Goal: Task Accomplishment & Management: Complete application form

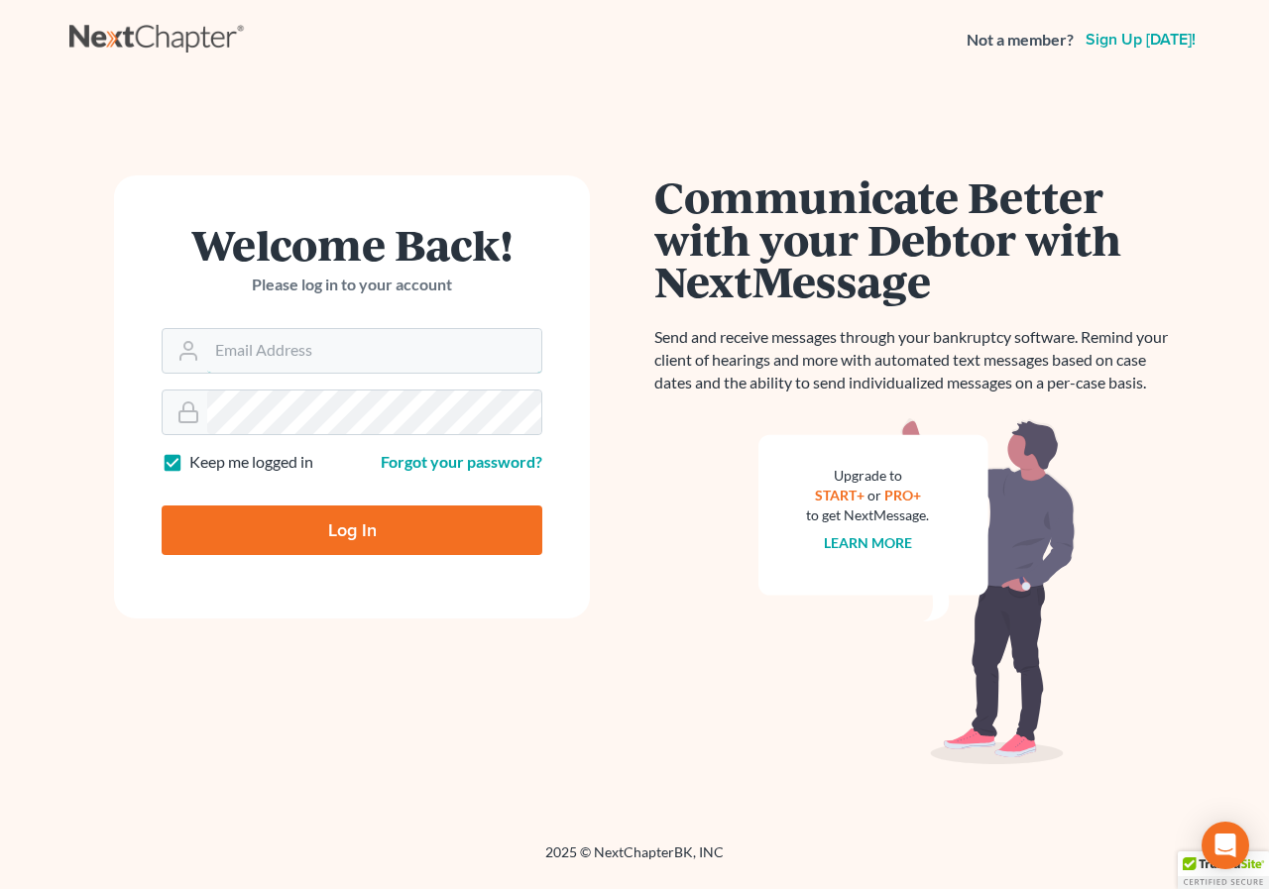
type input "[EMAIL_ADDRESS][DOMAIN_NAME]"
click at [328, 521] on input "Log In" at bounding box center [352, 531] width 381 height 50
type input "Thinking..."
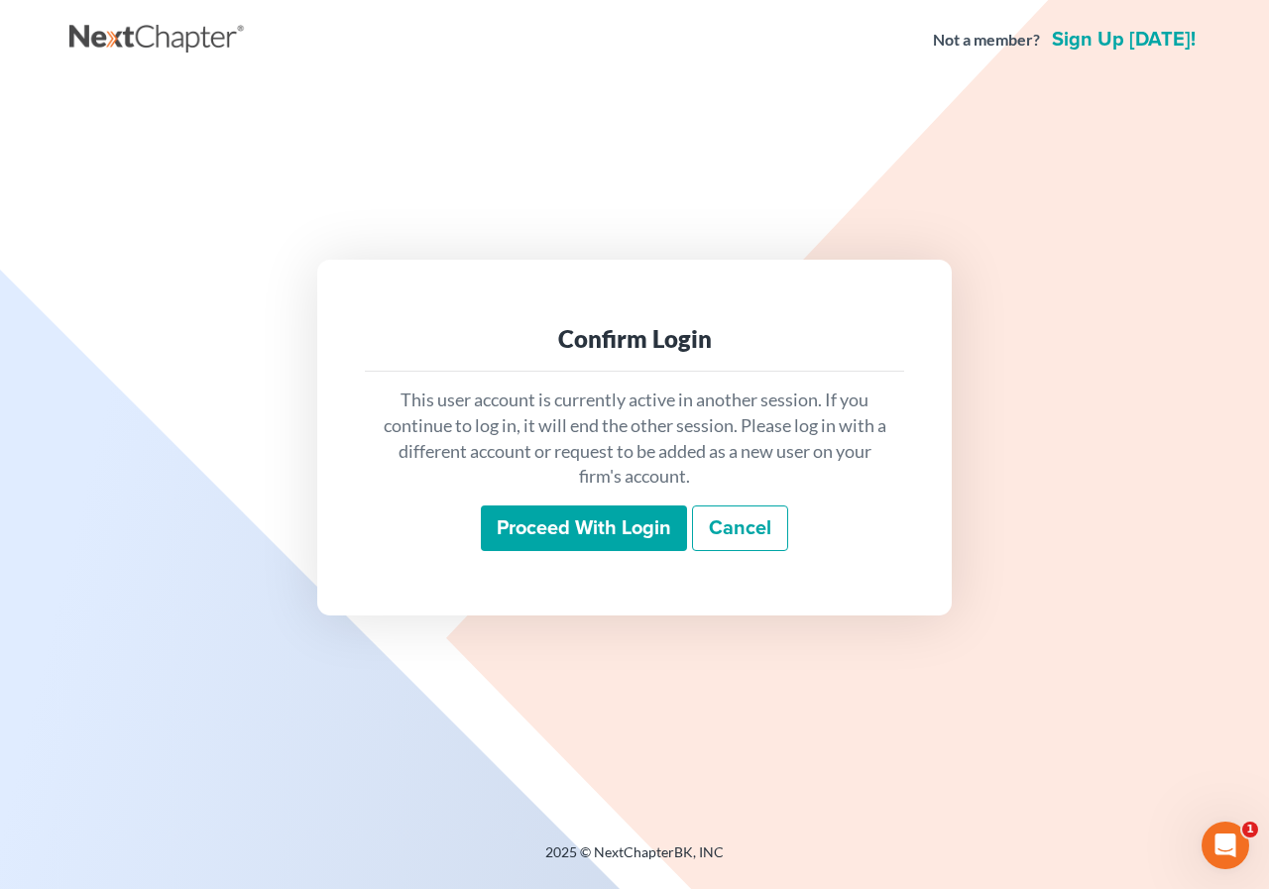
click at [562, 521] on input "Proceed with login" at bounding box center [584, 529] width 206 height 46
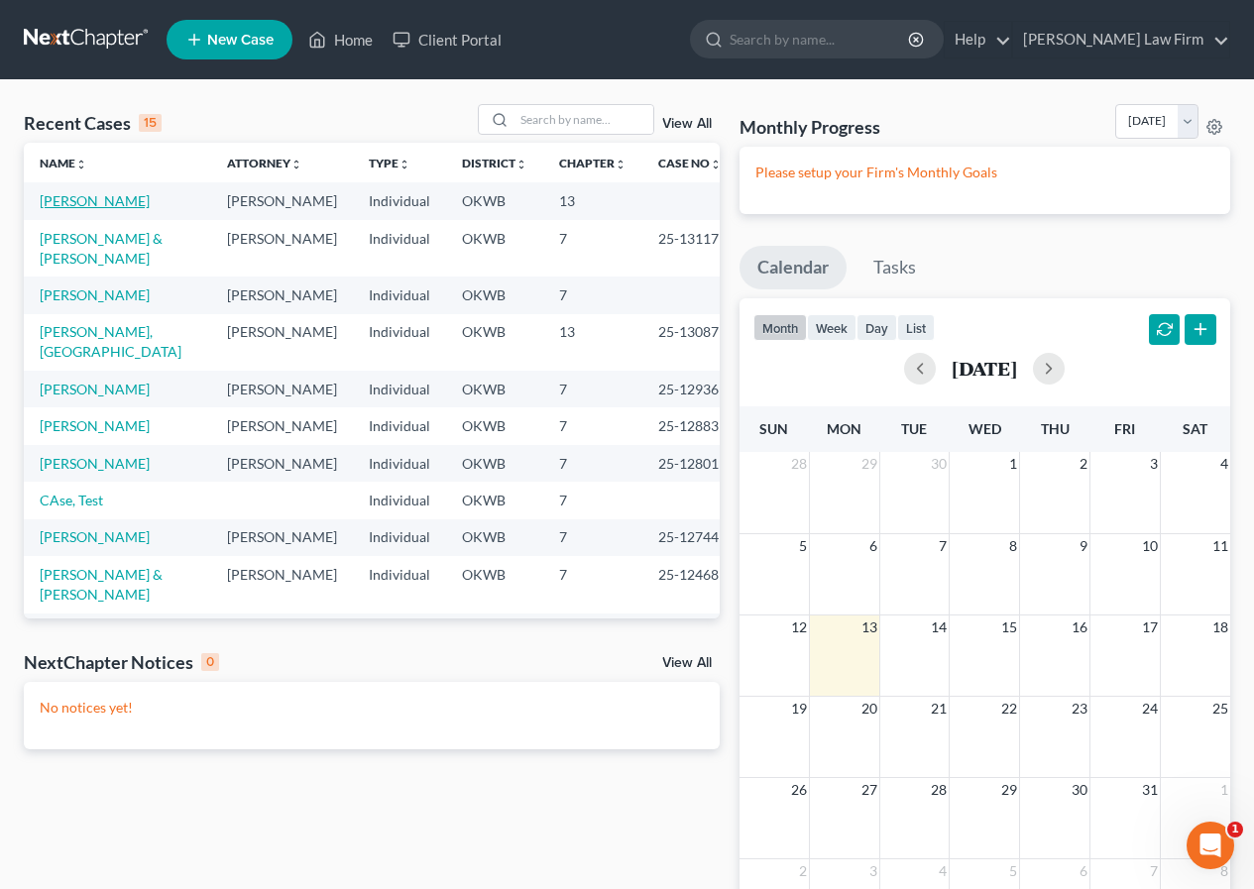
click at [111, 204] on link "[PERSON_NAME]" at bounding box center [95, 200] width 110 height 17
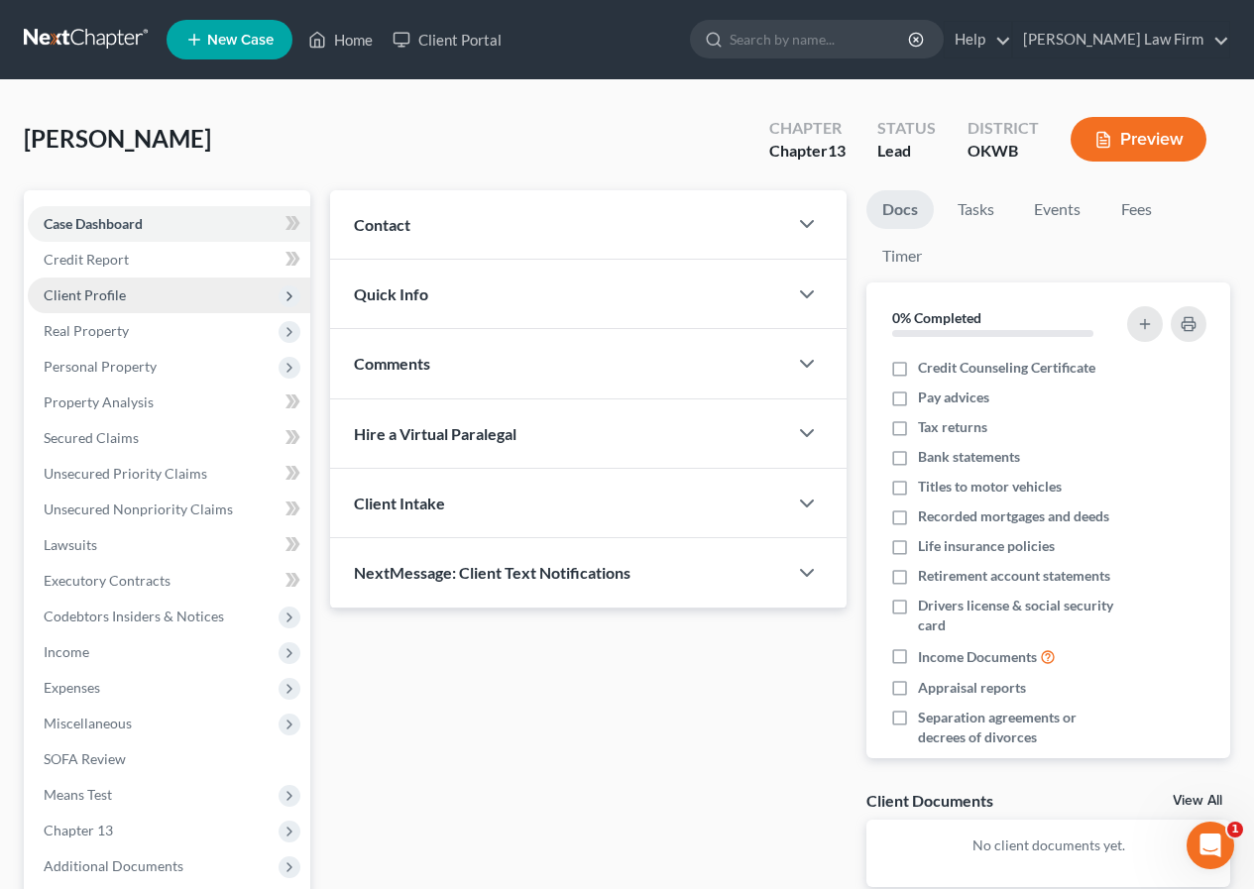
click at [129, 292] on span "Client Profile" at bounding box center [169, 296] width 283 height 36
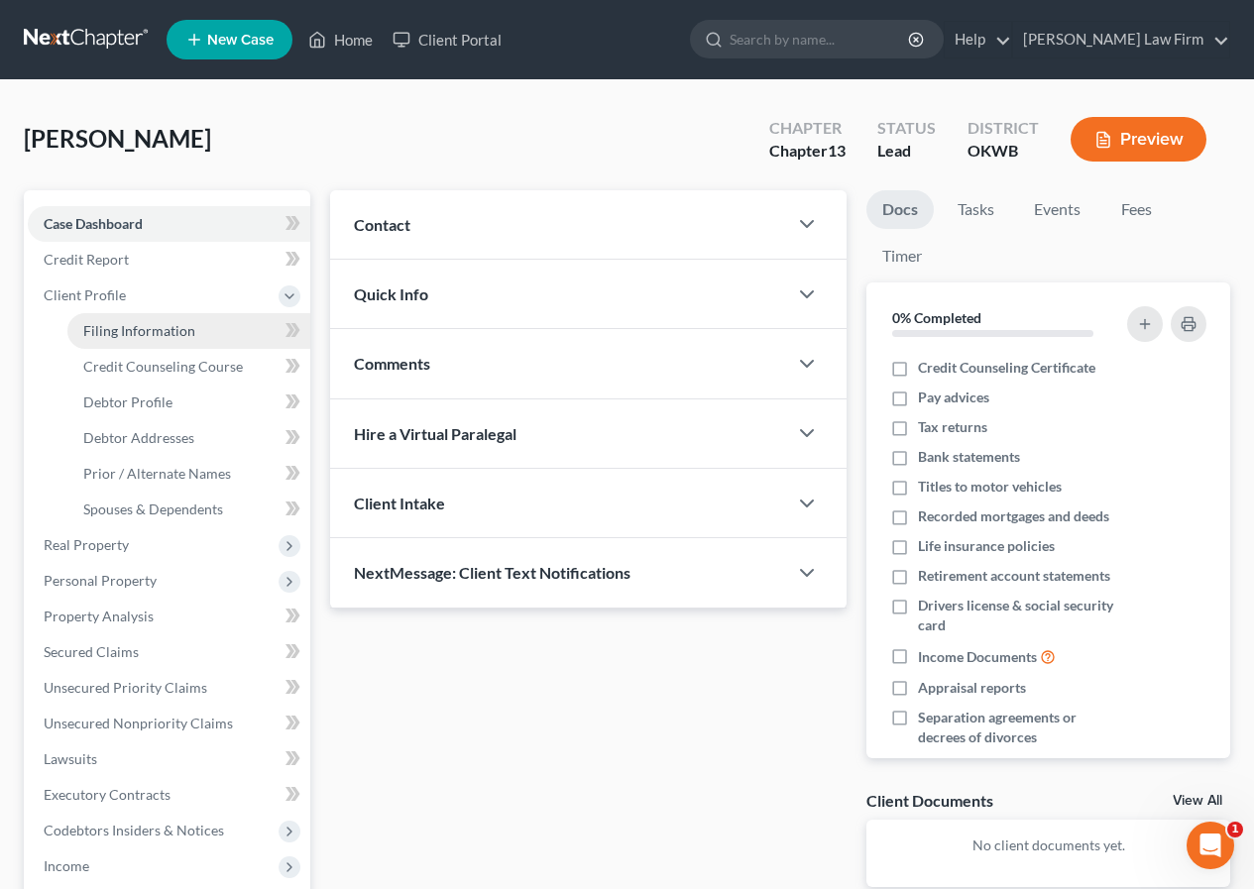
click at [130, 337] on span "Filing Information" at bounding box center [139, 330] width 112 height 17
select select "1"
select select "0"
select select "3"
select select "37"
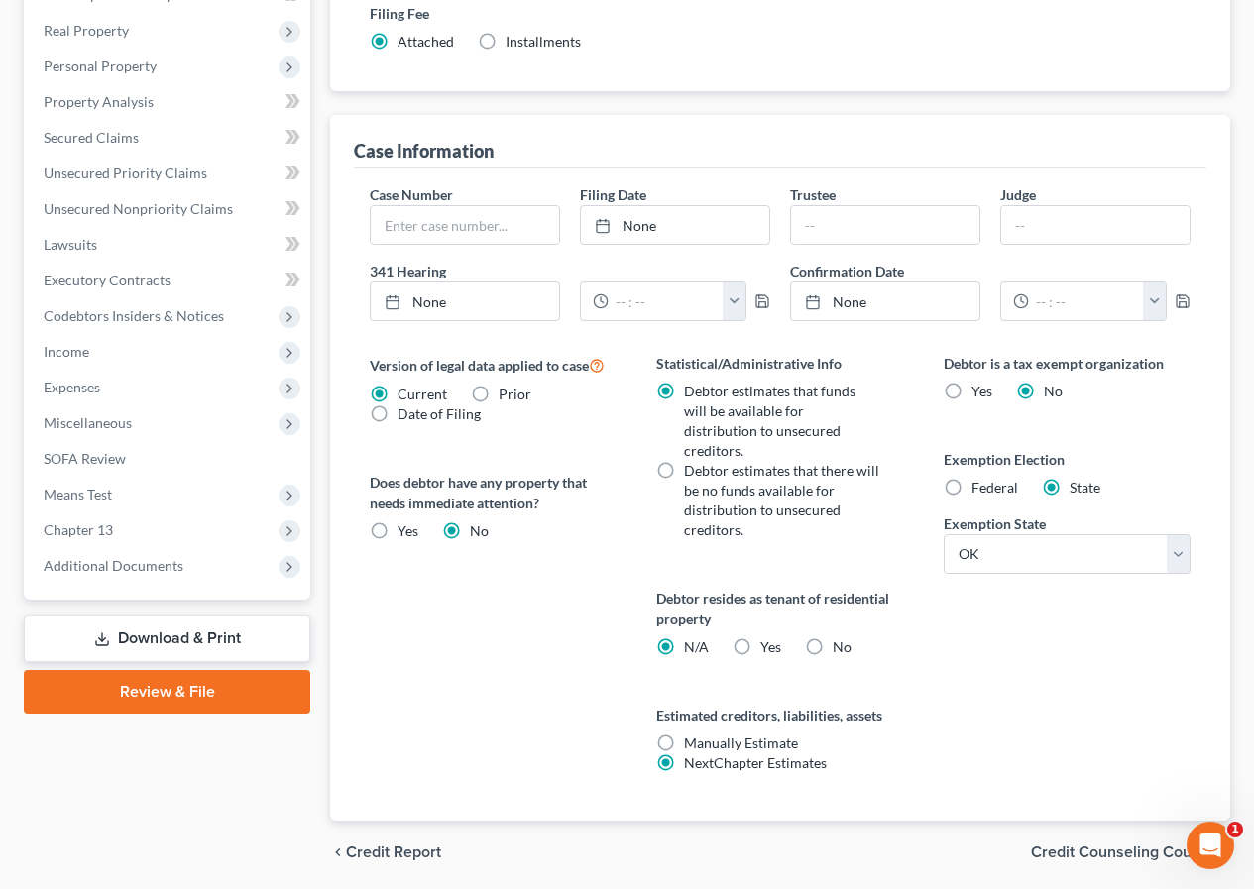
scroll to position [517, 0]
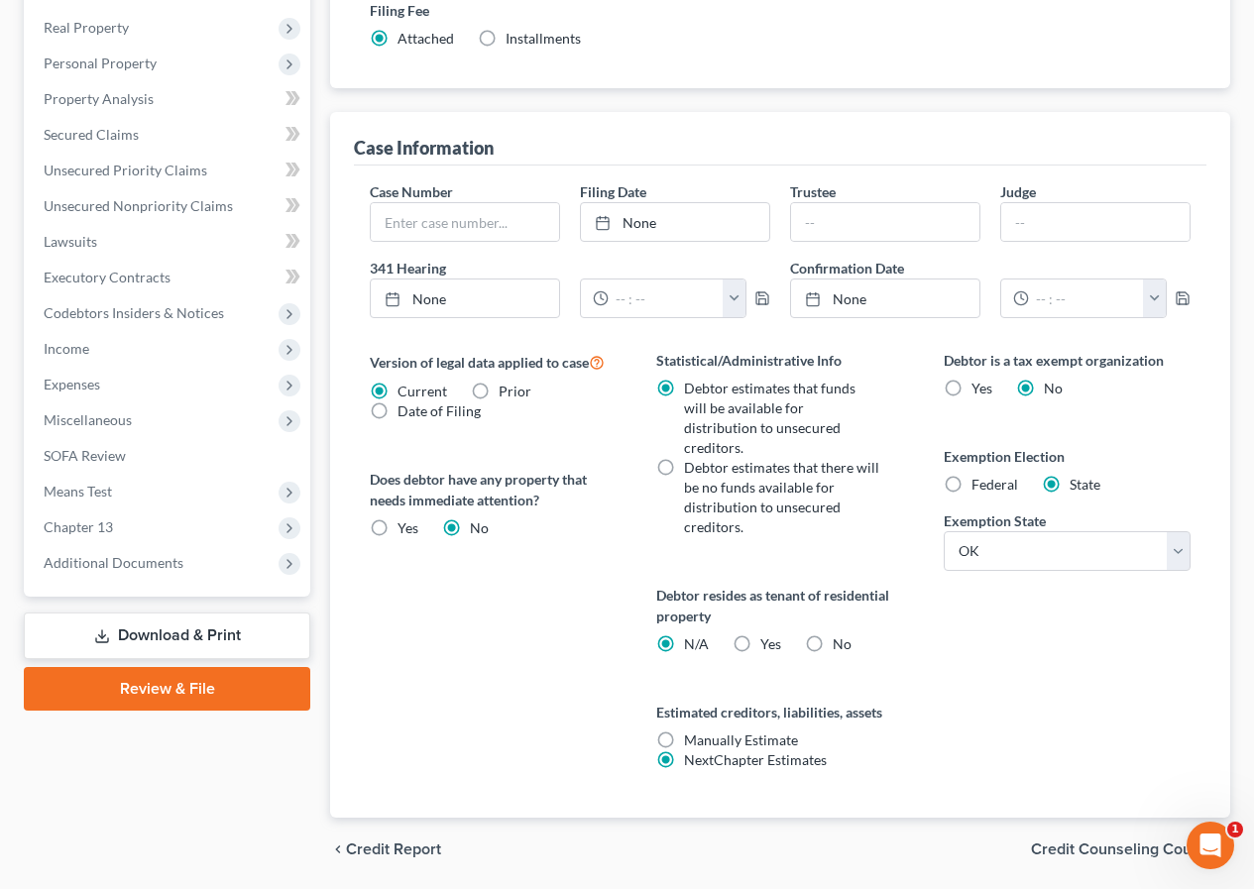
click at [1060, 842] on span "Credit Counseling Course" at bounding box center [1122, 850] width 183 height 16
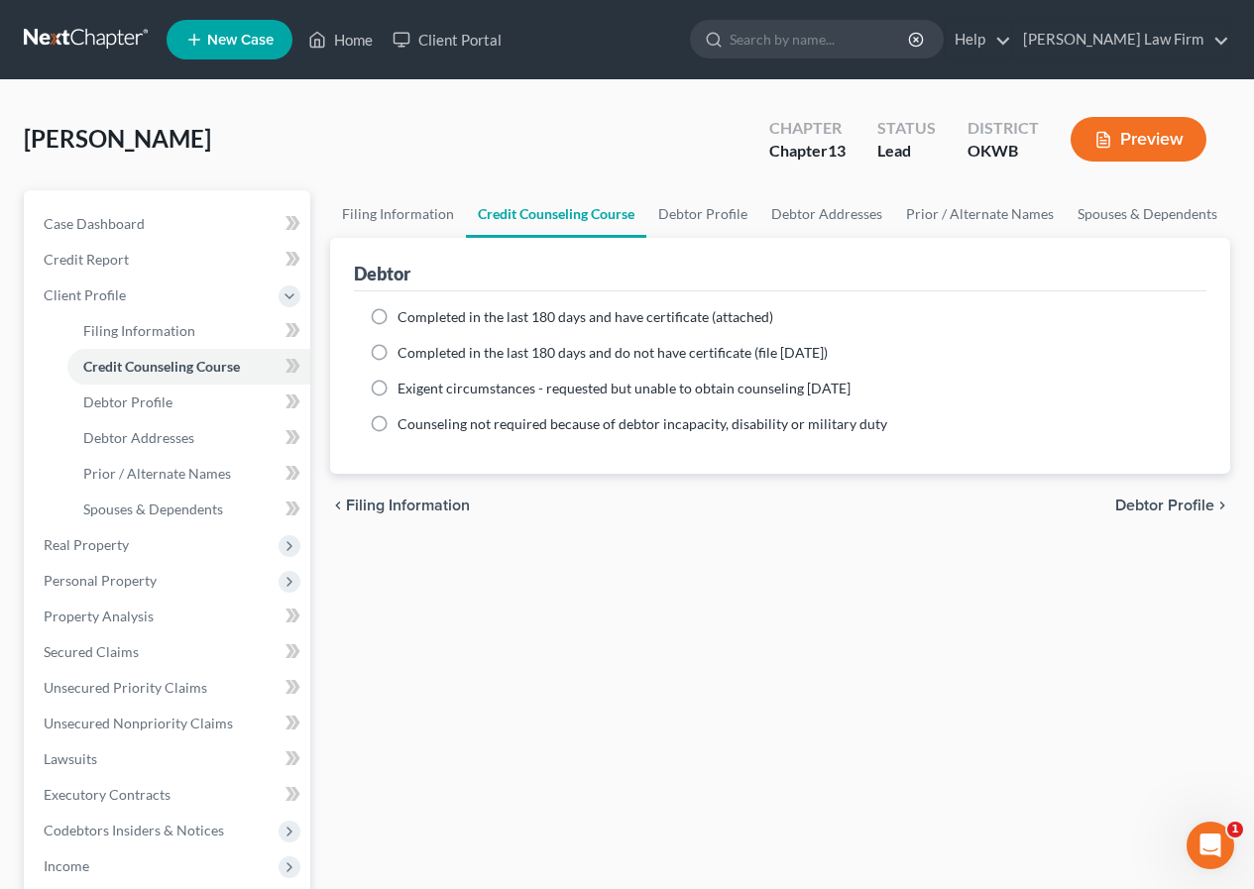
click at [1134, 505] on span "Debtor Profile" at bounding box center [1164, 506] width 99 height 16
select select "0"
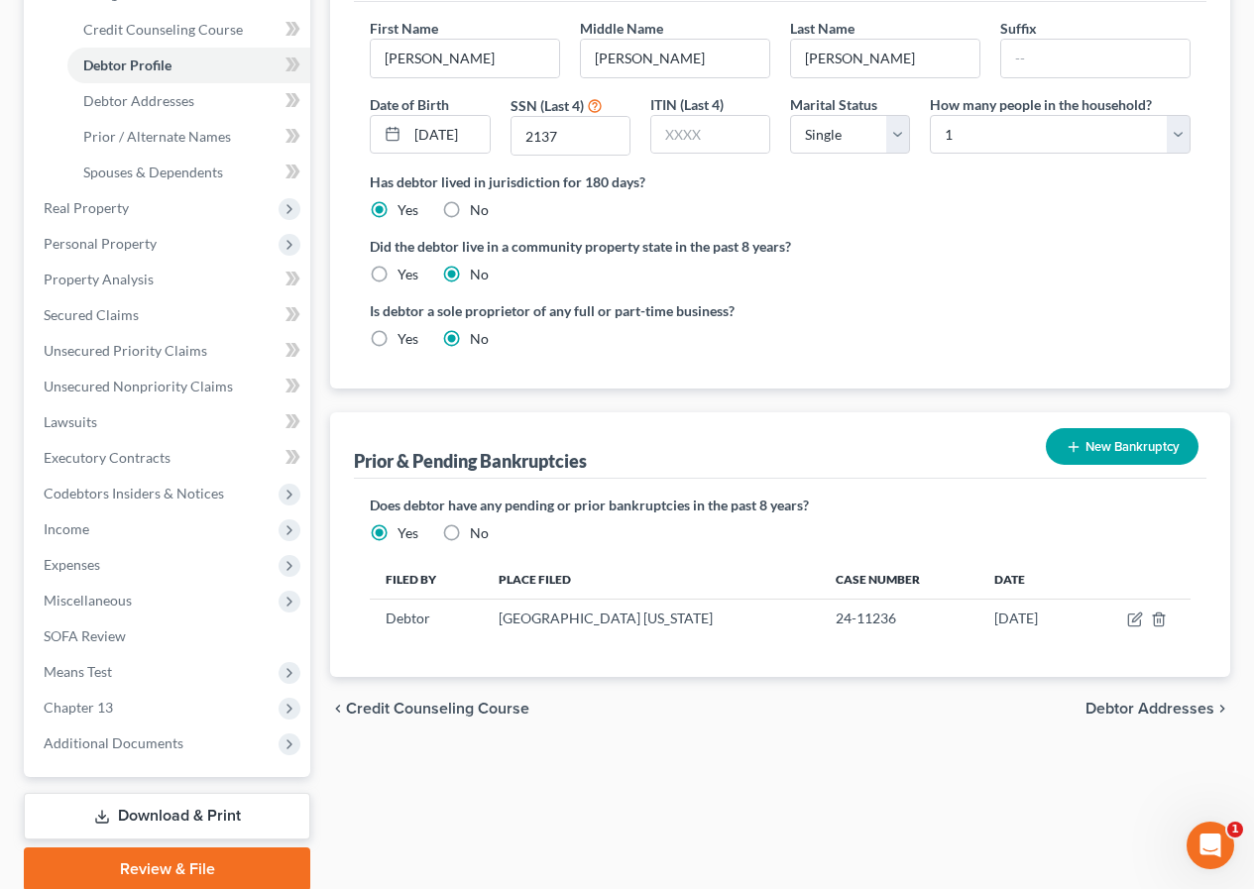
scroll to position [397, 0]
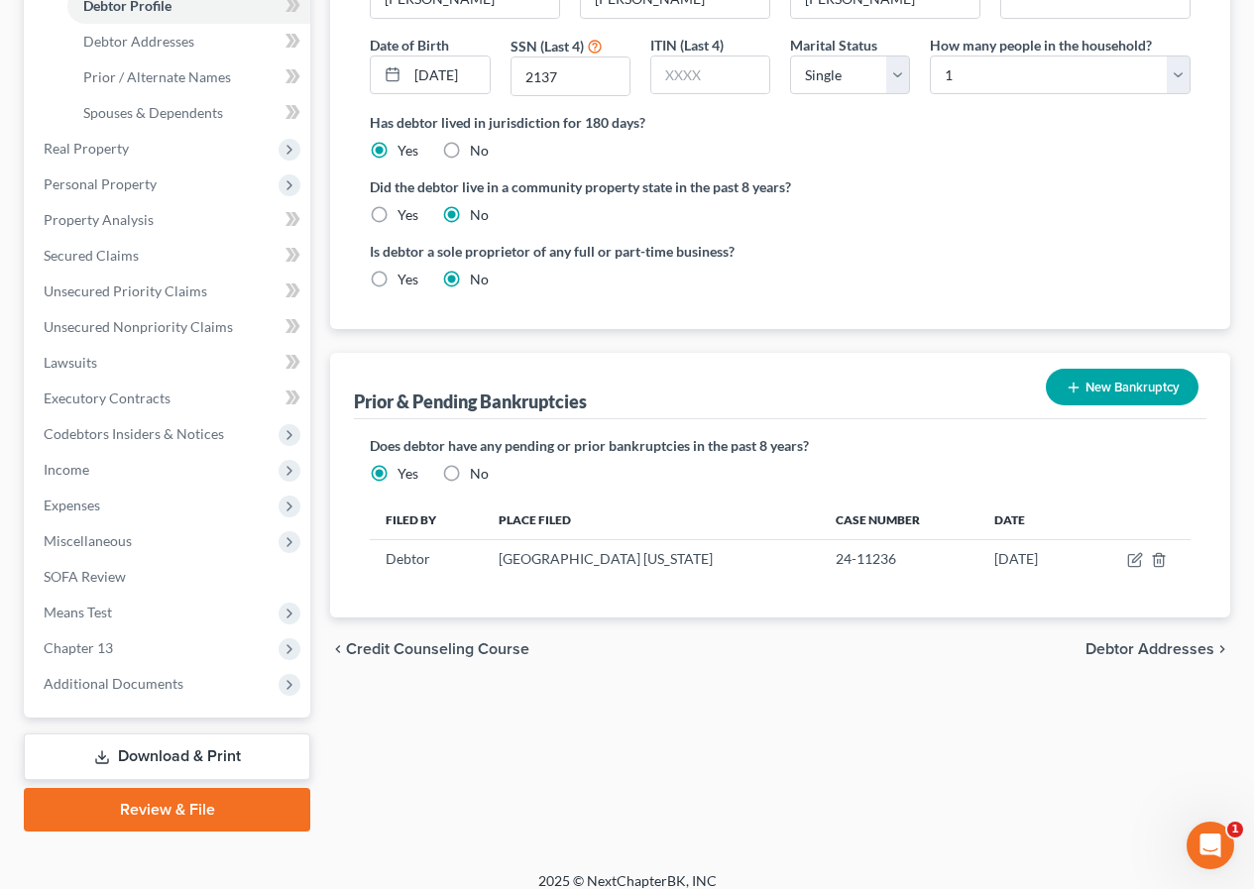
click at [1131, 641] on span "Debtor Addresses" at bounding box center [1150, 649] width 129 height 16
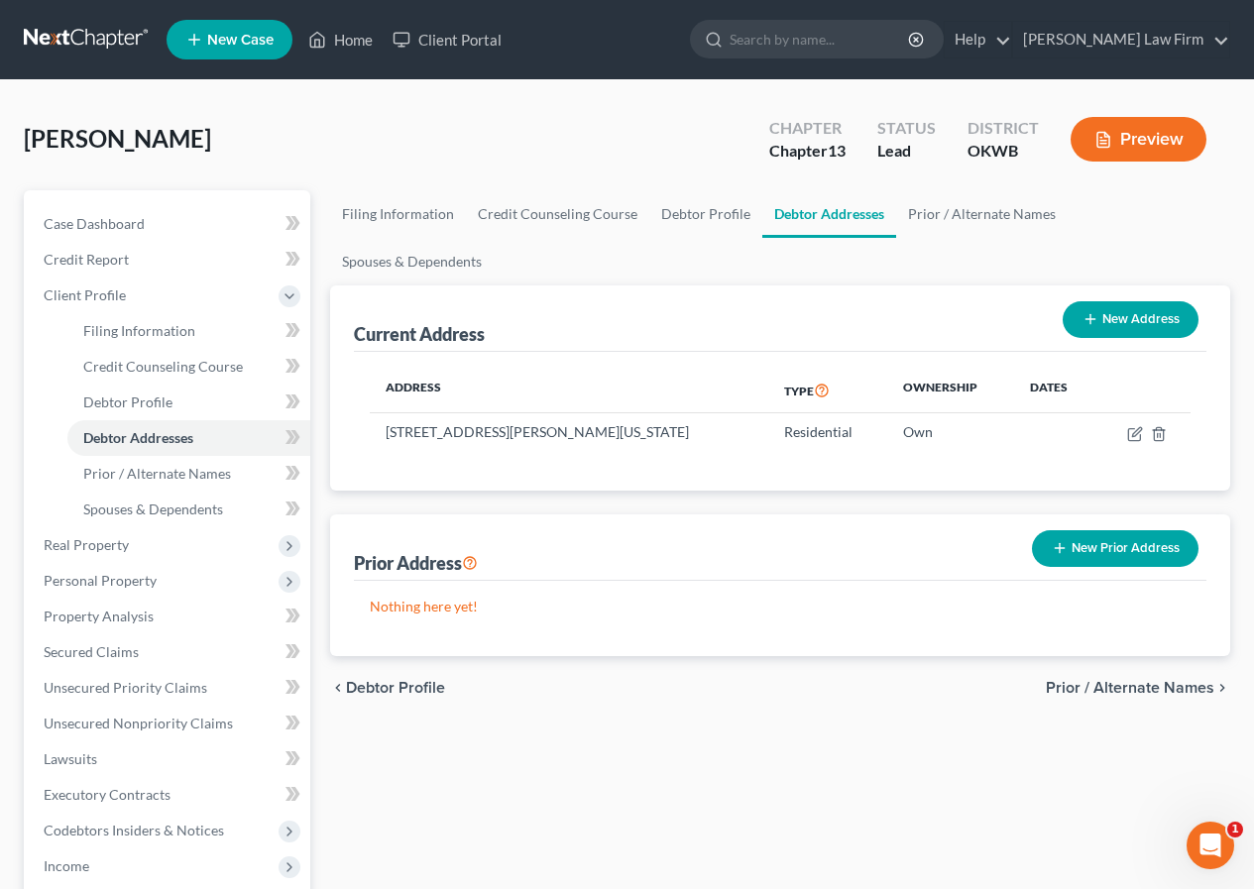
click at [1109, 680] on span "Prior / Alternate Names" at bounding box center [1130, 688] width 169 height 16
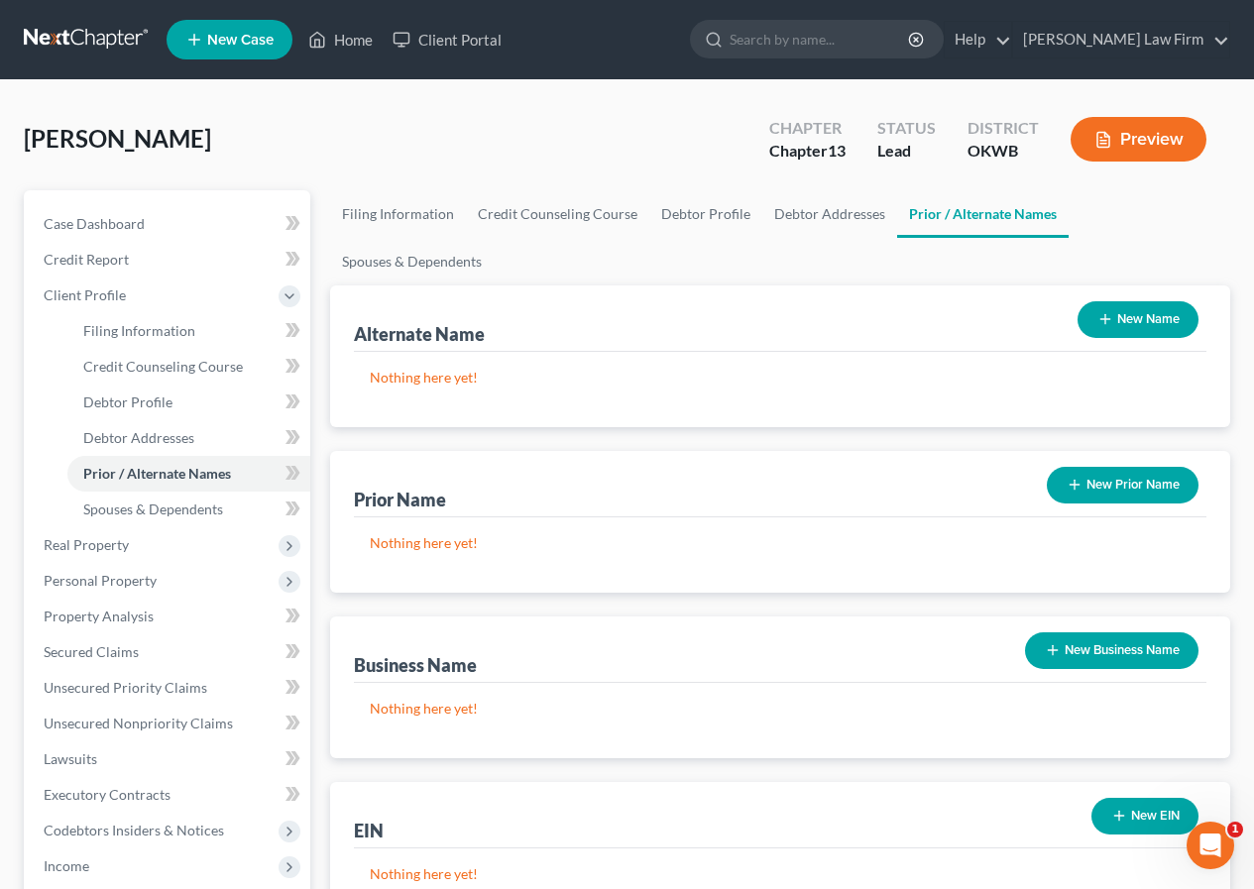
click at [1160, 301] on button "New Name" at bounding box center [1138, 319] width 121 height 37
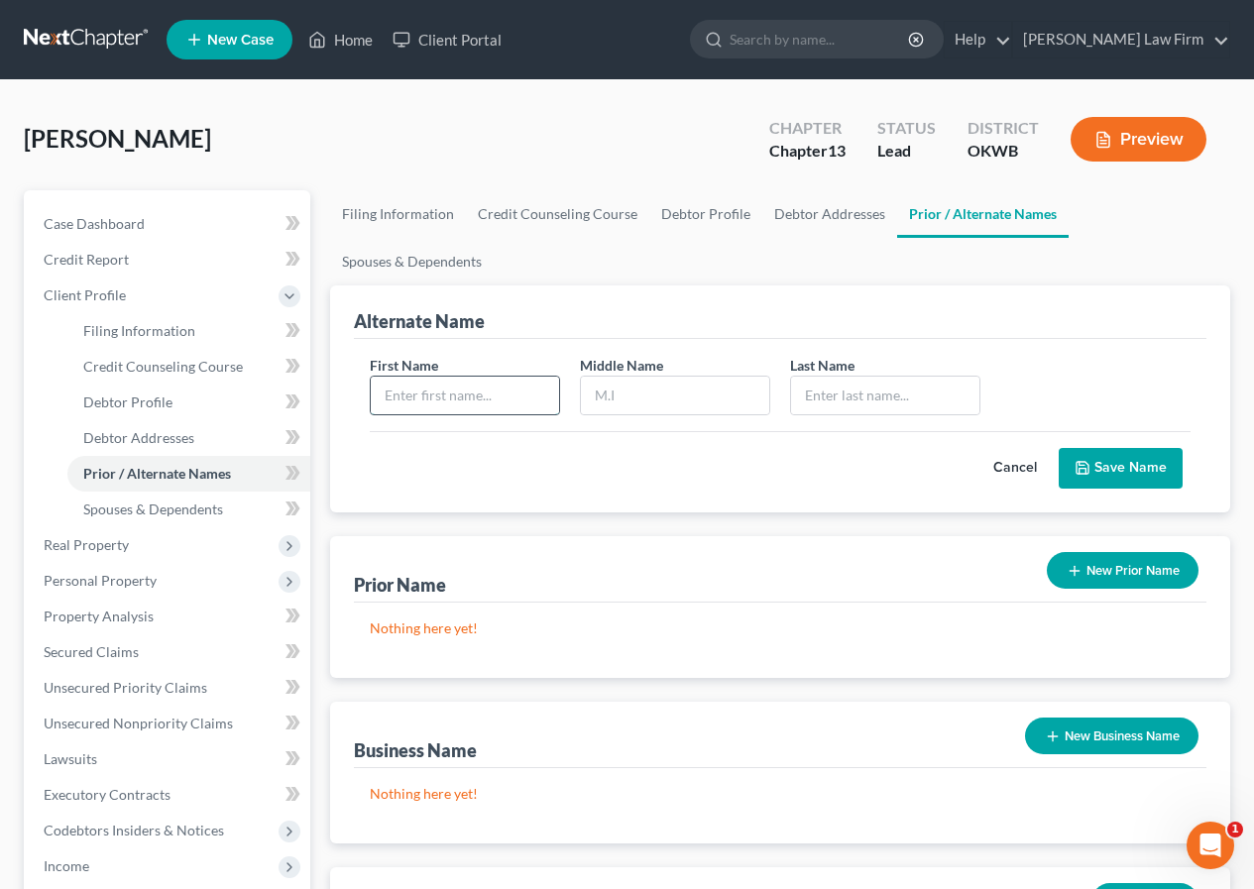
click at [387, 377] on input "text" at bounding box center [465, 396] width 188 height 38
type input "[PERSON_NAME]"
type input "S"
type input "[PERSON_NAME]"
click at [1103, 448] on button "Save Name" at bounding box center [1121, 469] width 124 height 42
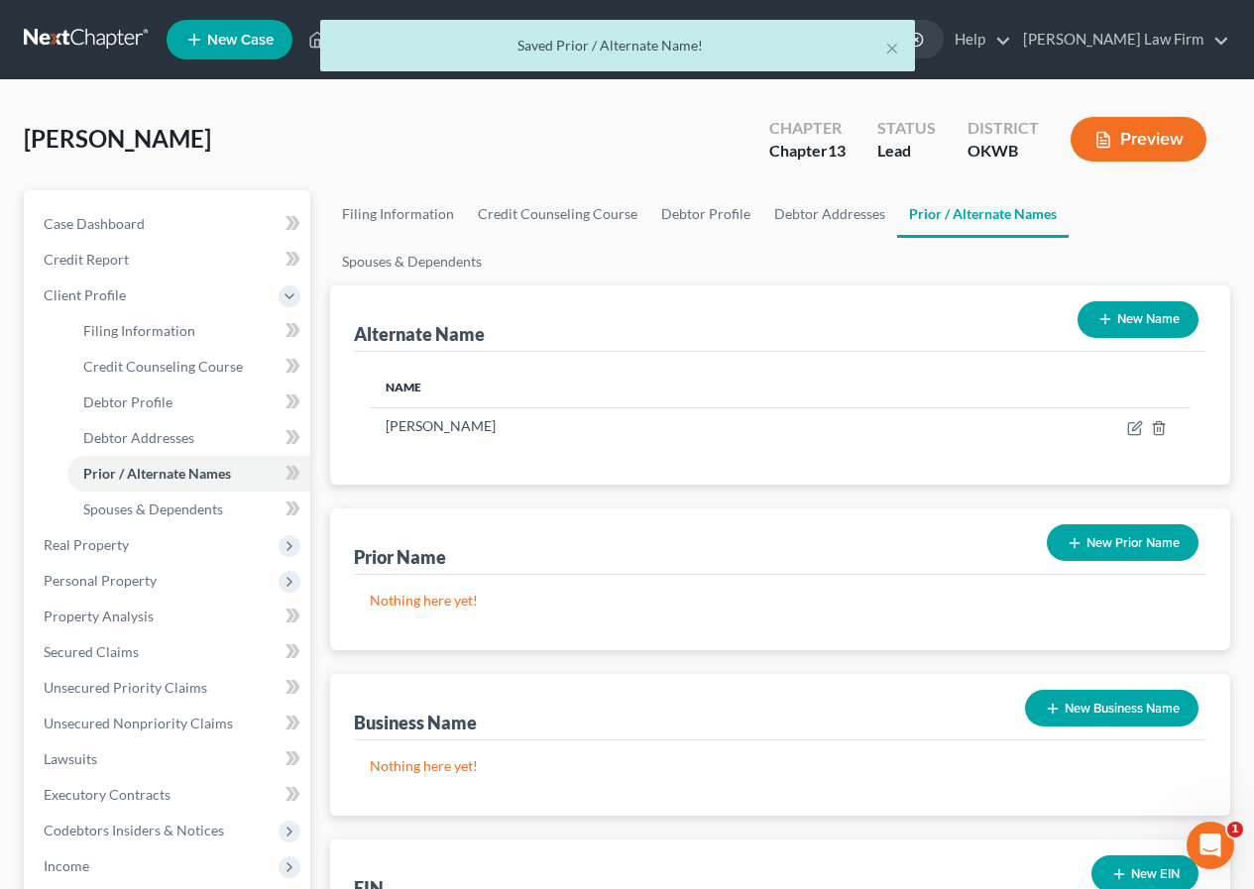
click at [1172, 301] on button "New Name" at bounding box center [1138, 319] width 121 height 37
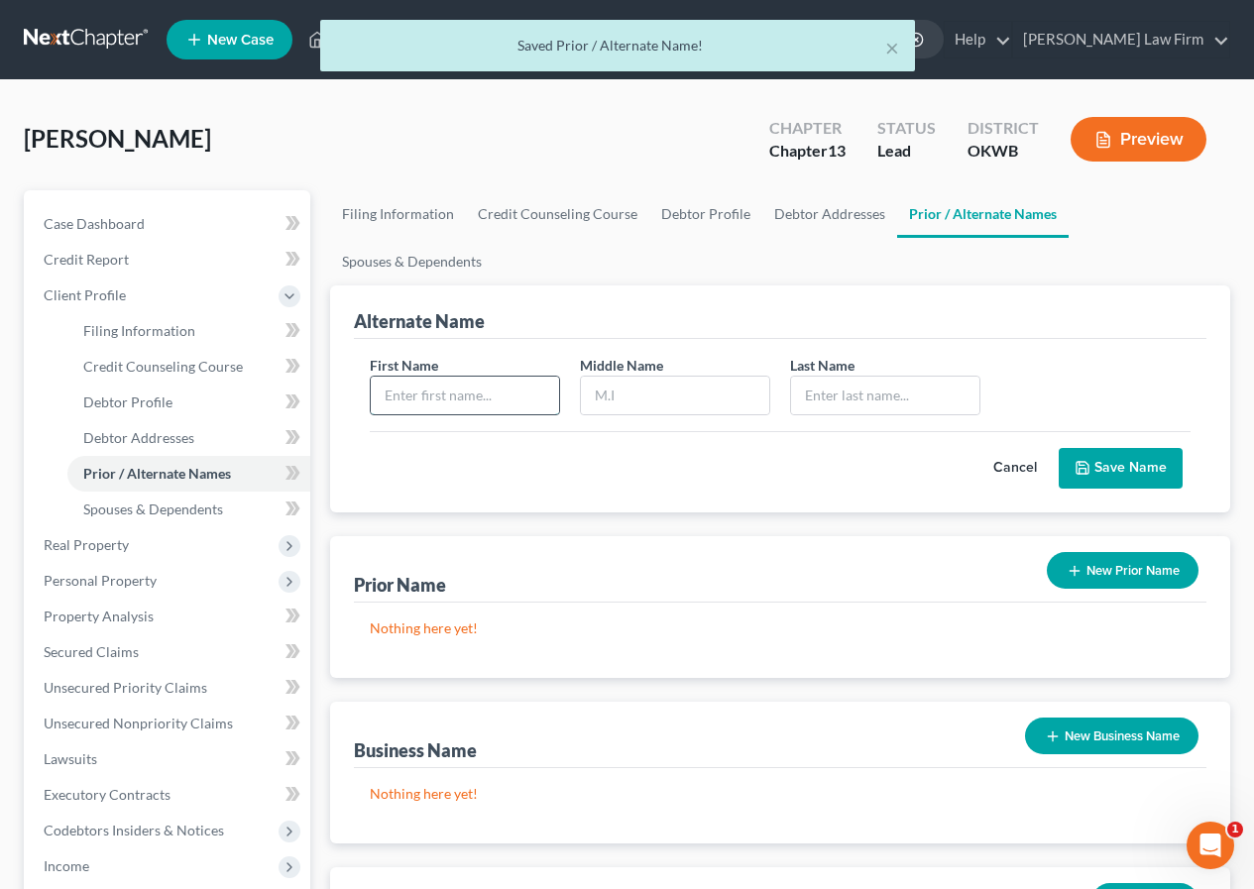
click at [379, 377] on input "text" at bounding box center [465, 396] width 188 height 38
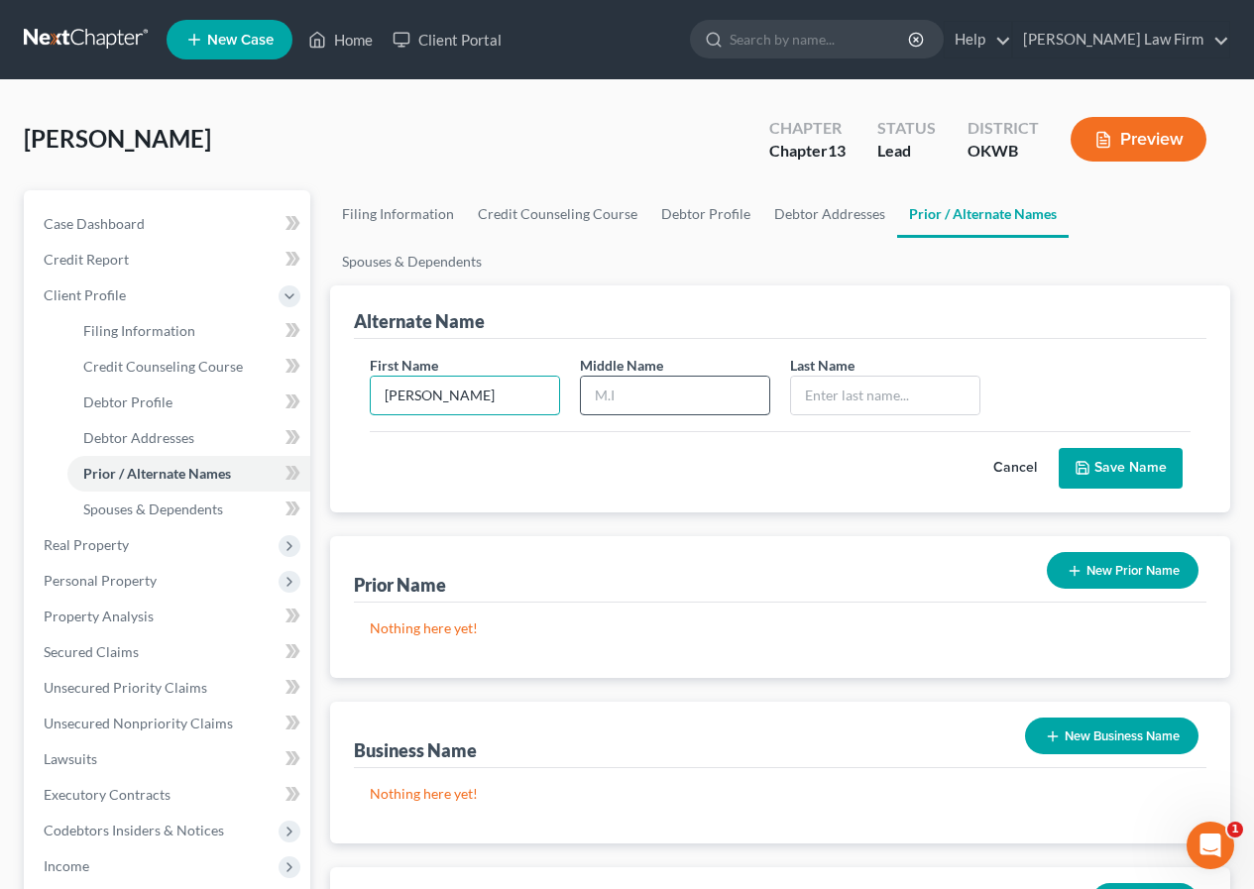
type input "[PERSON_NAME]"
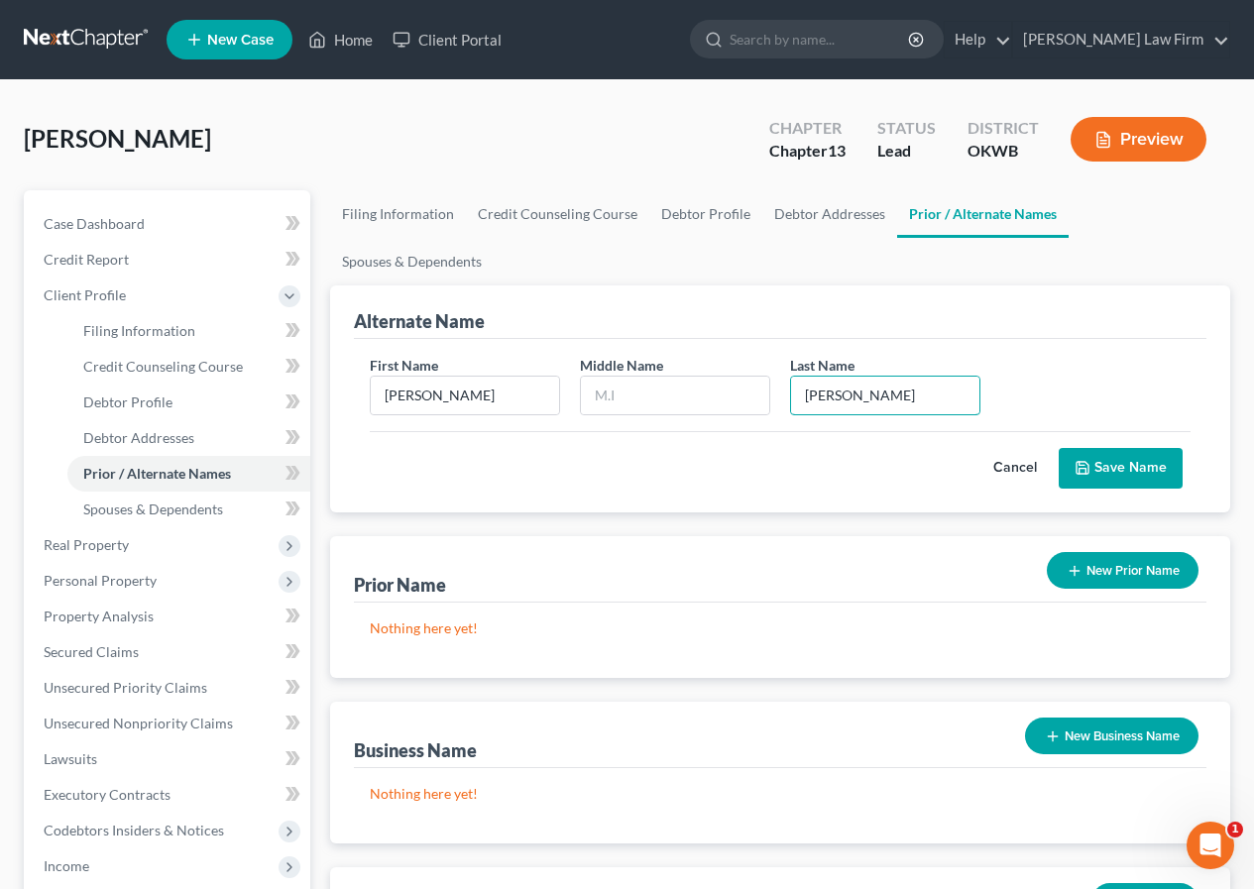
type input "[PERSON_NAME]"
click at [1167, 448] on button "Save Name" at bounding box center [1121, 469] width 124 height 42
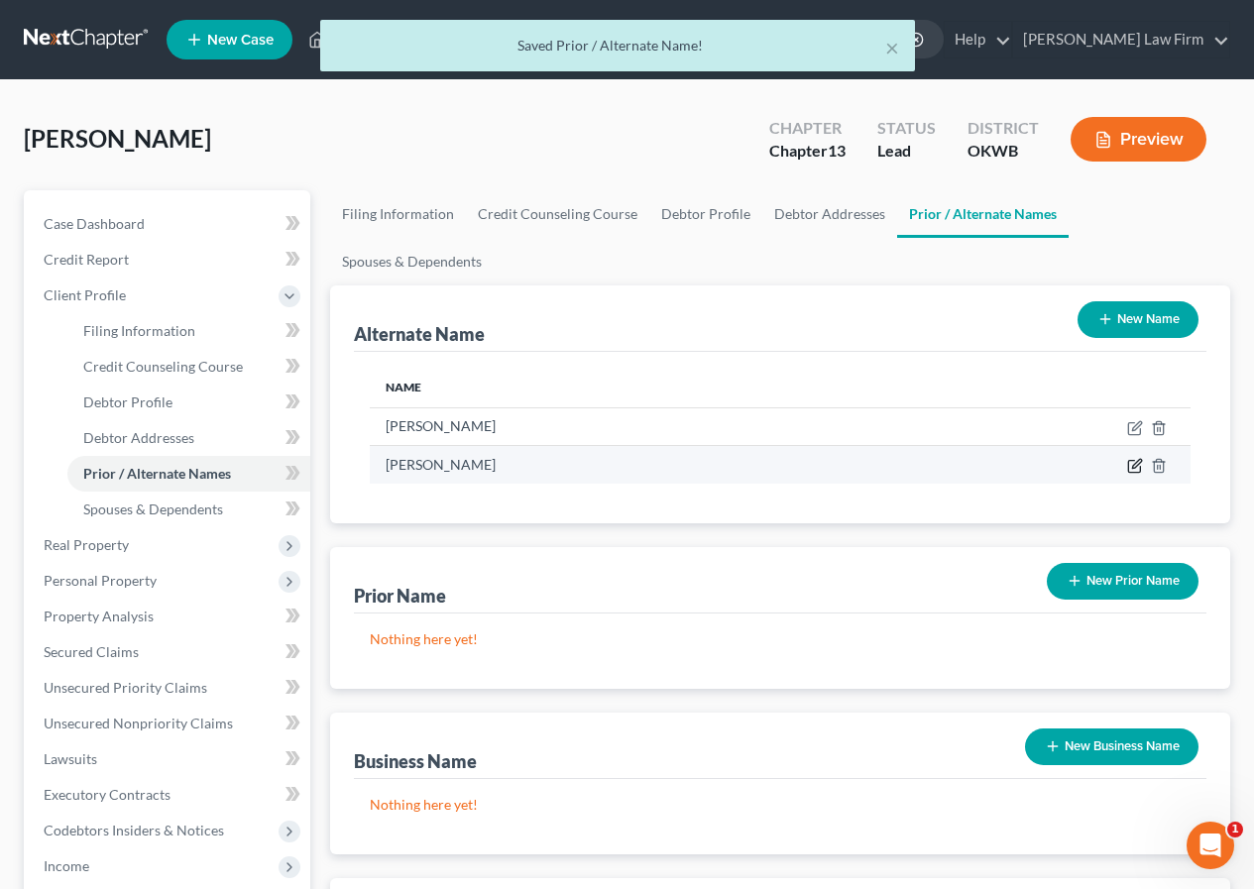
click at [1138, 458] on icon at bounding box center [1135, 466] width 16 height 16
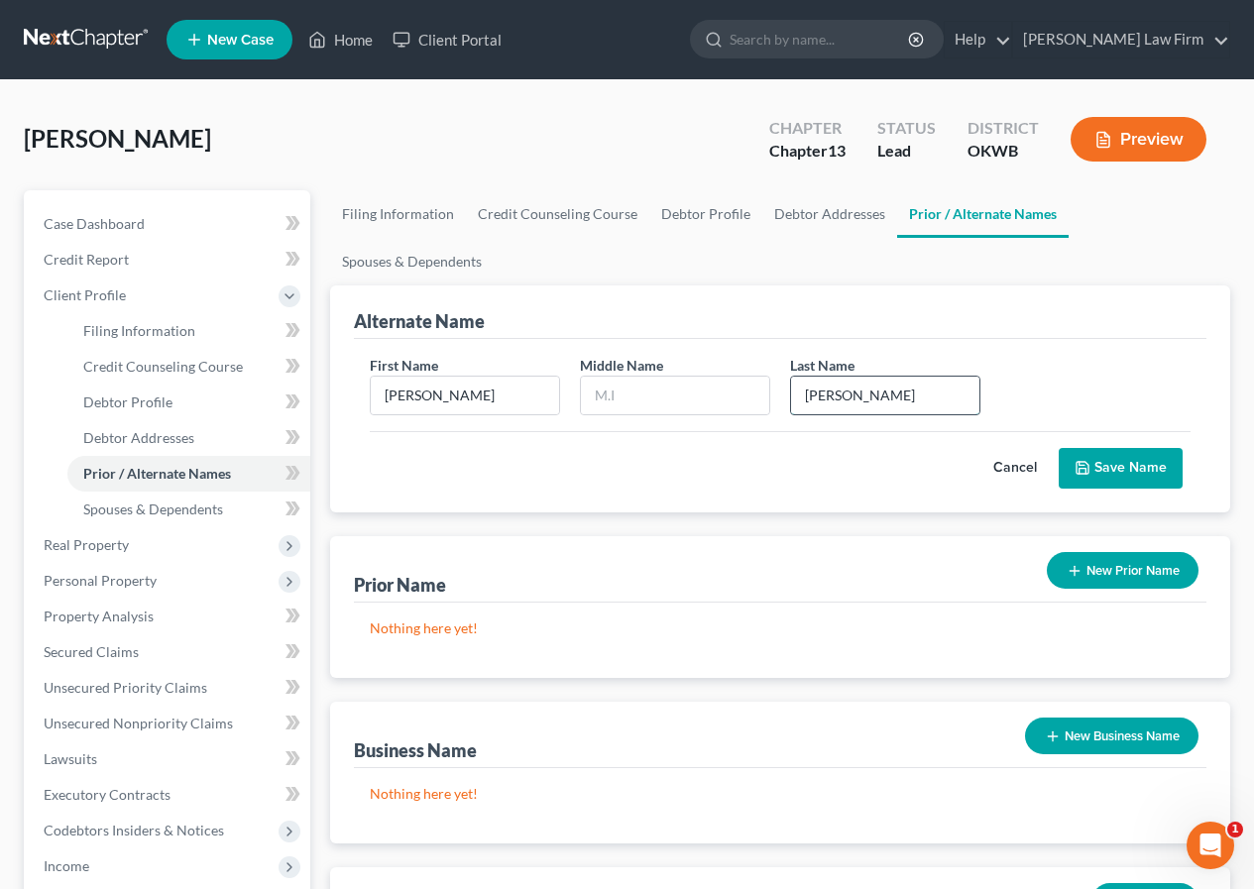
click at [834, 377] on input "[PERSON_NAME]" at bounding box center [885, 396] width 188 height 38
type input "[PERSON_NAME]"
click at [1113, 448] on button "Save Name" at bounding box center [1121, 469] width 124 height 42
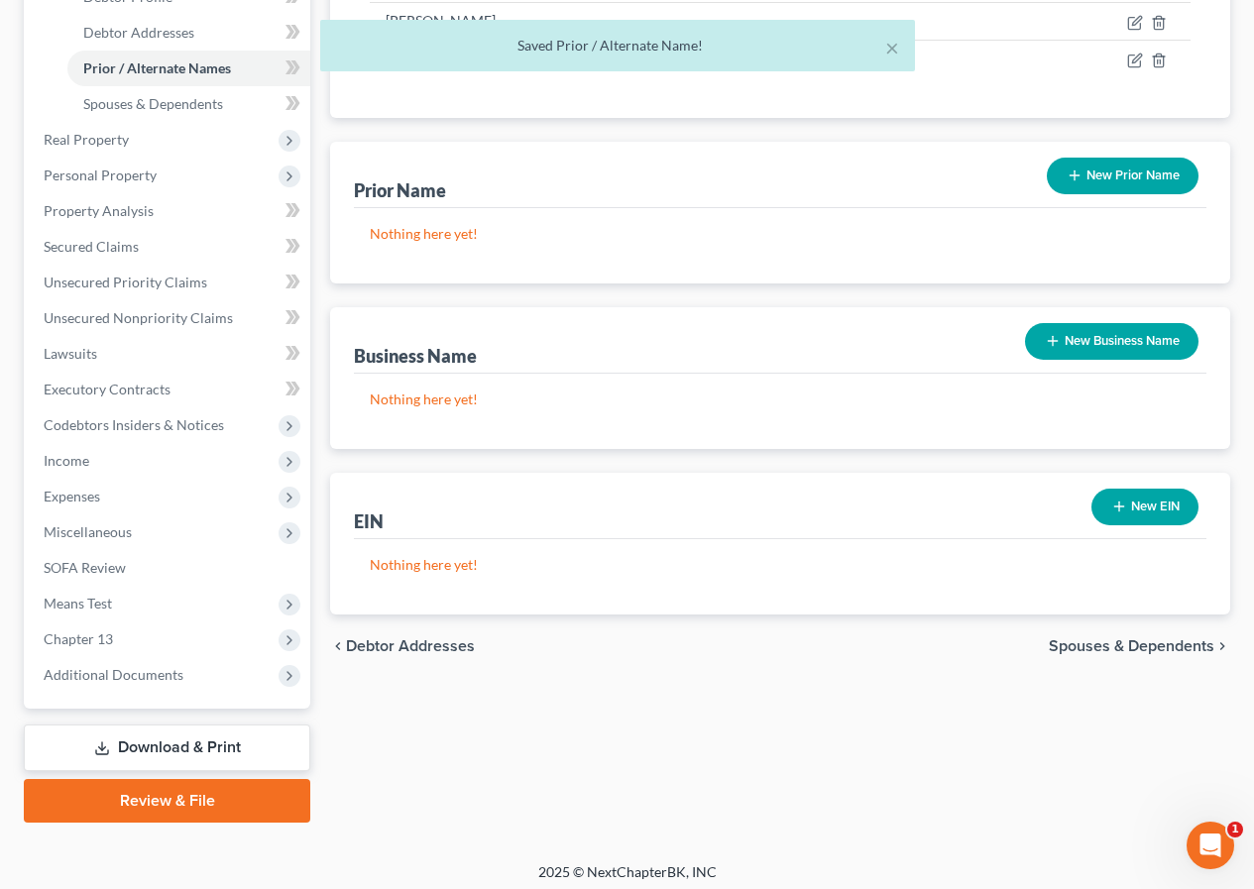
scroll to position [414, 0]
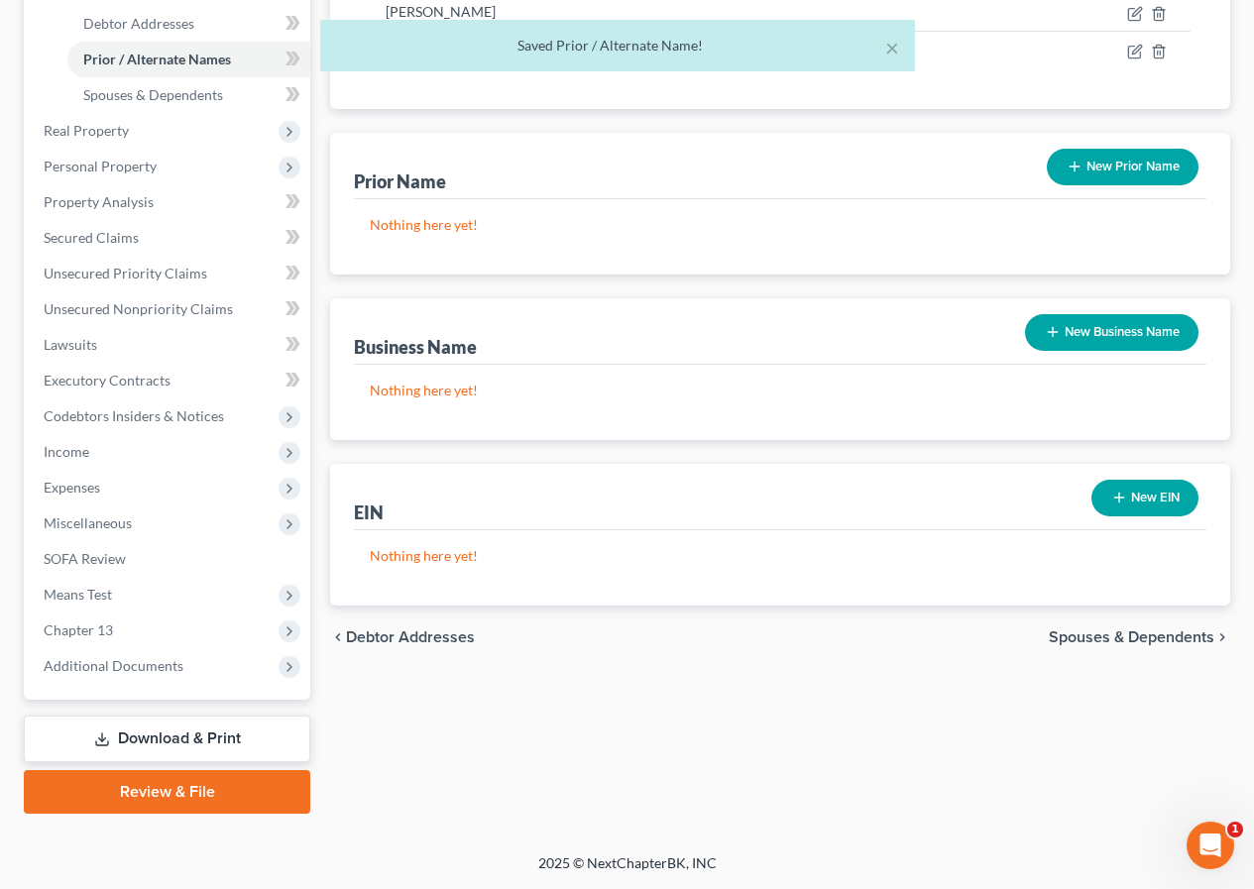
click at [1104, 630] on span "Spouses & Dependents" at bounding box center [1132, 638] width 166 height 16
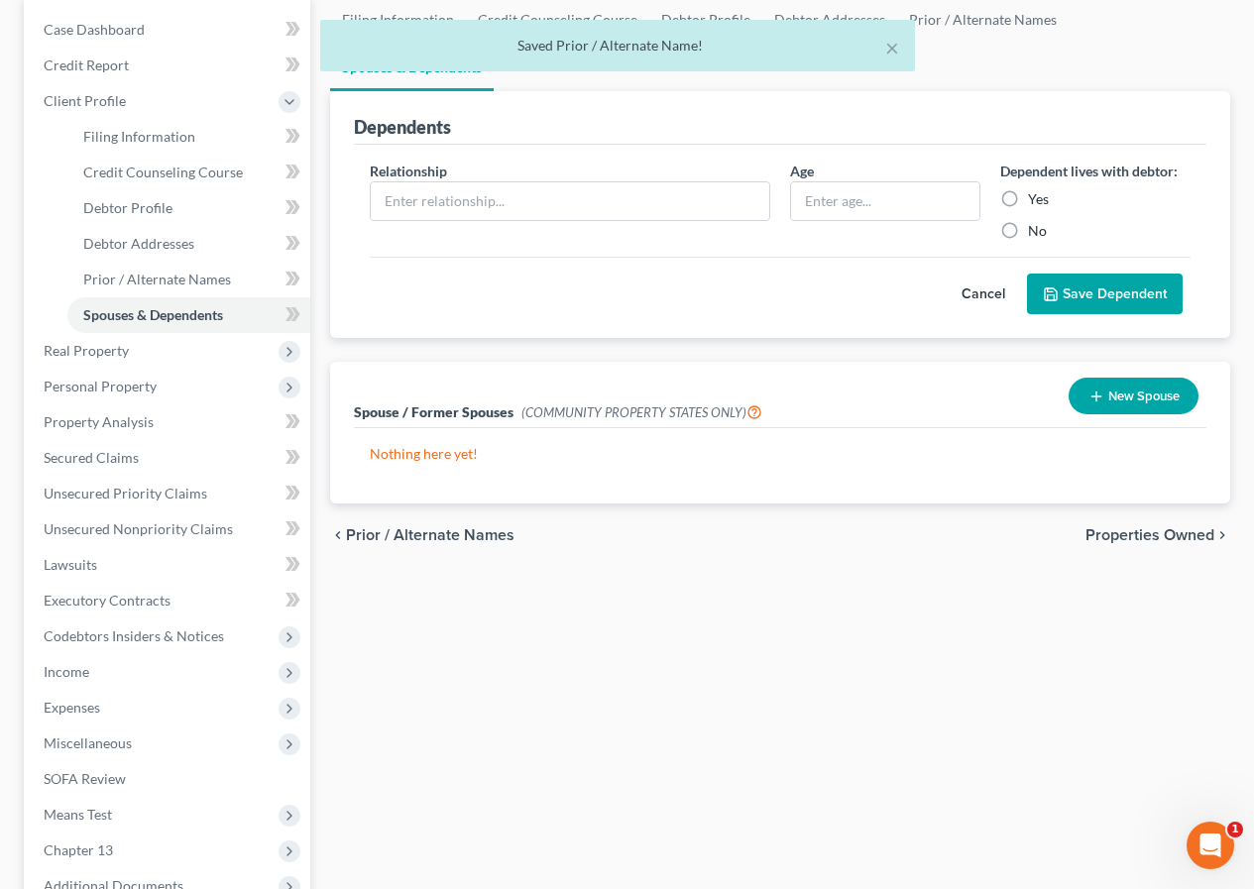
scroll to position [198, 0]
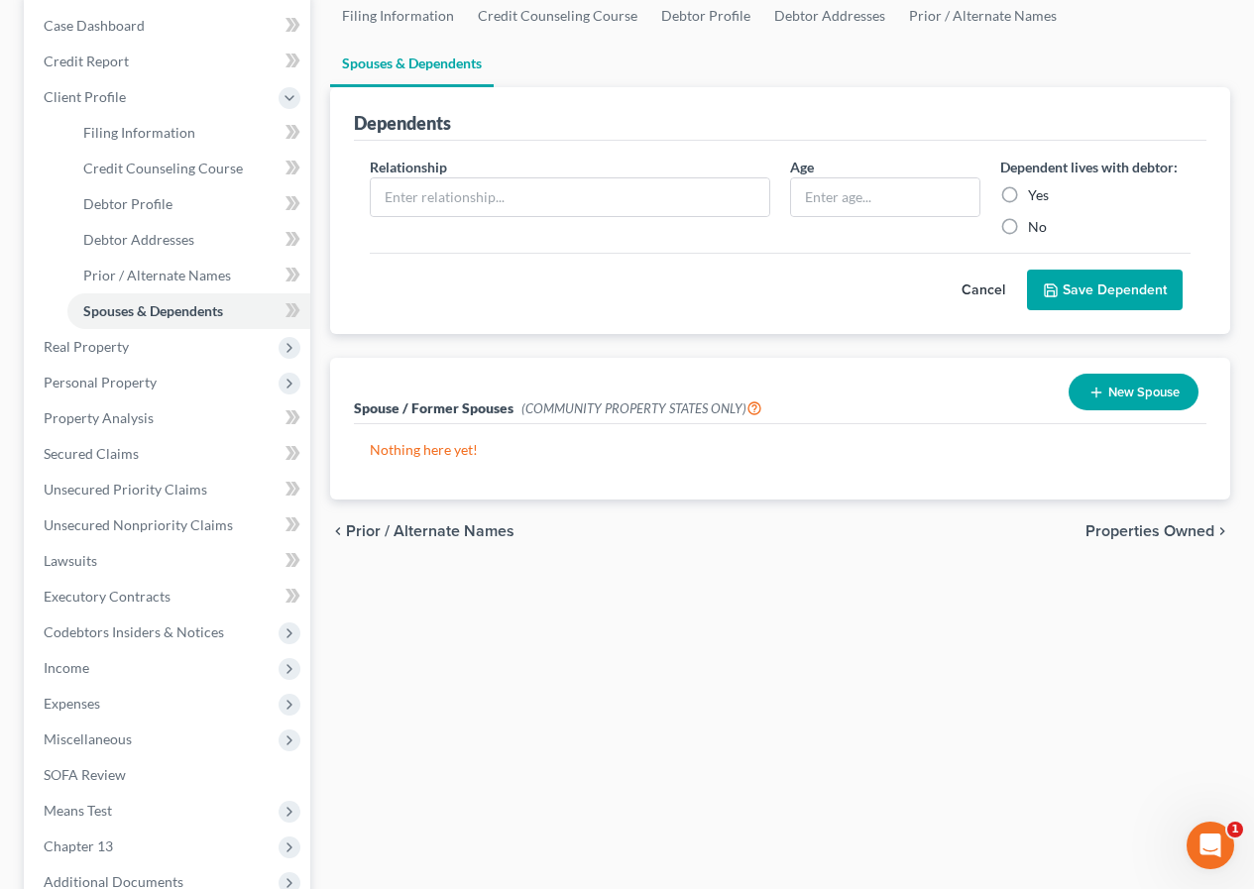
click at [1137, 523] on span "Properties Owned" at bounding box center [1150, 531] width 129 height 16
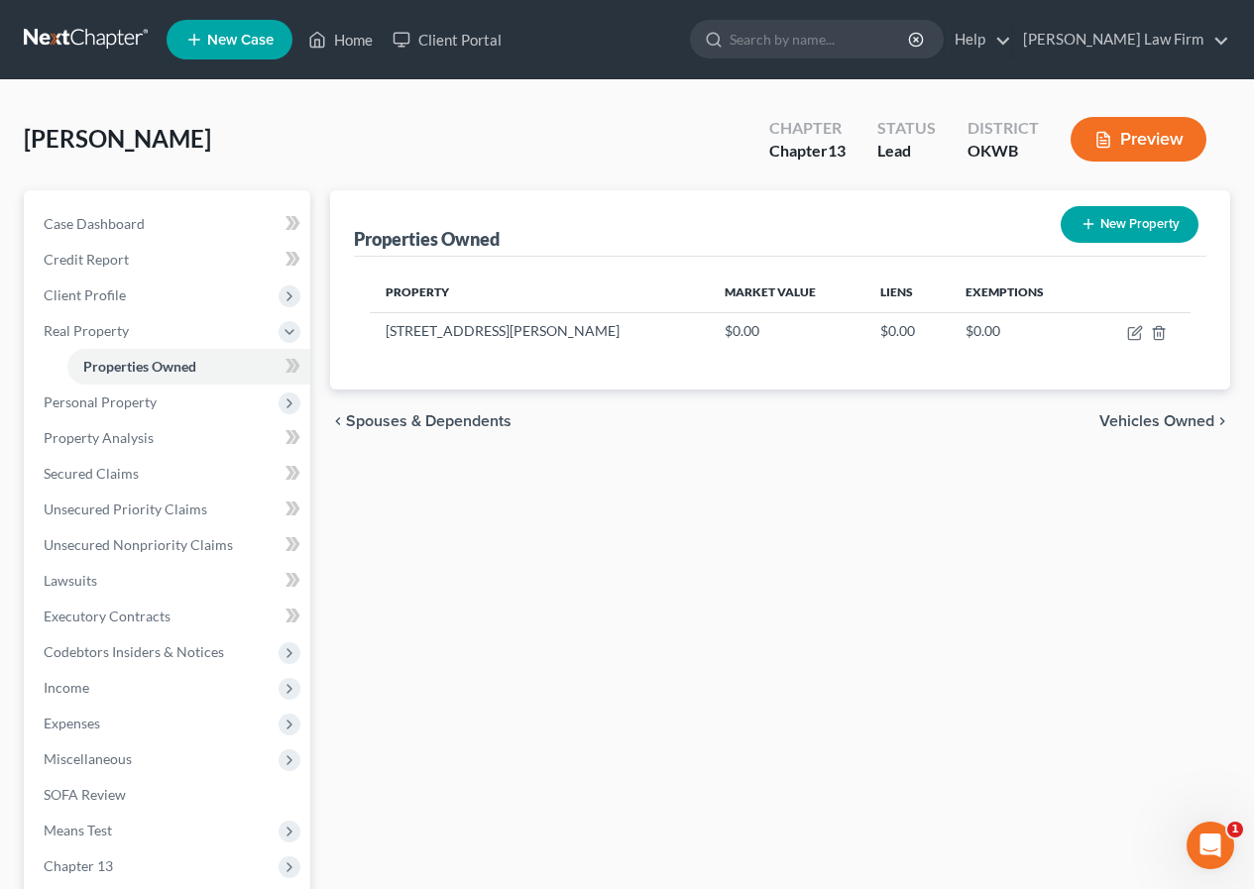
click at [1162, 417] on span "Vehicles Owned" at bounding box center [1156, 421] width 115 height 16
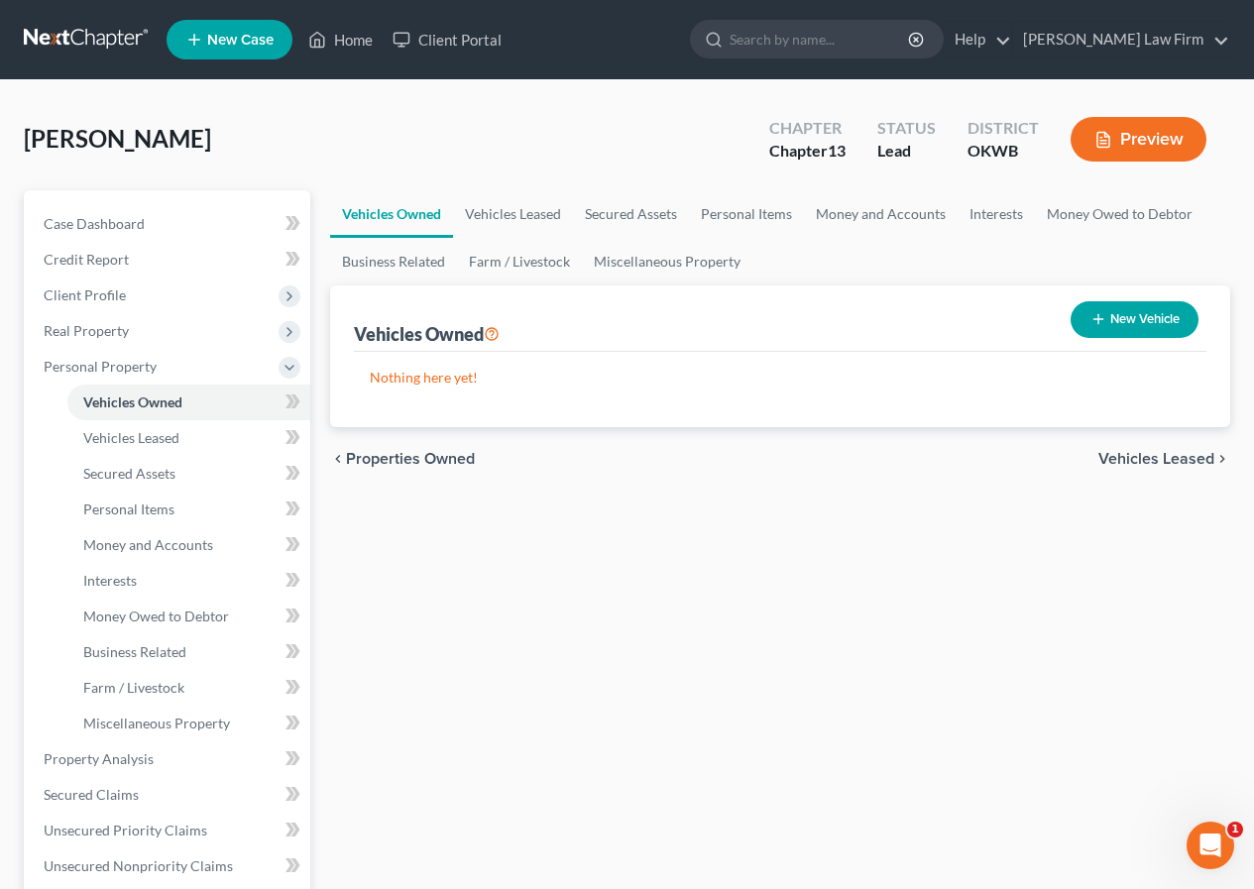
click at [1134, 309] on button "New Vehicle" at bounding box center [1135, 319] width 128 height 37
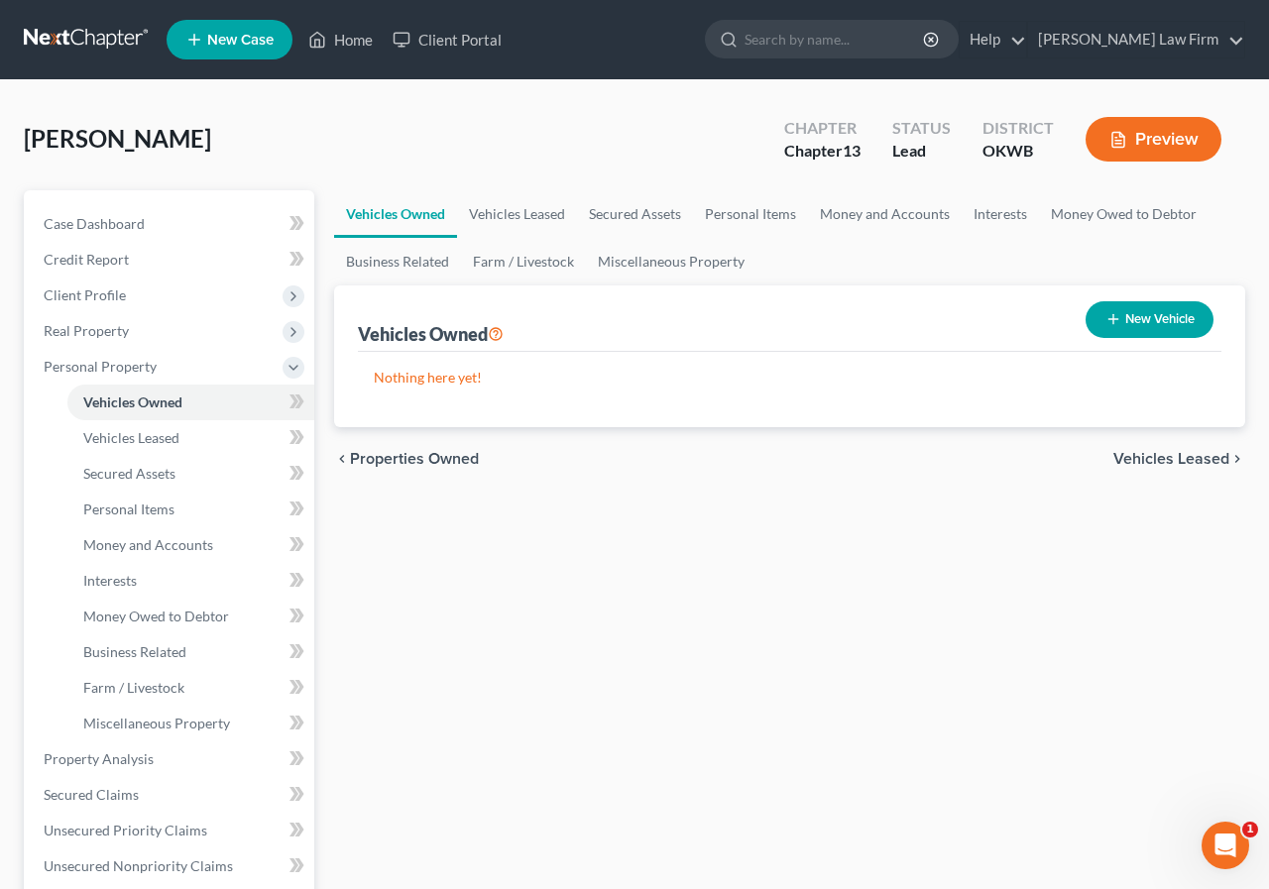
select select "0"
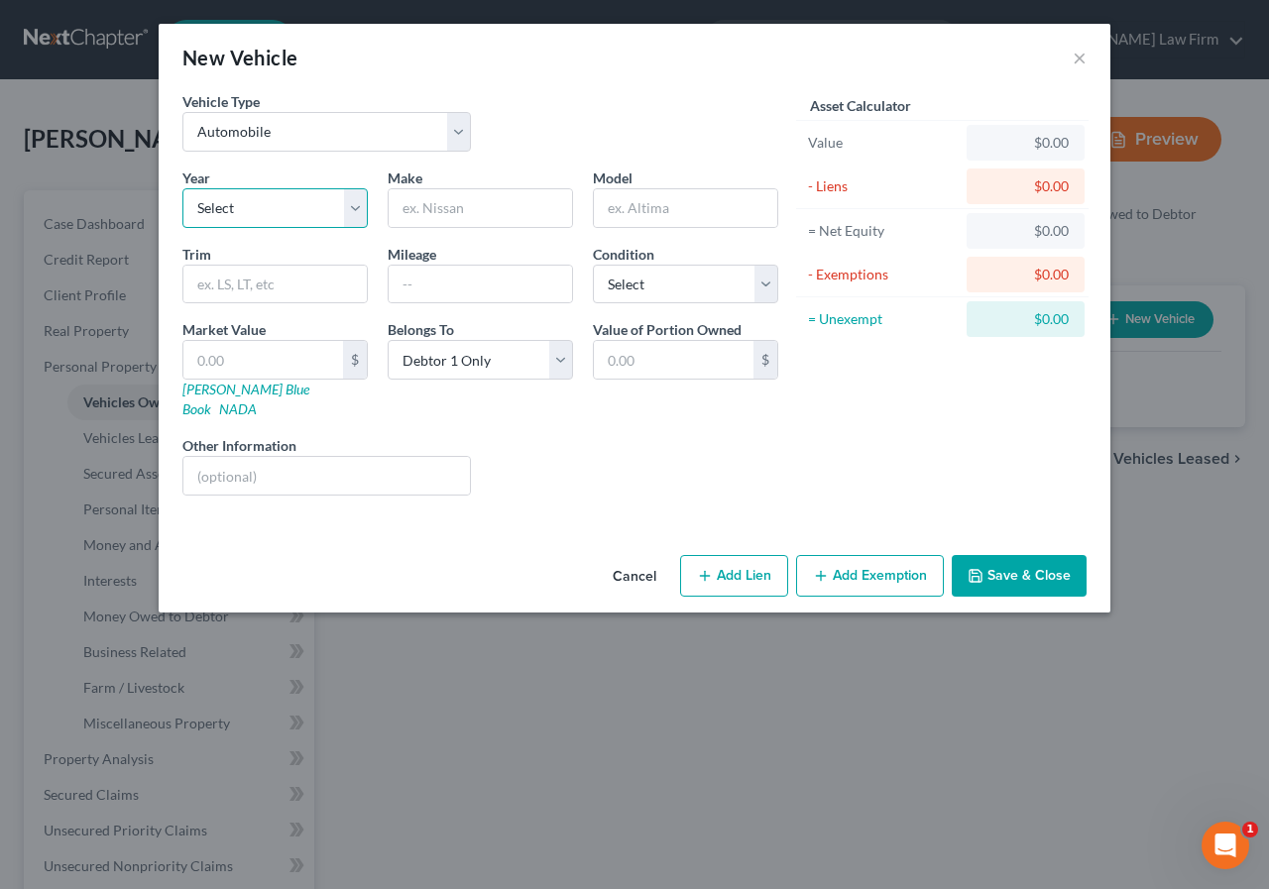
click at [353, 200] on select "Select 2026 2025 2024 2023 2022 2021 2020 2019 2018 2017 2016 2015 2014 2013 20…" at bounding box center [274, 208] width 185 height 40
select select "10"
click at [182, 188] on select "Select 2026 2025 2024 2023 2022 2021 2020 2019 2018 2017 2016 2015 2014 2013 20…" at bounding box center [274, 208] width 185 height 40
click at [405, 208] on input "text" at bounding box center [480, 208] width 183 height 38
type input "Ford"
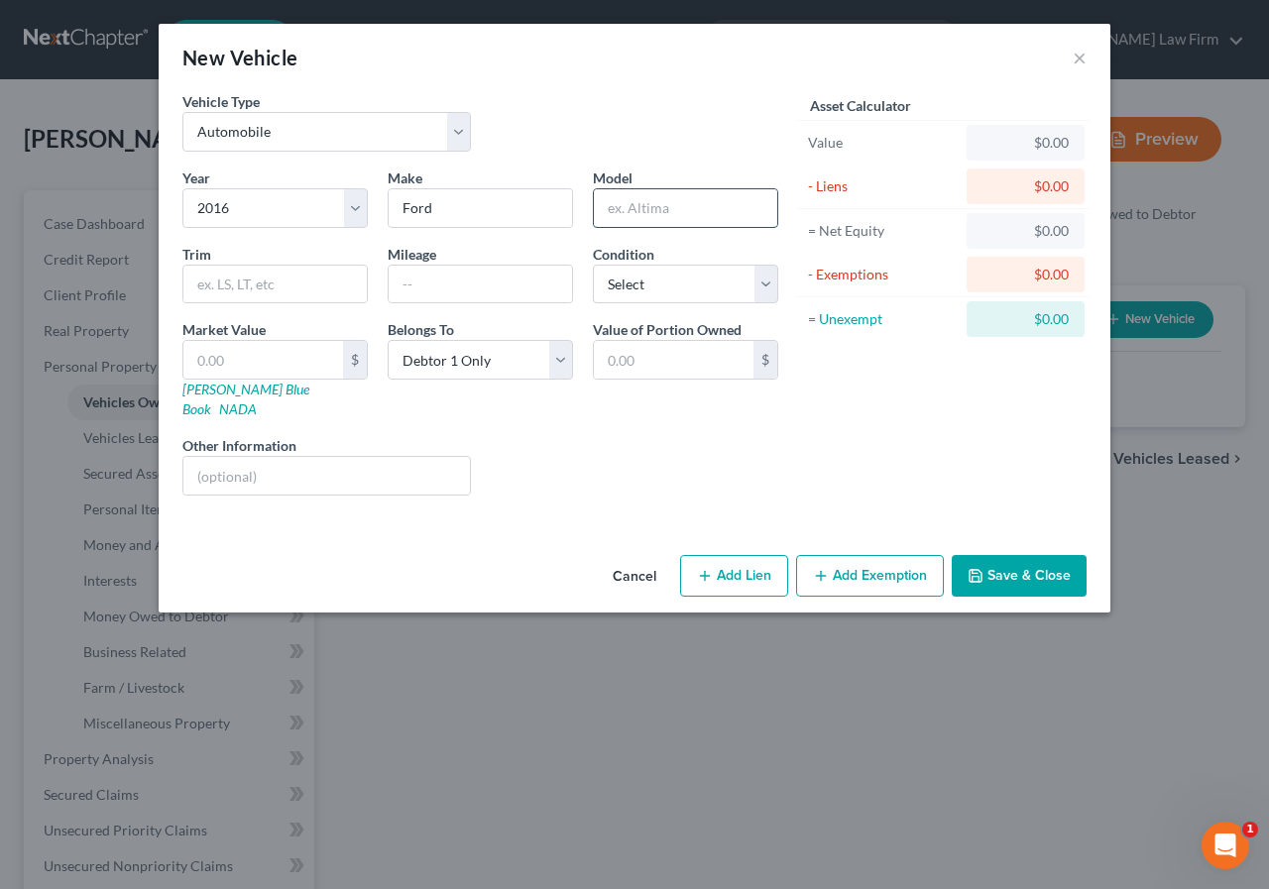
click at [605, 210] on input "text" at bounding box center [685, 208] width 183 height 38
type input "Focus"
click at [768, 288] on select "Select Excellent Very Good Good Fair Poor" at bounding box center [685, 285] width 185 height 40
select select "2"
click at [593, 265] on select "Select Excellent Very Good Good Fair Poor" at bounding box center [685, 285] width 185 height 40
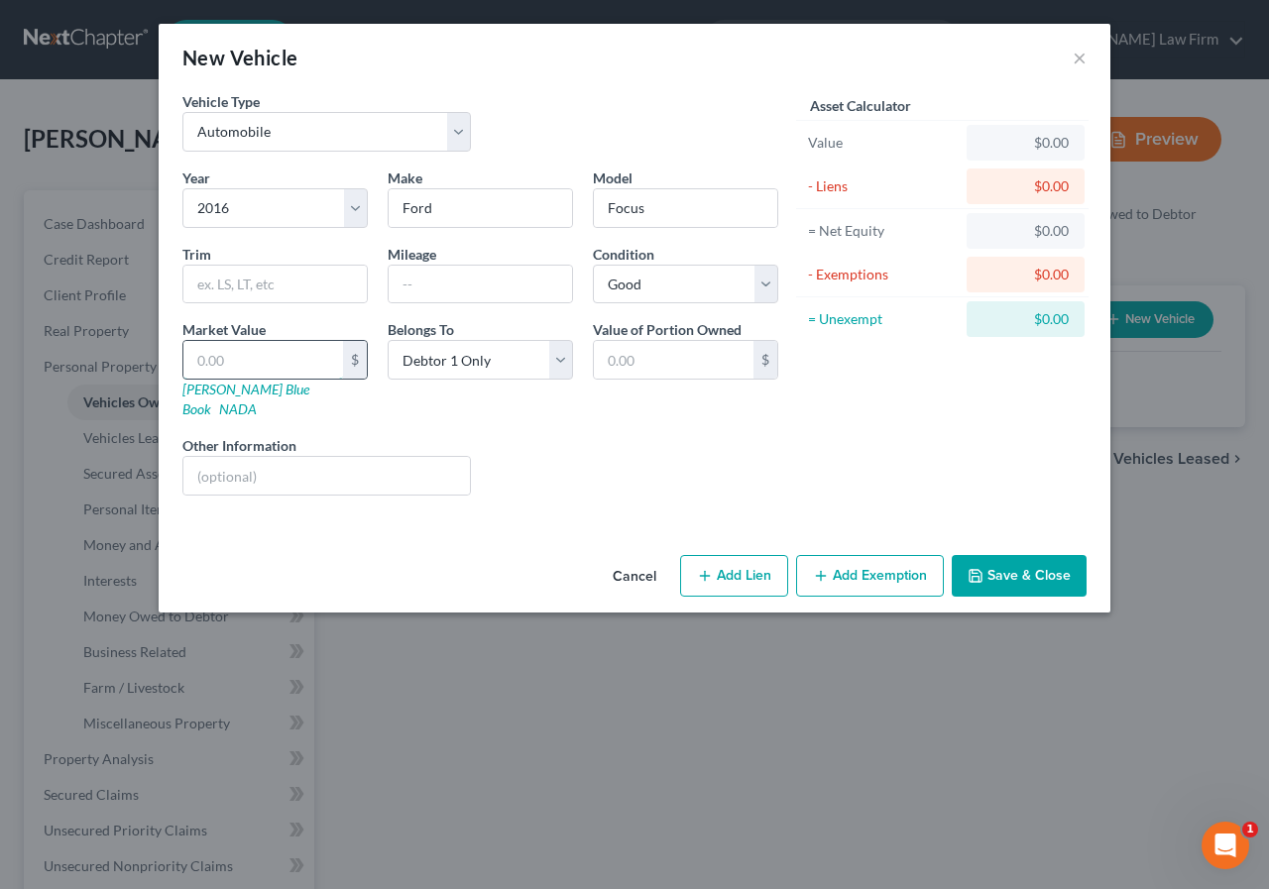
click at [186, 357] on input "text" at bounding box center [263, 360] width 160 height 38
type input "7,500.00"
click at [857, 558] on button "Add Exemption" at bounding box center [870, 576] width 148 height 42
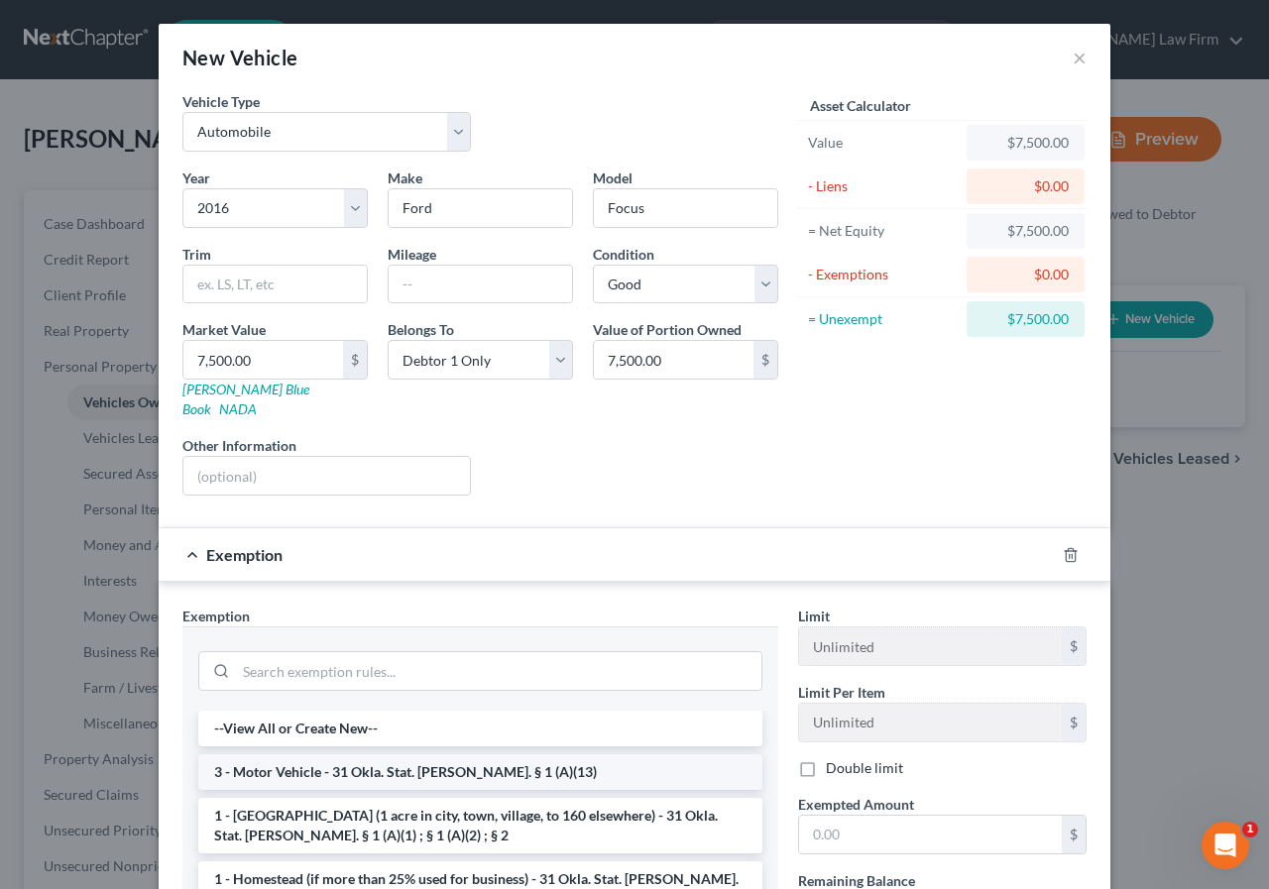
click at [498, 754] on li "3 - Motor Vehicle - 31 Okla. Stat. [PERSON_NAME]. § 1 (A)(13)" at bounding box center [480, 772] width 564 height 36
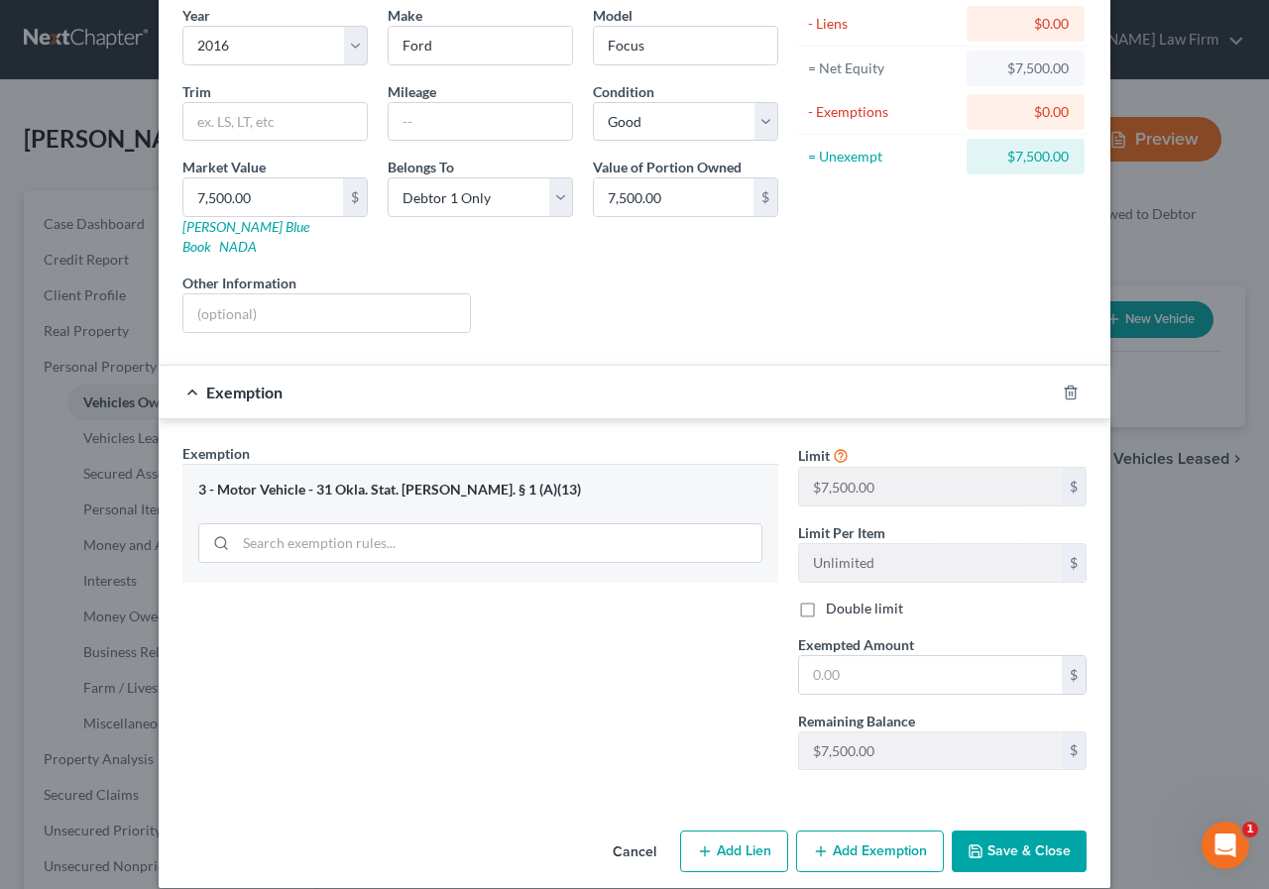
scroll to position [166, 0]
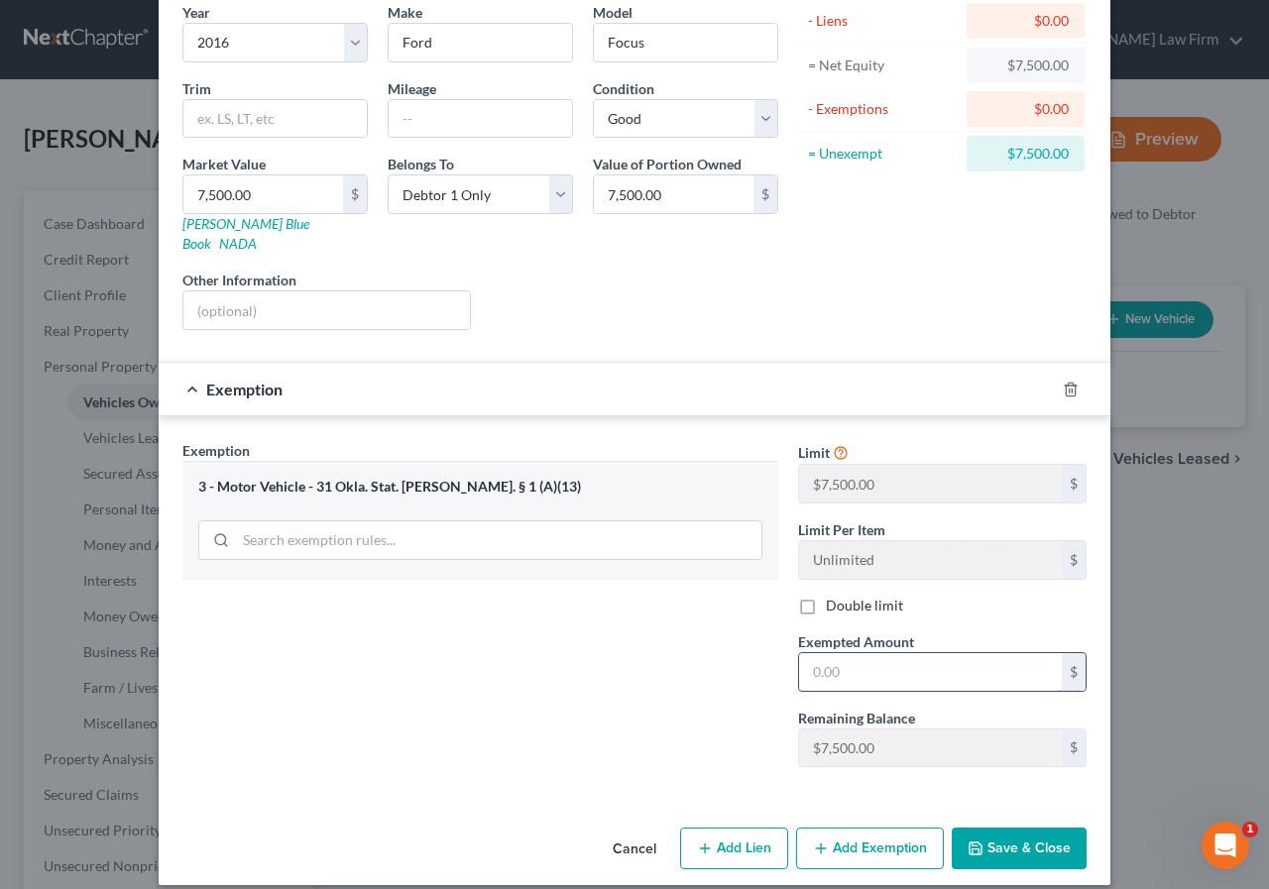
click at [806, 656] on input "text" at bounding box center [930, 672] width 263 height 38
type input "7,500.00"
click at [1010, 828] on button "Save & Close" at bounding box center [1019, 849] width 135 height 42
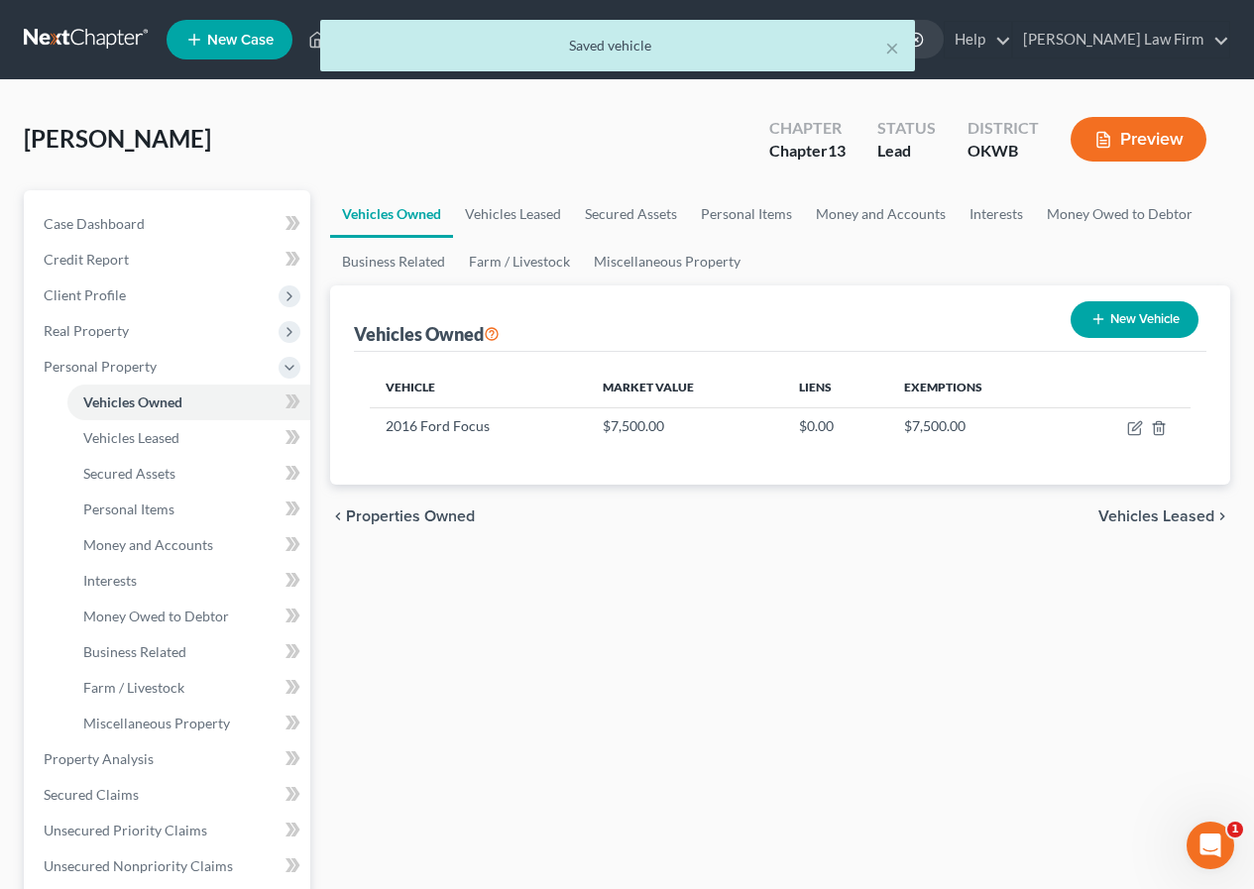
click at [1124, 515] on span "Vehicles Leased" at bounding box center [1156, 517] width 116 height 16
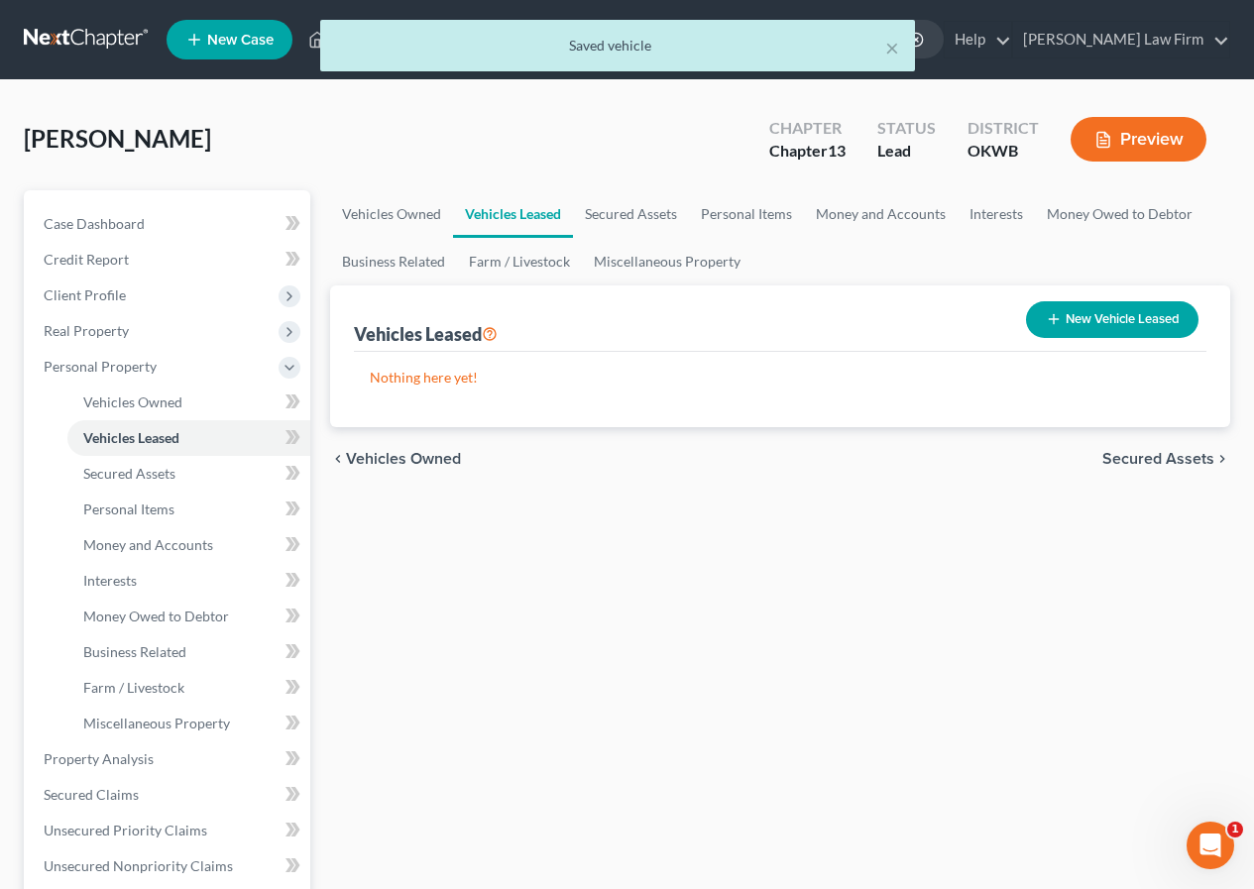
click at [1157, 452] on span "Secured Assets" at bounding box center [1158, 459] width 112 height 16
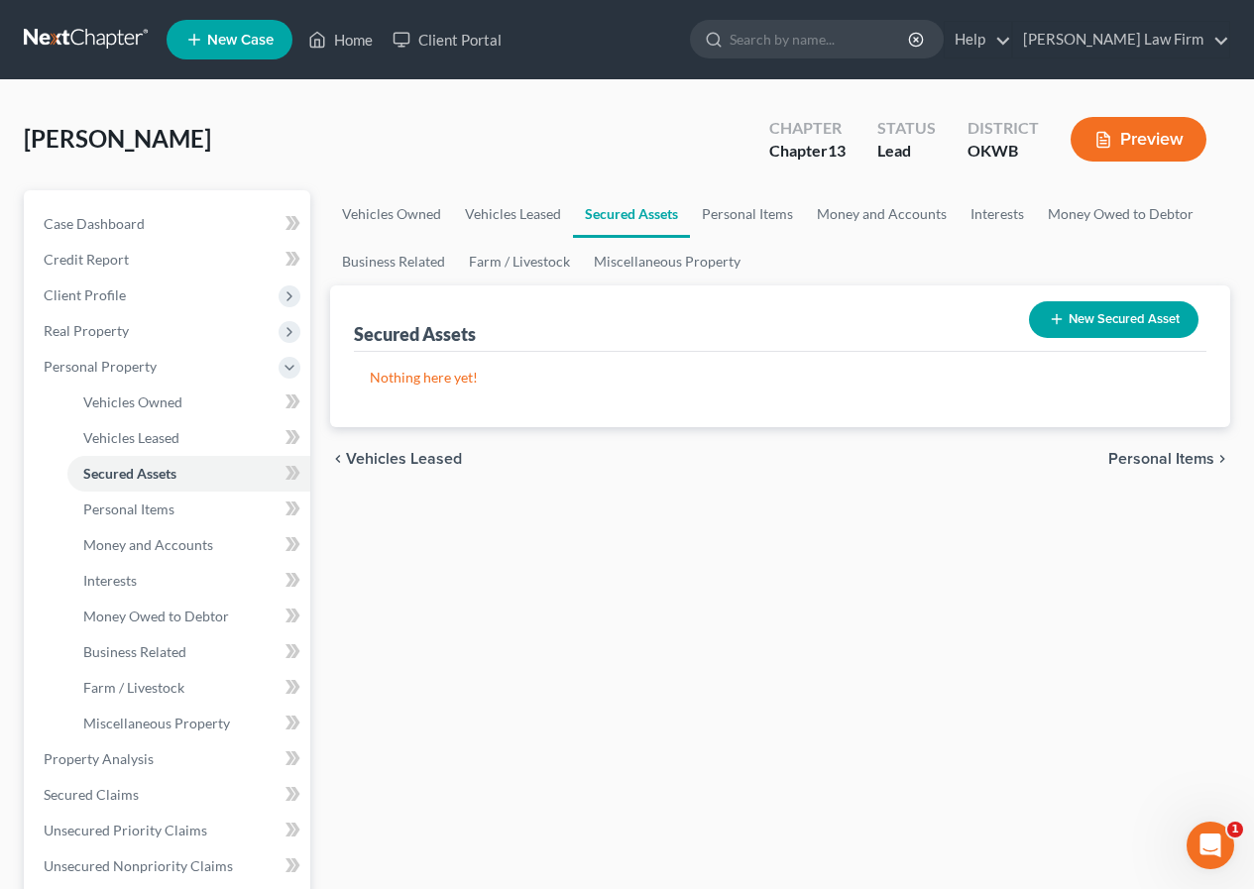
click at [1132, 459] on span "Personal Items" at bounding box center [1161, 459] width 106 height 16
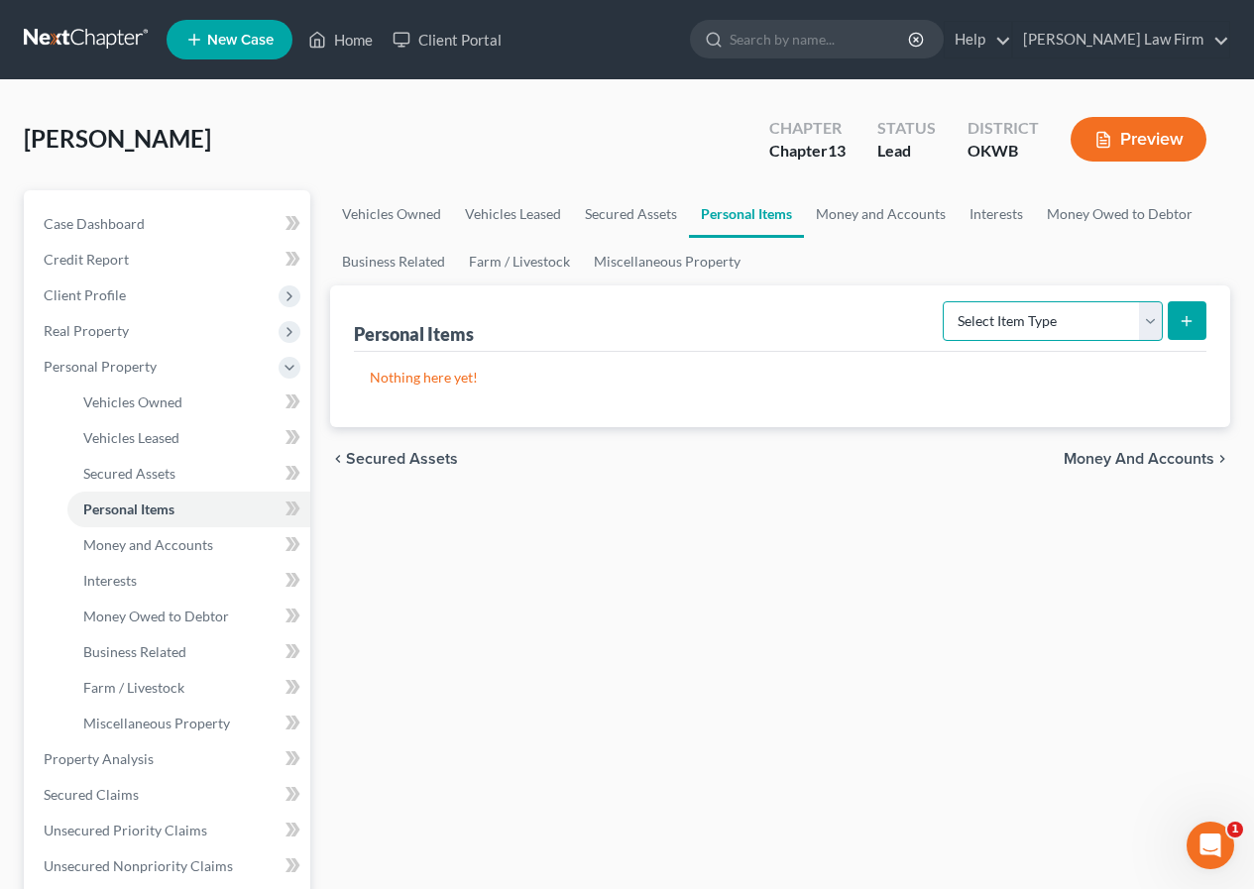
click at [1149, 314] on select "Select Item Type Clothing Collectibles Of Value Electronics Firearms Household …" at bounding box center [1053, 321] width 220 height 40
select select "clothing"
click at [945, 301] on select "Select Item Type Clothing Collectibles Of Value Electronics Firearms Household …" at bounding box center [1053, 321] width 220 height 40
click at [1184, 325] on icon "submit" at bounding box center [1187, 321] width 16 height 16
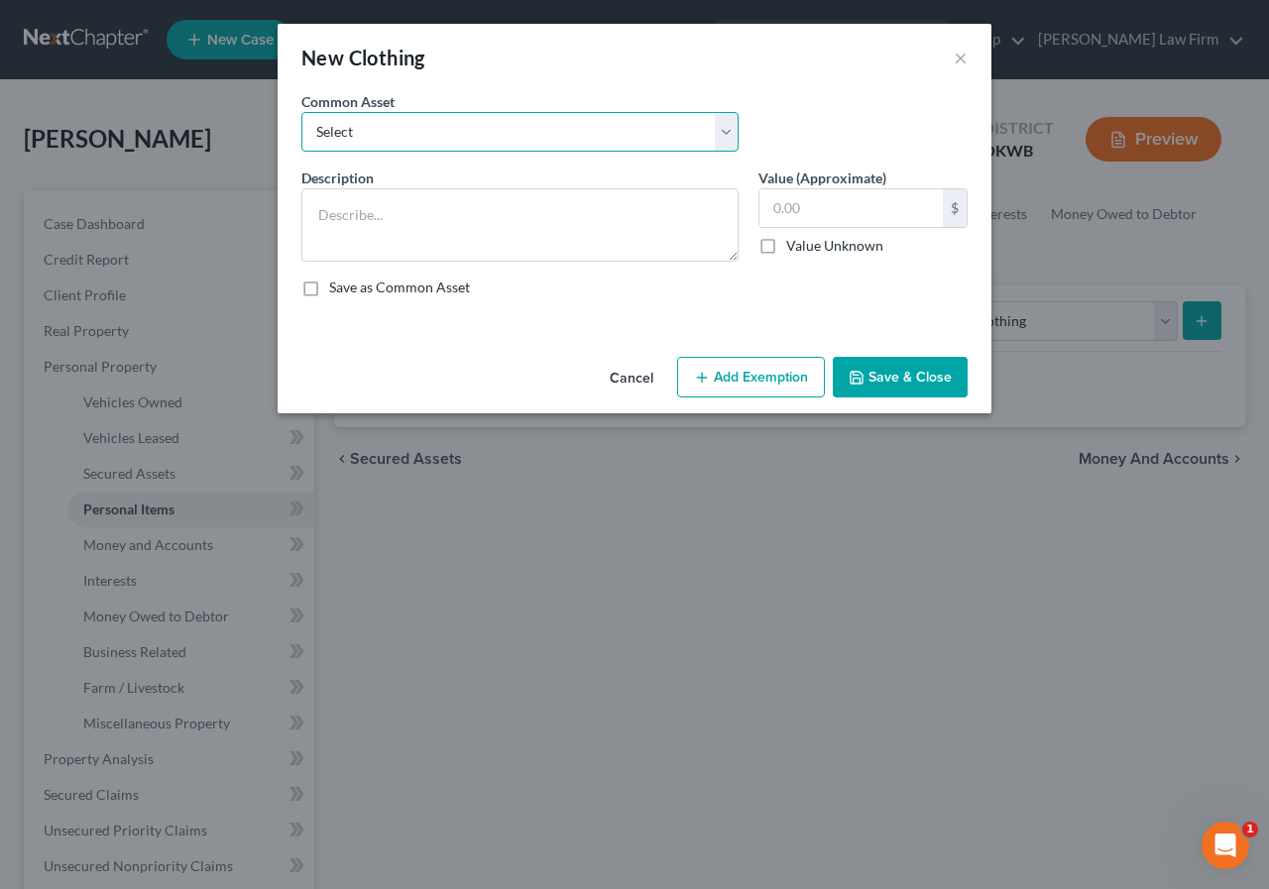
click at [316, 139] on select "Select Wearing apparel Wearing apparel Wearing apparel Wearing apparel Wearing …" at bounding box center [519, 132] width 437 height 40
select select "0"
click at [301, 112] on select "Select Wearing apparel Wearing apparel Wearing apparel Wearing apparel Wearing …" at bounding box center [519, 132] width 437 height 40
type textarea "Wearing apparel"
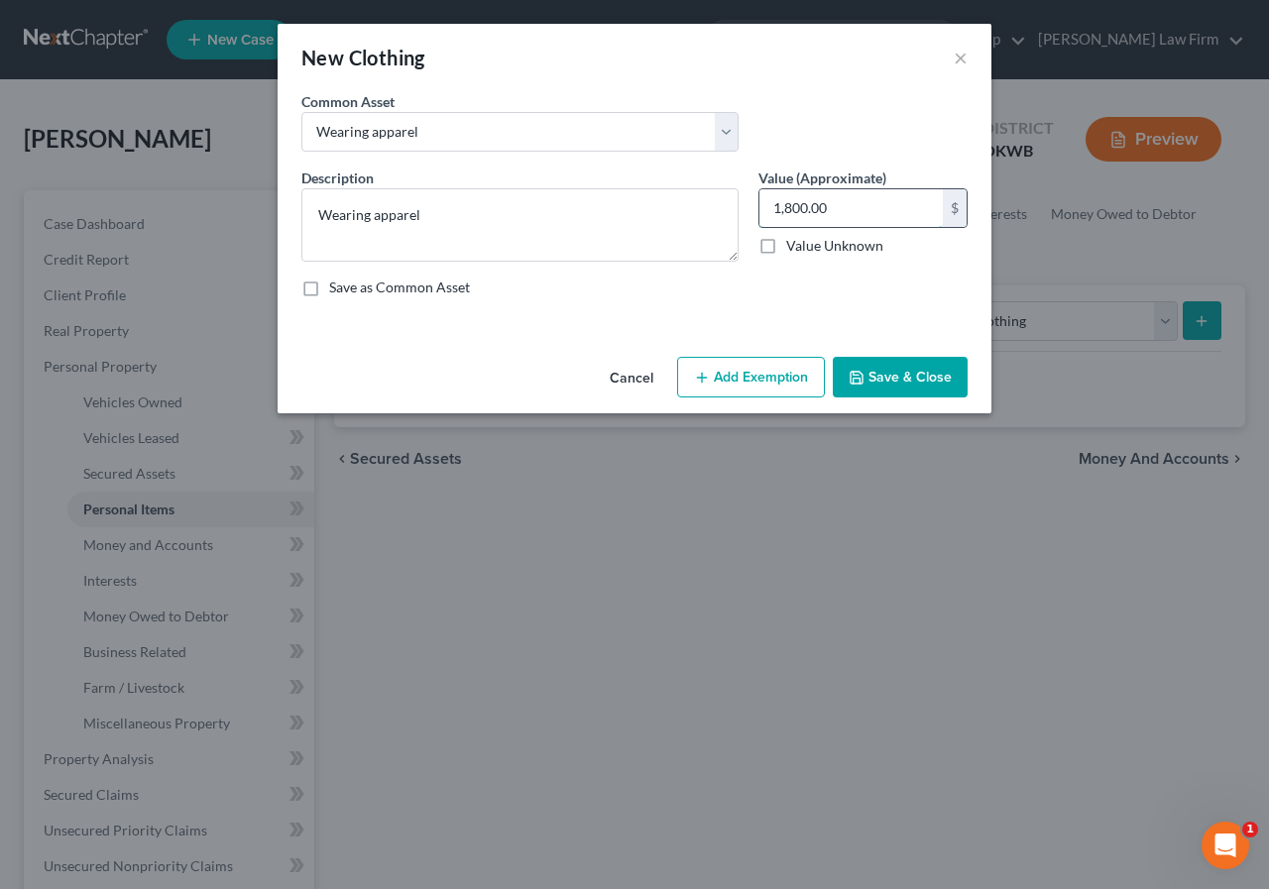
click at [785, 204] on input "1,800.00" at bounding box center [850, 208] width 183 height 38
click at [787, 204] on input "1,800.00" at bounding box center [850, 208] width 183 height 38
drag, startPoint x: 765, startPoint y: 209, endPoint x: 921, endPoint y: 195, distance: 156.3
click at [921, 195] on input "12,800.00" at bounding box center [850, 208] width 183 height 38
type input "1,000.00"
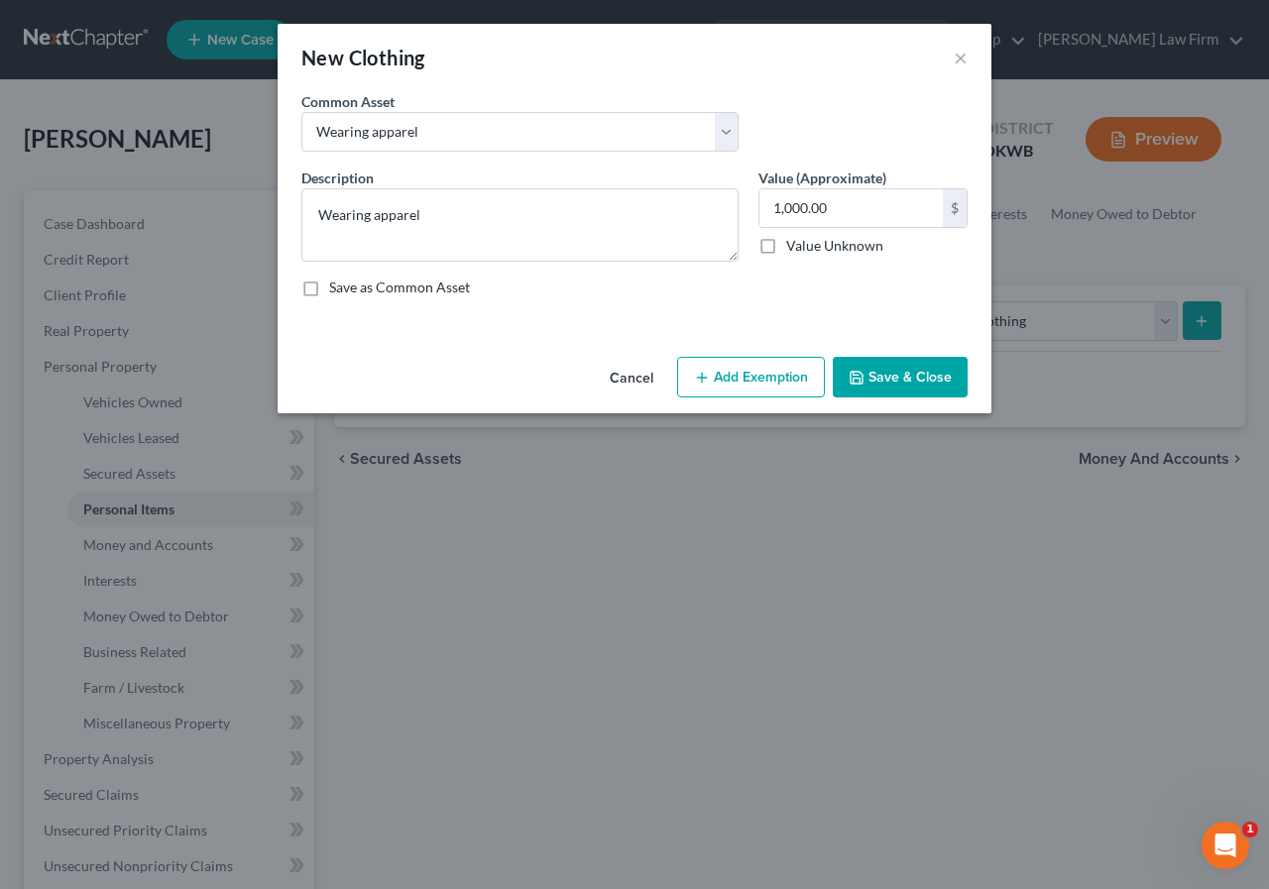
click at [760, 379] on button "Add Exemption" at bounding box center [751, 378] width 148 height 42
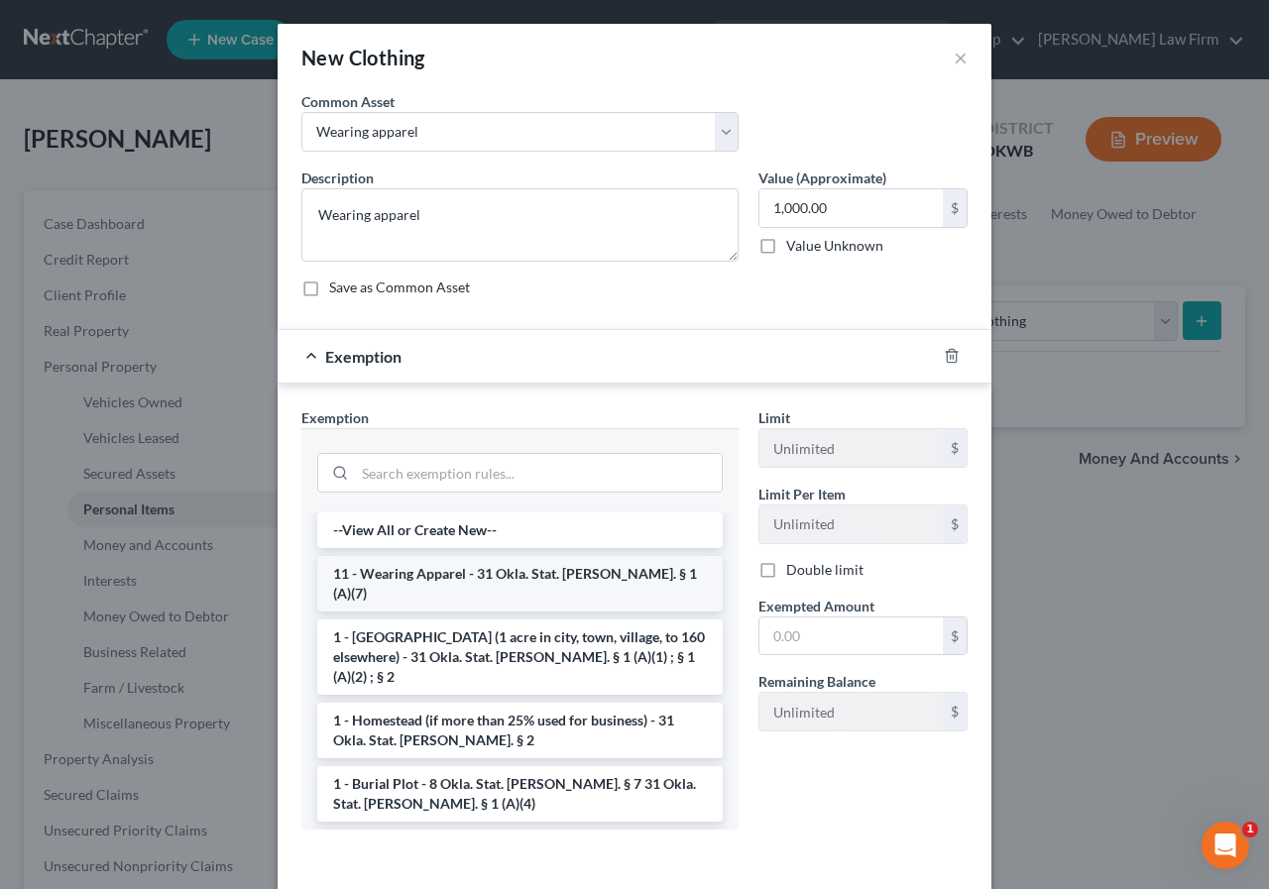
click at [598, 561] on li "11 - Wearing Apparel - 31 Okla. Stat. [PERSON_NAME]. § 1 (A)(7)" at bounding box center [519, 584] width 405 height 56
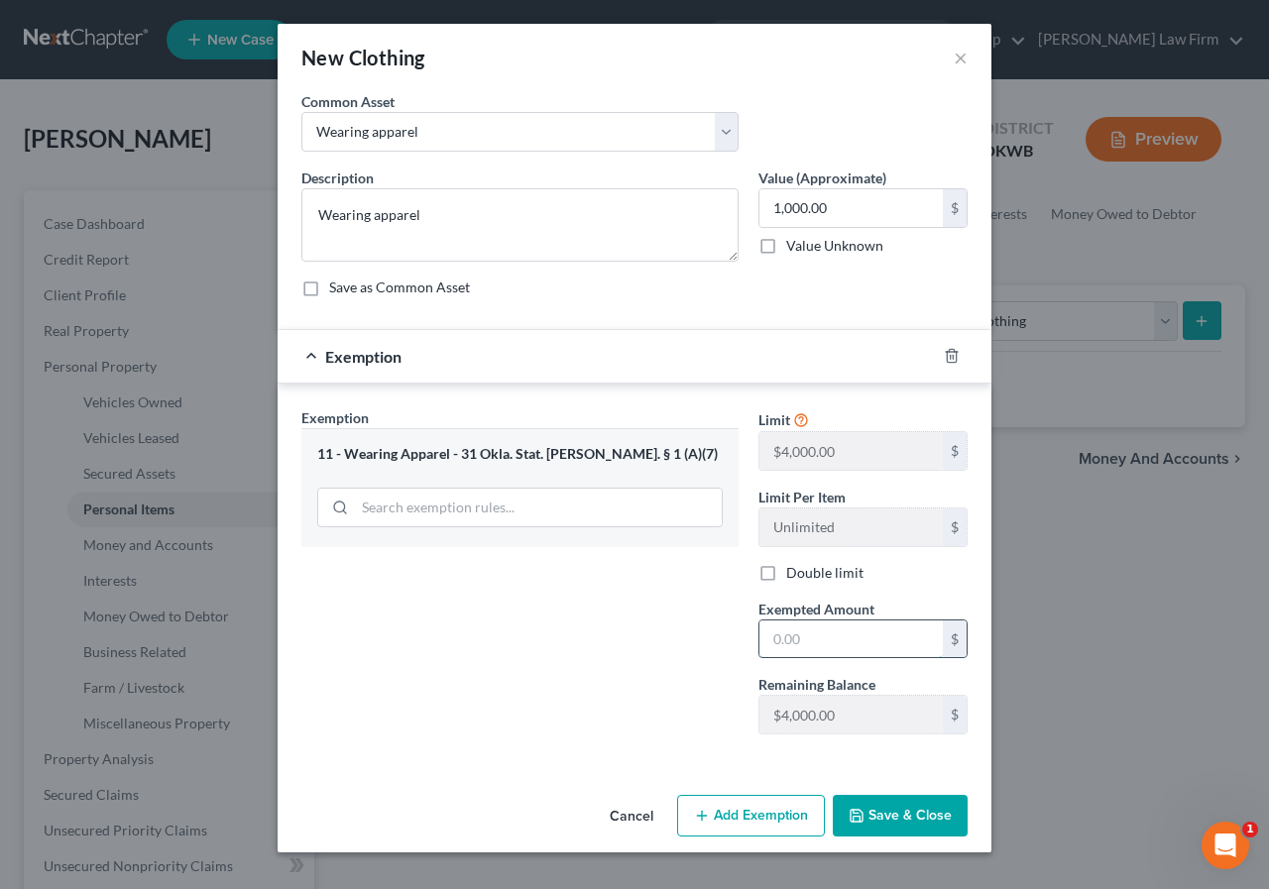
click at [771, 632] on input "text" at bounding box center [850, 640] width 183 height 38
type input "1,000.00"
click at [884, 814] on button "Save & Close" at bounding box center [900, 816] width 135 height 42
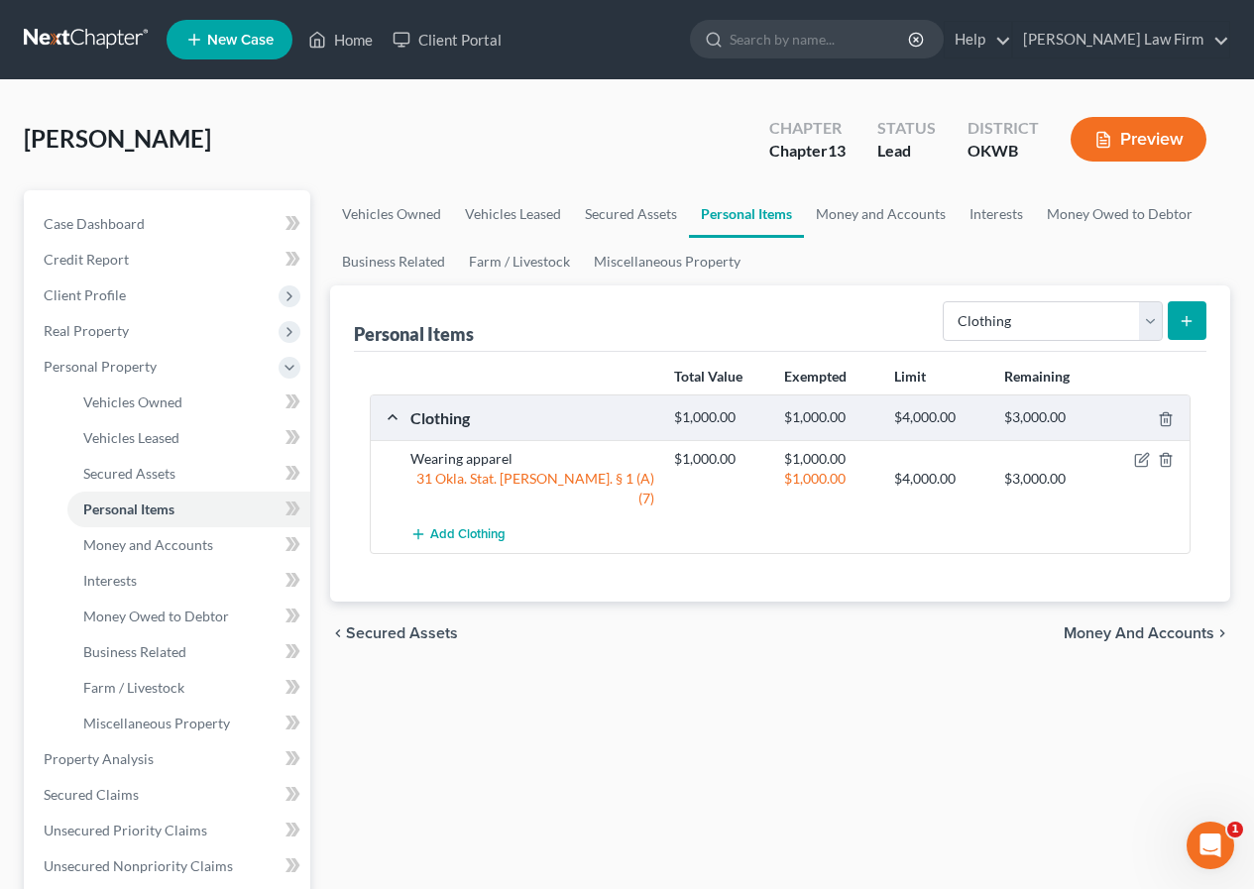
click at [1187, 313] on icon "submit" at bounding box center [1187, 321] width 16 height 16
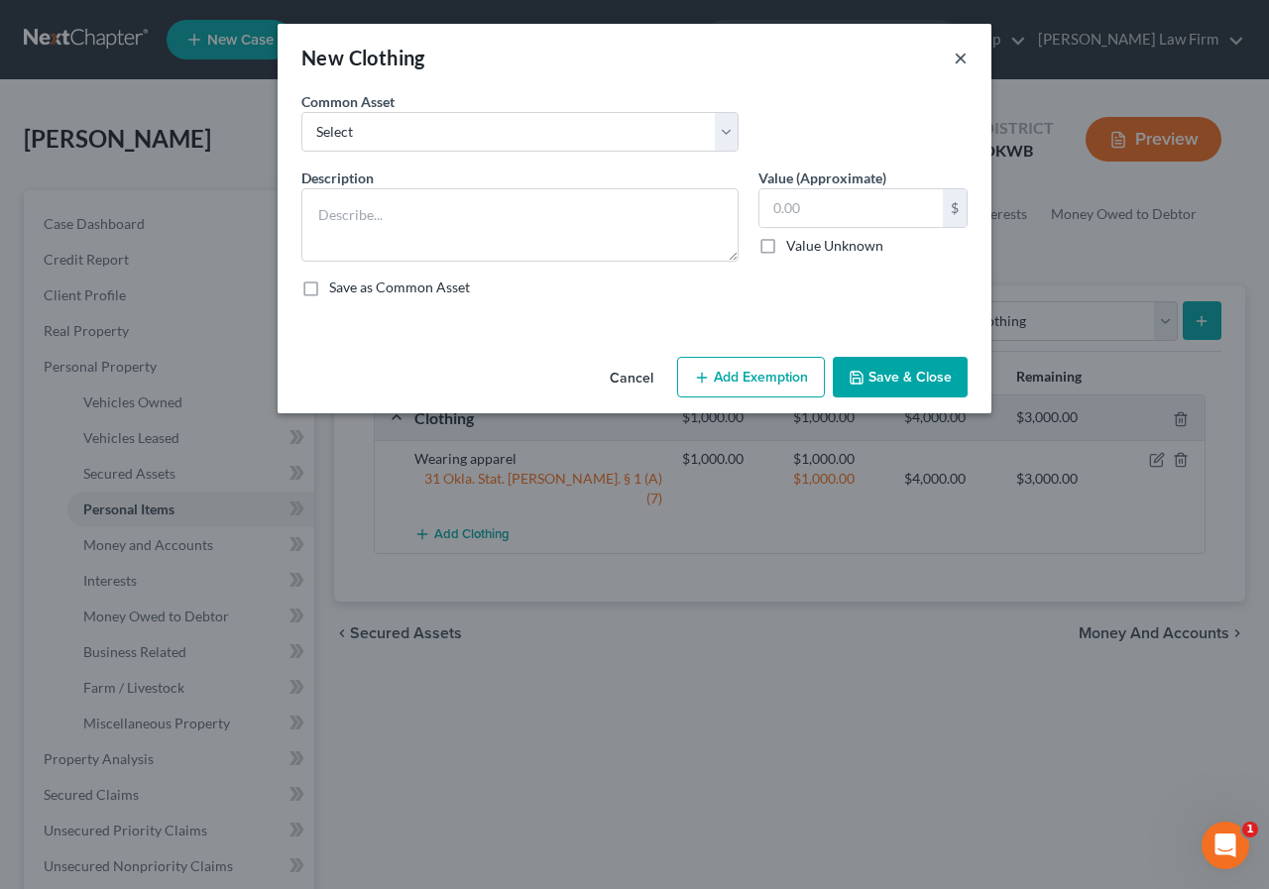
click at [960, 56] on button "×" at bounding box center [961, 58] width 14 height 24
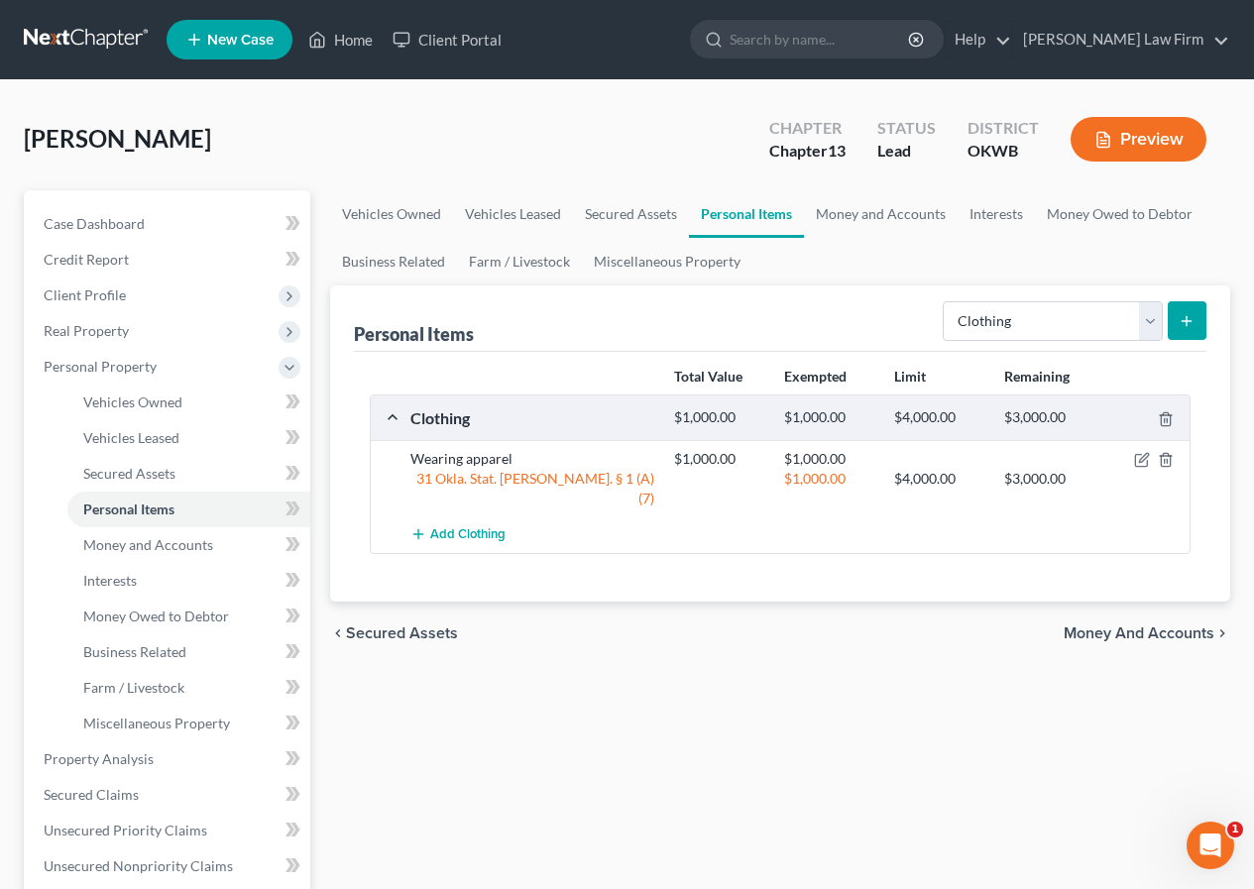
click at [1164, 305] on form "Select Item Type Clothing Collectibles Of Value Electronics Firearms Household …" at bounding box center [1075, 321] width 264 height 41
click at [1145, 314] on select "Select Item Type Clothing Collectibles Of Value Electronics Firearms Household …" at bounding box center [1053, 321] width 220 height 40
select select "collectibles_of_value"
click at [945, 301] on select "Select Item Type Clothing Collectibles Of Value Electronics Firearms Household …" at bounding box center [1053, 321] width 220 height 40
click at [1189, 317] on icon "submit" at bounding box center [1187, 321] width 16 height 16
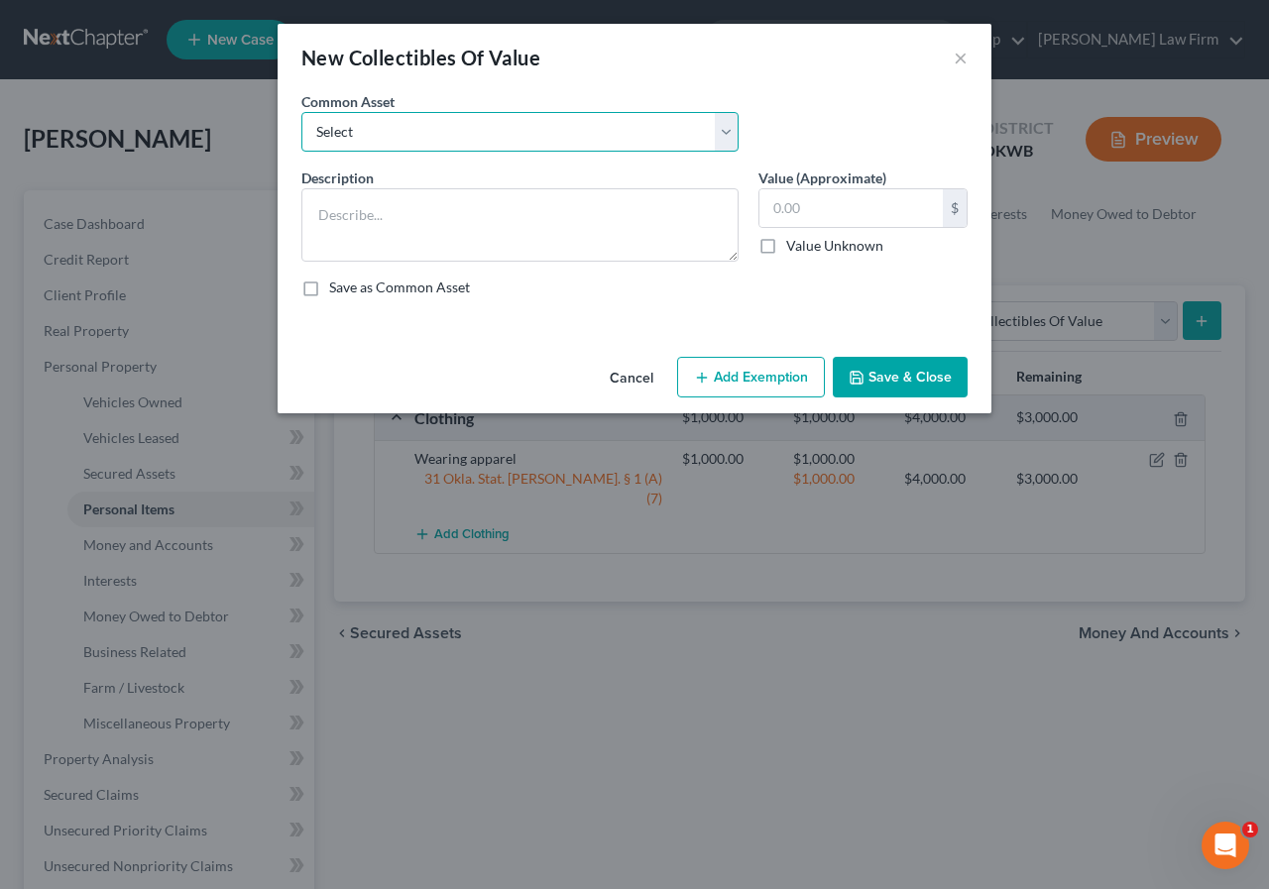
click at [461, 127] on select "Select Personal books & pictures" at bounding box center [519, 132] width 437 height 40
select select "0"
click at [301, 112] on select "Select Personal books & pictures" at bounding box center [519, 132] width 437 height 40
type textarea "Personal books & pictures"
type input "250.00"
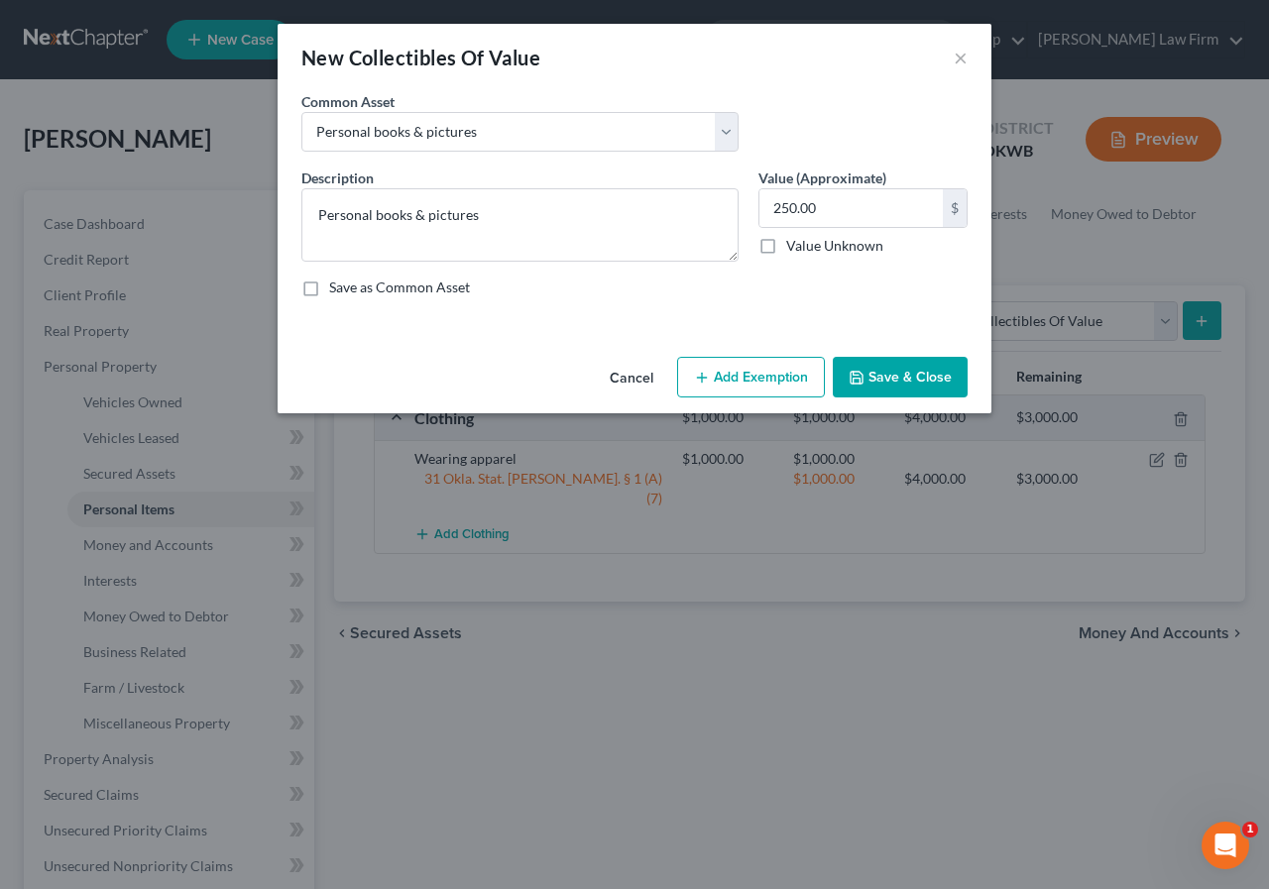
click at [785, 382] on button "Add Exemption" at bounding box center [751, 378] width 148 height 42
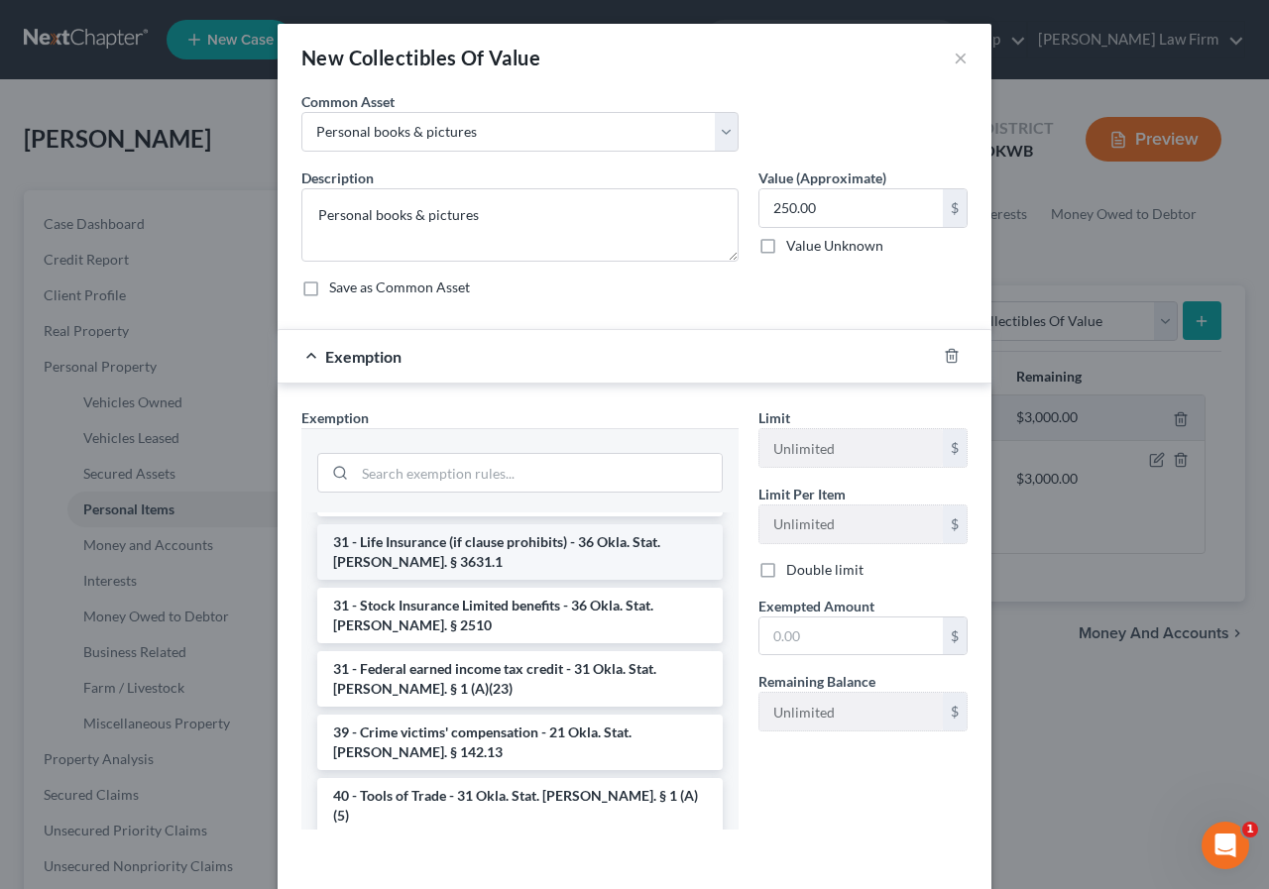
scroll to position [2427, 0]
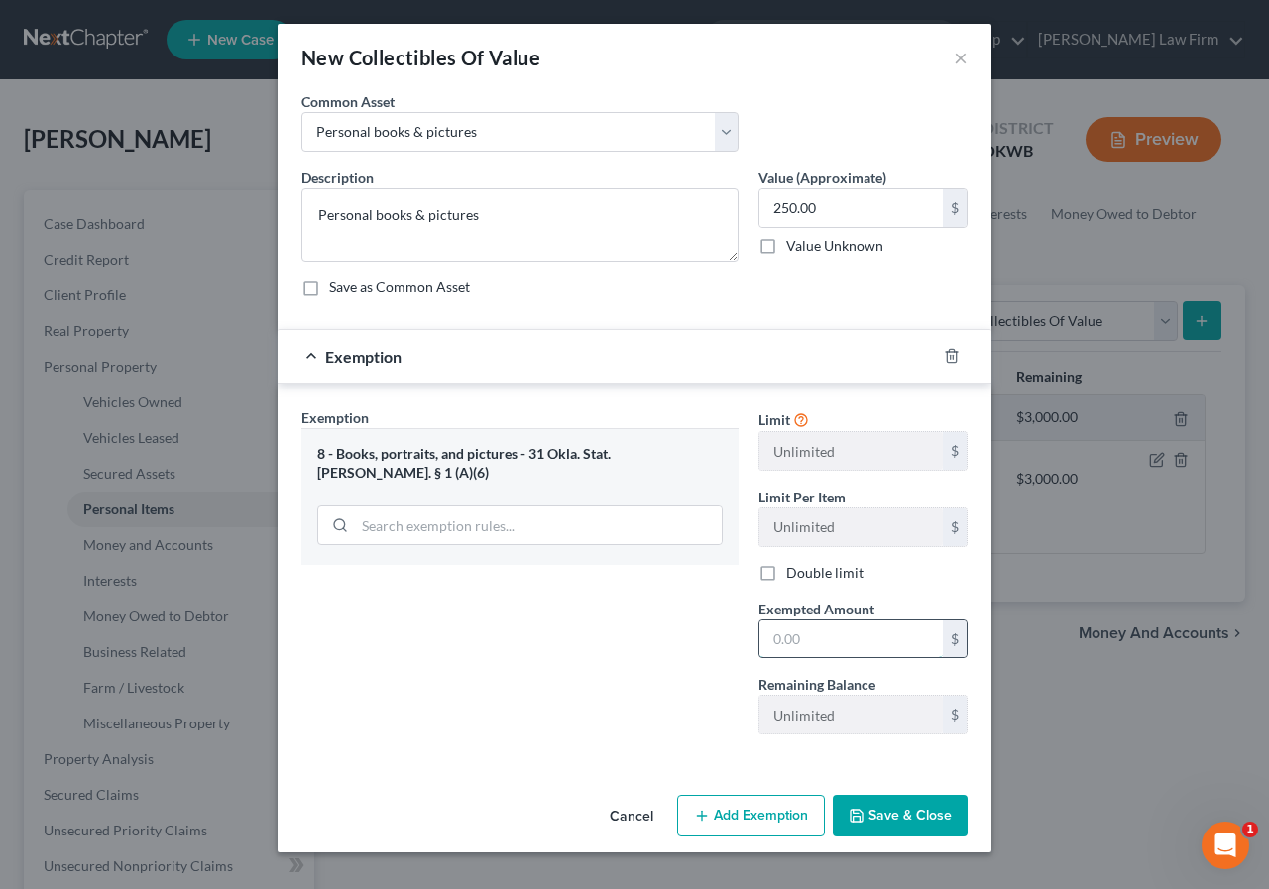
click at [778, 637] on input "text" at bounding box center [850, 640] width 183 height 38
type input "250.00"
click at [870, 815] on button "Save & Close" at bounding box center [900, 816] width 135 height 42
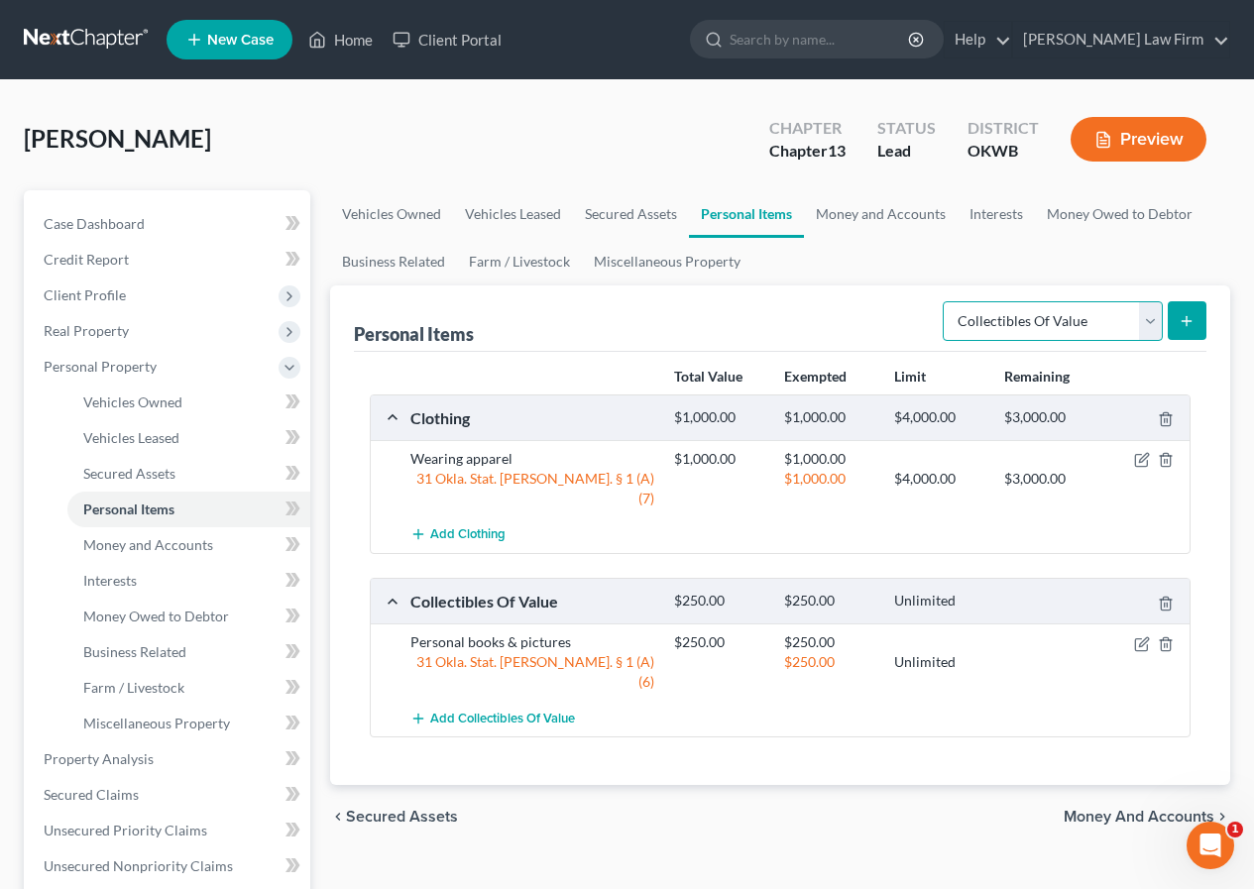
click at [1152, 319] on select "Select Item Type Clothing Collectibles Of Value Electronics Firearms Household …" at bounding box center [1053, 321] width 220 height 40
select select "electronics"
click at [945, 301] on select "Select Item Type Clothing Collectibles Of Value Electronics Firearms Household …" at bounding box center [1053, 321] width 220 height 40
click at [1192, 323] on icon "submit" at bounding box center [1187, 321] width 16 height 16
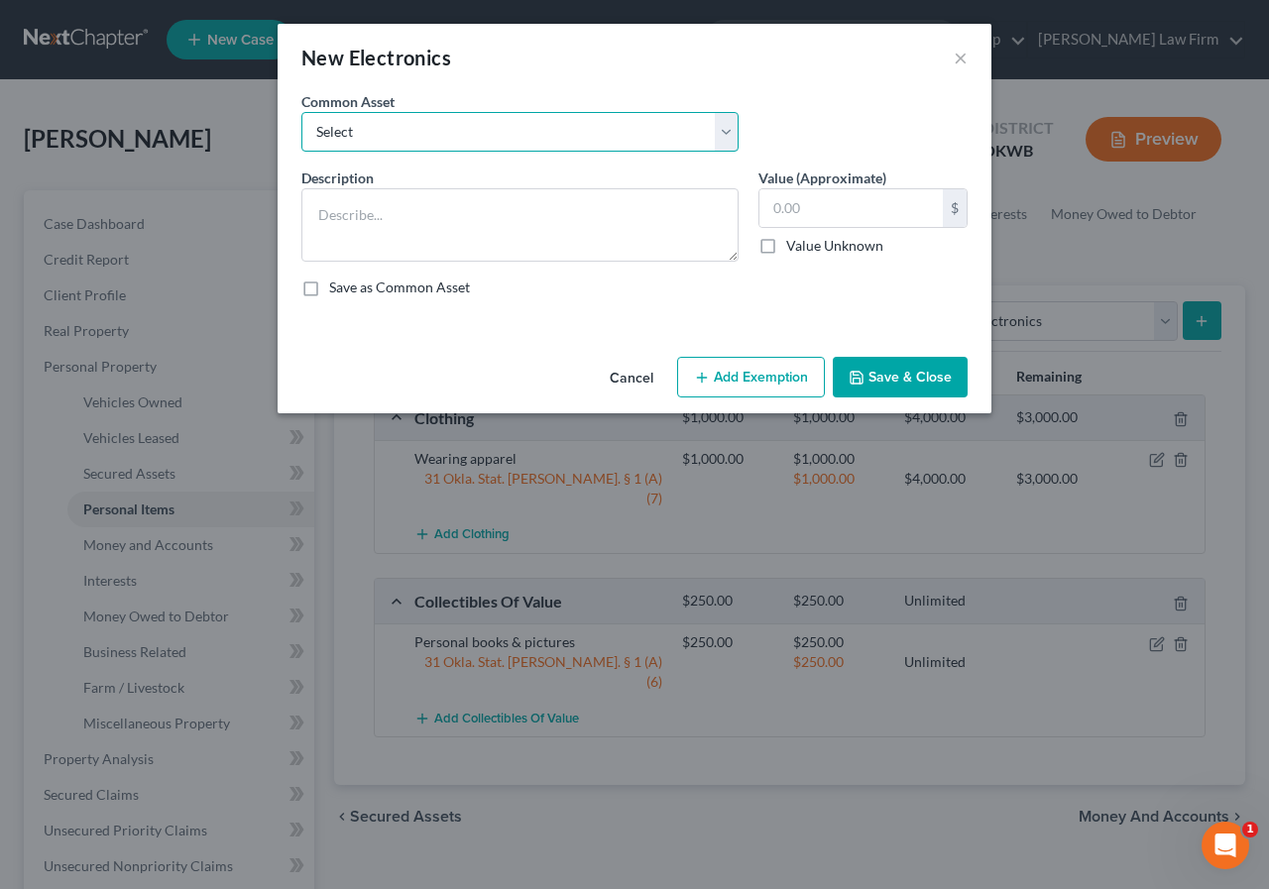
click at [408, 137] on select "Select Computers, cell phones, lap top etc. Computers, cell phones, lap top etc…" at bounding box center [519, 132] width 437 height 40
select select "2"
click at [301, 112] on select "Select Computers, cell phones, lap top etc. Computers, cell phones, lap top etc…" at bounding box center [519, 132] width 437 height 40
type textarea "Computers, cell phones, lap top etc."
type input "800.00"
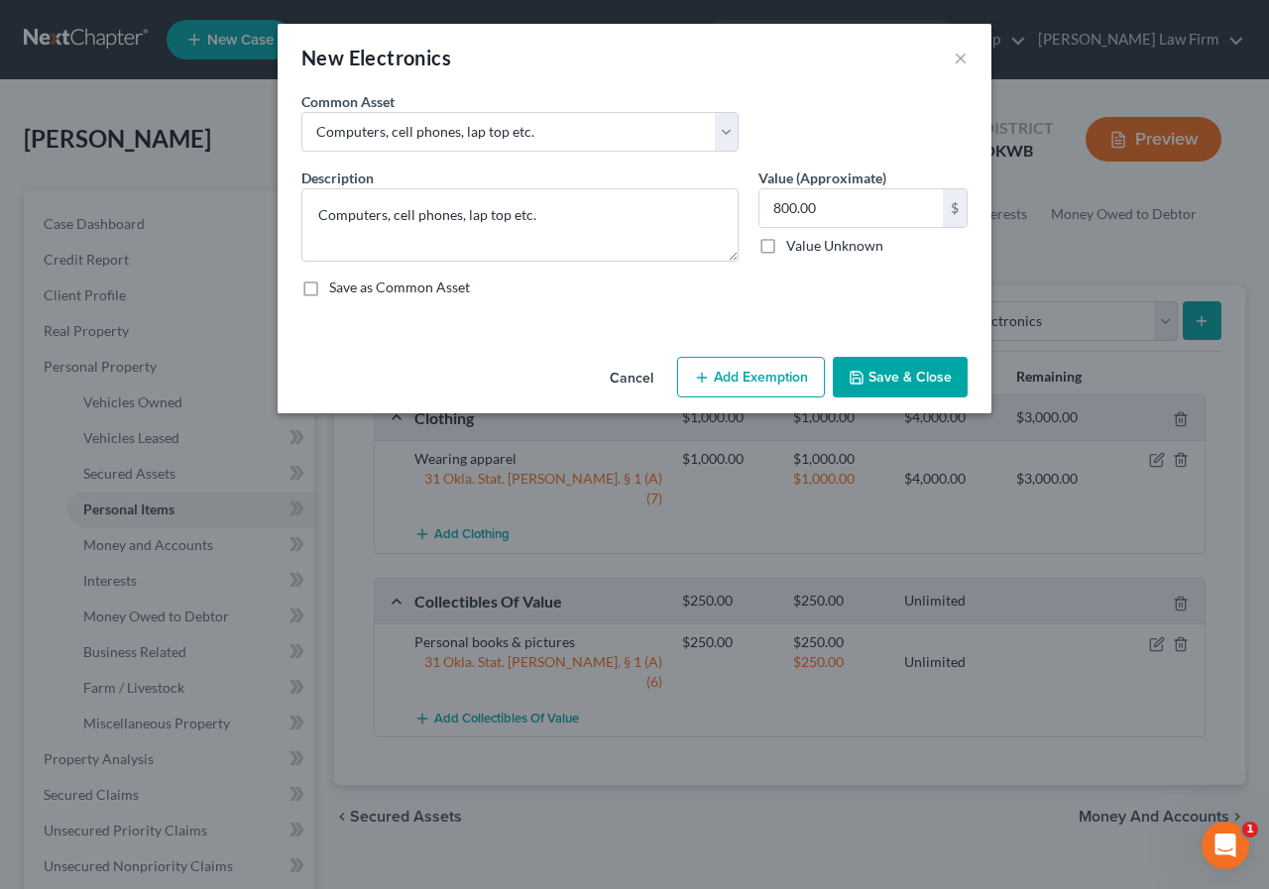
click at [777, 368] on button "Add Exemption" at bounding box center [751, 378] width 148 height 42
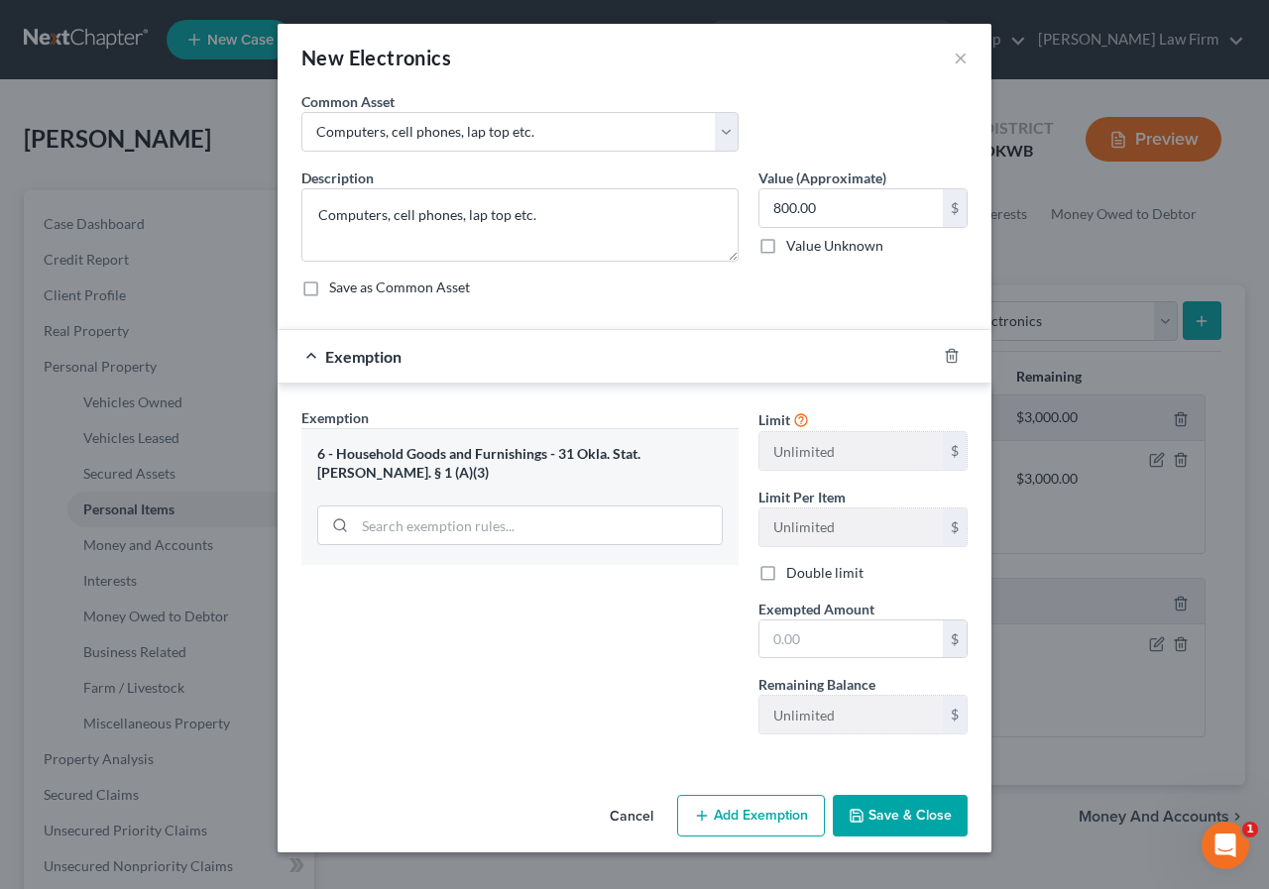
click at [767, 820] on button "Add Exemption" at bounding box center [751, 816] width 148 height 42
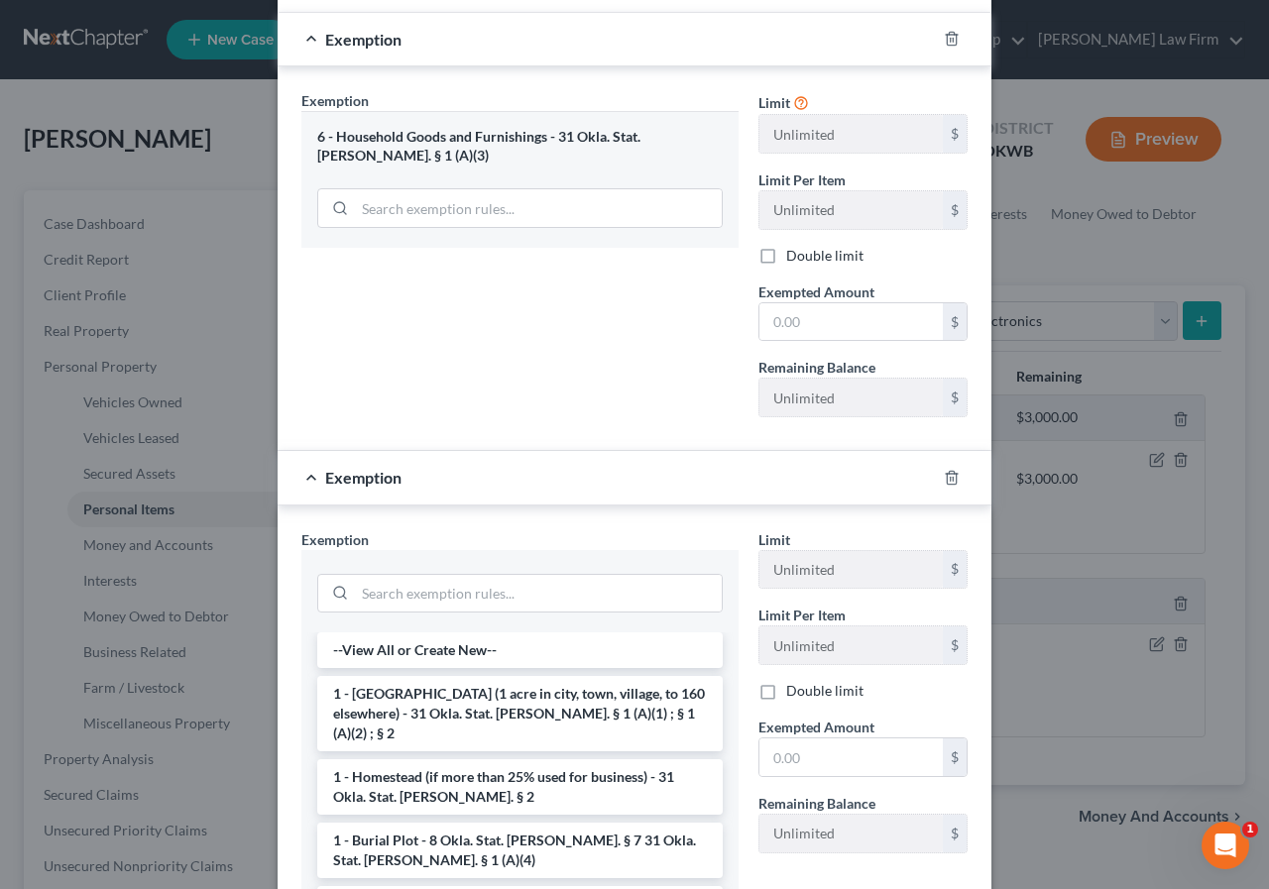
scroll to position [397, 0]
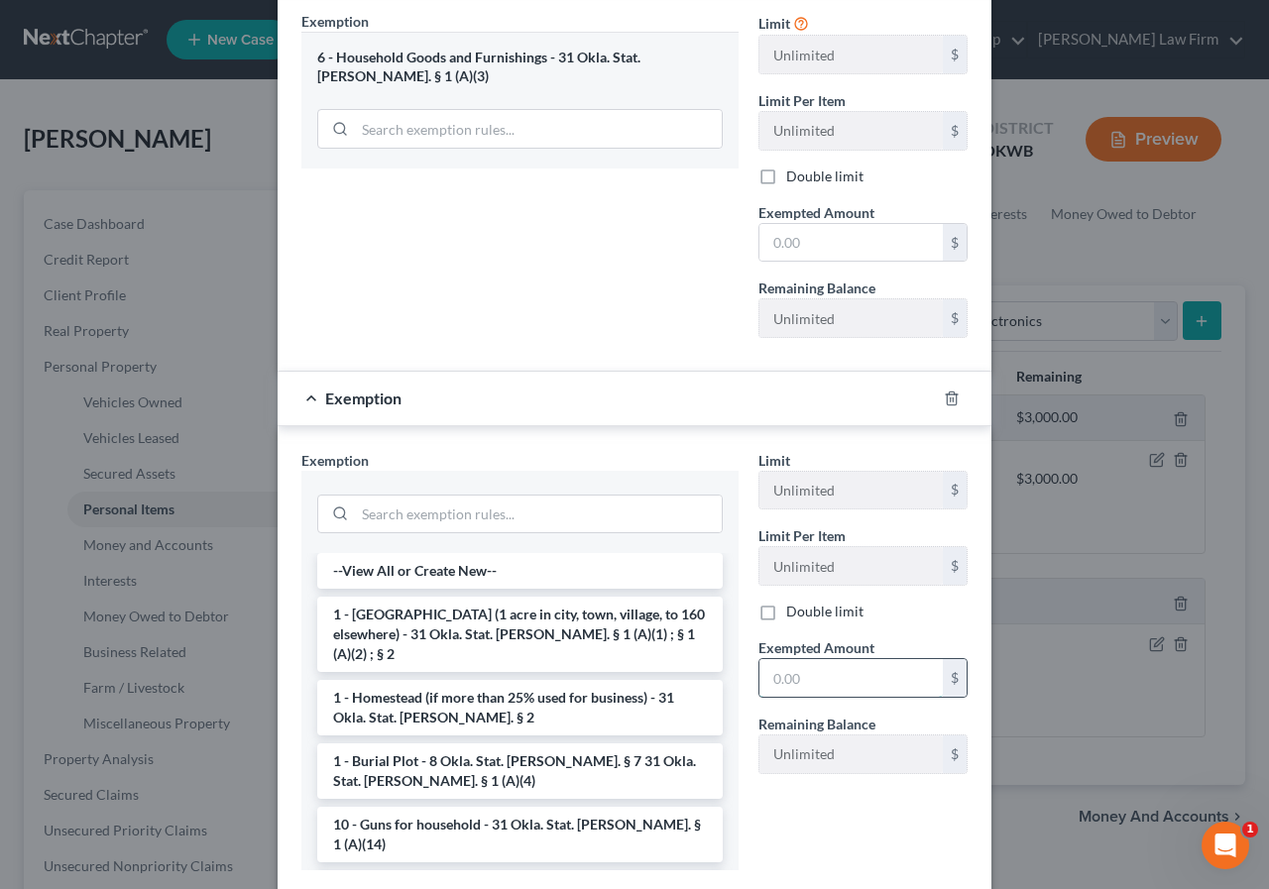
click at [770, 679] on input "text" at bounding box center [850, 678] width 183 height 38
type input "800.00"
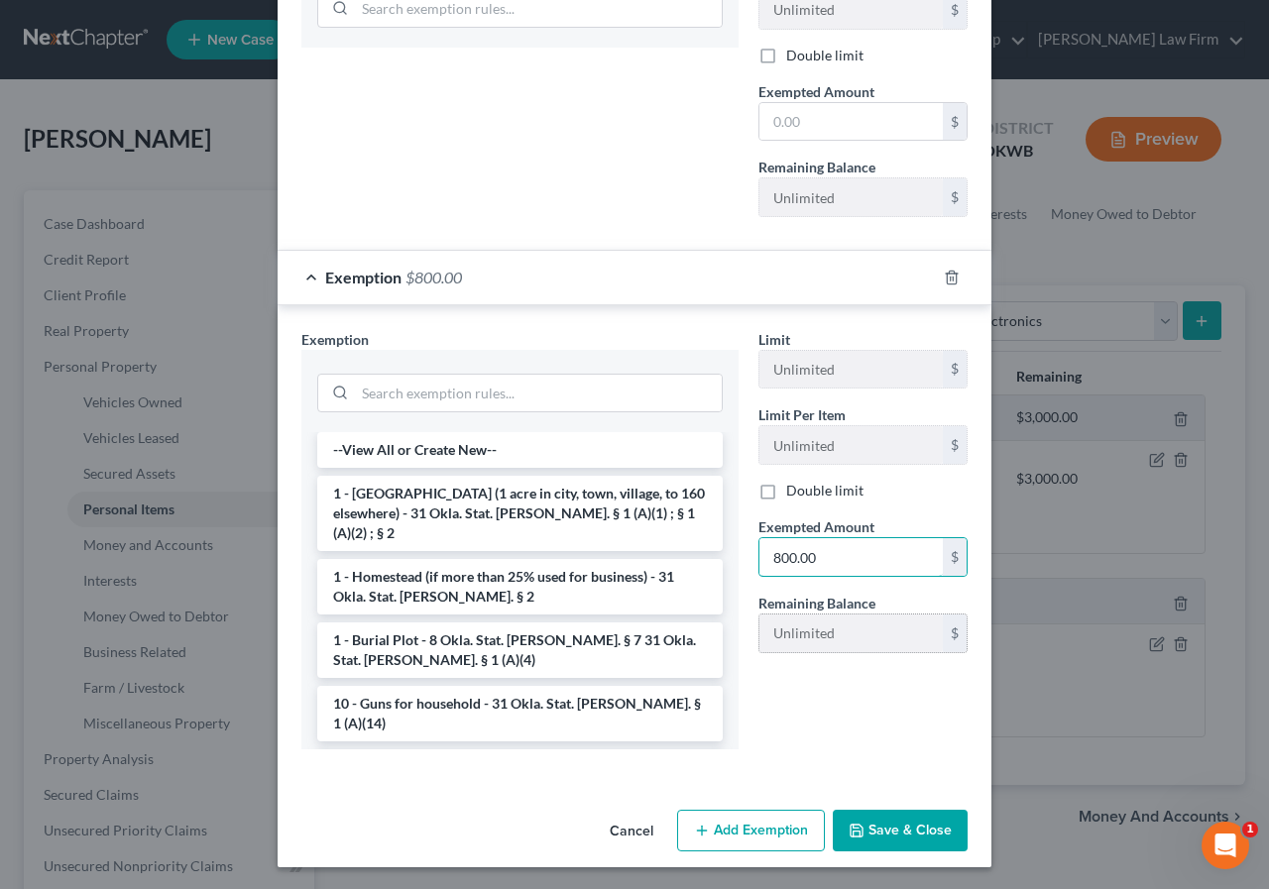
scroll to position [519, 0]
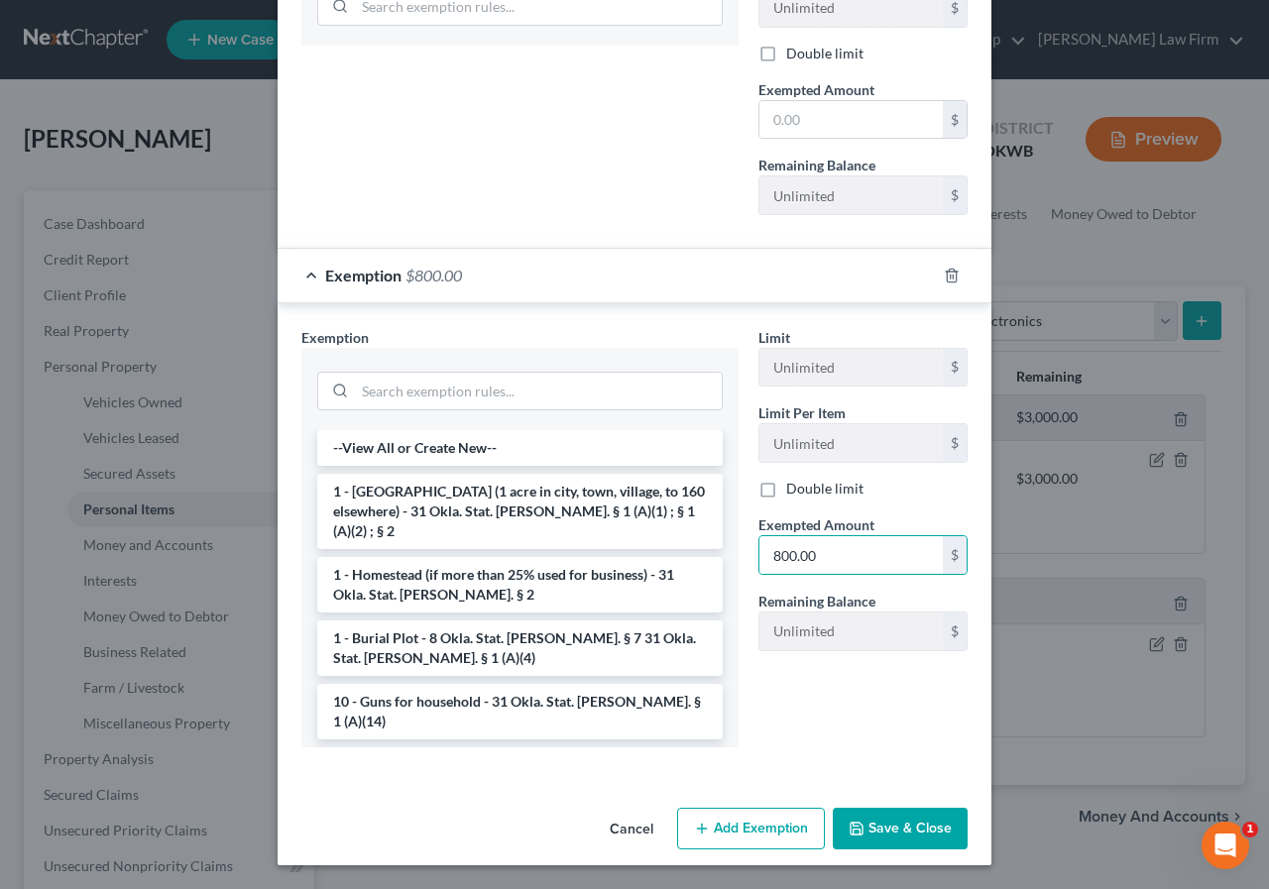
click at [859, 827] on icon "button" at bounding box center [857, 829] width 16 height 16
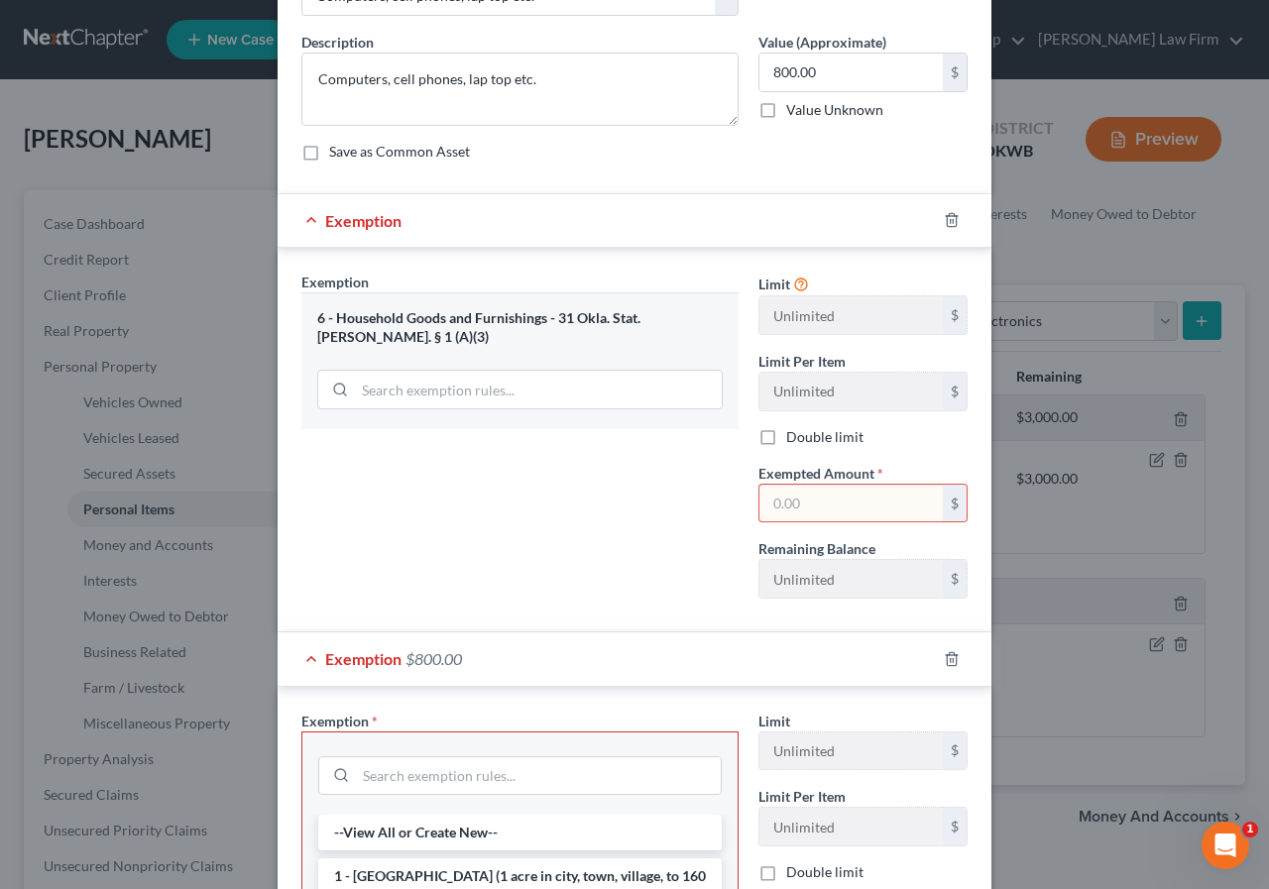
scroll to position [125, 0]
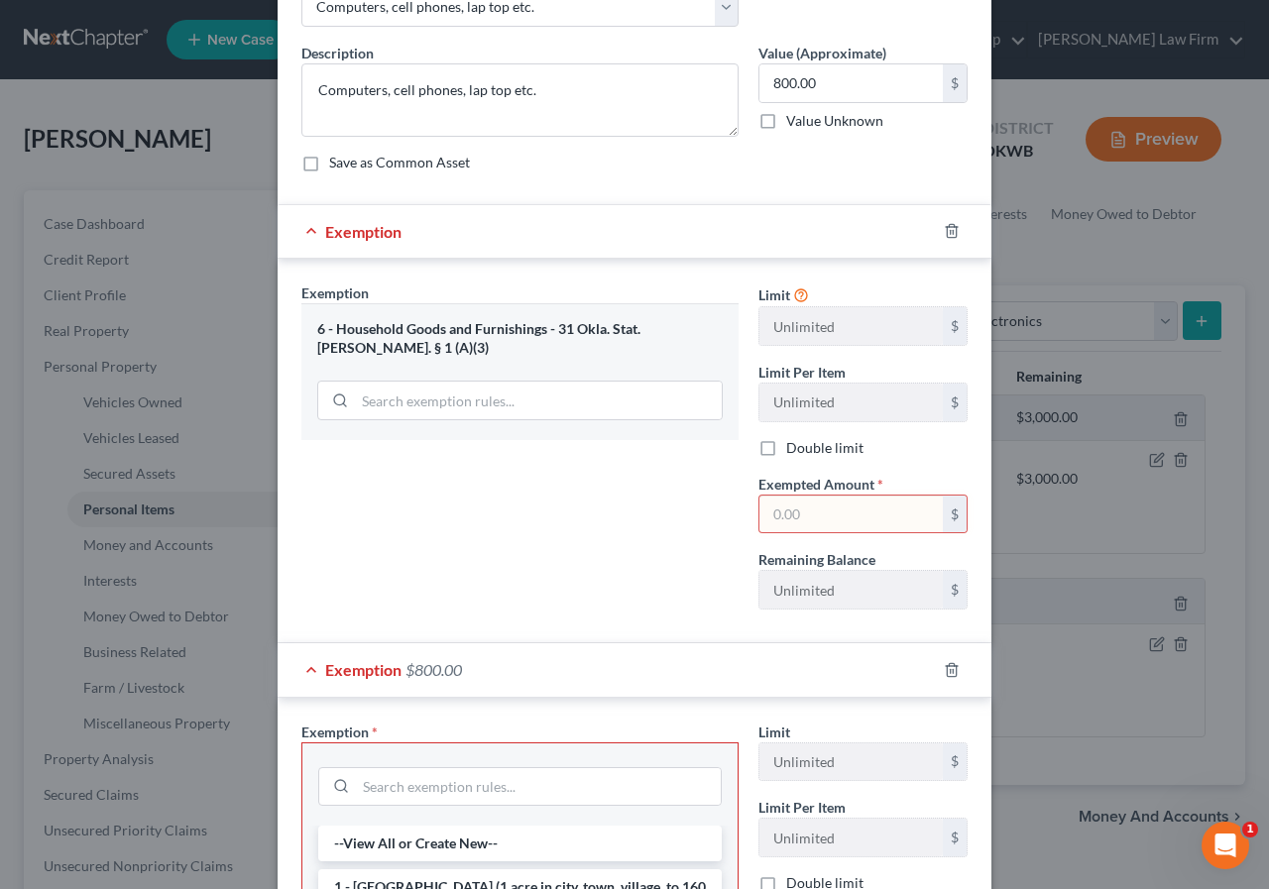
click at [762, 510] on input "text" at bounding box center [850, 515] width 183 height 38
type input "800.00"
click at [944, 674] on icon "button" at bounding box center [952, 670] width 16 height 16
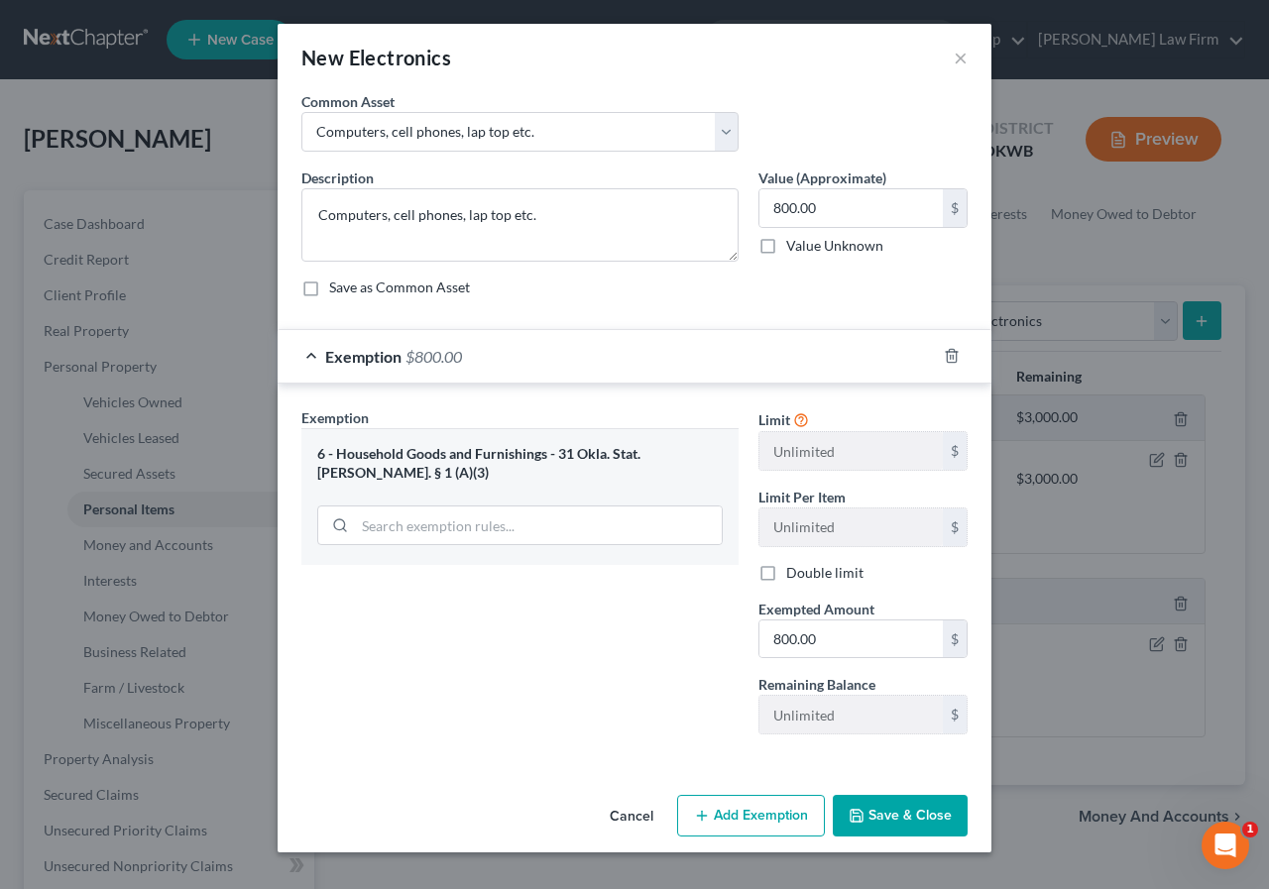
scroll to position [0, 0]
click at [897, 807] on button "Save & Close" at bounding box center [900, 816] width 135 height 42
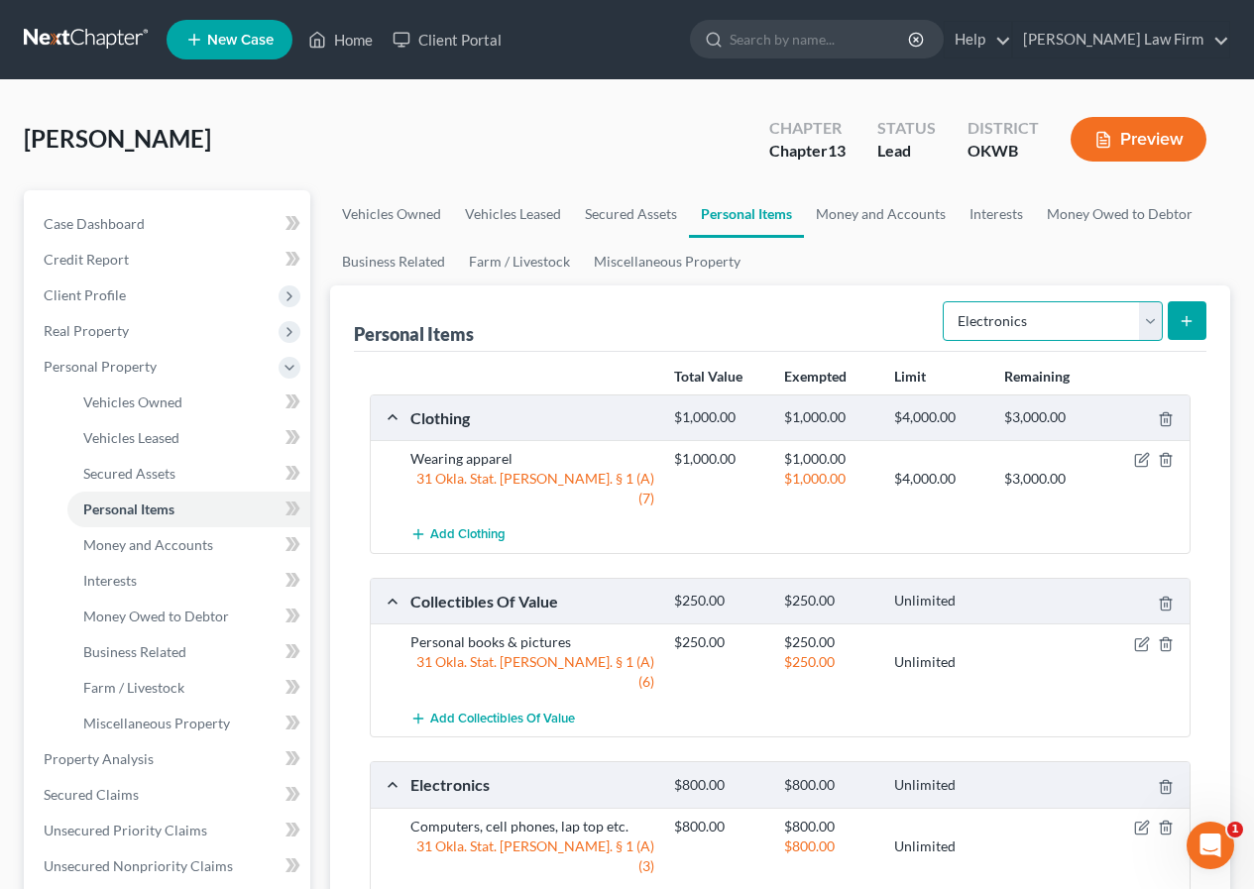
click at [1150, 307] on select "Select Item Type Clothing Collectibles Of Value Electronics Firearms Household …" at bounding box center [1053, 321] width 220 height 40
select select "household_goods"
click at [945, 301] on select "Select Item Type Clothing Collectibles Of Value Electronics Firearms Household …" at bounding box center [1053, 321] width 220 height 40
click at [1190, 314] on icon "submit" at bounding box center [1187, 321] width 16 height 16
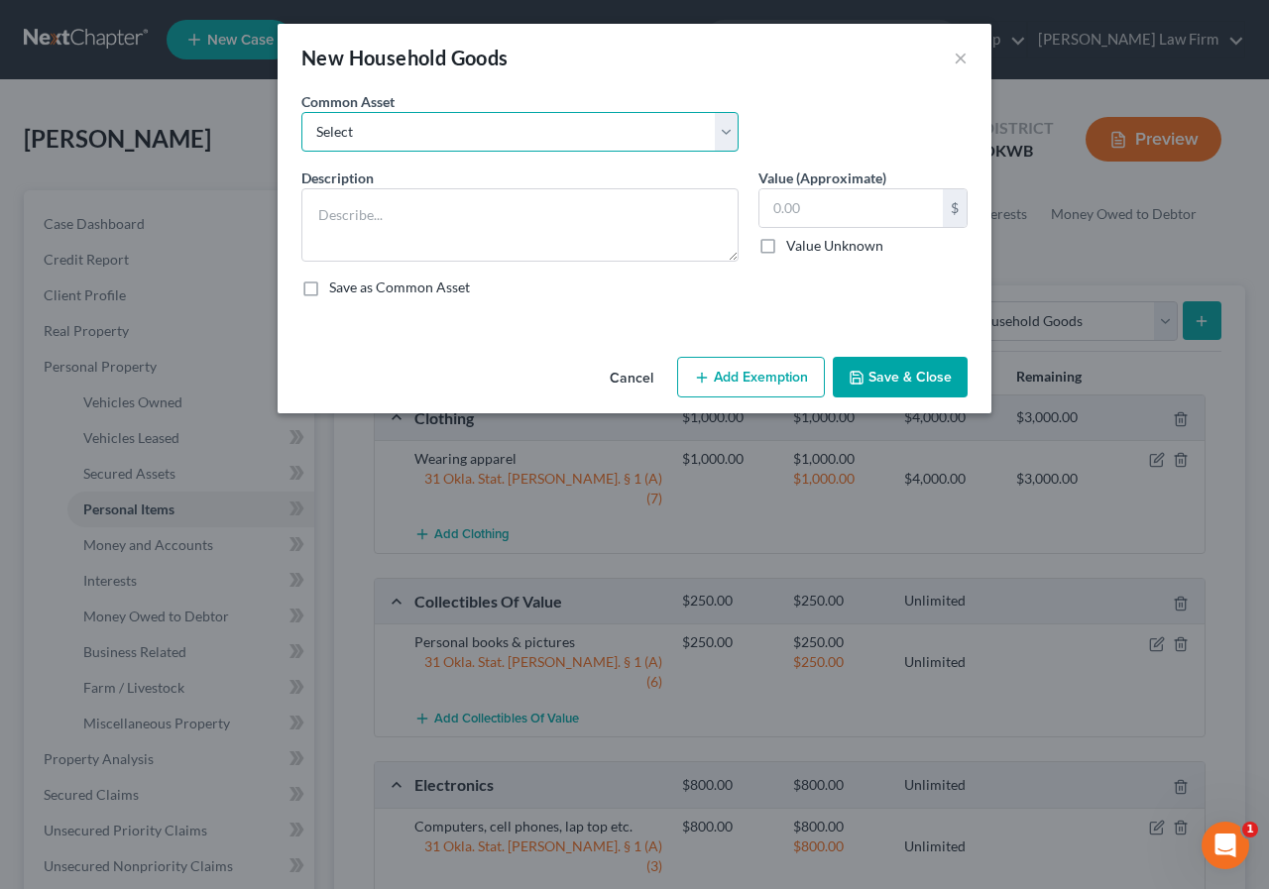
click at [721, 129] on select "Select Beds, Dresser etc tables, chairs, sofas, beds etc. tables, chairs, sofas…" at bounding box center [519, 132] width 437 height 40
select select "6"
click at [301, 112] on select "Select Beds, Dresser etc tables, chairs, sofas, beds etc. tables, chairs, sofas…" at bounding box center [519, 132] width 437 height 40
type textarea "appliances, tables, chairs, sofas, beds etc."
type input "5,500.00"
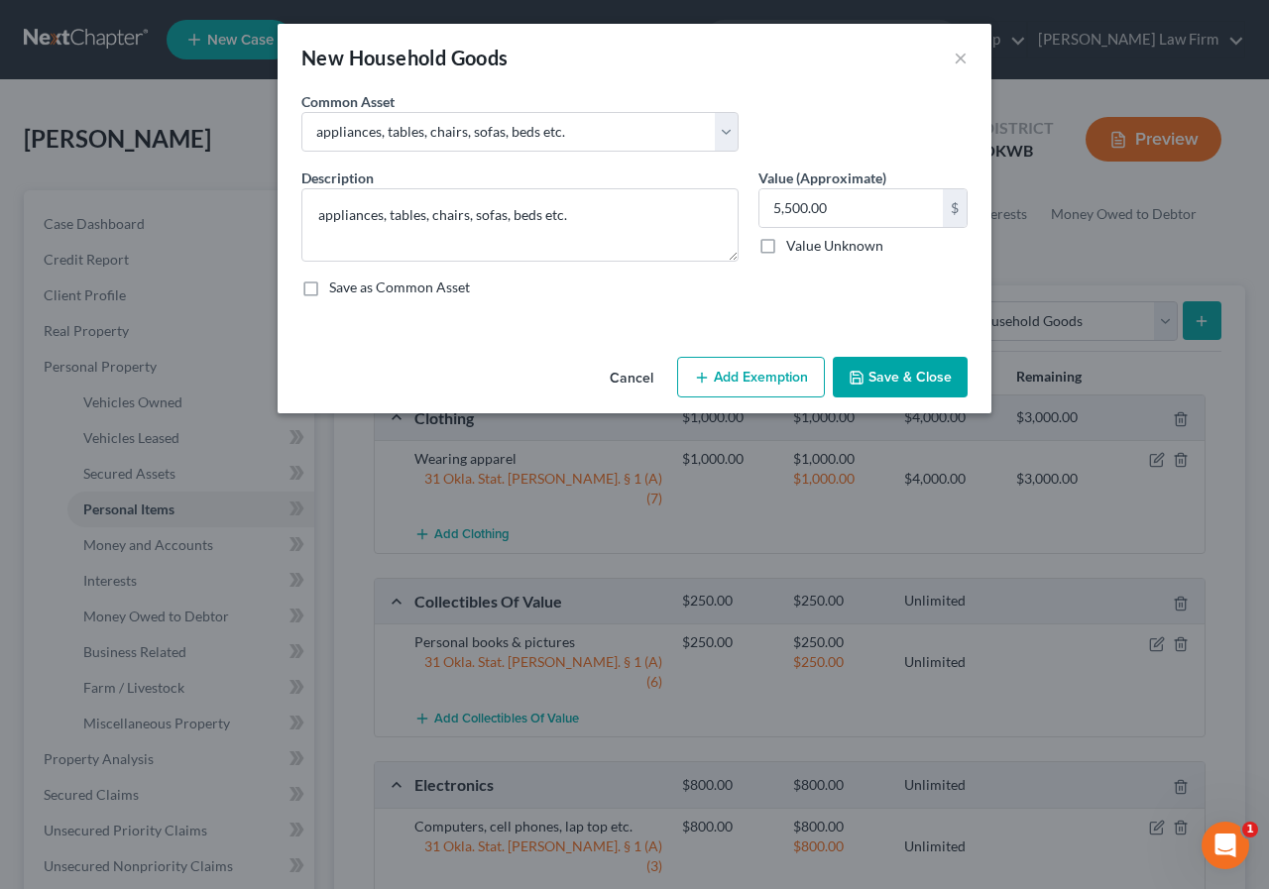
click at [770, 380] on button "Add Exemption" at bounding box center [751, 378] width 148 height 42
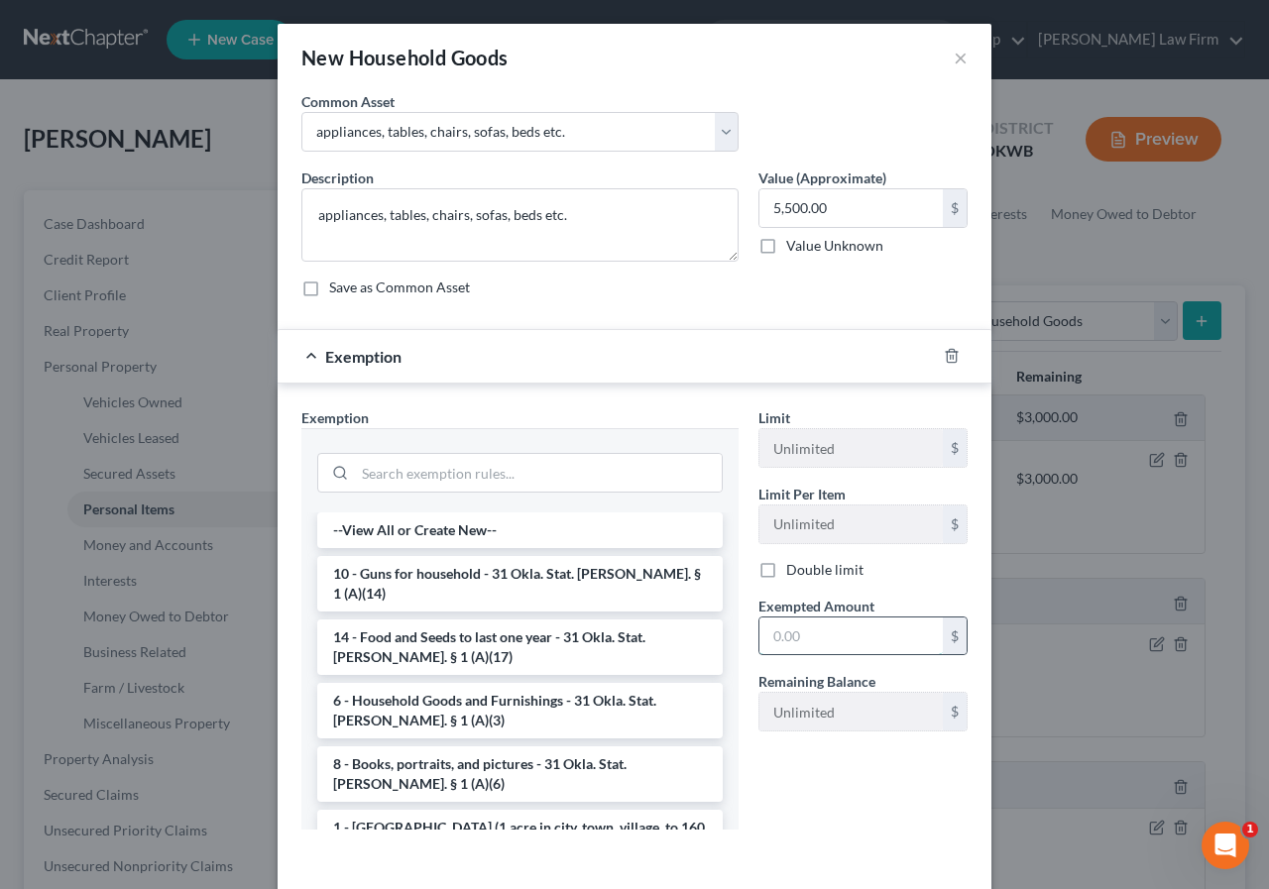
click at [764, 635] on input "text" at bounding box center [850, 637] width 183 height 38
click at [769, 640] on input "text" at bounding box center [850, 637] width 183 height 38
click at [454, 684] on li "6 - Household Goods and Furnishings - 31 Okla. Stat. [PERSON_NAME]. § 1 (A)(3)" at bounding box center [519, 711] width 405 height 56
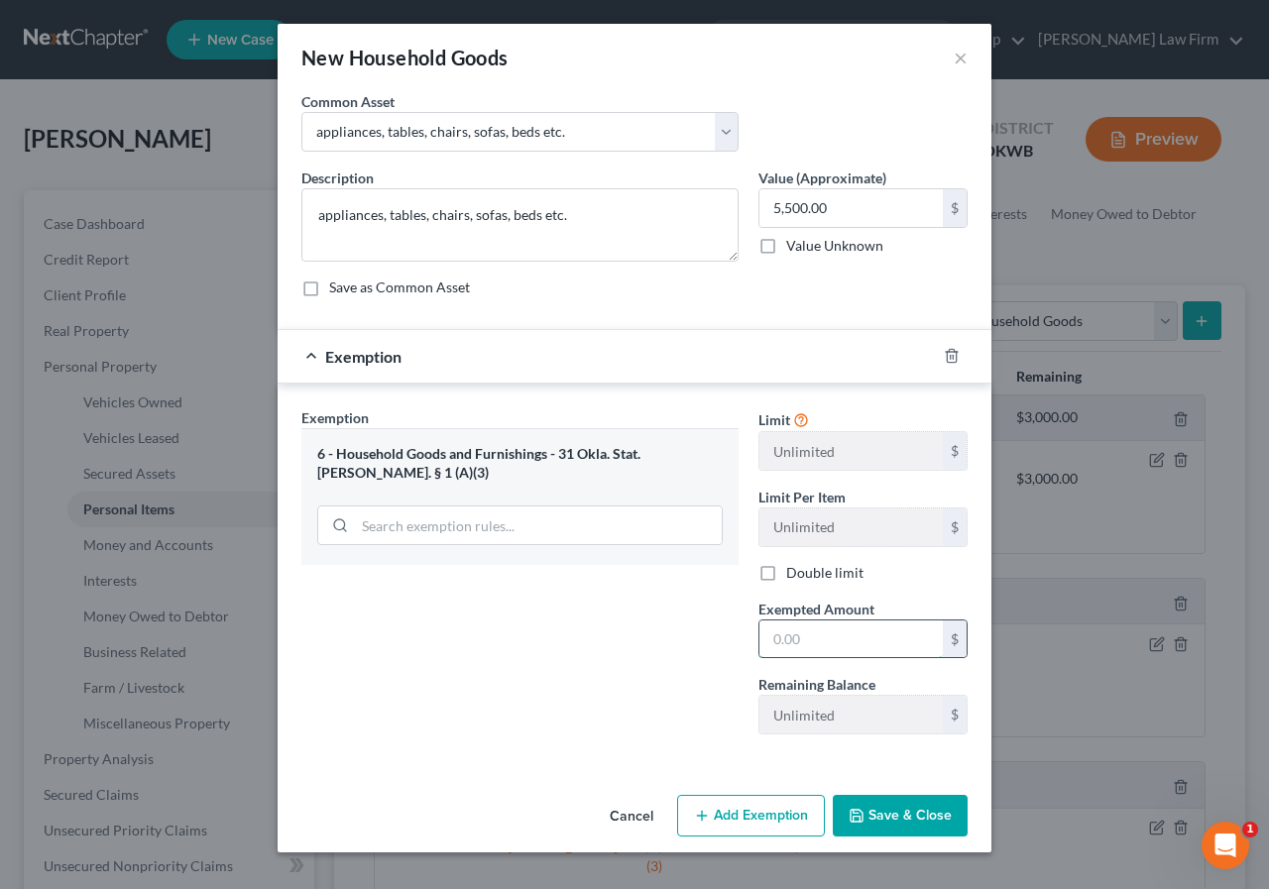
click at [765, 636] on input "text" at bounding box center [850, 640] width 183 height 38
type input "5,500.00"
drag, startPoint x: 881, startPoint y: 828, endPoint x: 881, endPoint y: 817, distance: 10.9
click at [881, 817] on button "Save & Close" at bounding box center [900, 816] width 135 height 42
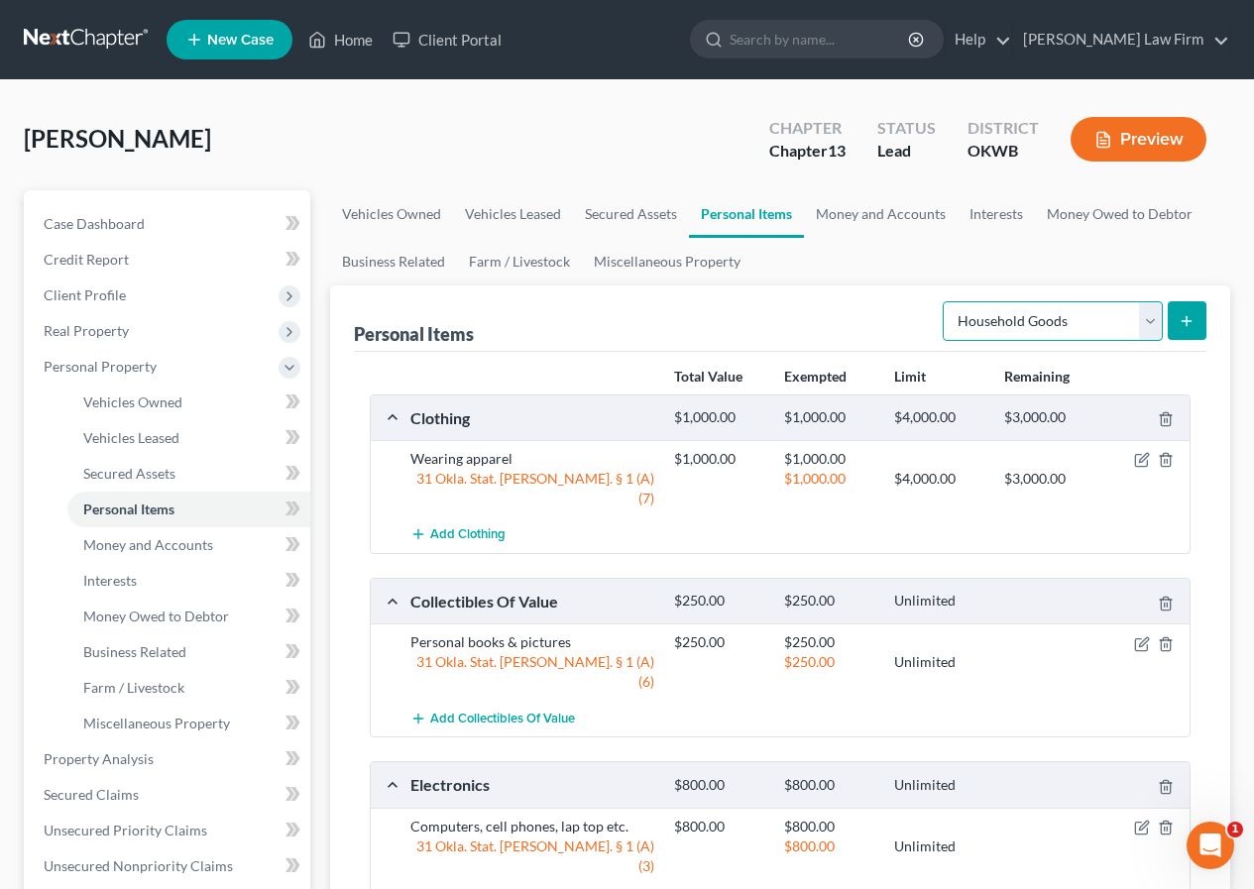
click at [1151, 320] on select "Select Item Type Clothing Collectibles Of Value Electronics Firearms Household …" at bounding box center [1053, 321] width 220 height 40
click at [1233, 408] on div "Vehicles Owned Vehicles Leased Secured Assets Personal Items Money and Accounts…" at bounding box center [780, 780] width 920 height 1181
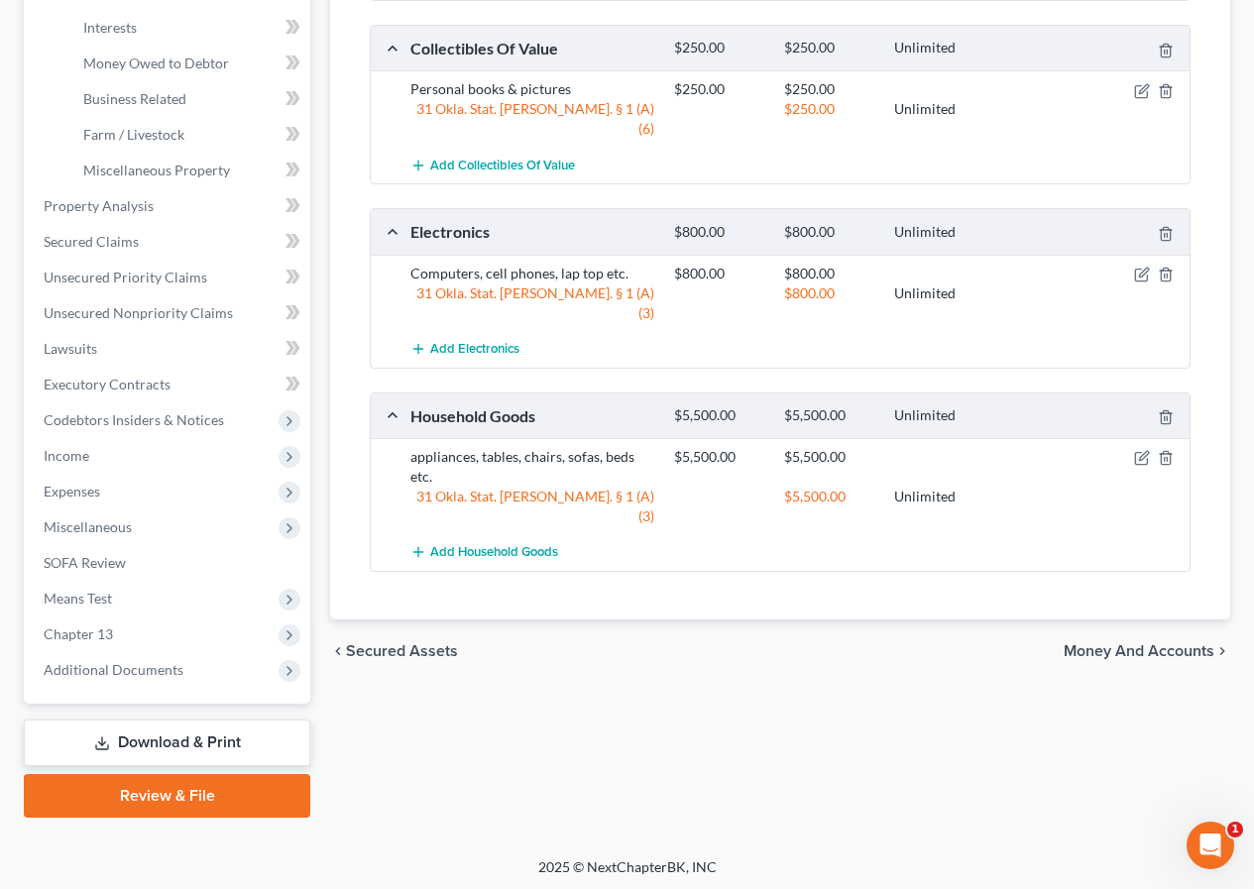
scroll to position [557, 0]
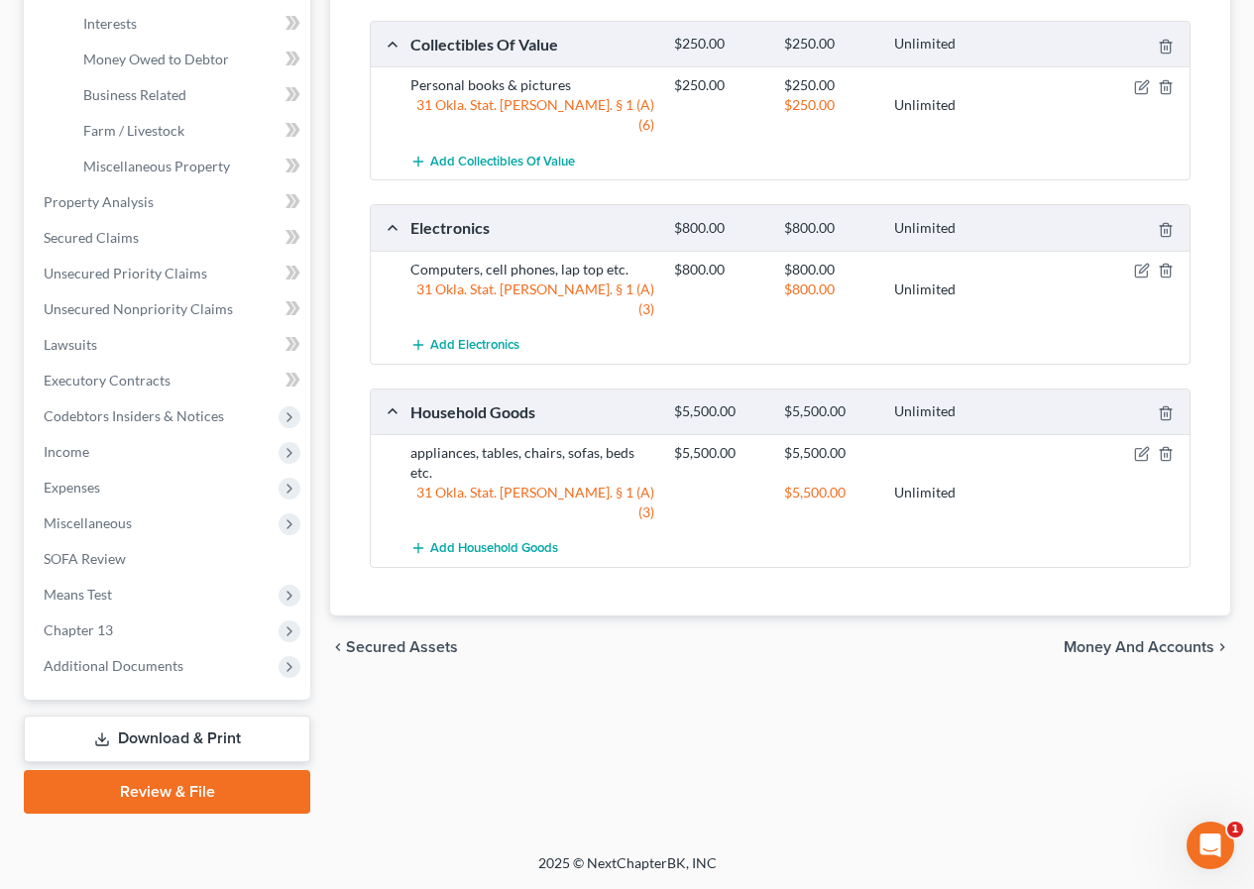
click at [1131, 639] on span "Money and Accounts" at bounding box center [1139, 647] width 151 height 16
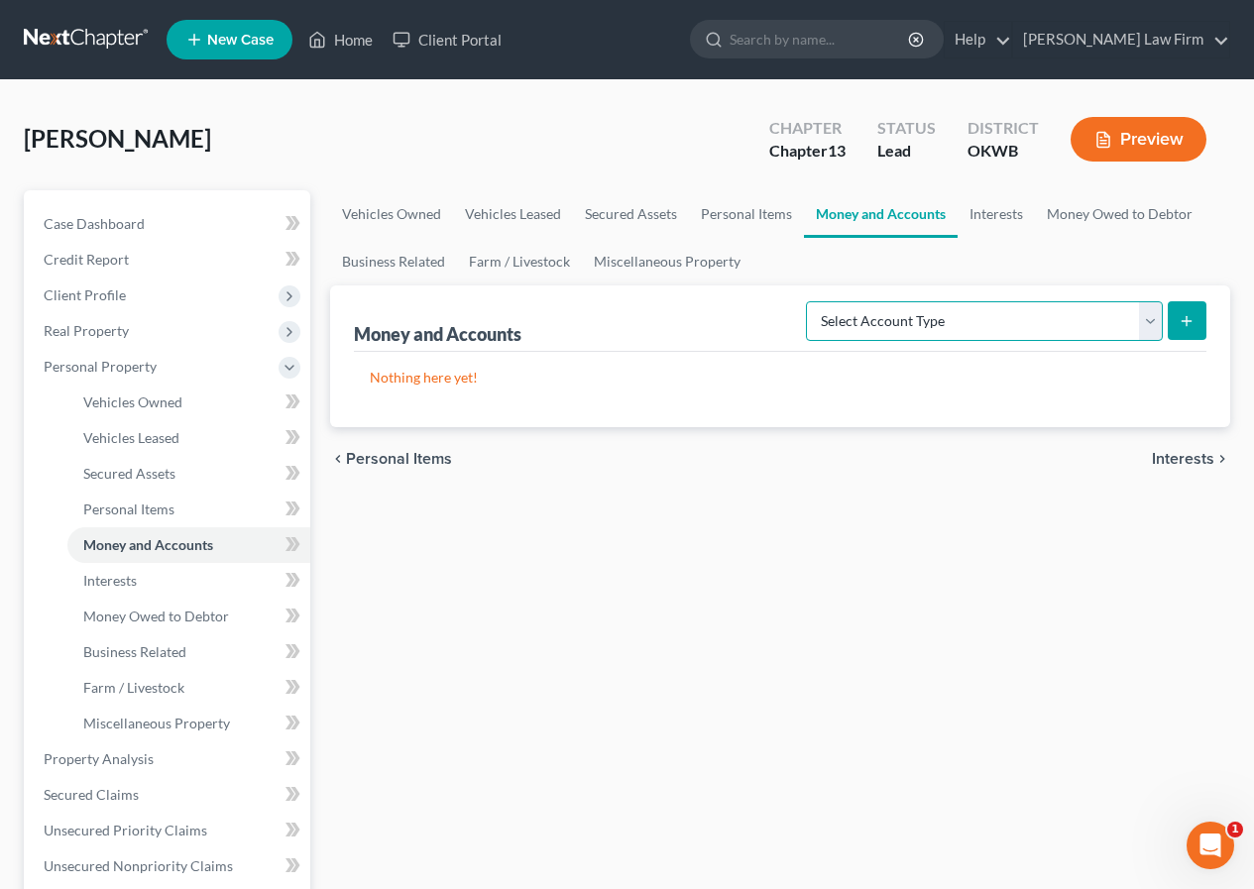
click at [1153, 322] on select "Select Account Type Brokerage Cash on Hand Certificates of Deposit Checking Acc…" at bounding box center [984, 321] width 357 height 40
select select "checking"
click at [810, 301] on select "Select Account Type Brokerage Cash on Hand Certificates of Deposit Checking Acc…" at bounding box center [984, 321] width 357 height 40
click at [1194, 318] on icon "submit" at bounding box center [1187, 321] width 16 height 16
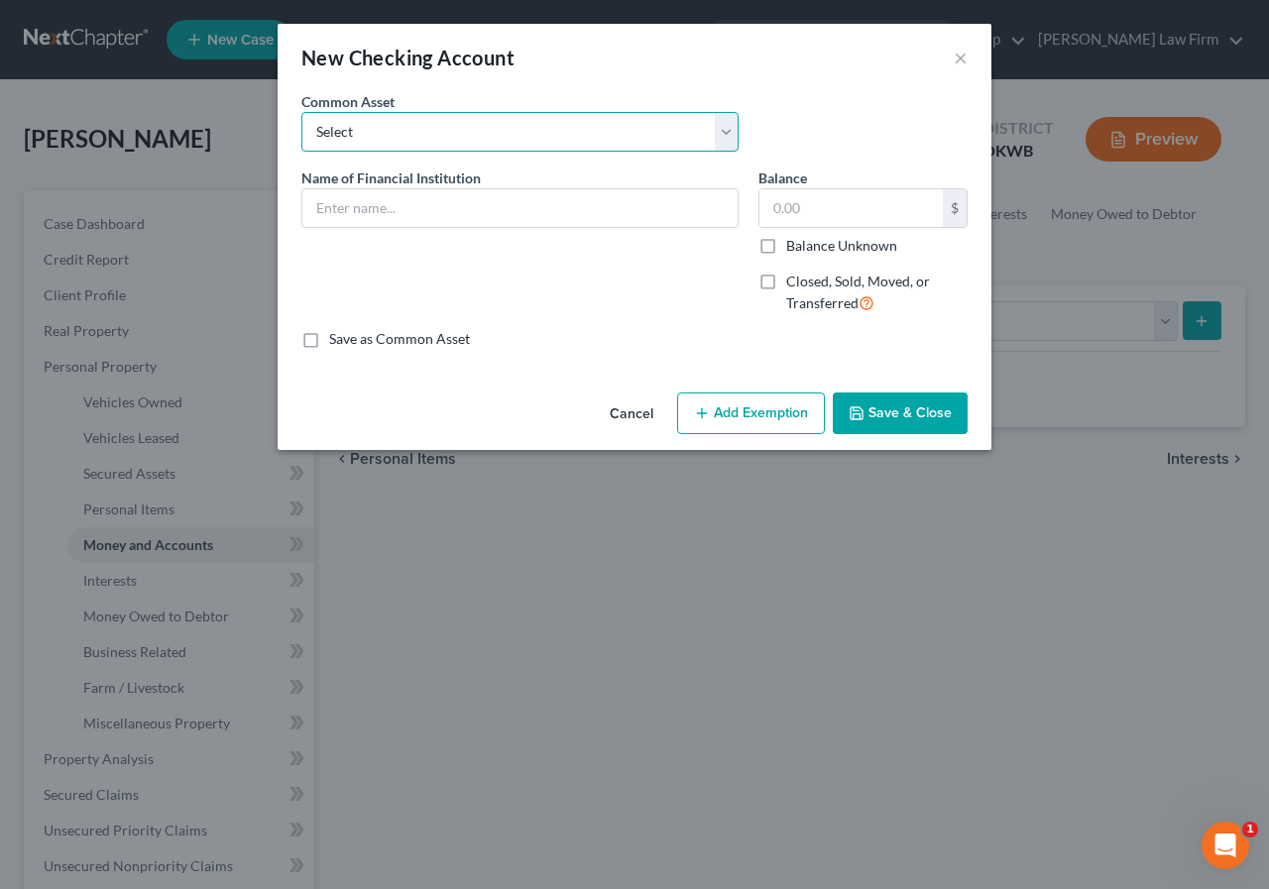
click at [378, 131] on select "Select Arvest Bank IBC Bank Stride Bank (Chime) Cash App IBC Account with Son f…" at bounding box center [519, 132] width 437 height 40
click at [727, 127] on select "Select Arvest Bank IBC Bank Stride Bank (Chime) Cash App IBC Account with Son f…" at bounding box center [519, 132] width 437 height 40
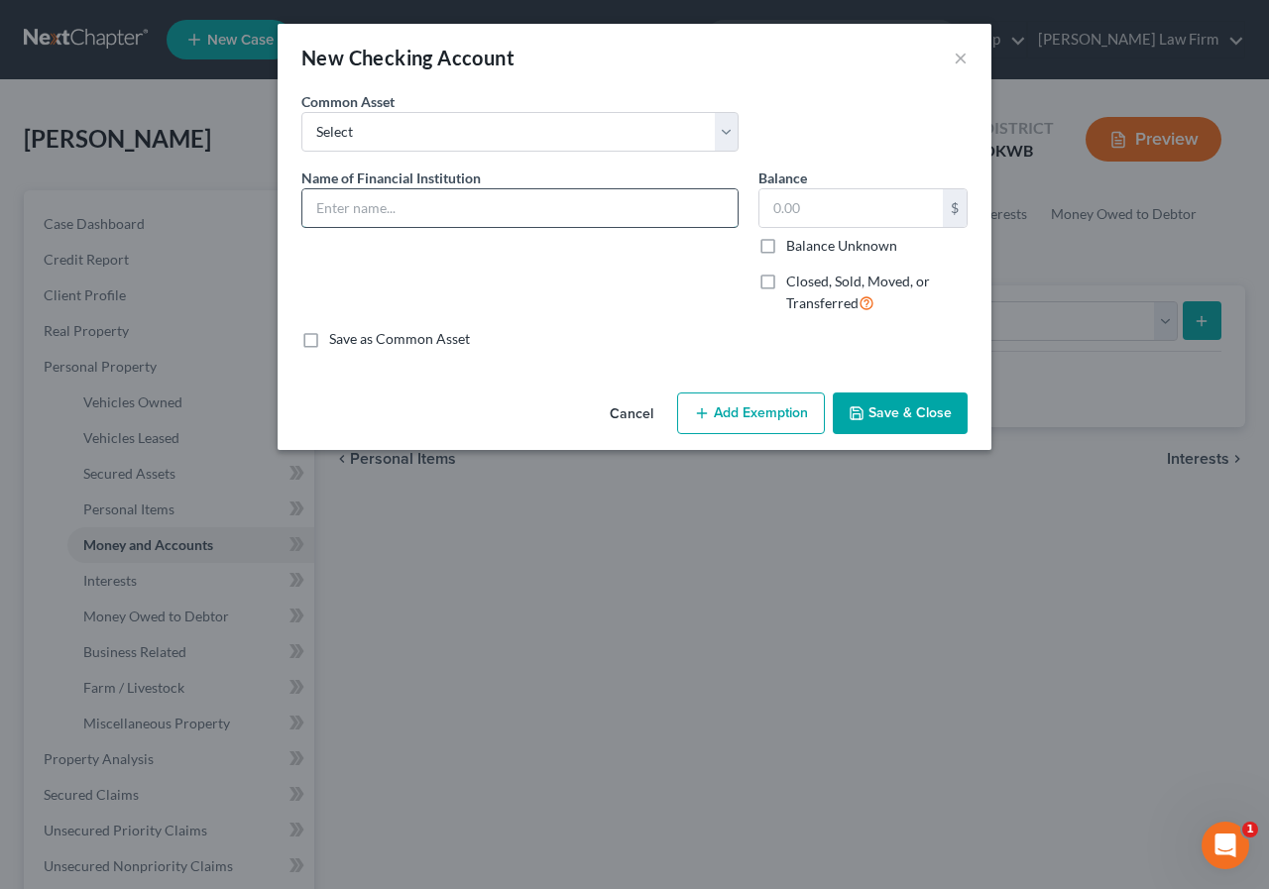
click at [312, 201] on input "text" at bounding box center [519, 208] width 435 height 38
click at [444, 206] on input "Bank of [US_STATE] #1811" at bounding box center [519, 208] width 435 height 38
drag, startPoint x: 444, startPoint y: 206, endPoint x: 523, endPoint y: 194, distance: 80.2
click at [523, 194] on input "Bank of [US_STATE] #1811" at bounding box center [519, 208] width 435 height 38
type input "Bank of [US_STATE] #4372"
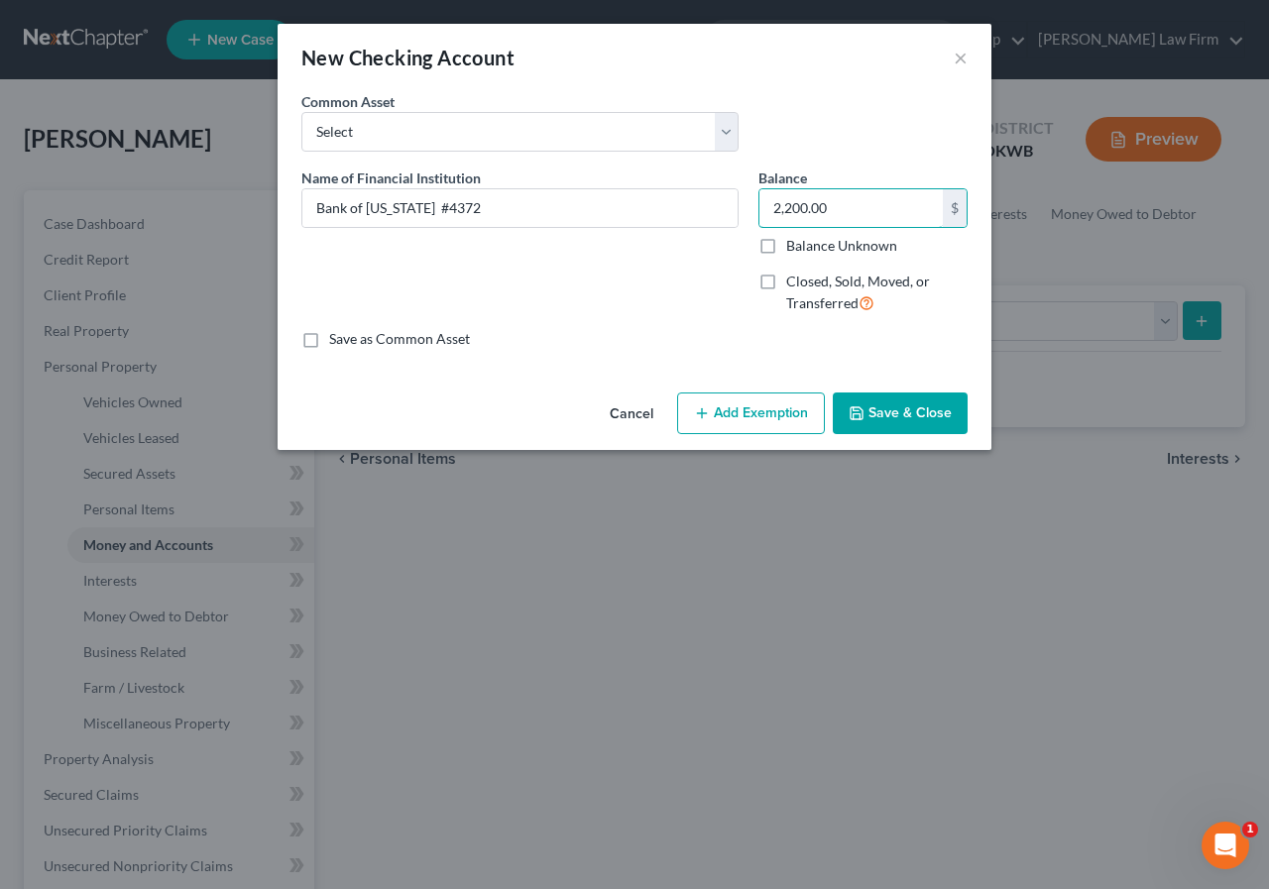
type input "2,200.00"
click at [754, 406] on button "Add Exemption" at bounding box center [751, 414] width 148 height 42
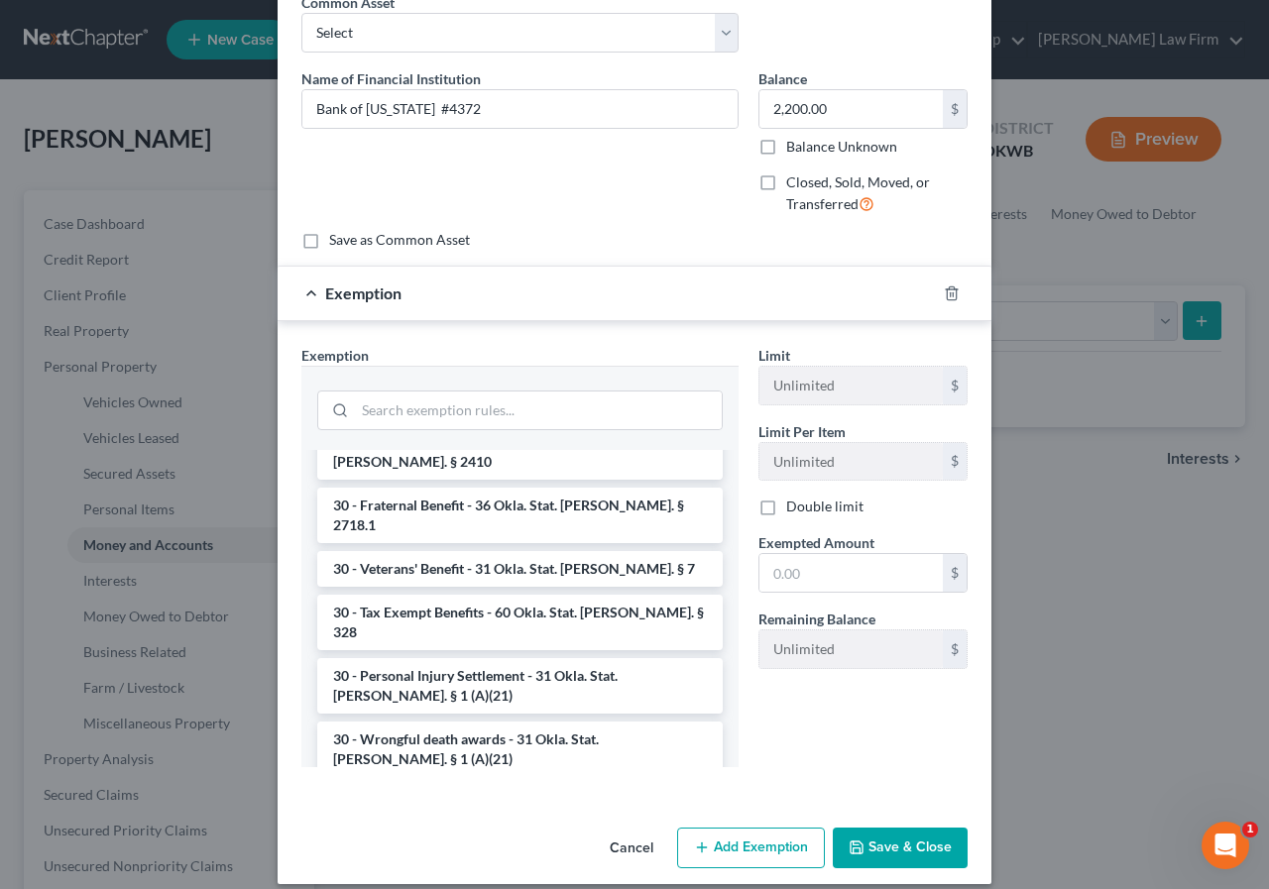
scroll to position [1685, 0]
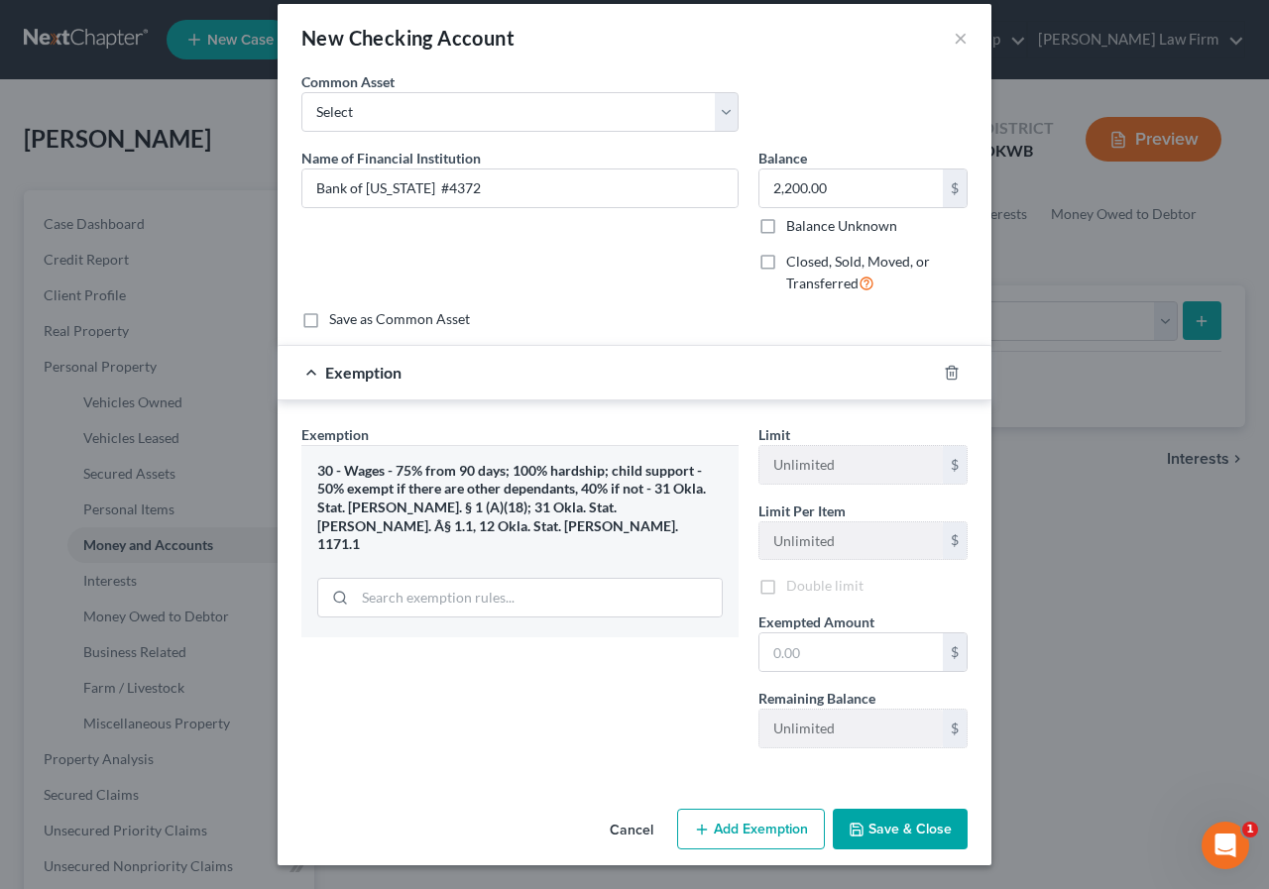
scroll to position [23, 0]
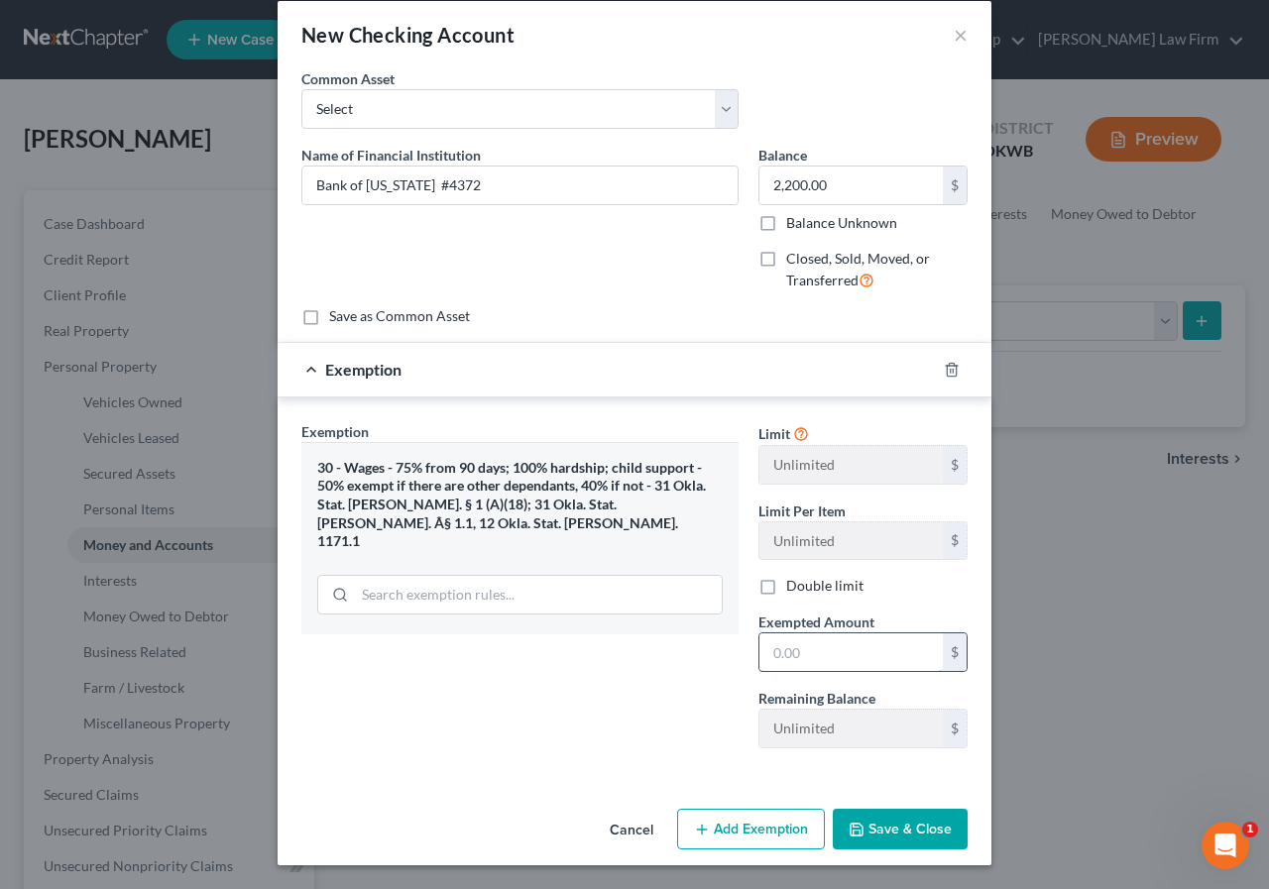
click at [763, 657] on input "text" at bounding box center [850, 652] width 183 height 38
type input "2,200.00"
click at [901, 834] on button "Save & Close" at bounding box center [900, 830] width 135 height 42
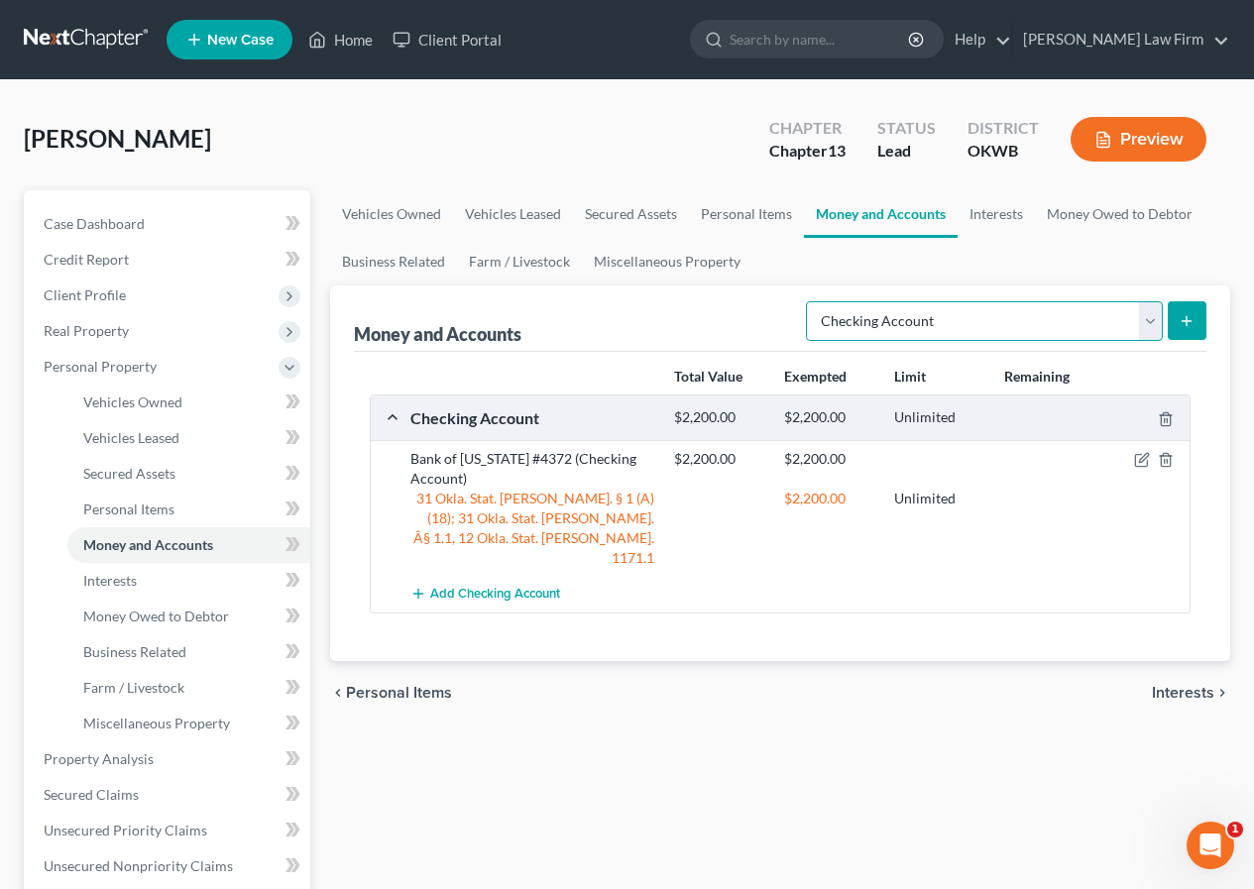
click at [1149, 316] on select "Select Account Type Brokerage Cash on Hand Certificates of Deposit Checking Acc…" at bounding box center [984, 321] width 357 height 40
select select "cash_on_hand"
click at [810, 301] on select "Select Account Type Brokerage Cash on Hand Certificates of Deposit Checking Acc…" at bounding box center [984, 321] width 357 height 40
click at [1188, 314] on icon "submit" at bounding box center [1187, 321] width 16 height 16
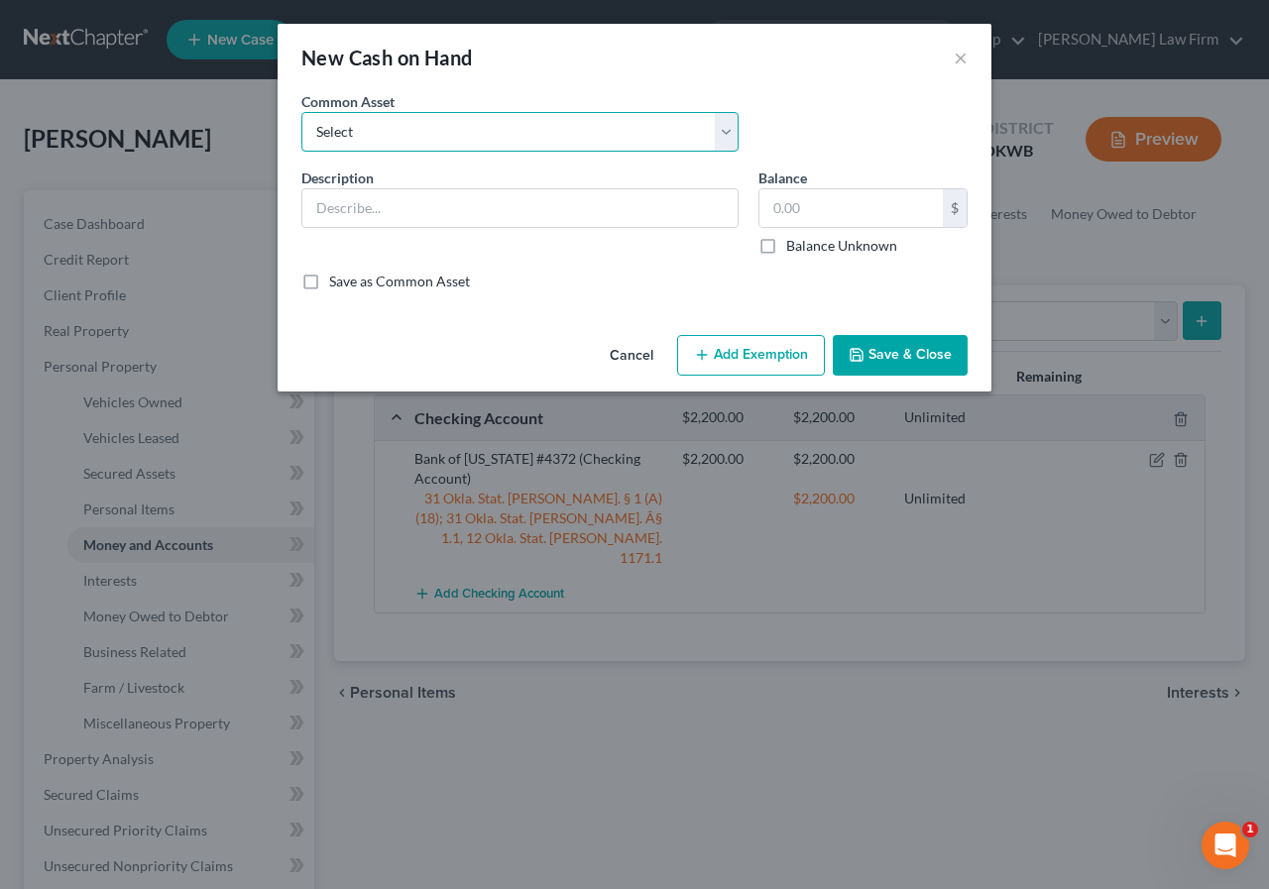
click at [454, 139] on select "Select Cash on hand Cash on hand Cash on hand Cash on hand Cash on hand" at bounding box center [519, 132] width 437 height 40
select select "4"
click at [301, 112] on select "Select Cash on hand Cash on hand Cash on hand Cash on hand Cash on hand" at bounding box center [519, 132] width 437 height 40
type input "Cash on hand"
type input "100.00"
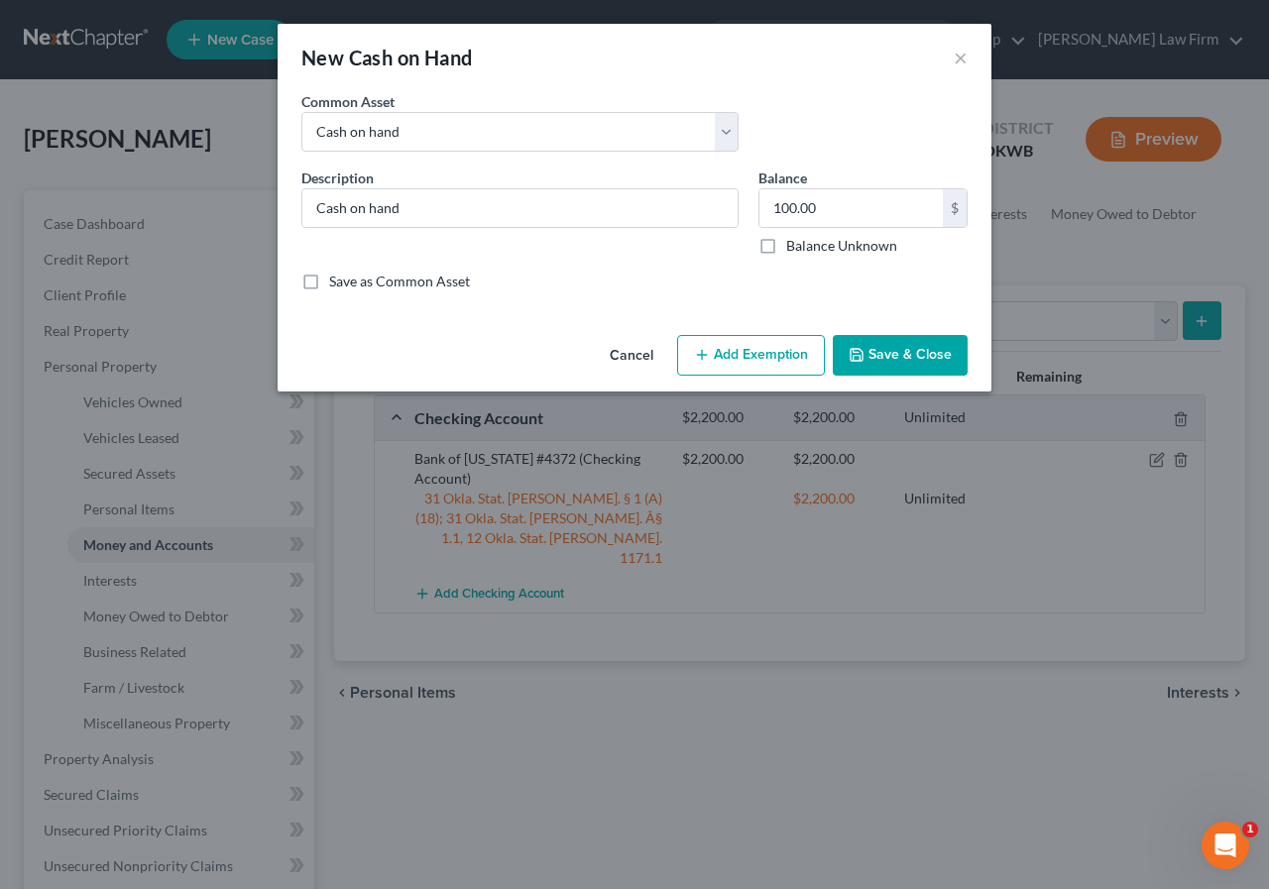
click at [773, 354] on button "Add Exemption" at bounding box center [751, 356] width 148 height 42
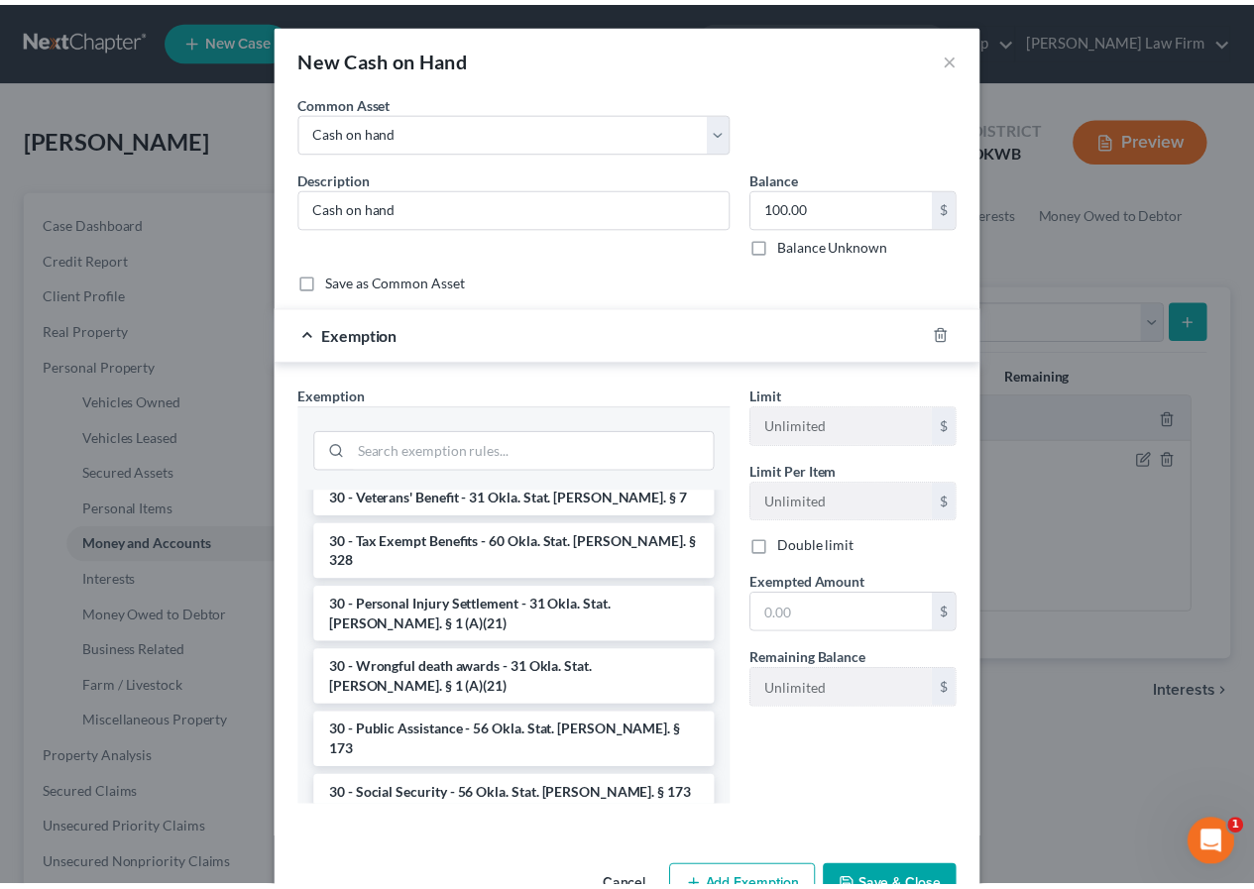
scroll to position [1784, 0]
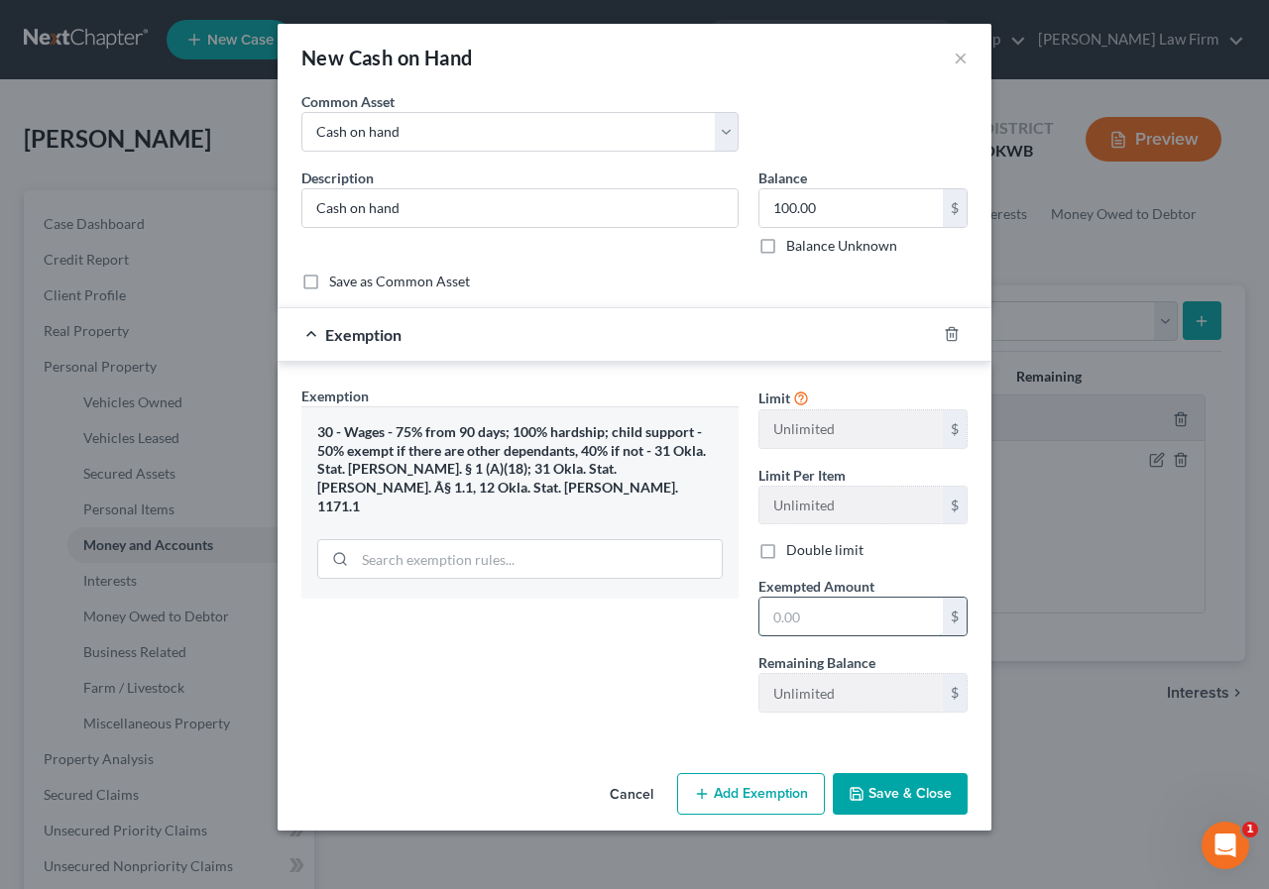
click at [784, 616] on input "text" at bounding box center [850, 617] width 183 height 38
type input "100.00"
click at [885, 796] on button "Save & Close" at bounding box center [900, 794] width 135 height 42
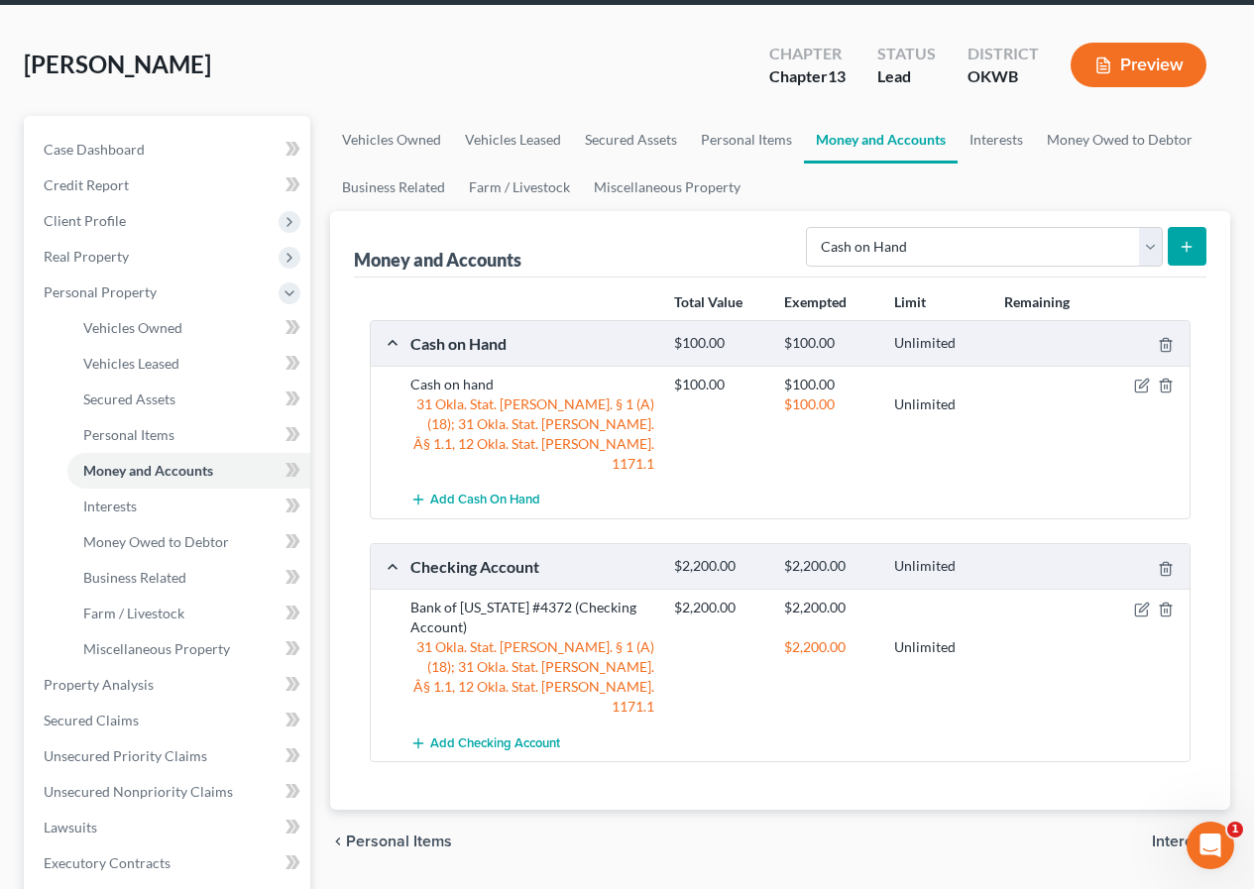
scroll to position [198, 0]
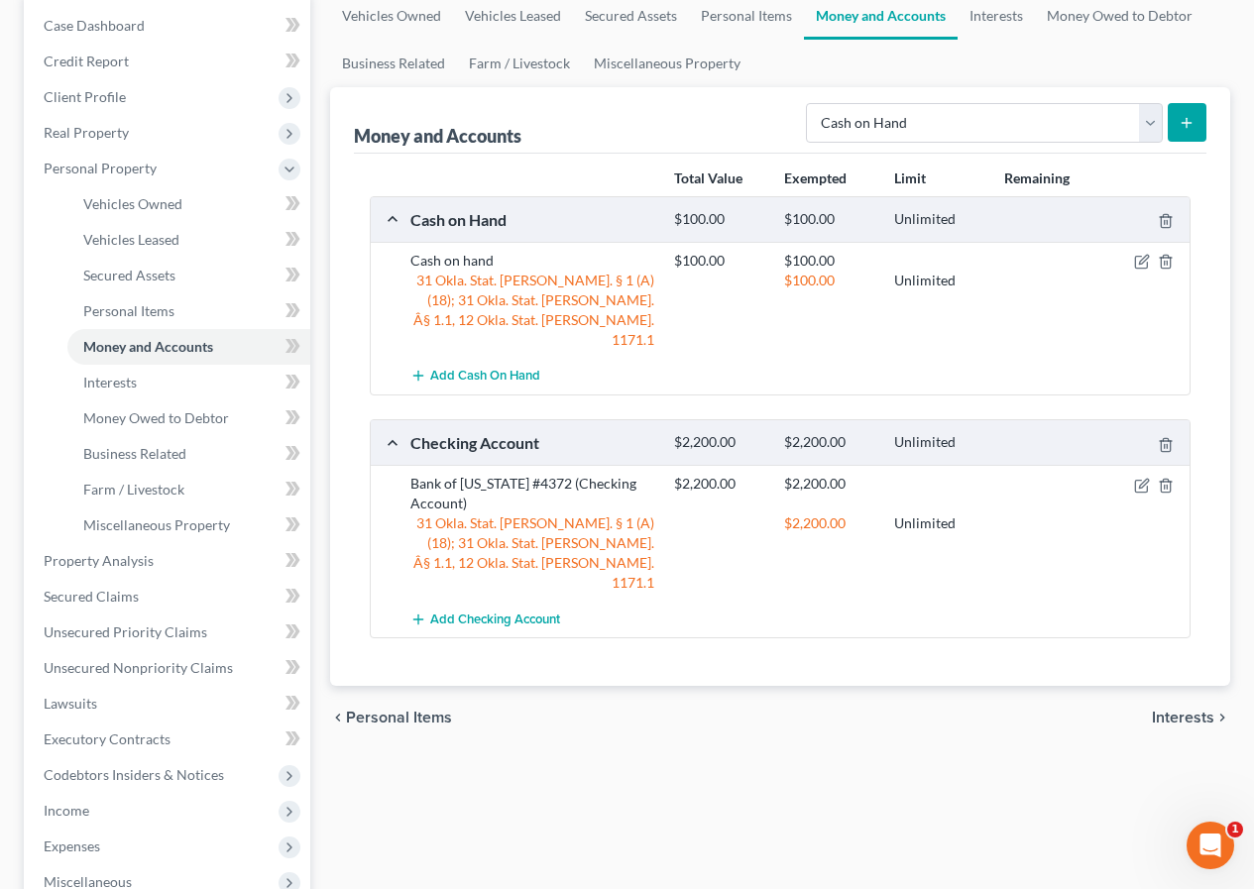
click at [1167, 710] on span "Interests" at bounding box center [1183, 718] width 62 height 16
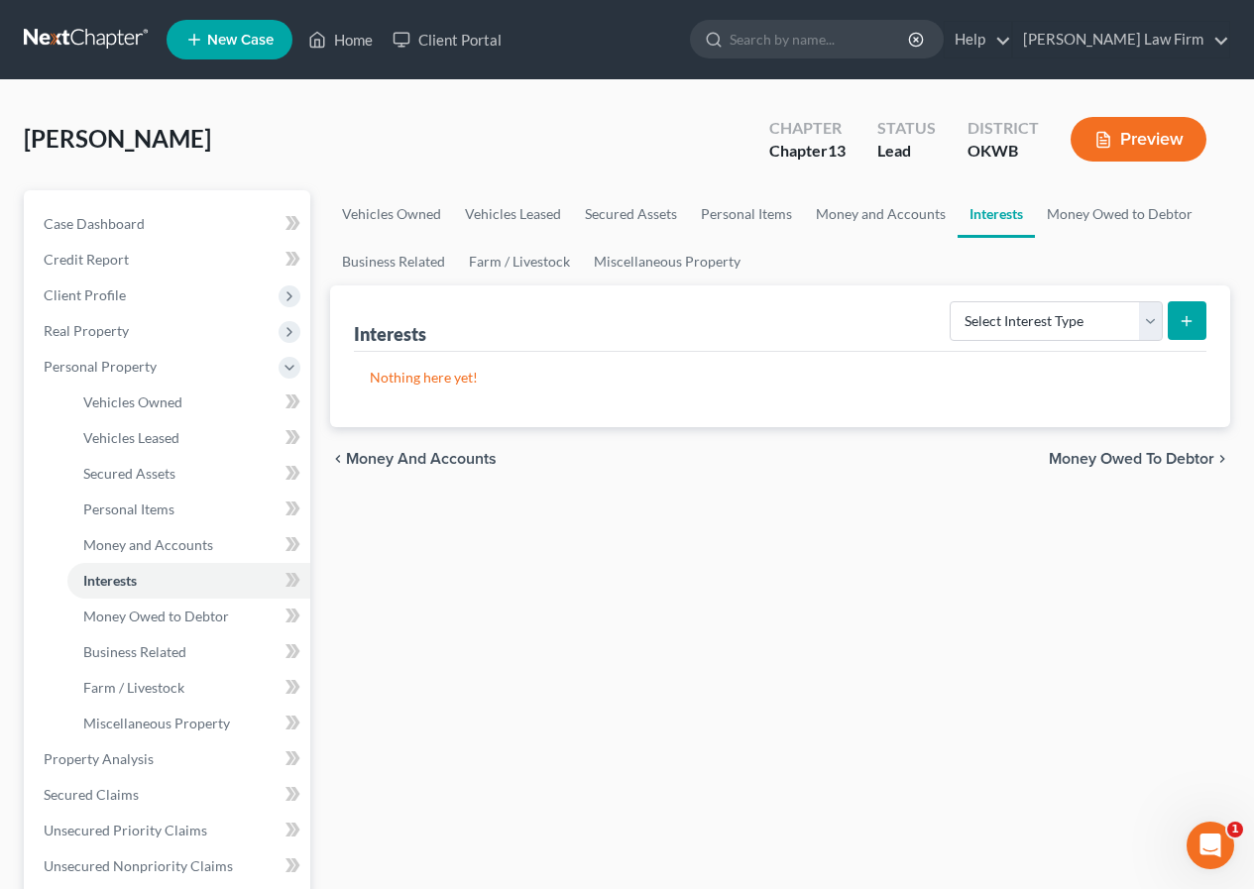
click at [1105, 452] on span "Money Owed to Debtor" at bounding box center [1132, 459] width 166 height 16
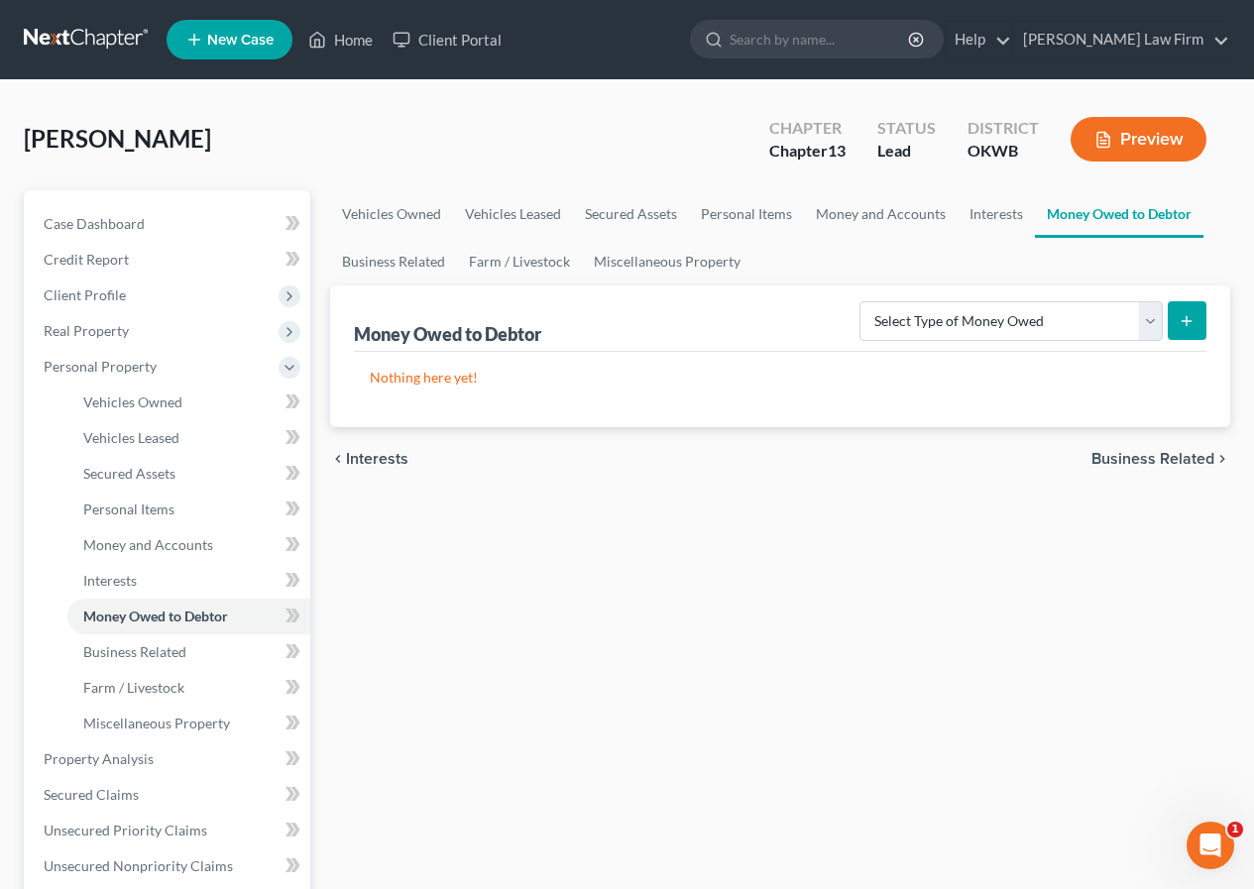
click at [1122, 460] on span "Business Related" at bounding box center [1153, 459] width 123 height 16
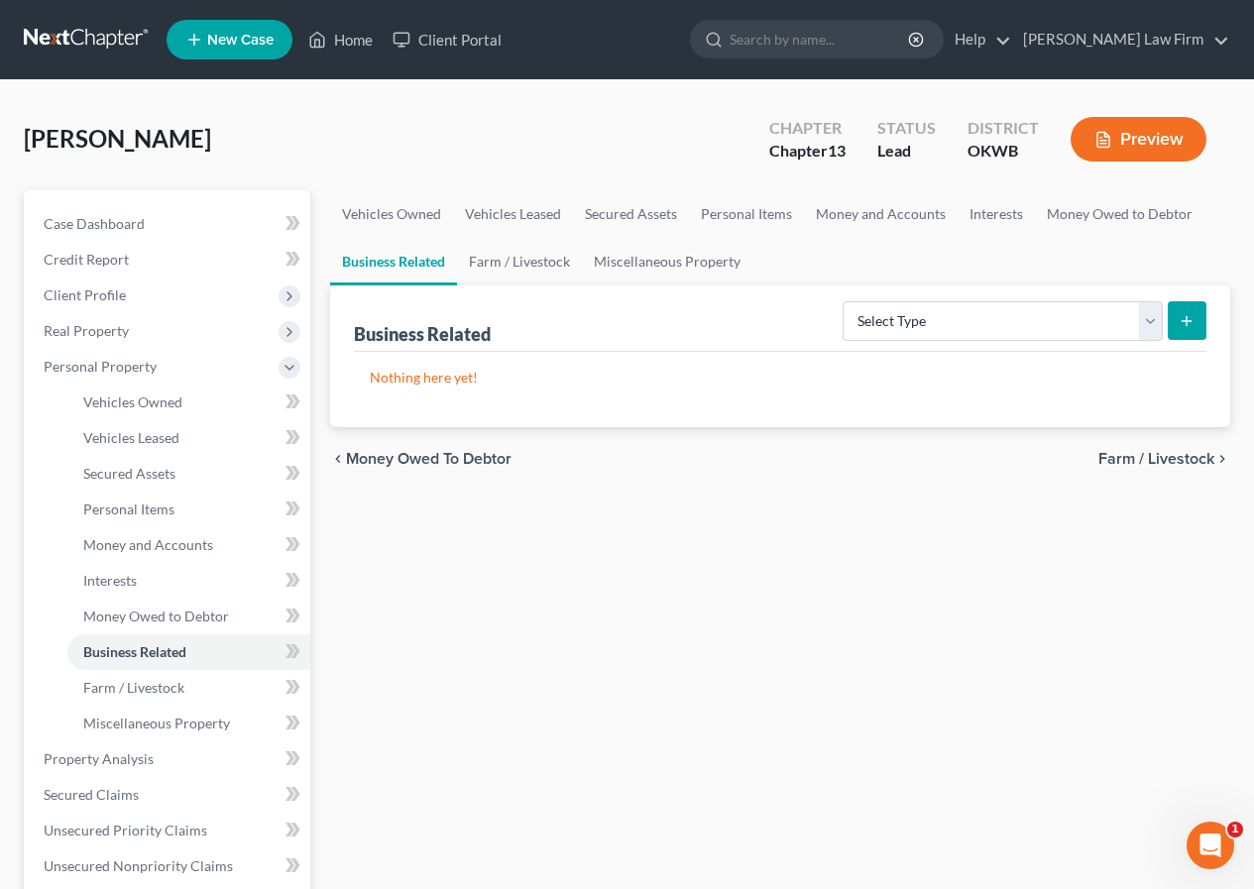
click at [1129, 454] on span "Farm / Livestock" at bounding box center [1156, 459] width 116 height 16
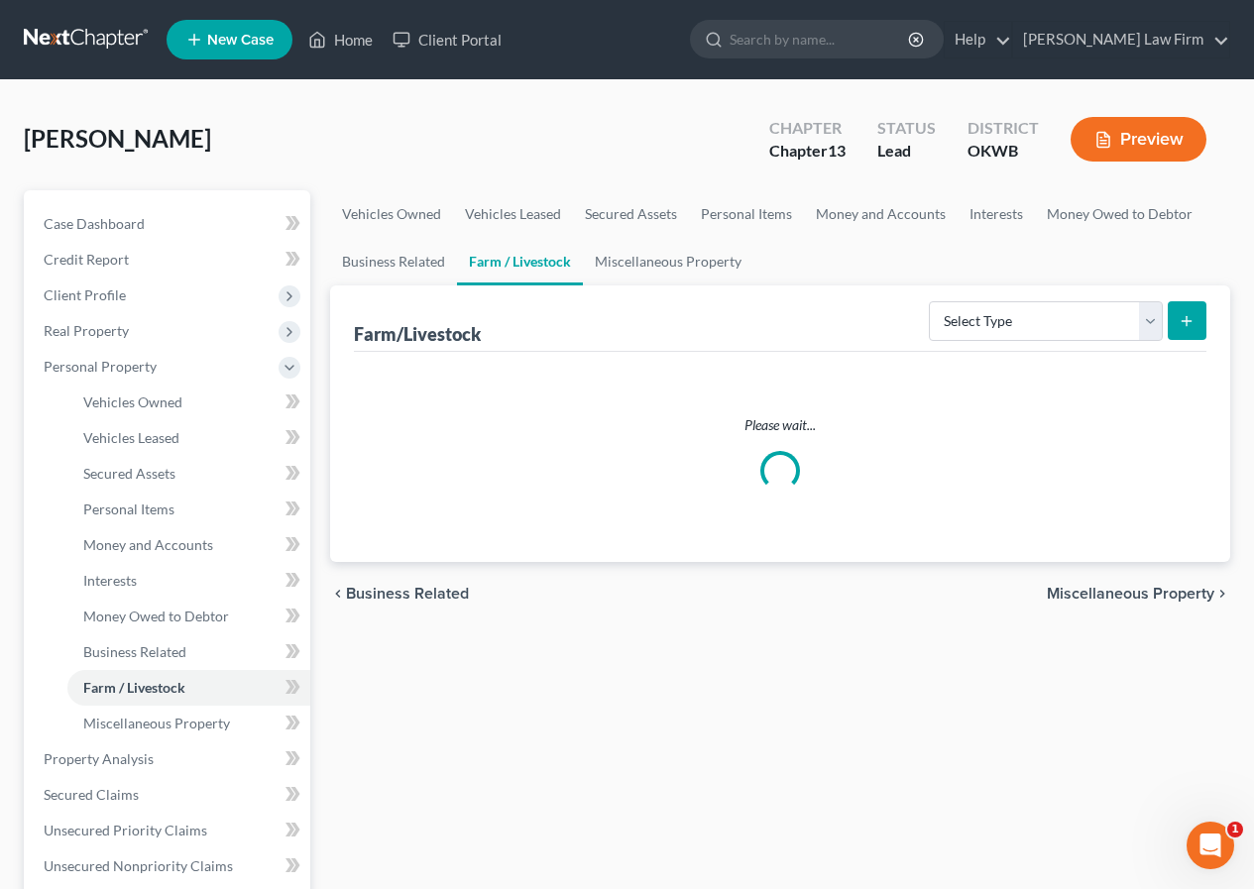
click at [1122, 591] on span "Miscellaneous Property" at bounding box center [1131, 594] width 168 height 16
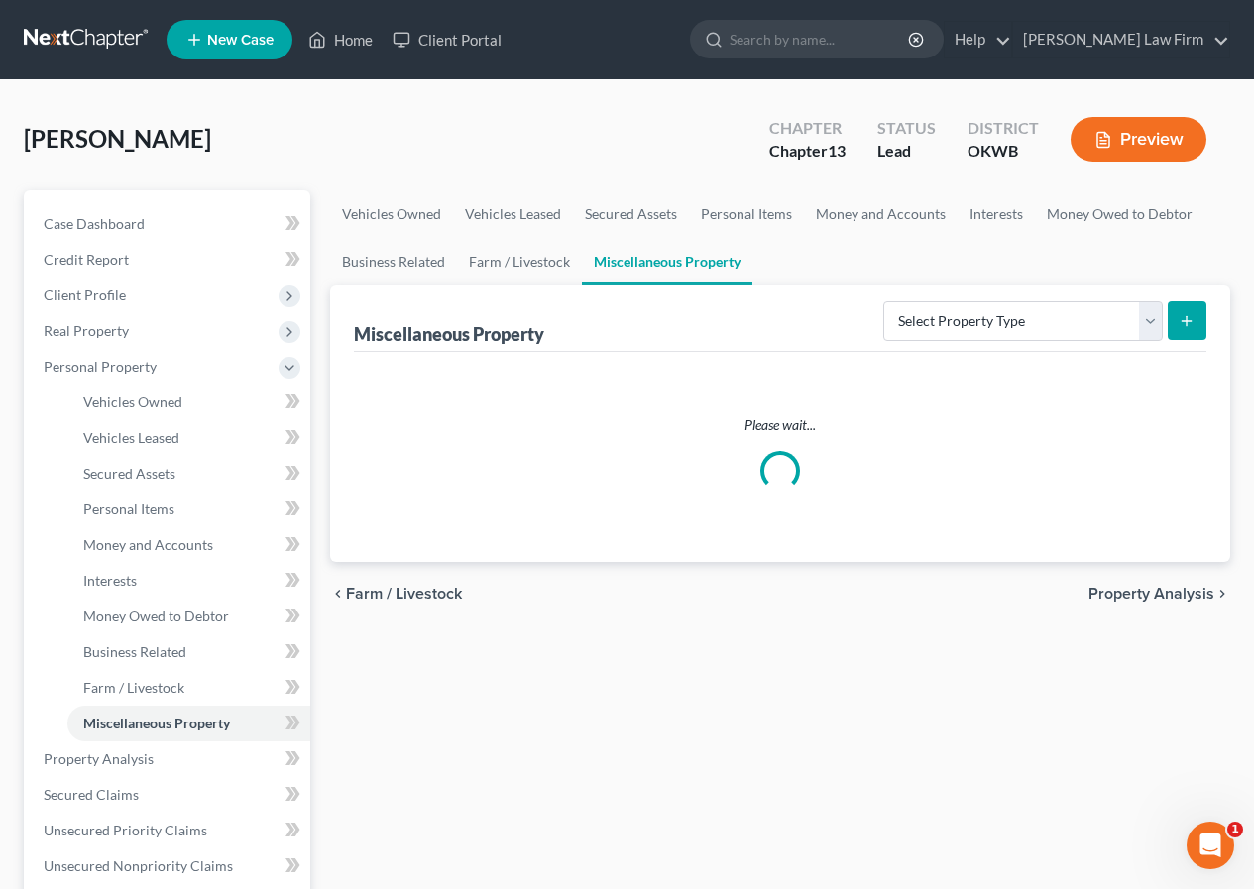
click at [1122, 591] on span "Property Analysis" at bounding box center [1152, 594] width 126 height 16
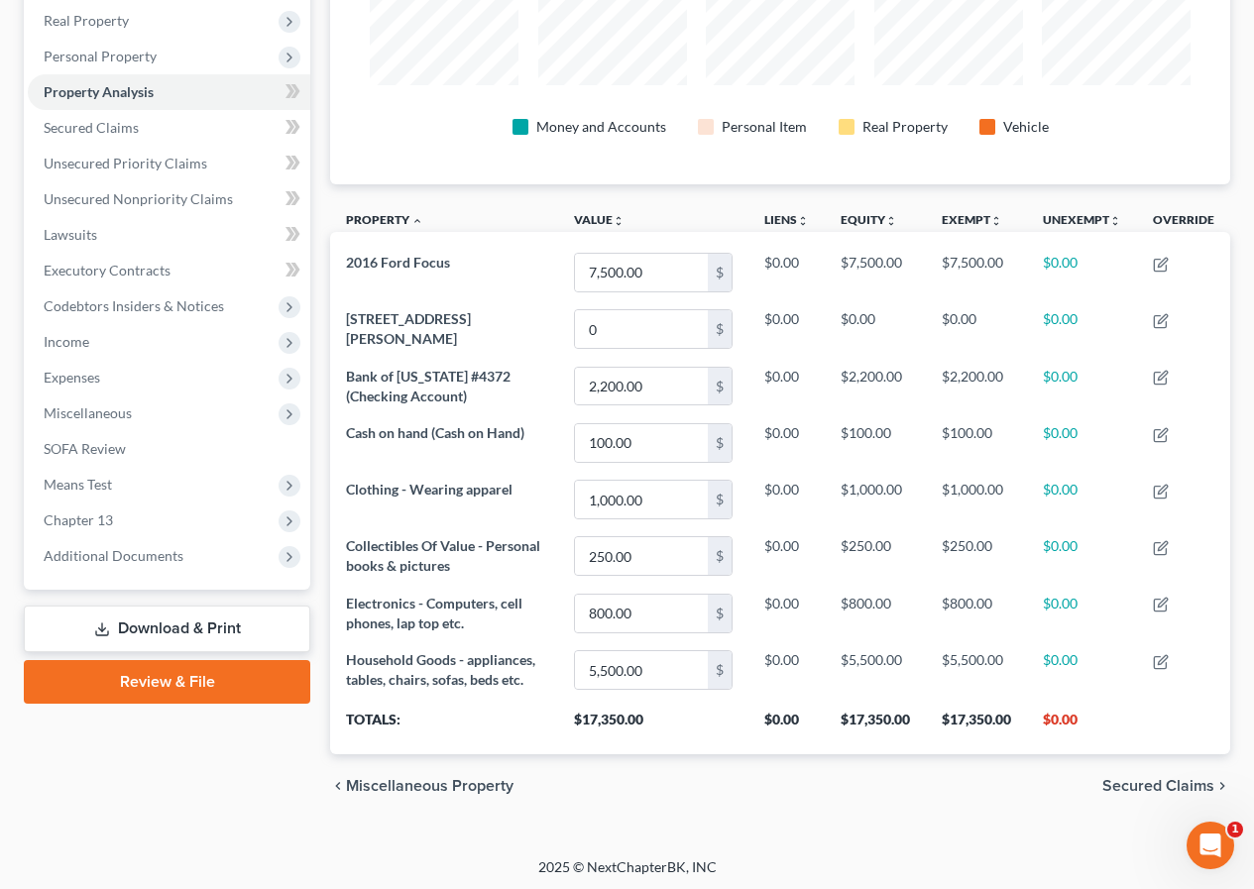
scroll to position [314, 0]
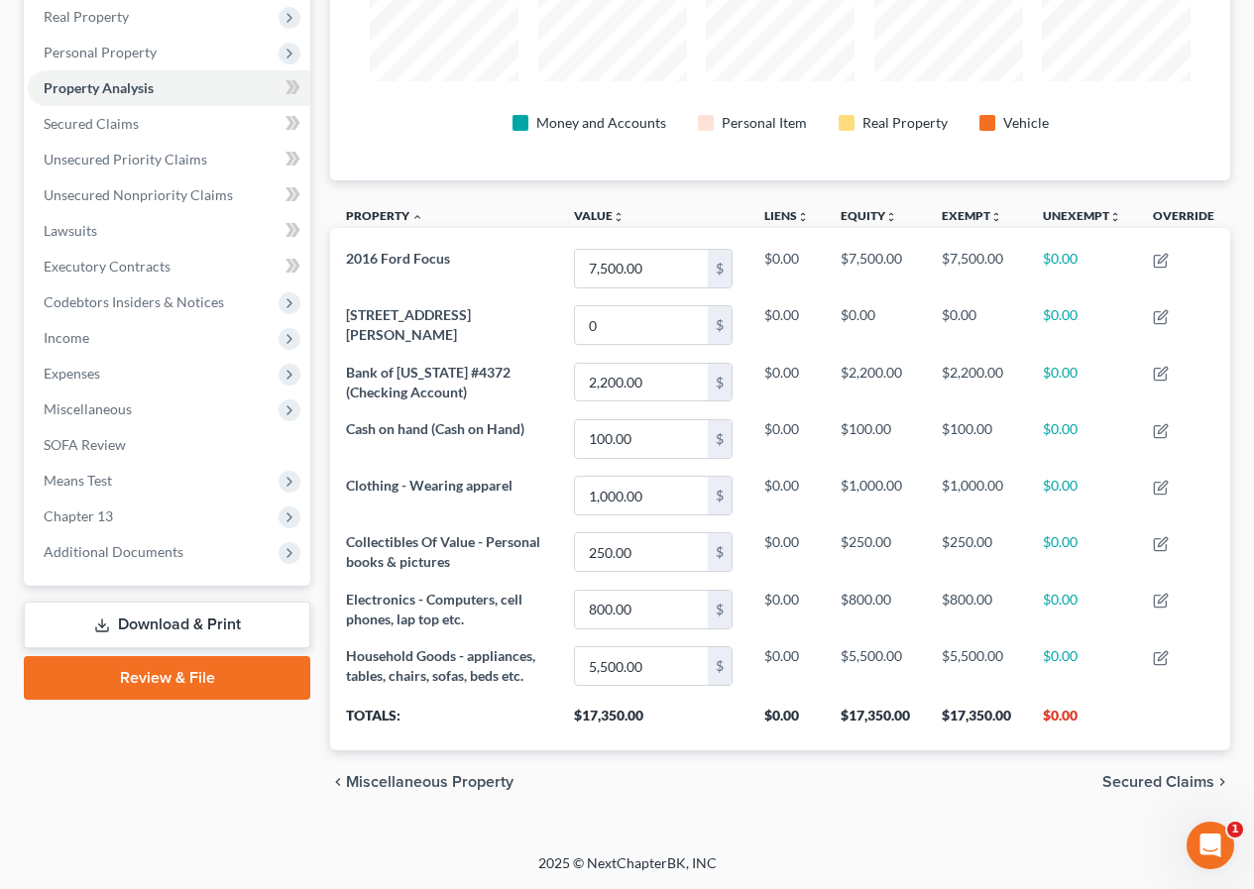
click at [1133, 778] on span "Secured Claims" at bounding box center [1158, 782] width 112 height 16
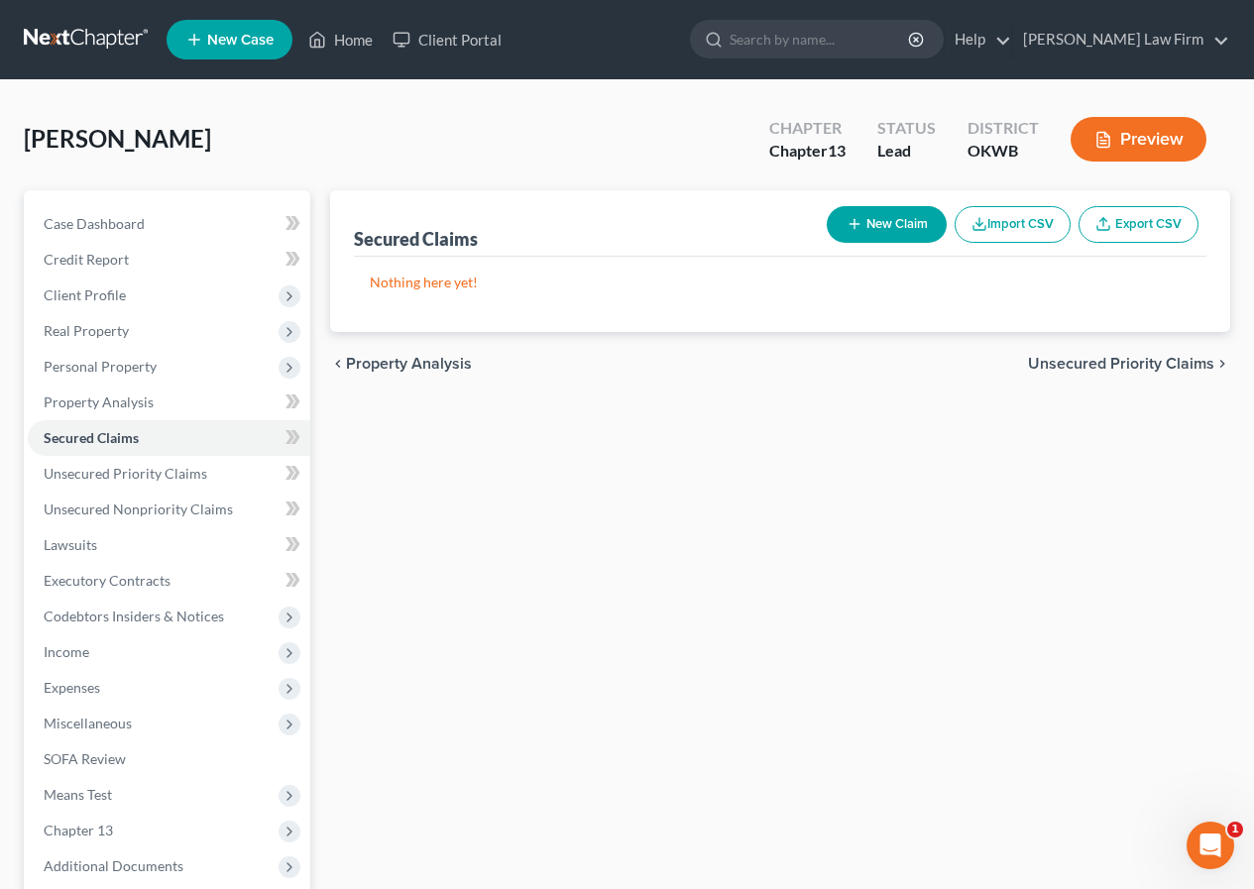
click at [1158, 356] on span "Unsecured Priority Claims" at bounding box center [1121, 364] width 186 height 16
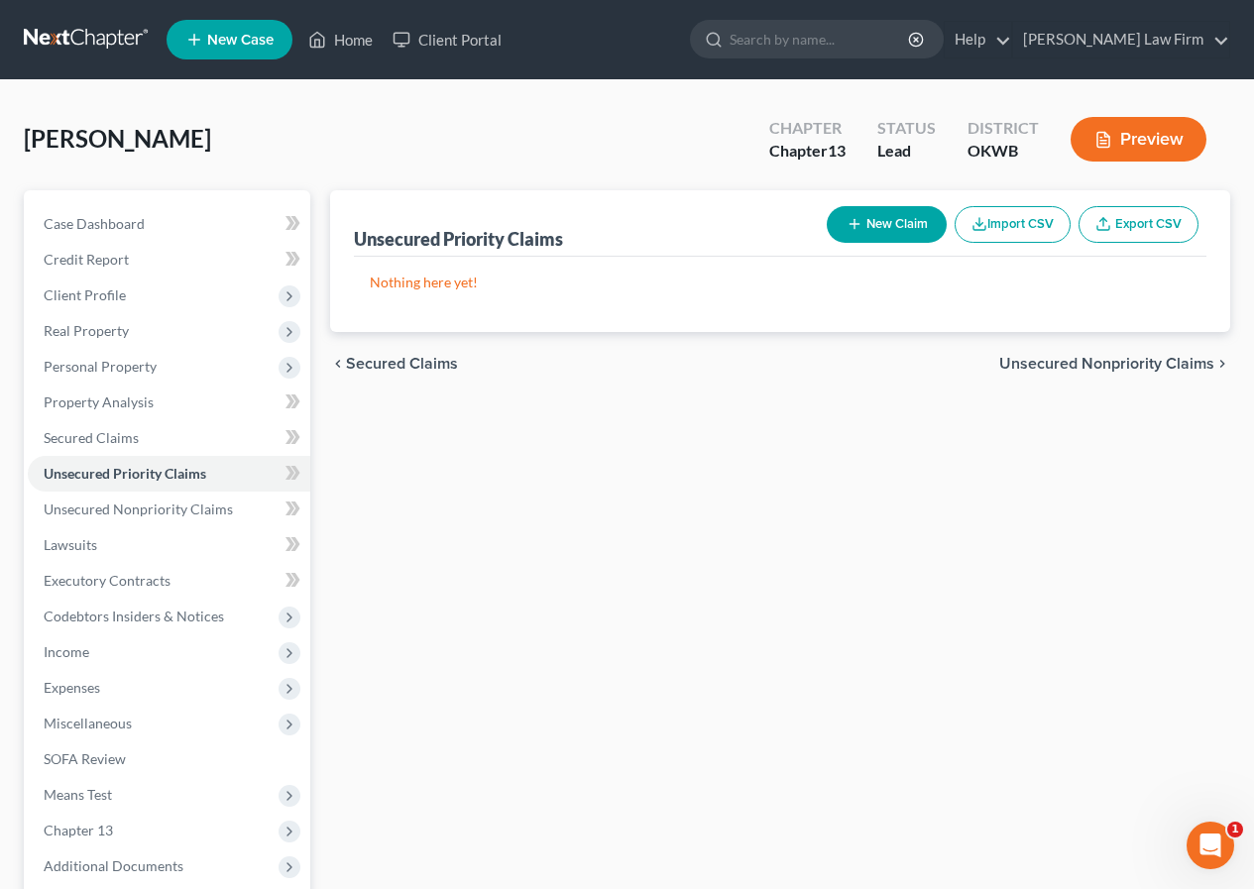
click at [1158, 353] on div "chevron_left Secured Claims Unsecured Nonpriority Claims chevron_right" at bounding box center [780, 363] width 900 height 63
click at [1153, 363] on span "Unsecured Nonpriority Claims" at bounding box center [1106, 364] width 215 height 16
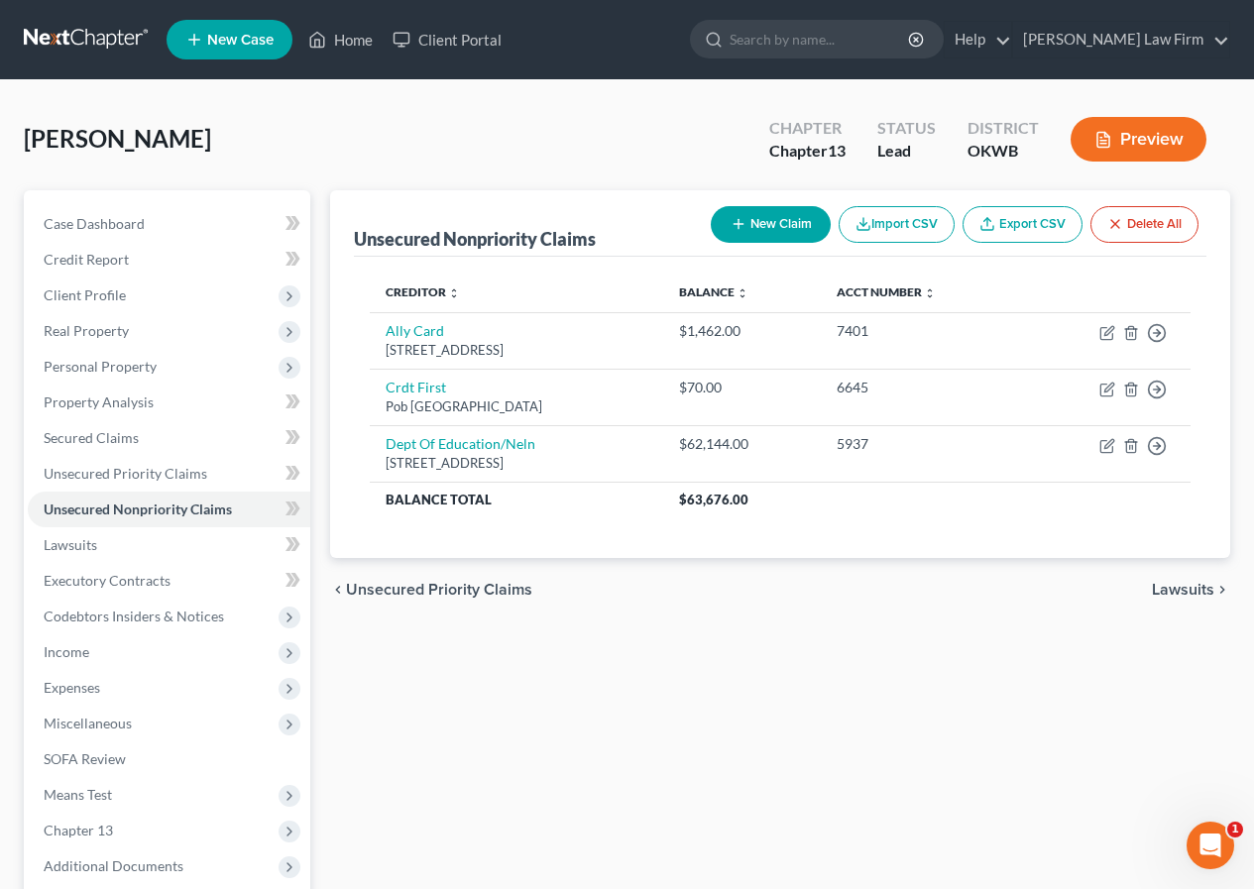
click at [1164, 589] on span "Lawsuits" at bounding box center [1183, 590] width 62 height 16
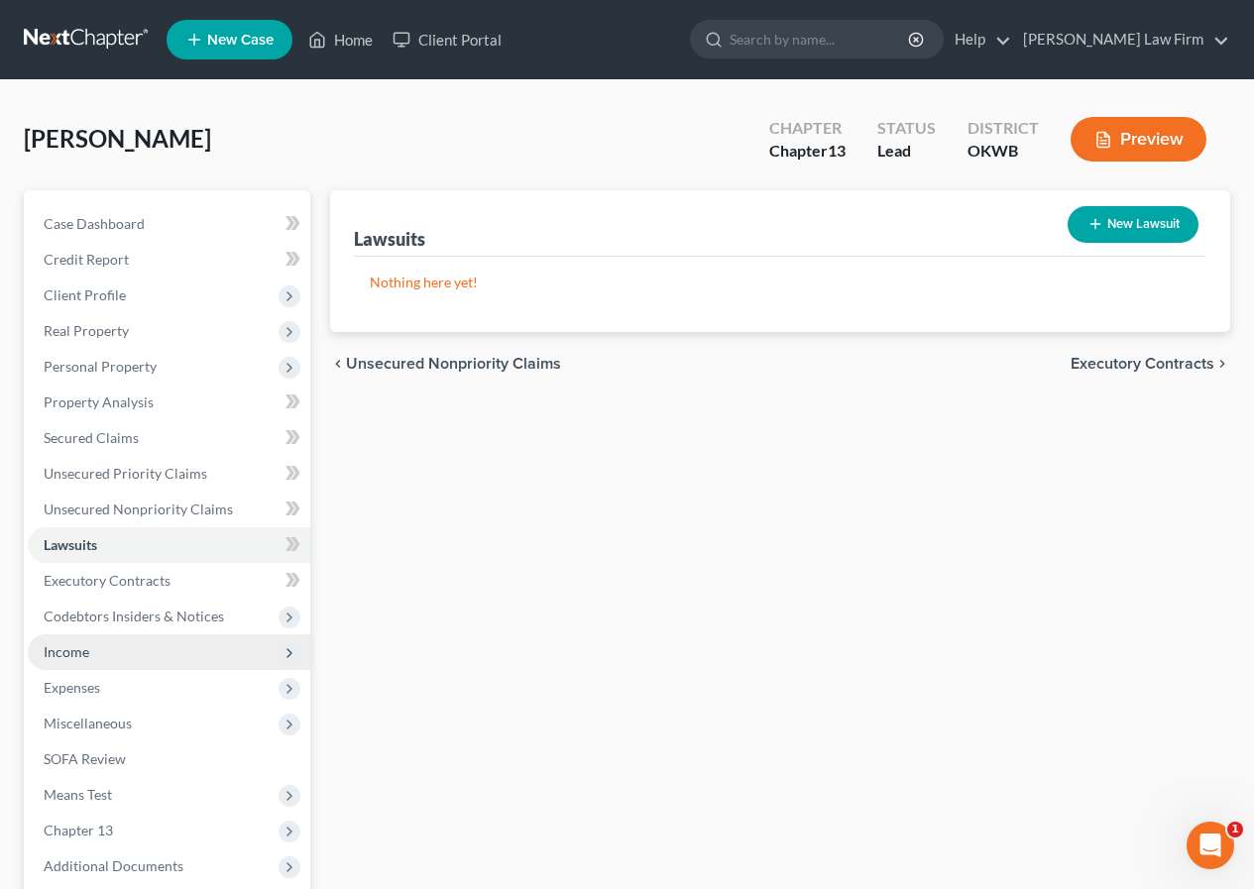
click at [141, 656] on span "Income" at bounding box center [169, 652] width 283 height 36
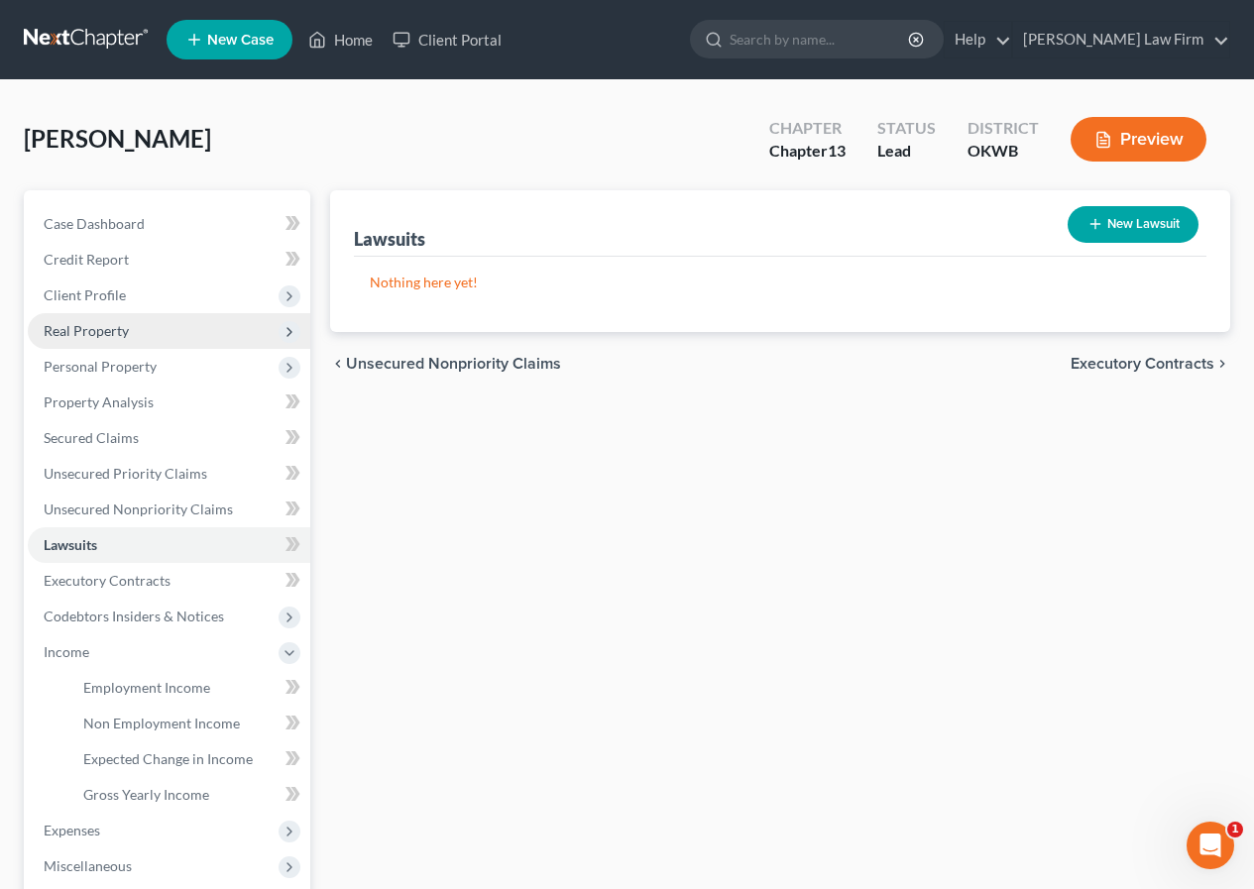
click at [149, 342] on span "Real Property" at bounding box center [169, 331] width 283 height 36
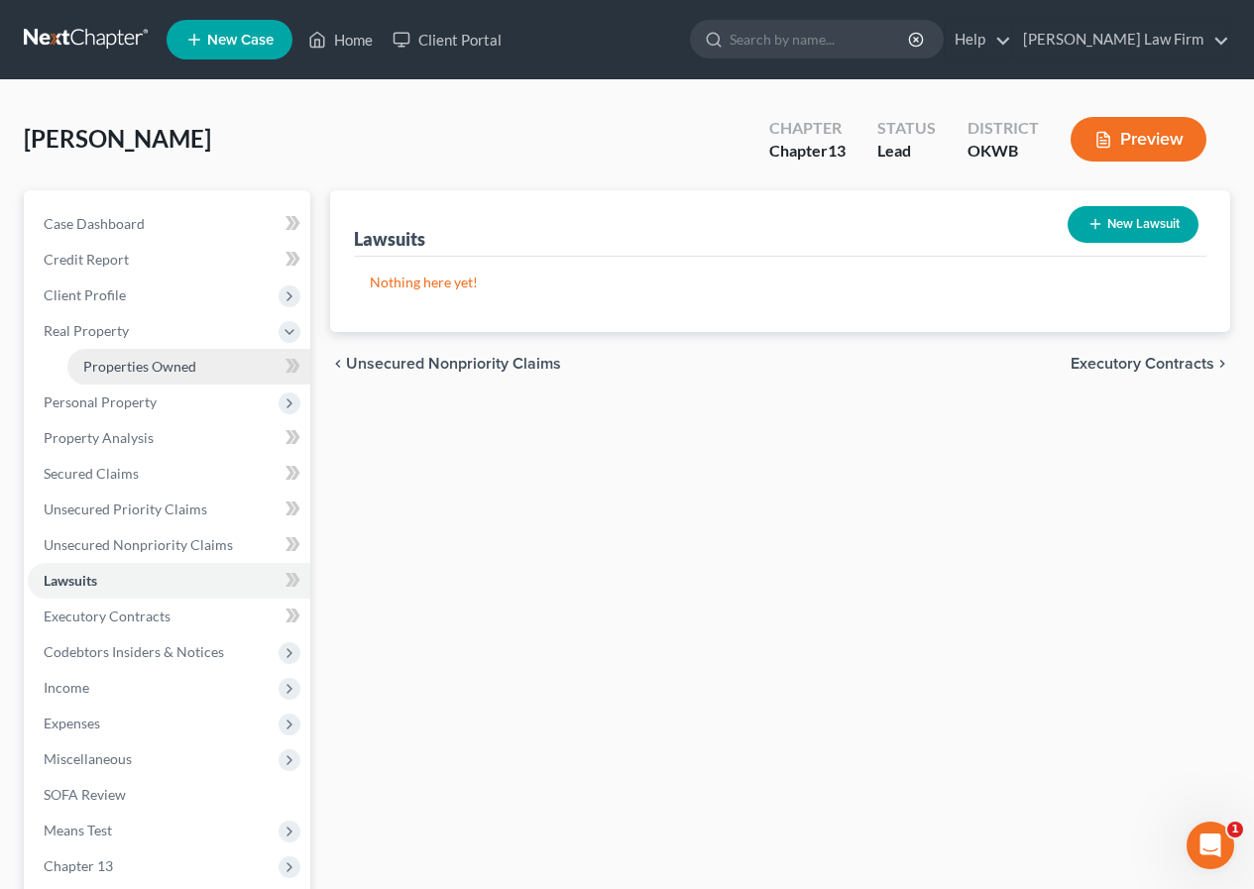
click at [154, 362] on span "Properties Owned" at bounding box center [139, 366] width 113 height 17
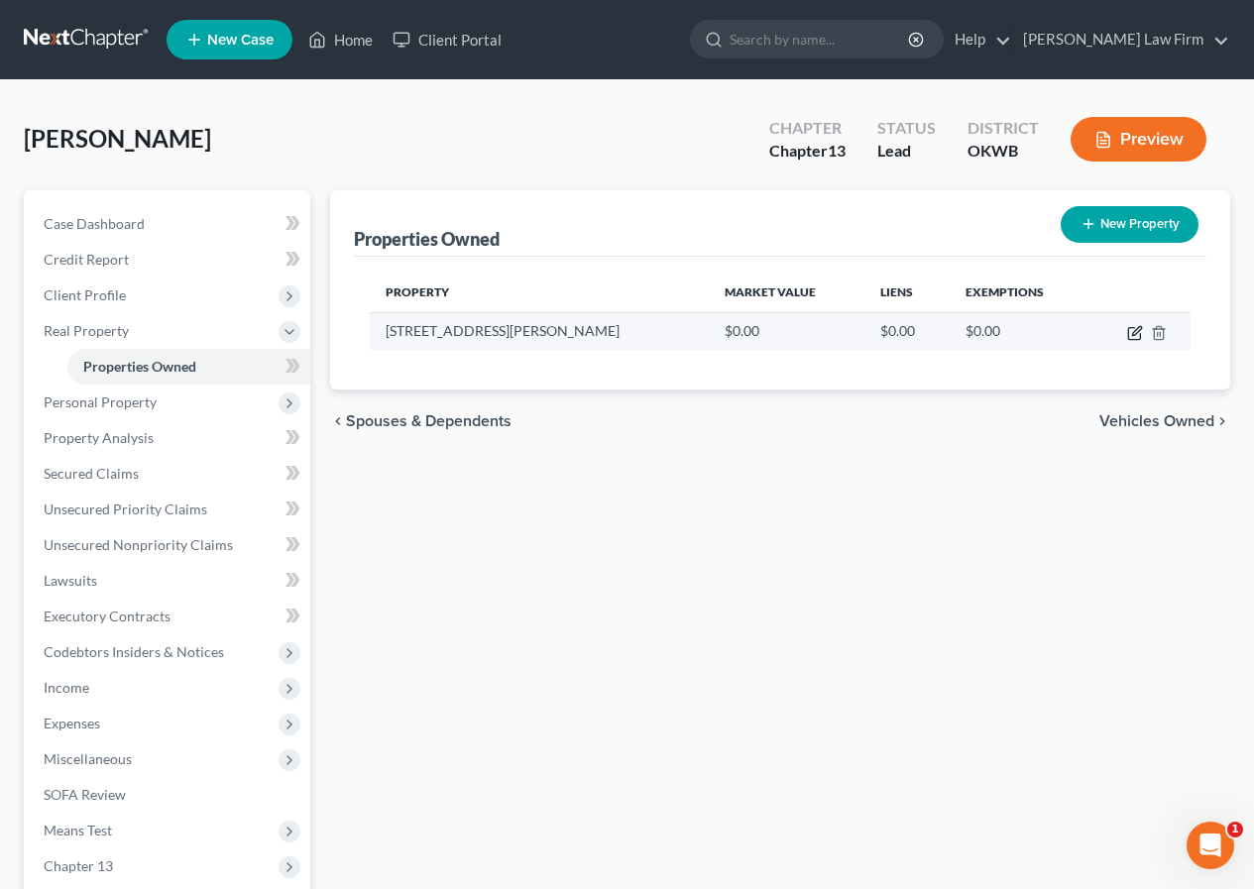
click at [1129, 330] on icon "button" at bounding box center [1134, 334] width 12 height 12
select select "37"
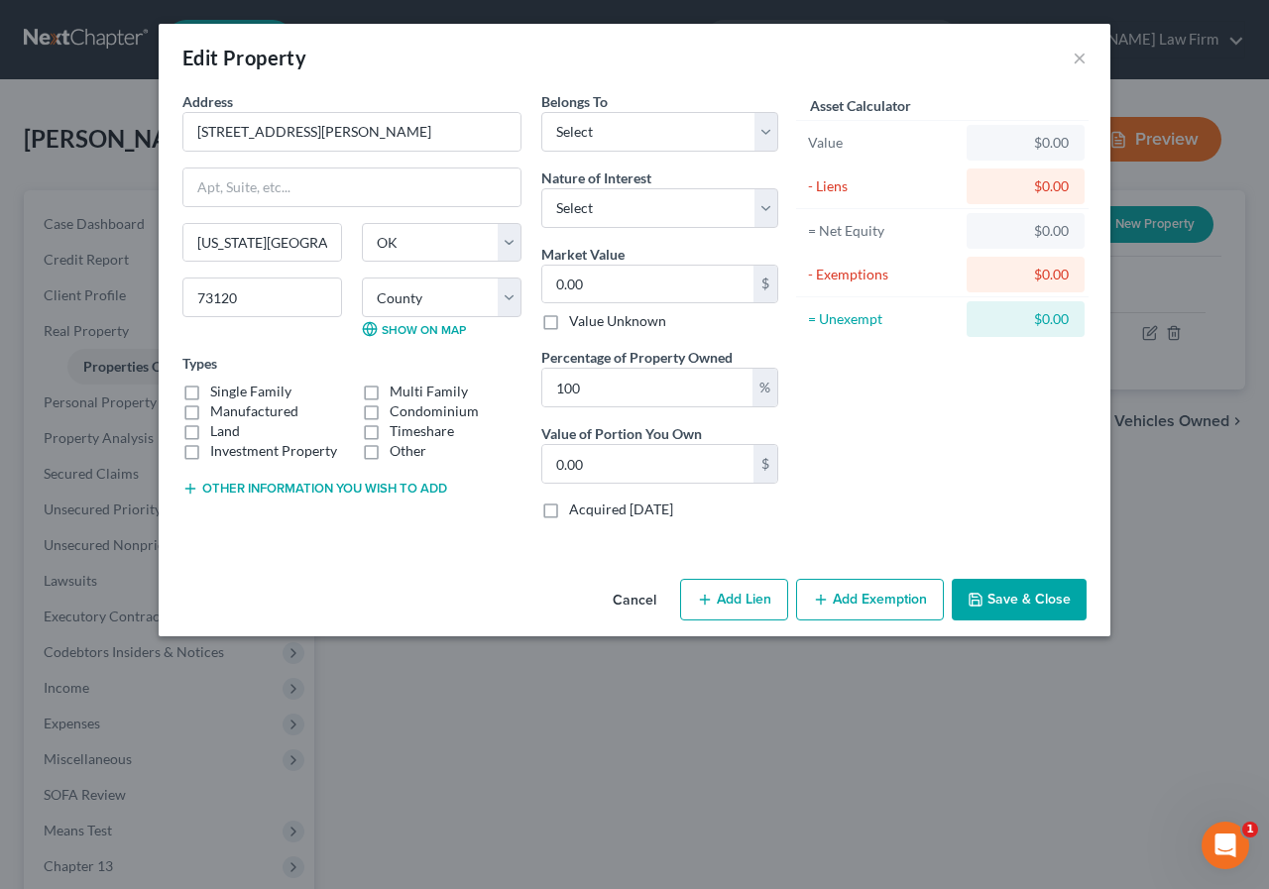
click at [210, 392] on label "Single Family" at bounding box center [250, 392] width 81 height 20
click at [218, 392] on input "Single Family" at bounding box center [224, 388] width 13 height 13
checkbox input "true"
click at [767, 211] on select "Select Fee Simple Joint Tenant Life Estate Equitable Interest Future Interest T…" at bounding box center [659, 208] width 237 height 40
select select "0"
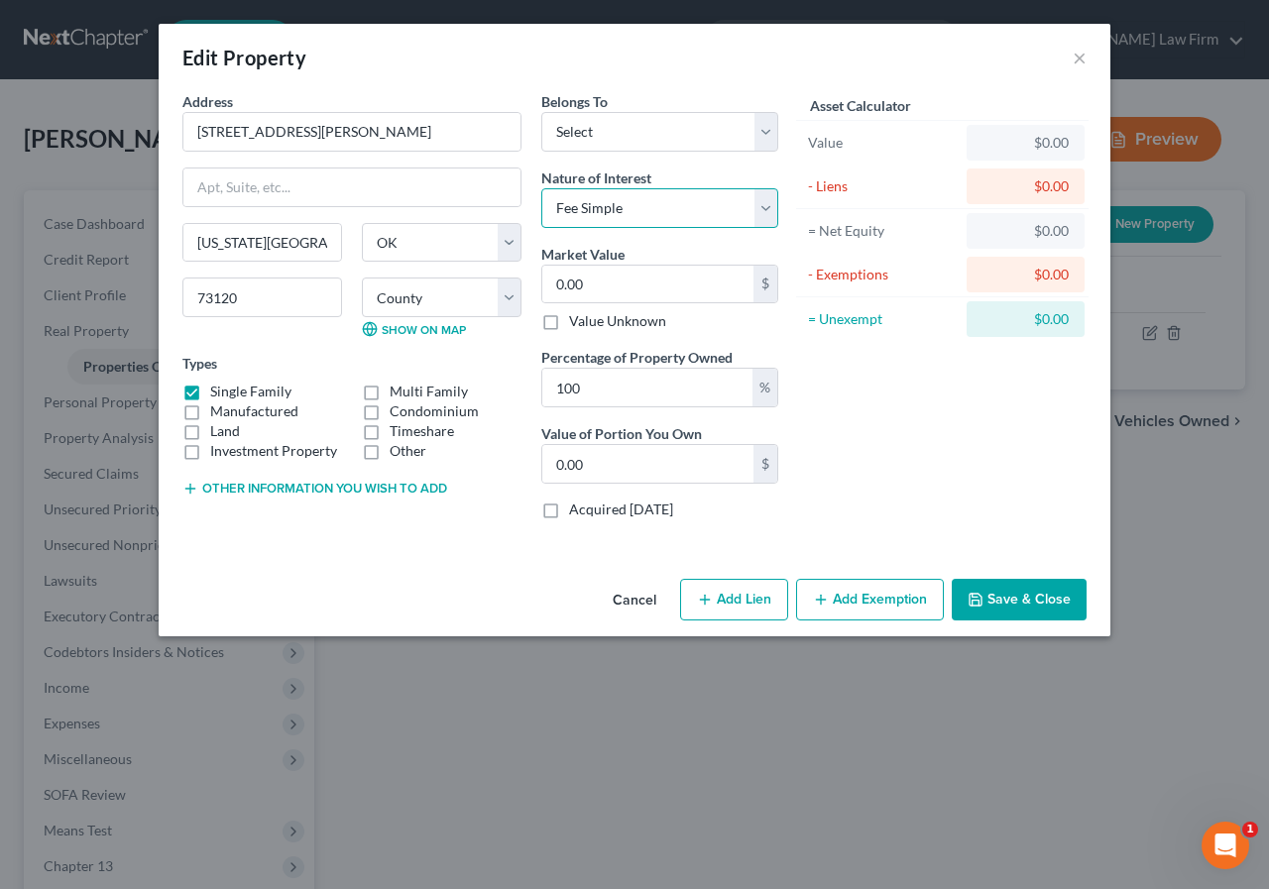
click at [541, 188] on select "Select Fee Simple Joint Tenant Life Estate Equitable Interest Future Interest T…" at bounding box center [659, 208] width 237 height 40
click at [767, 136] on select "Select Debtor 1 Only Debtor 2 Only Debtor 1 And Debtor 2 Only At Least One Of T…" at bounding box center [659, 132] width 237 height 40
select select "0"
click at [541, 112] on select "Select Debtor 1 Only Debtor 2 Only Debtor 1 And Debtor 2 Only At Least One Of T…" at bounding box center [659, 132] width 237 height 40
click at [1018, 601] on button "Save & Close" at bounding box center [1019, 600] width 135 height 42
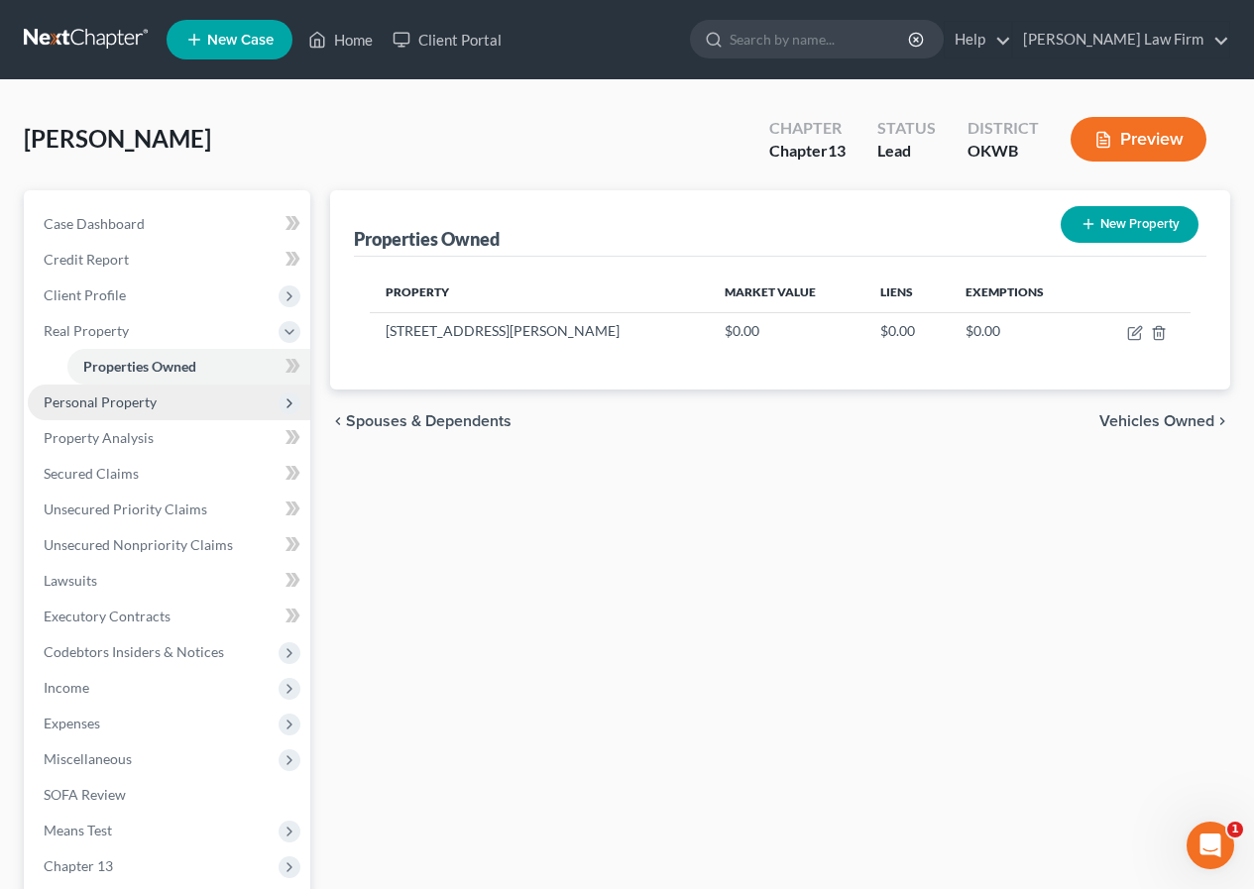
click at [146, 407] on span "Personal Property" at bounding box center [100, 402] width 113 height 17
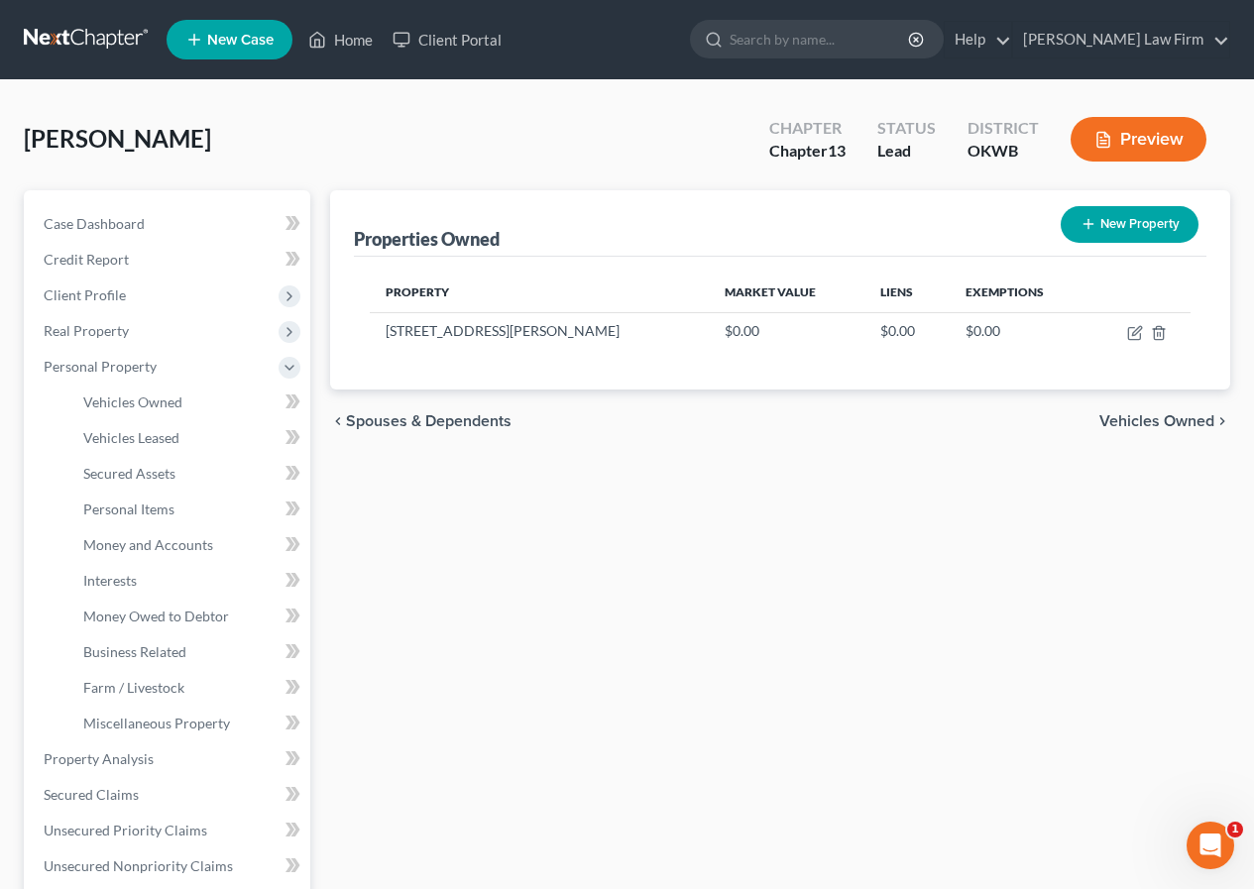
click at [1109, 416] on span "Vehicles Owned" at bounding box center [1156, 421] width 115 height 16
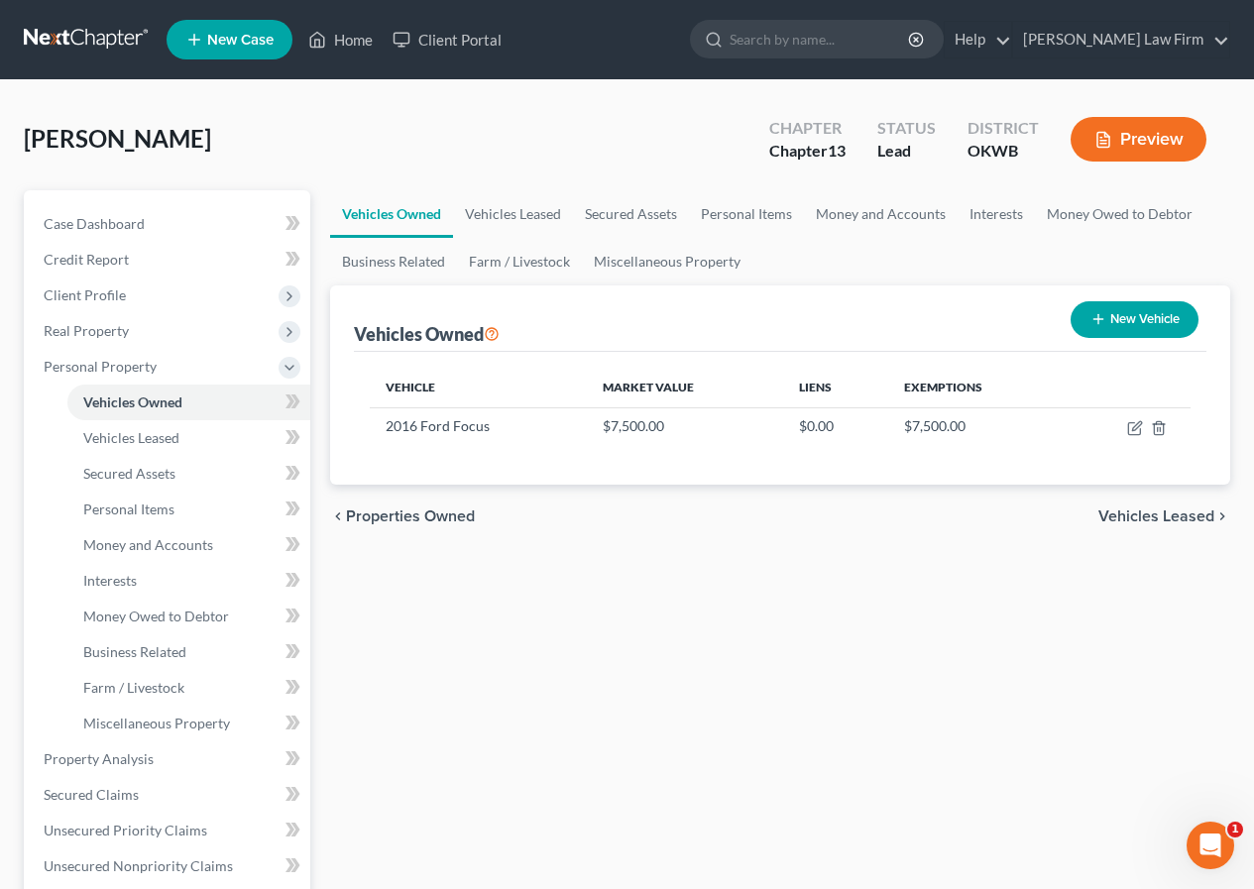
click at [1121, 516] on span "Vehicles Leased" at bounding box center [1156, 517] width 116 height 16
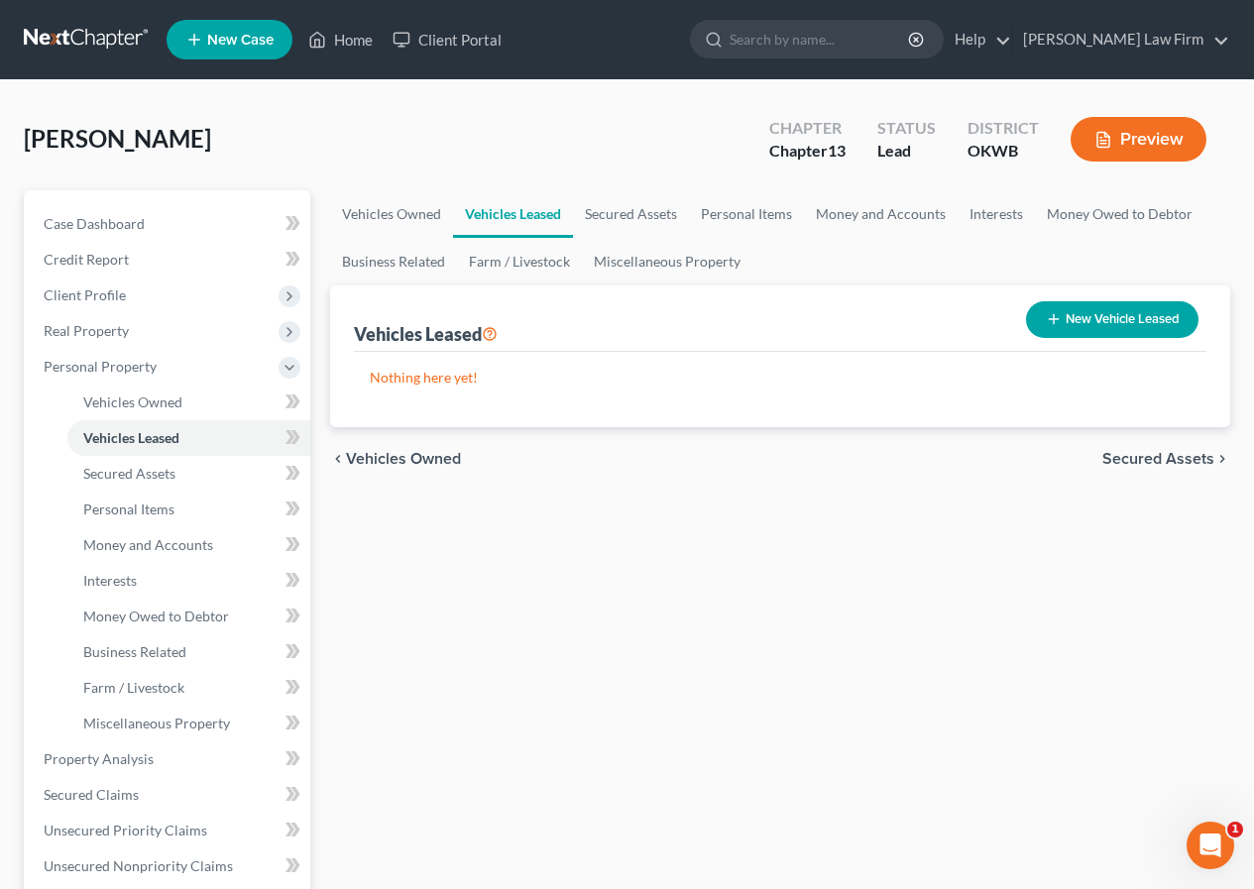
click at [1138, 461] on span "Secured Assets" at bounding box center [1158, 459] width 112 height 16
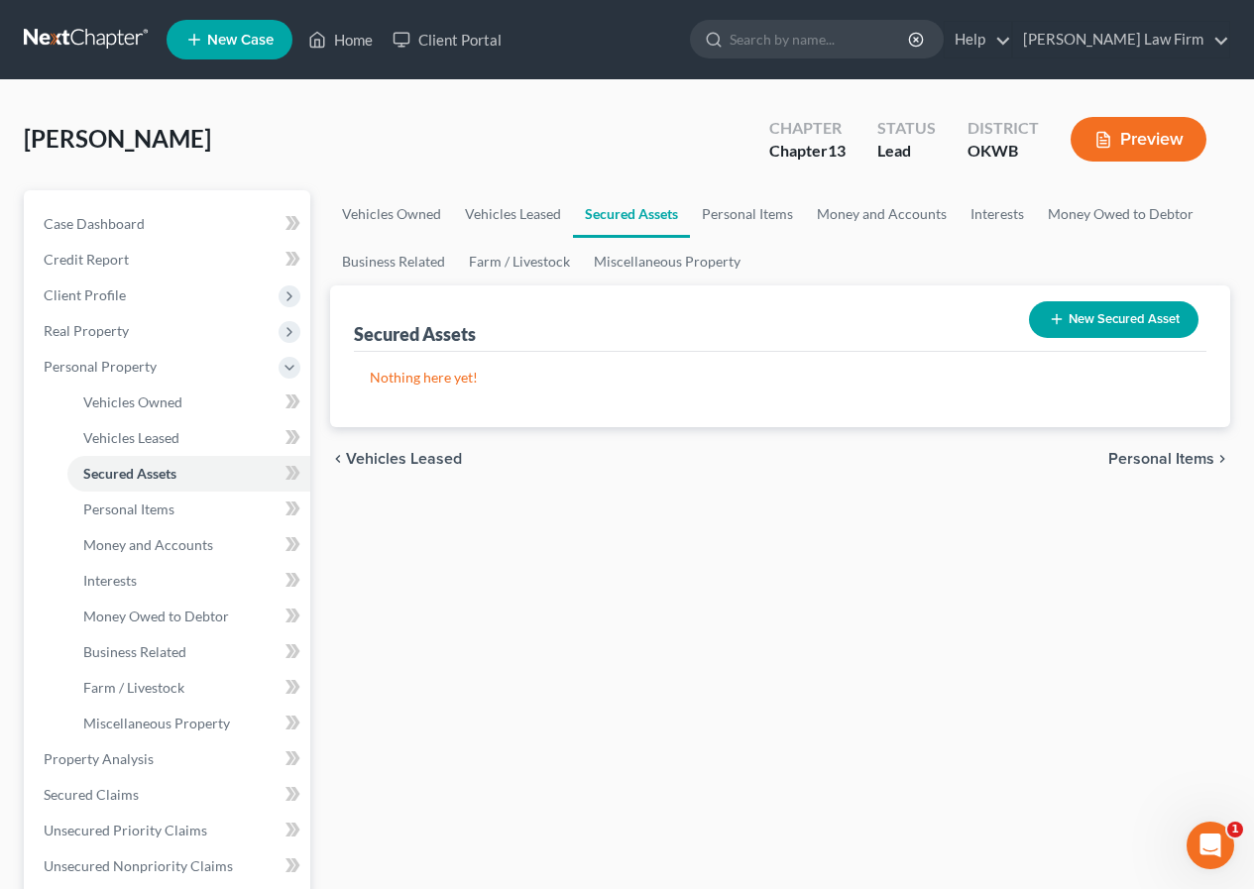
click at [1140, 454] on span "Personal Items" at bounding box center [1161, 459] width 106 height 16
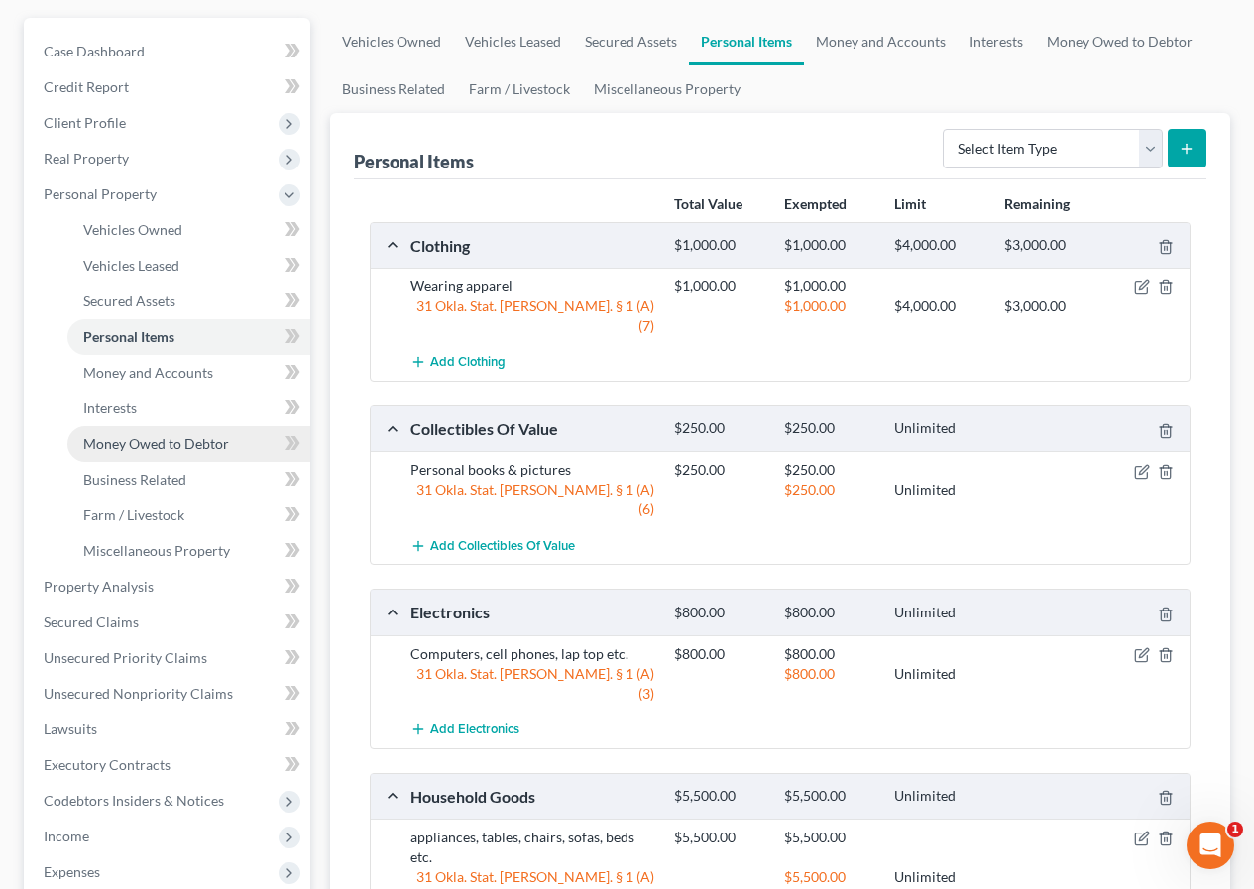
scroll to position [198, 0]
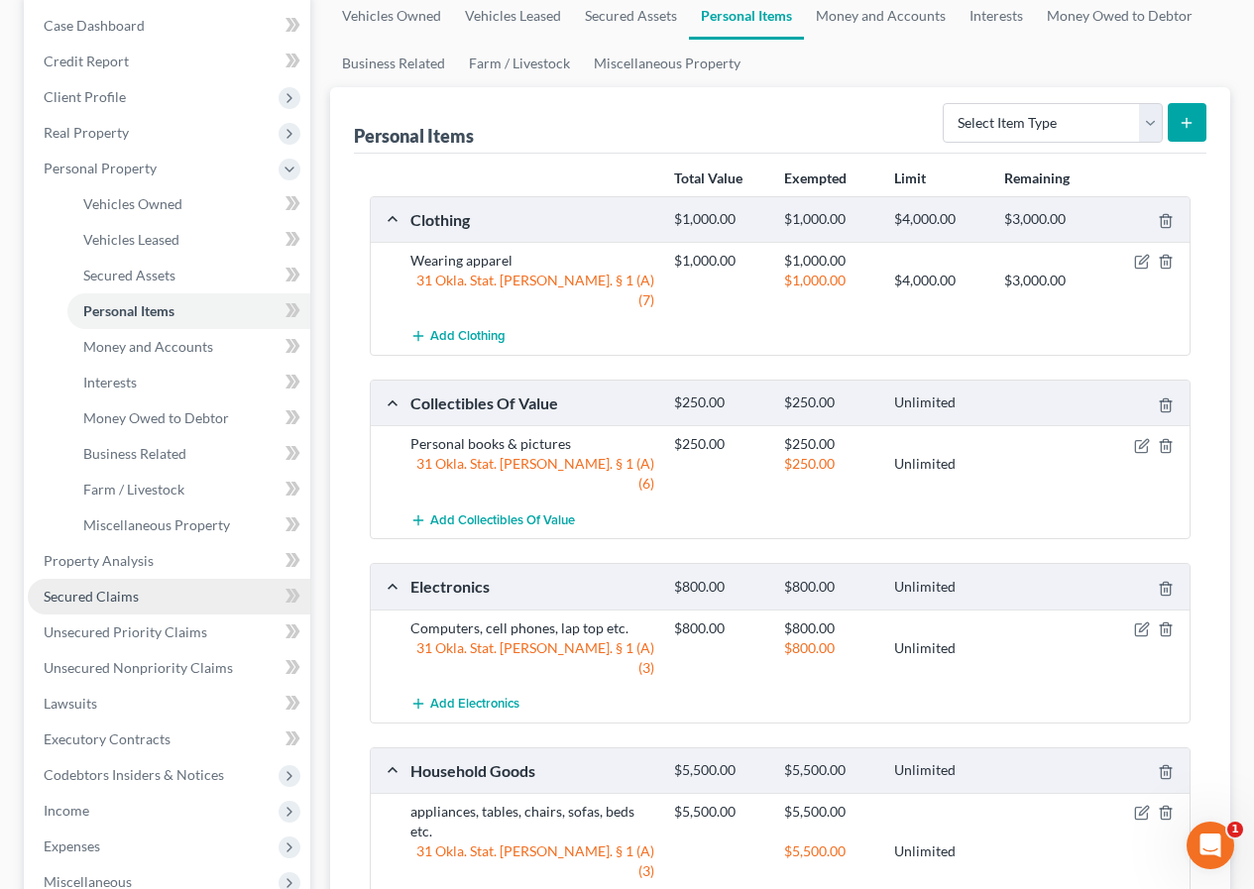
click at [178, 596] on link "Secured Claims" at bounding box center [169, 597] width 283 height 36
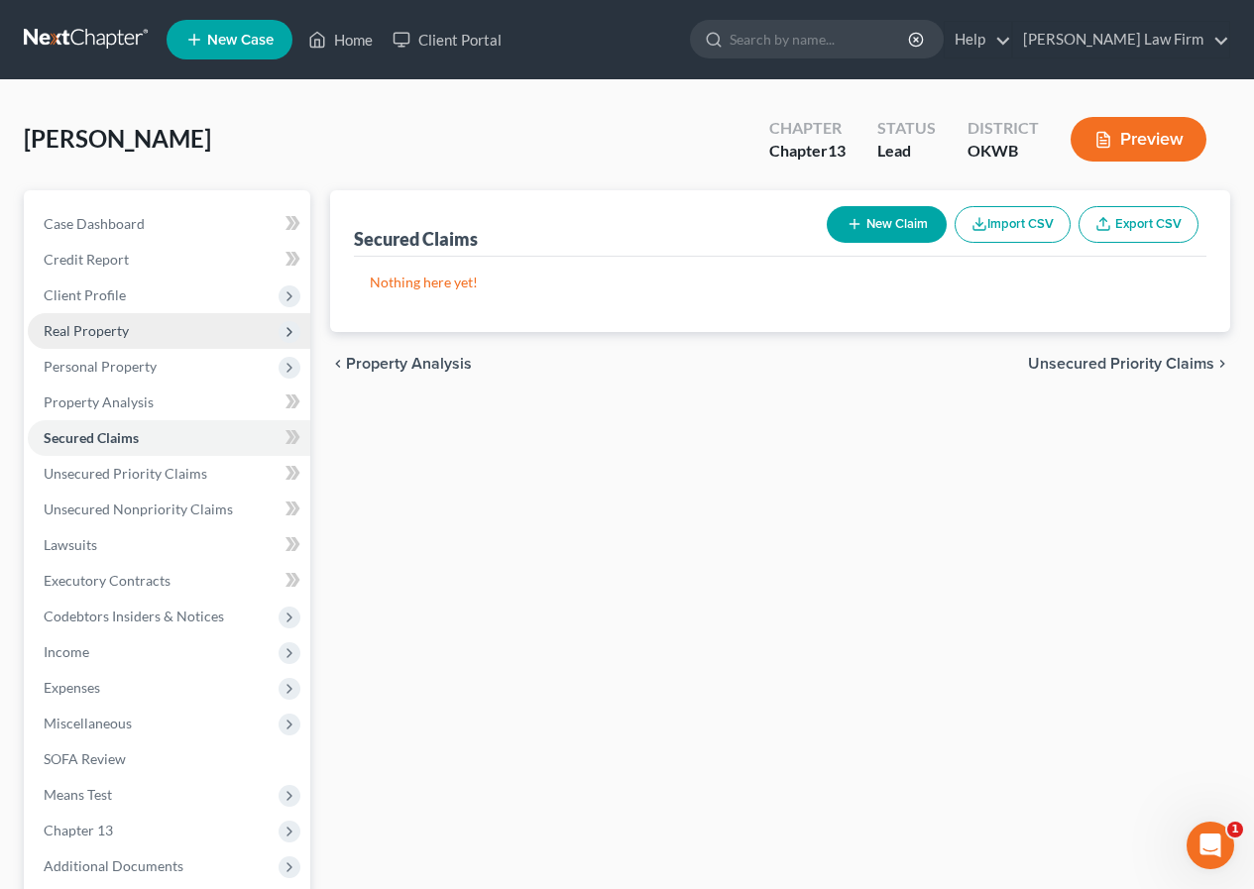
click at [158, 336] on span "Real Property" at bounding box center [169, 331] width 283 height 36
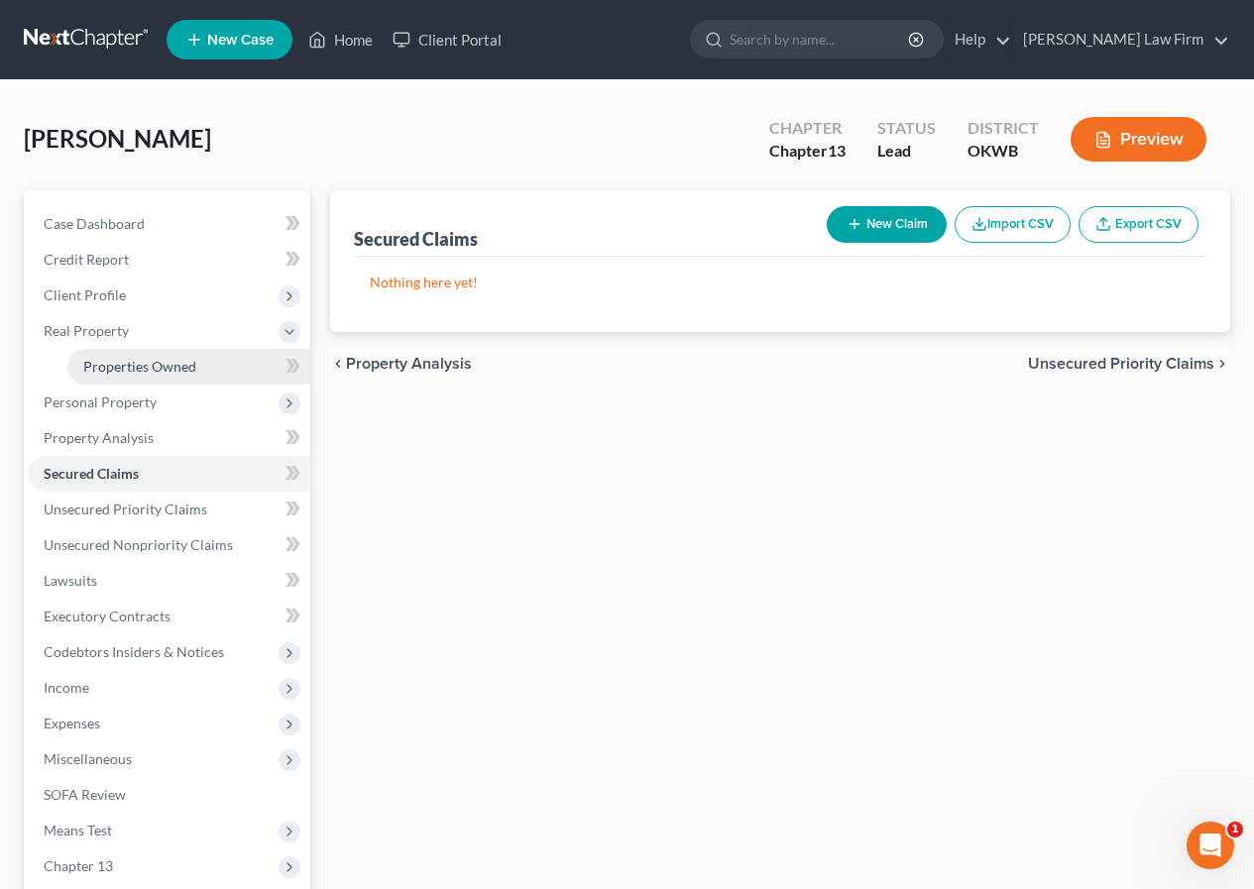
click at [158, 368] on span "Properties Owned" at bounding box center [139, 366] width 113 height 17
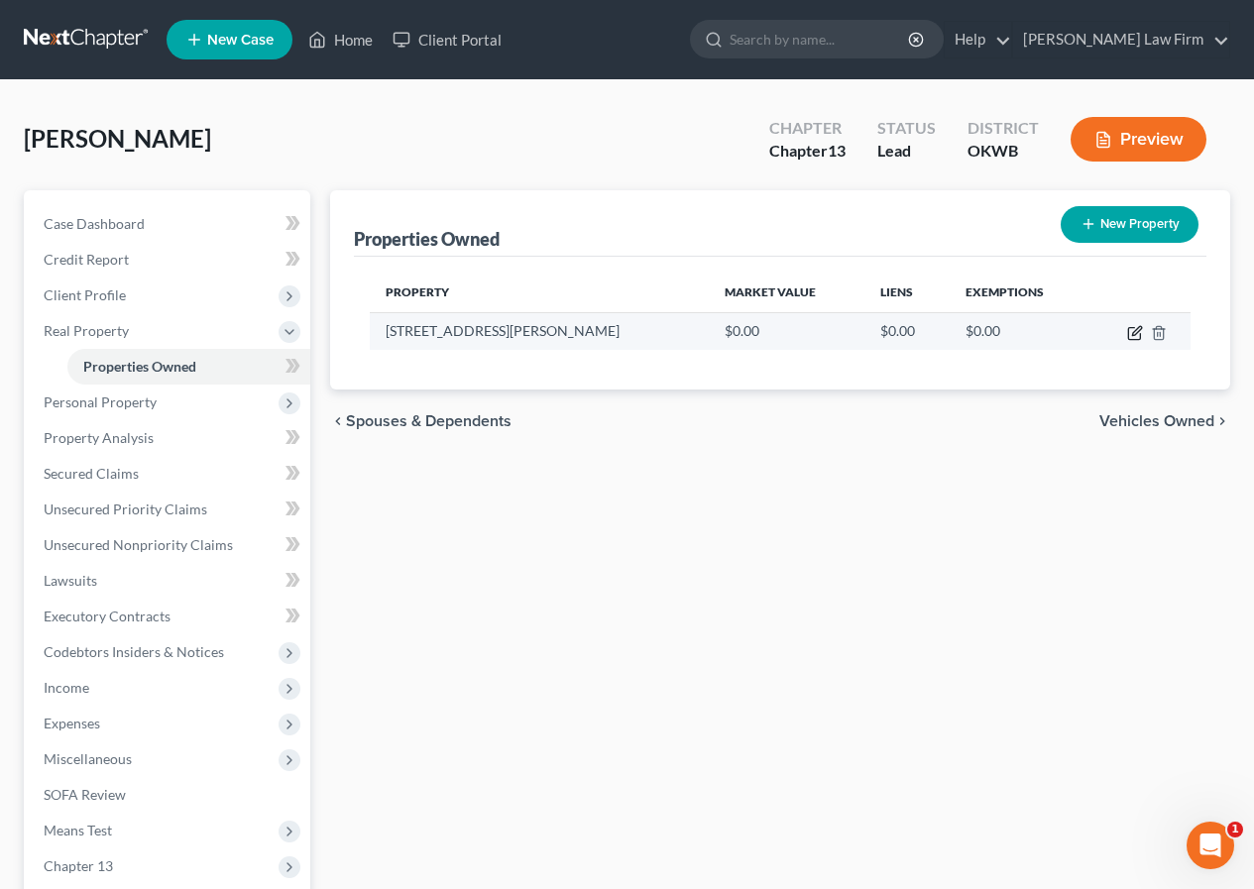
click at [1131, 335] on icon "button" at bounding box center [1135, 333] width 16 height 16
select select "37"
select select "54"
select select "0"
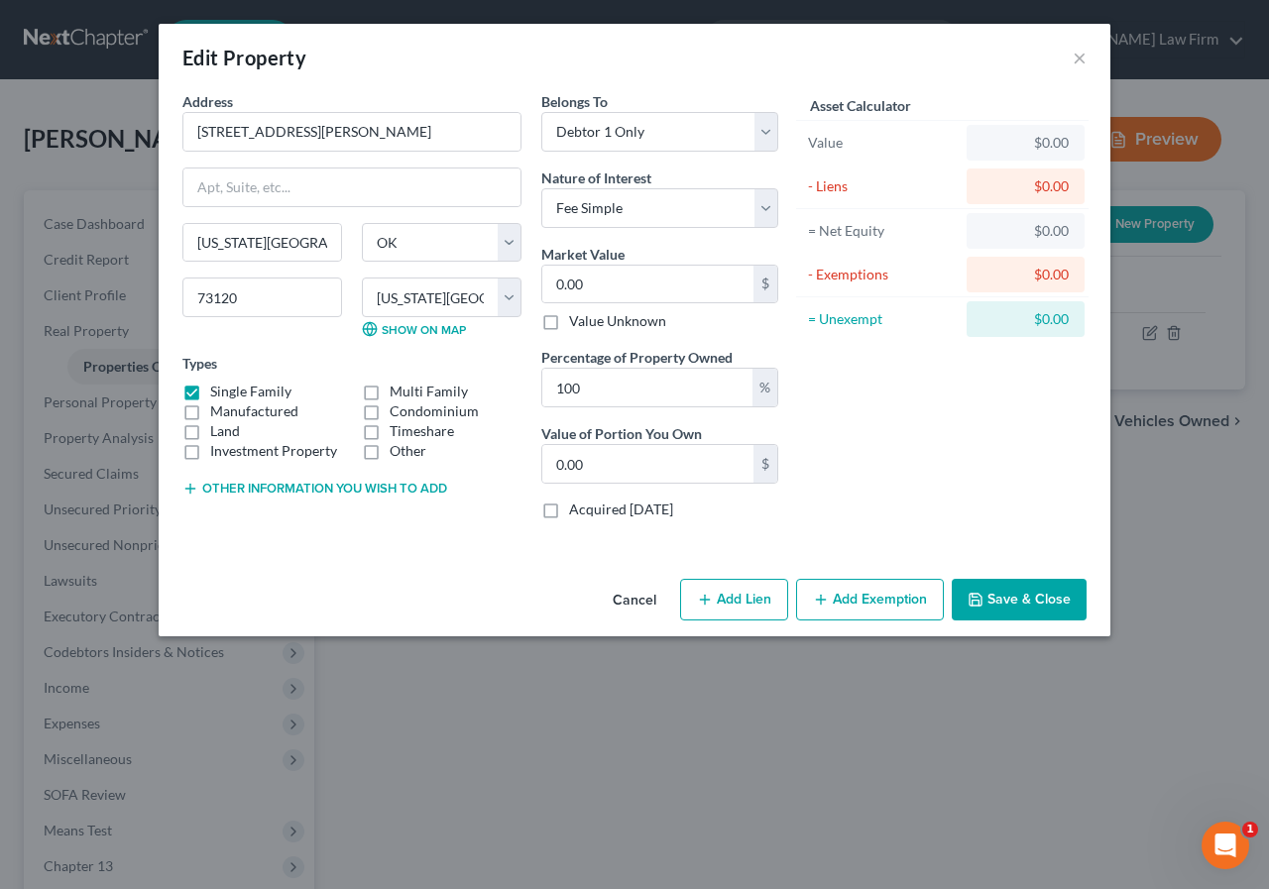
click at [760, 601] on button "Add Lien" at bounding box center [734, 600] width 108 height 42
select select "0"
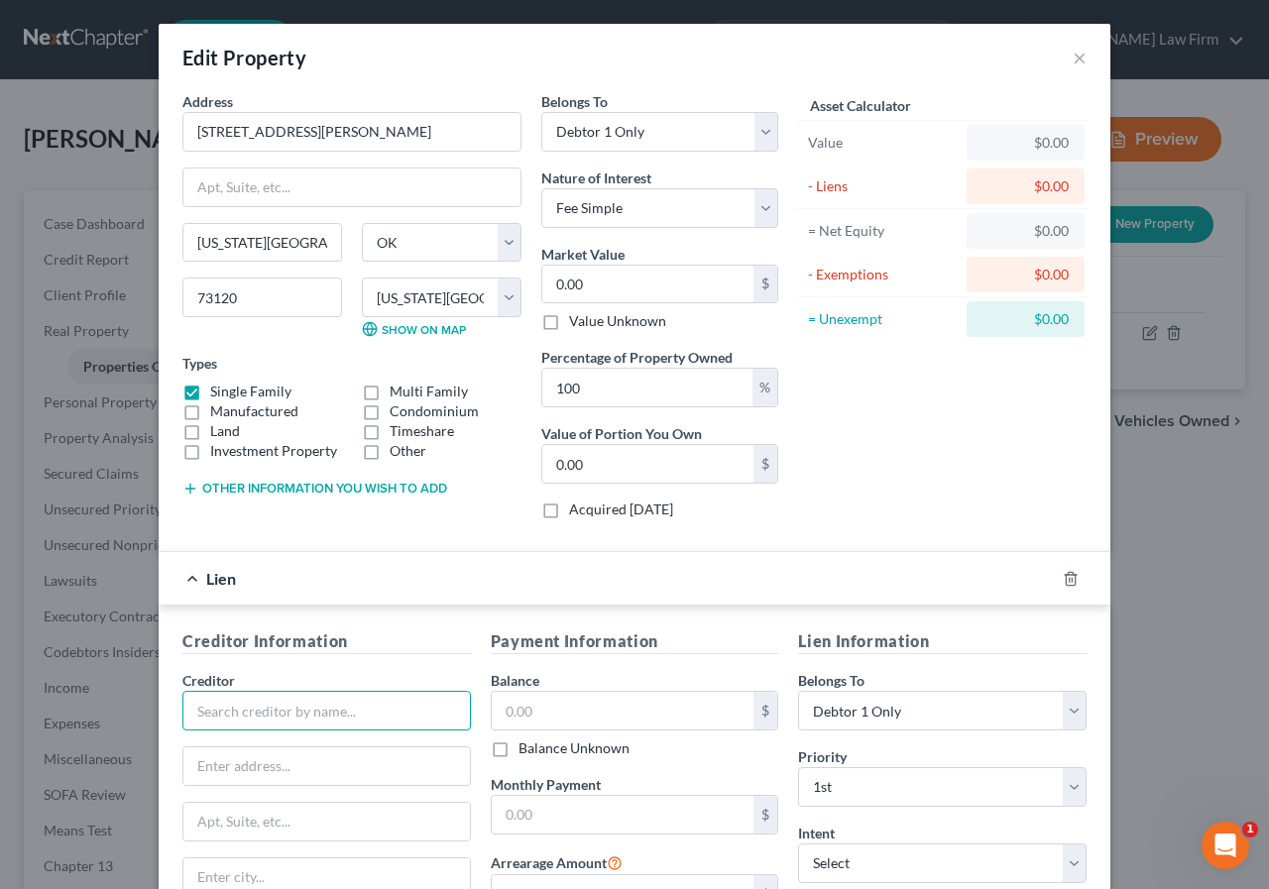
click at [189, 703] on input "text" at bounding box center [326, 711] width 288 height 40
type input "Bank of America"
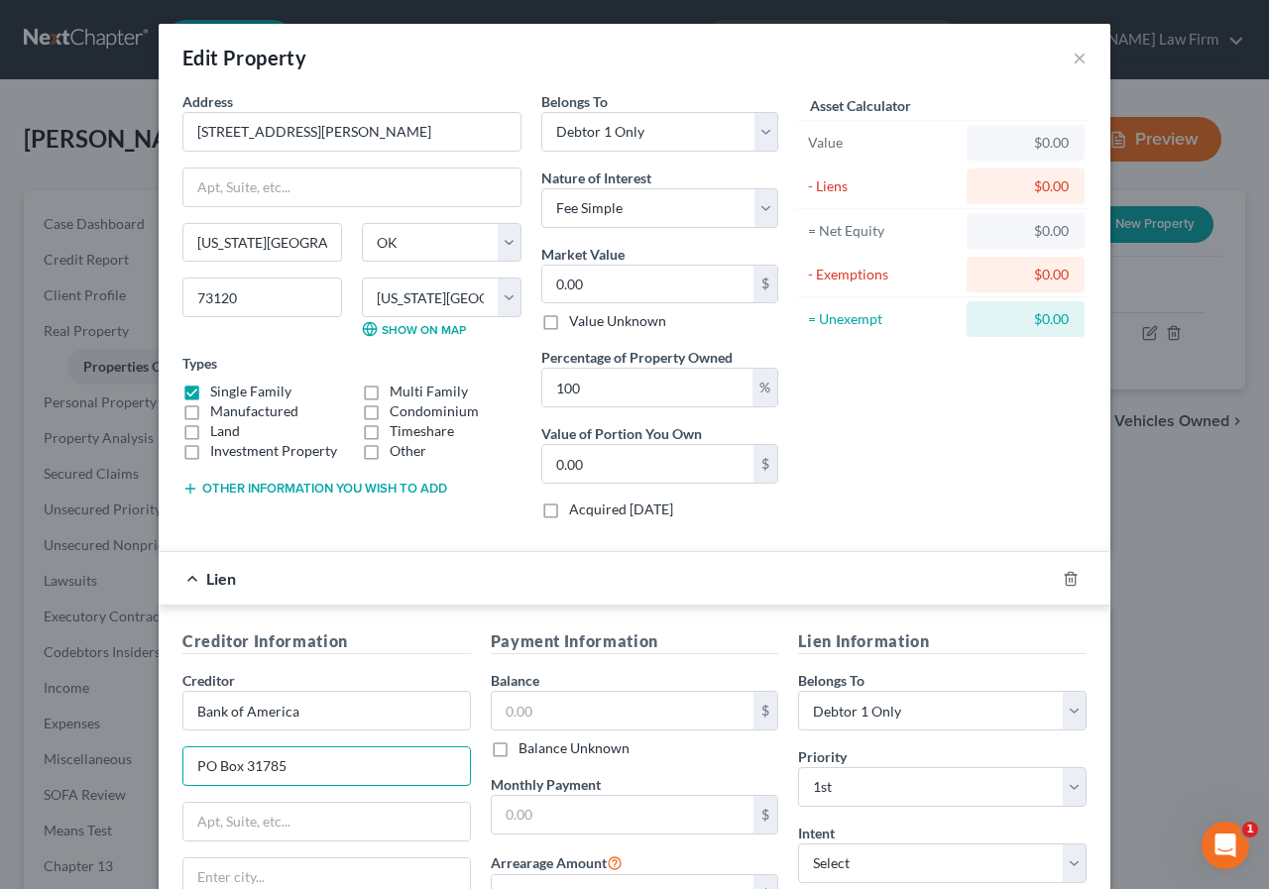
type input "PO Box 31785"
type input "1"
type input "1.00"
type input "19"
type input "19.00"
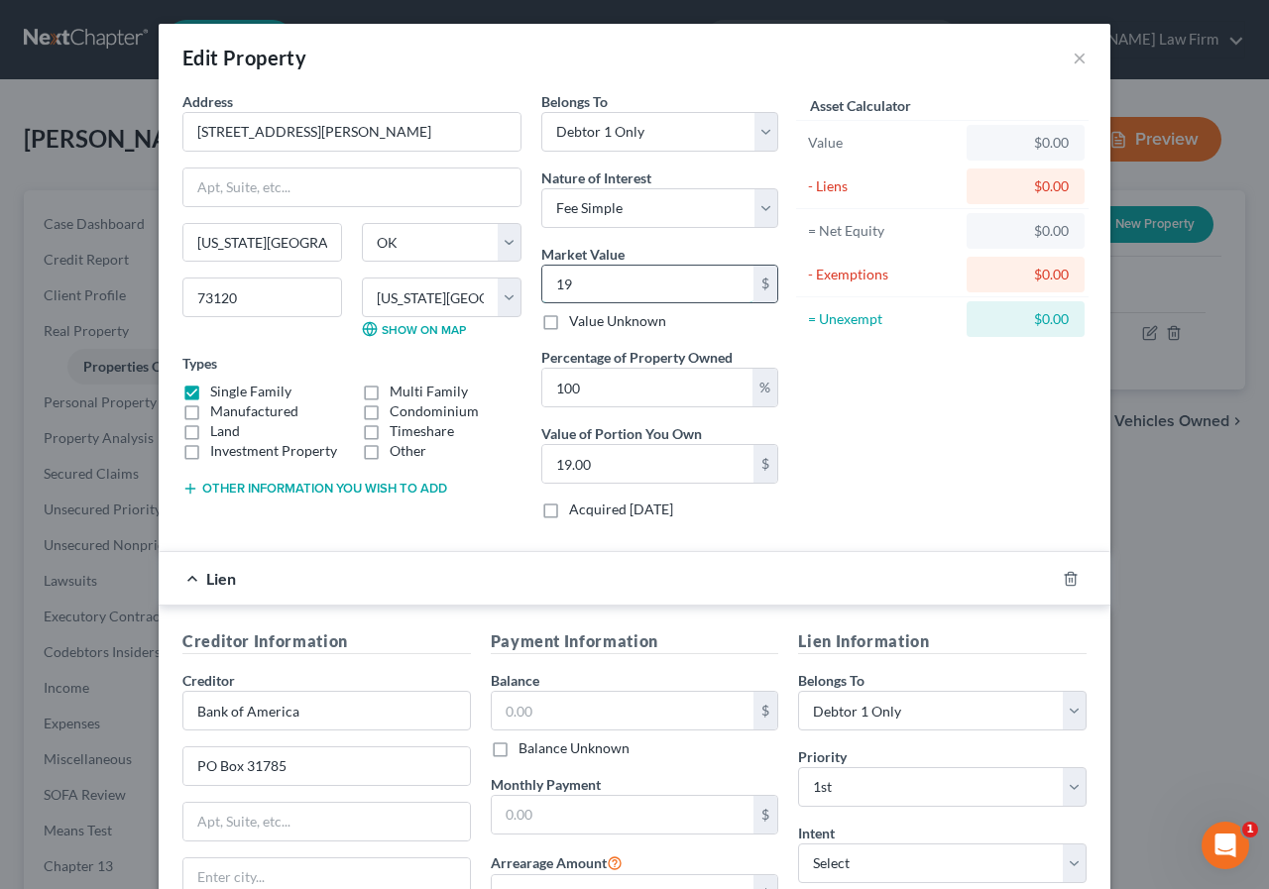
type input "198"
type input "198.00"
type input "1980"
type input "1,980.00"
type input "1,9800"
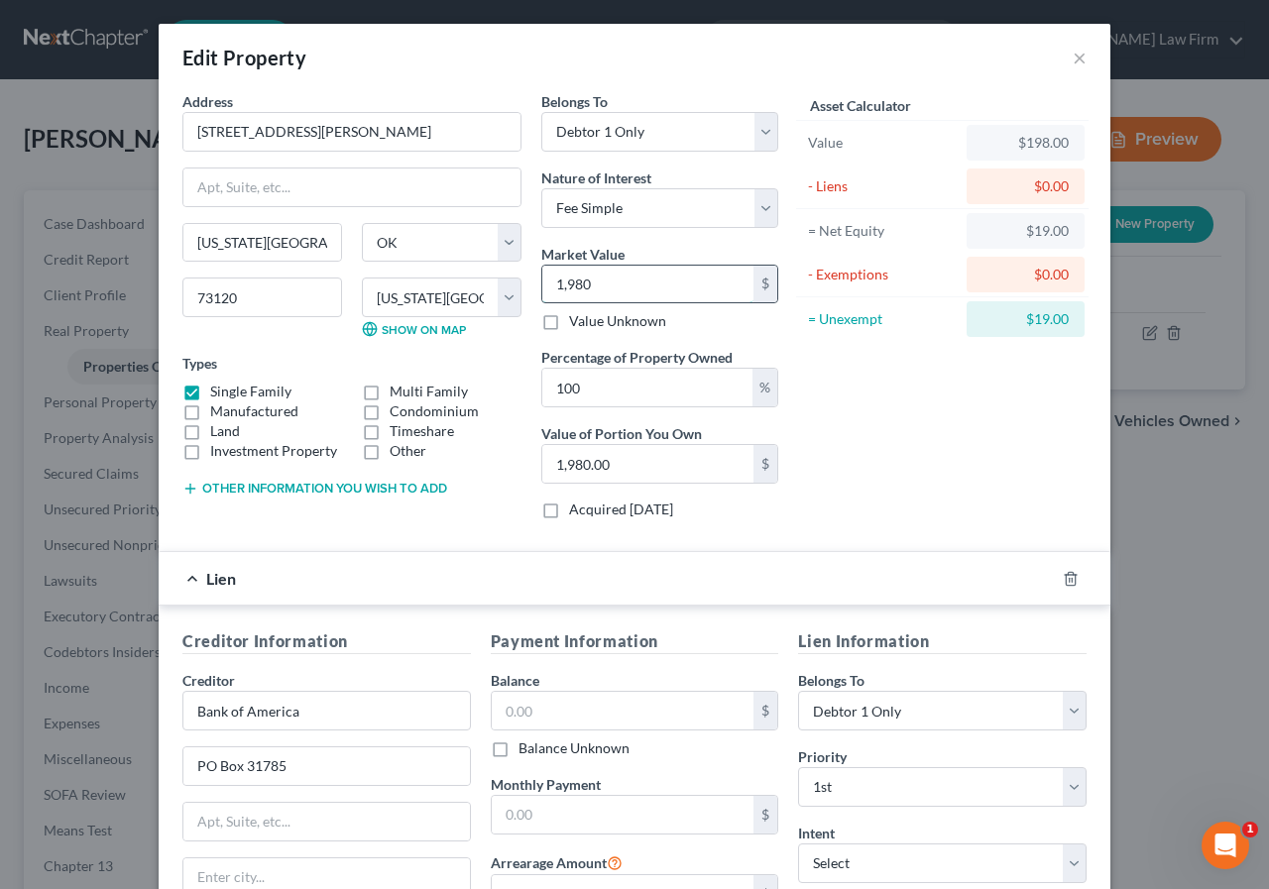
type input "19,800.00"
type input "19,8000"
type input "198,000.00"
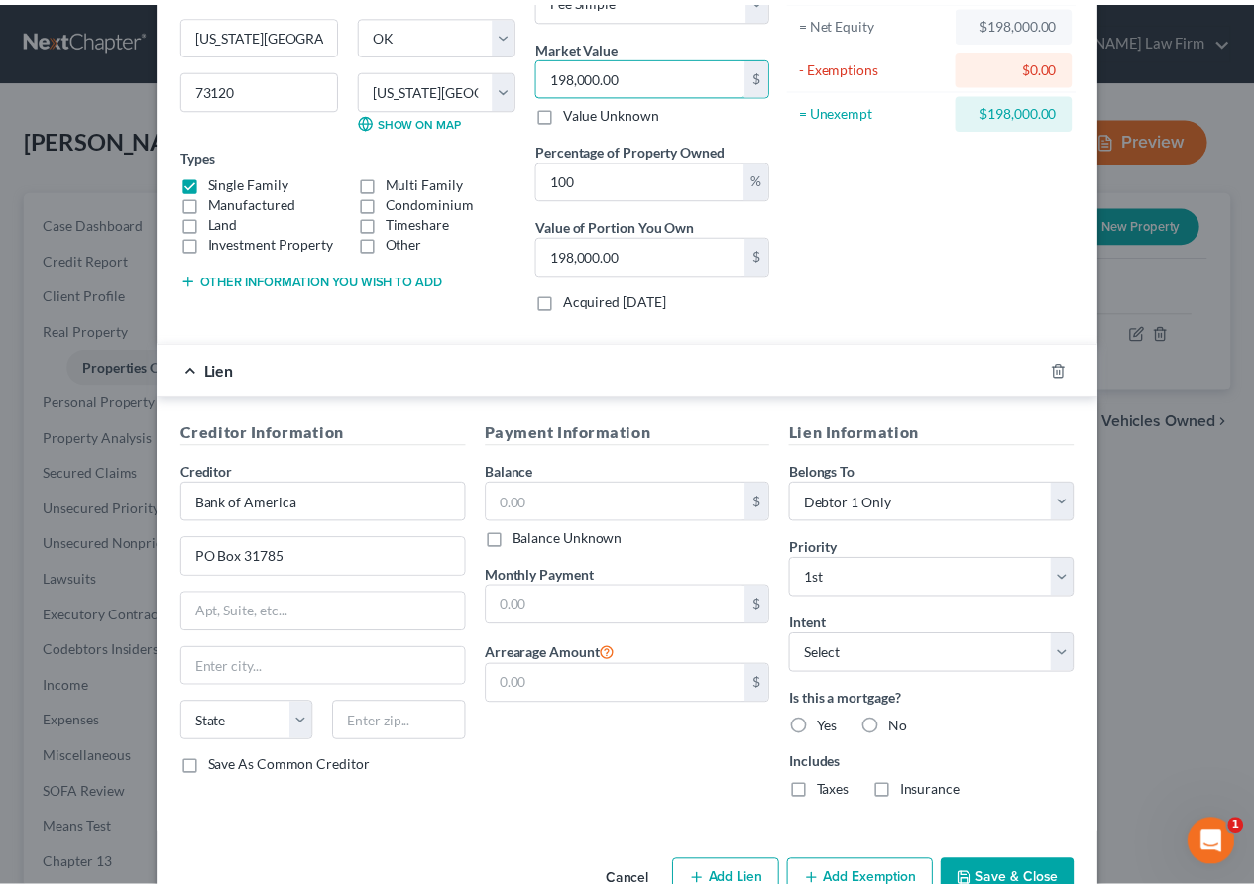
scroll to position [263, 0]
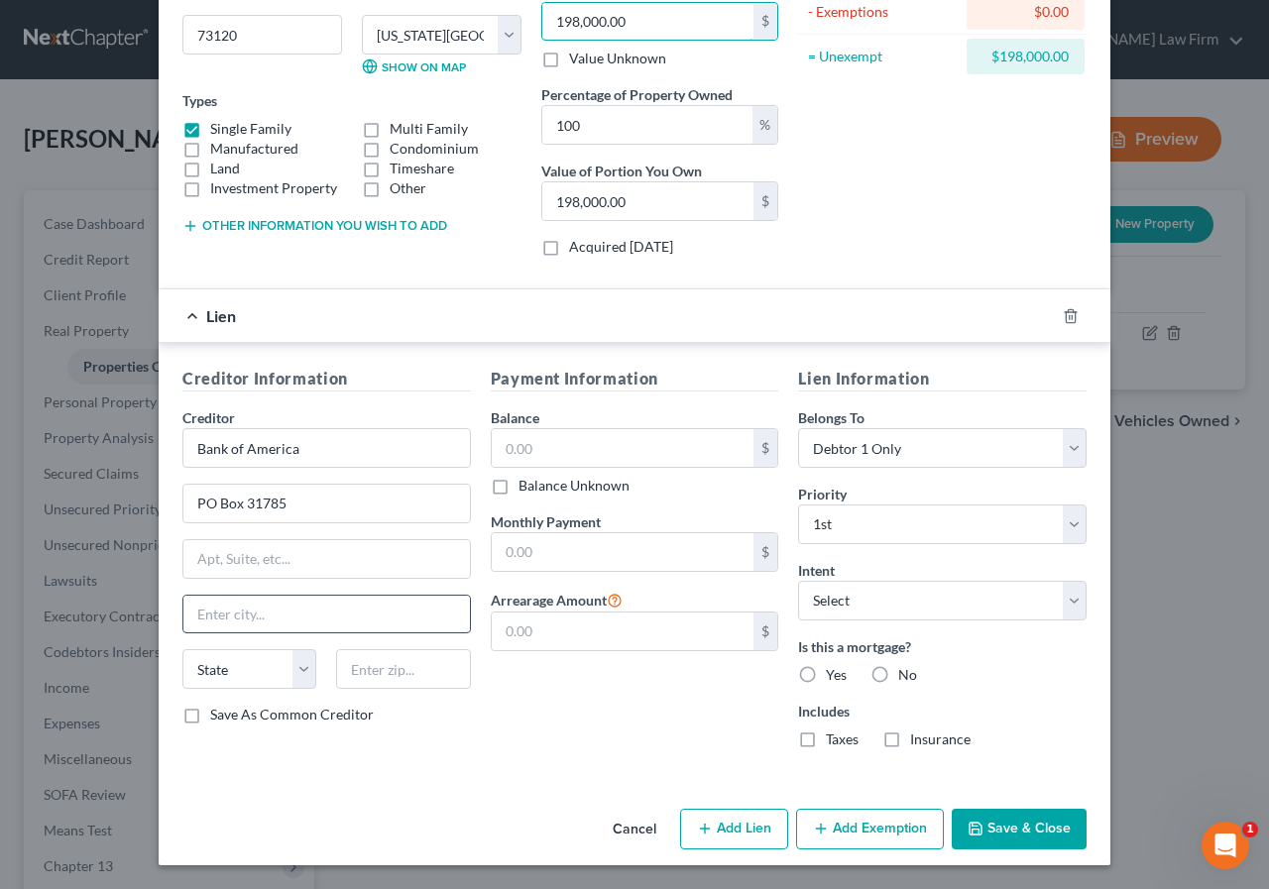
type input "198,000.00"
click at [187, 616] on input "text" at bounding box center [326, 615] width 287 height 38
type input "[GEOGRAPHIC_DATA]"
select select "9"
type input "73120"
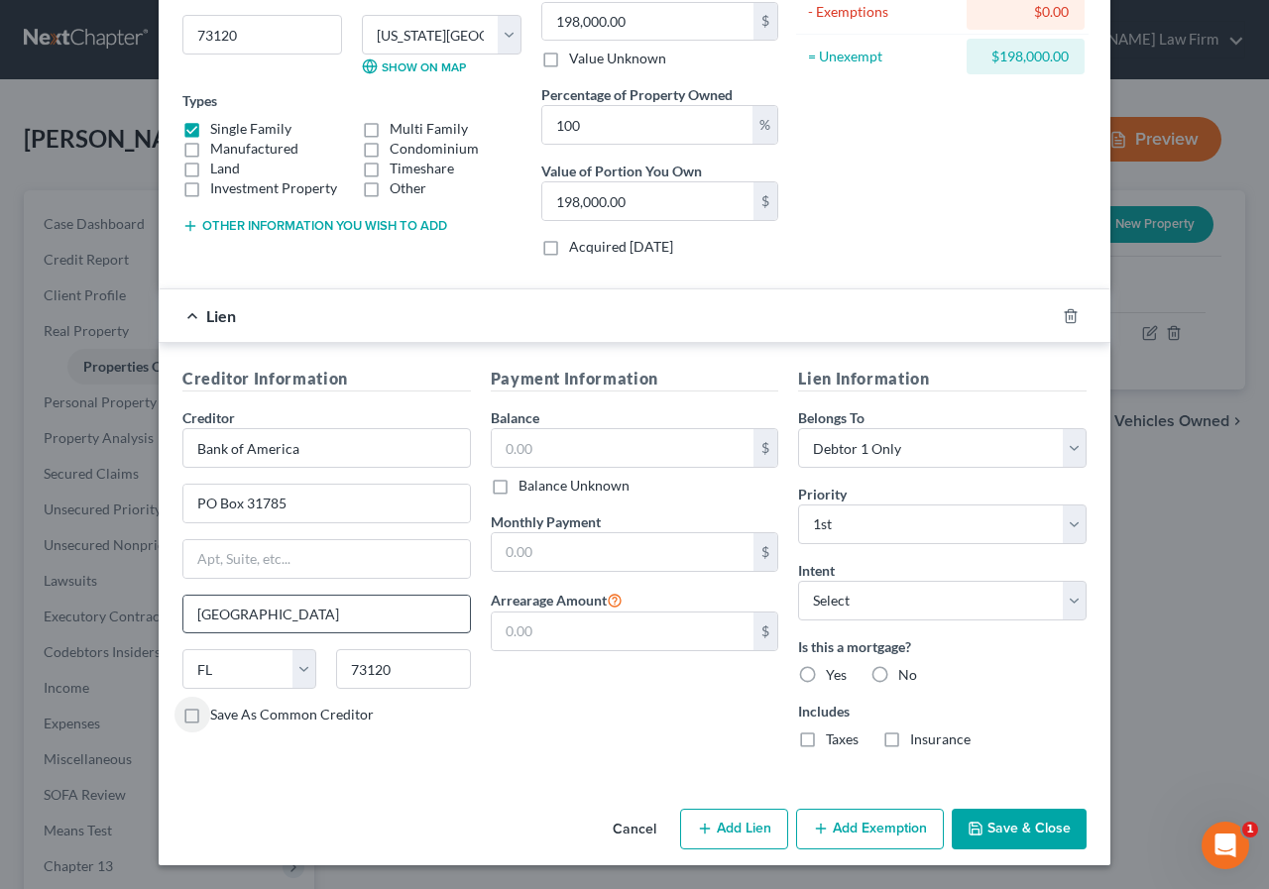
type input "[US_STATE][GEOGRAPHIC_DATA]"
select select "37"
click at [495, 445] on input "text" at bounding box center [623, 448] width 263 height 38
type input "17,076.93"
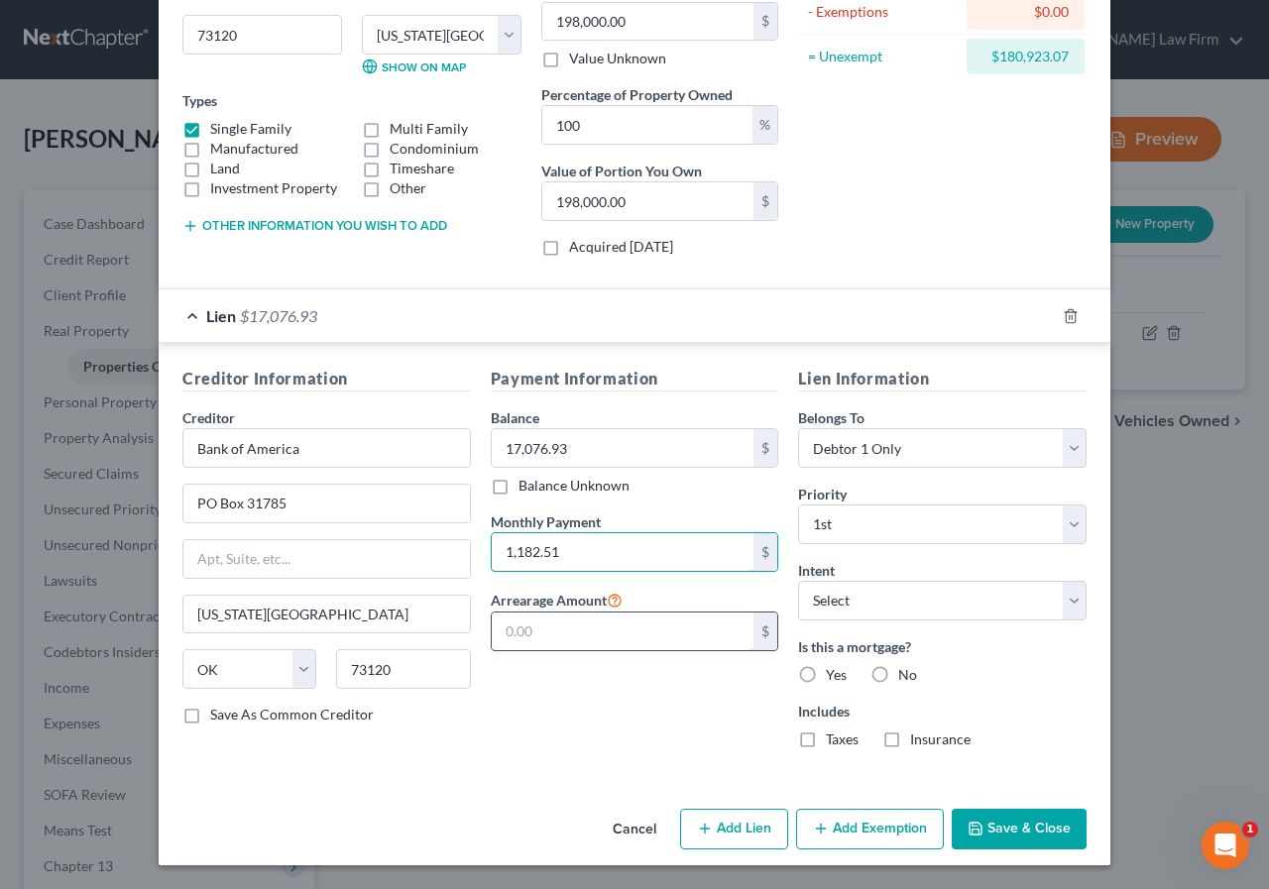
type input "1,182.51"
click at [502, 626] on input "text" at bounding box center [623, 632] width 263 height 38
click at [826, 675] on label "Yes" at bounding box center [836, 675] width 21 height 20
click at [834, 675] on input "Yes" at bounding box center [840, 671] width 13 height 13
radio input "true"
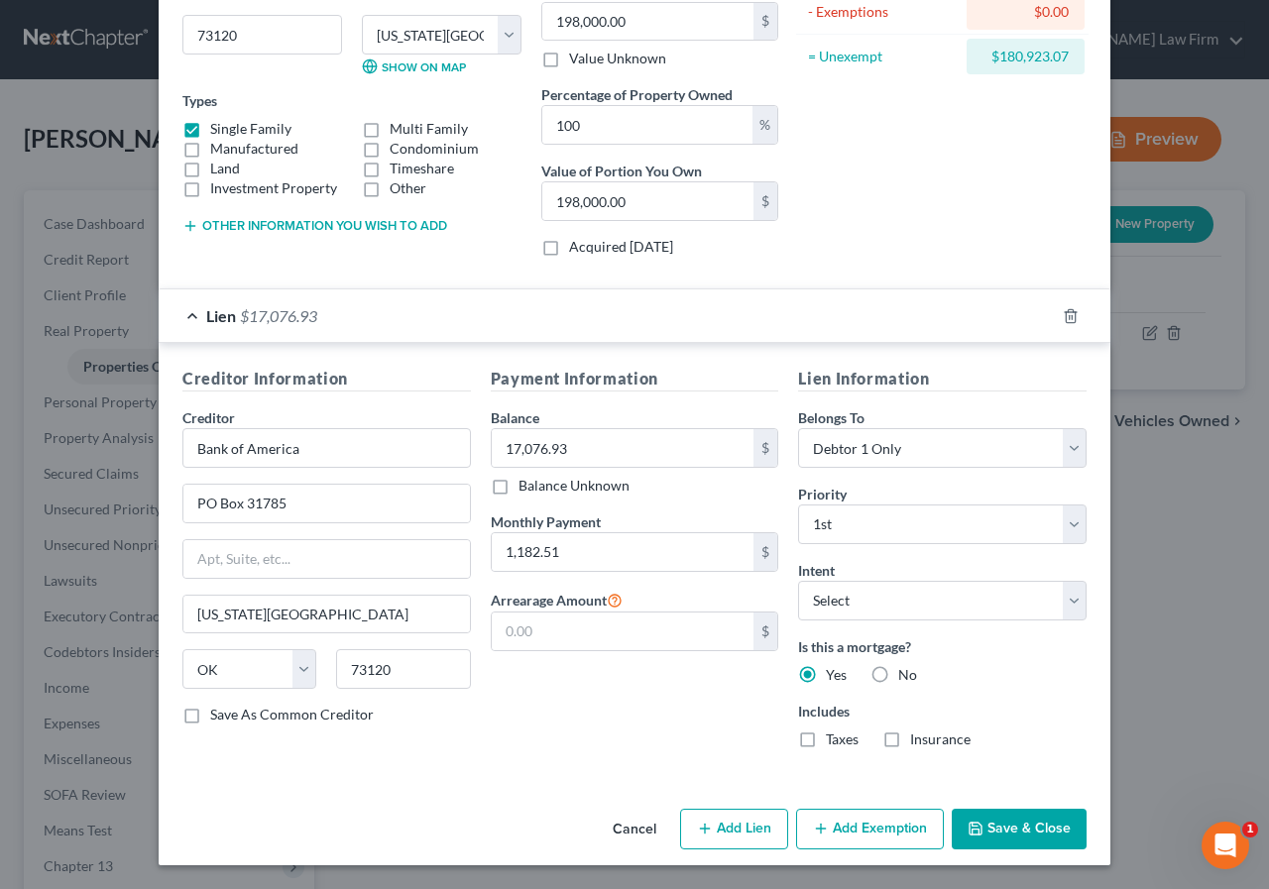
click at [1001, 821] on button "Save & Close" at bounding box center [1019, 830] width 135 height 42
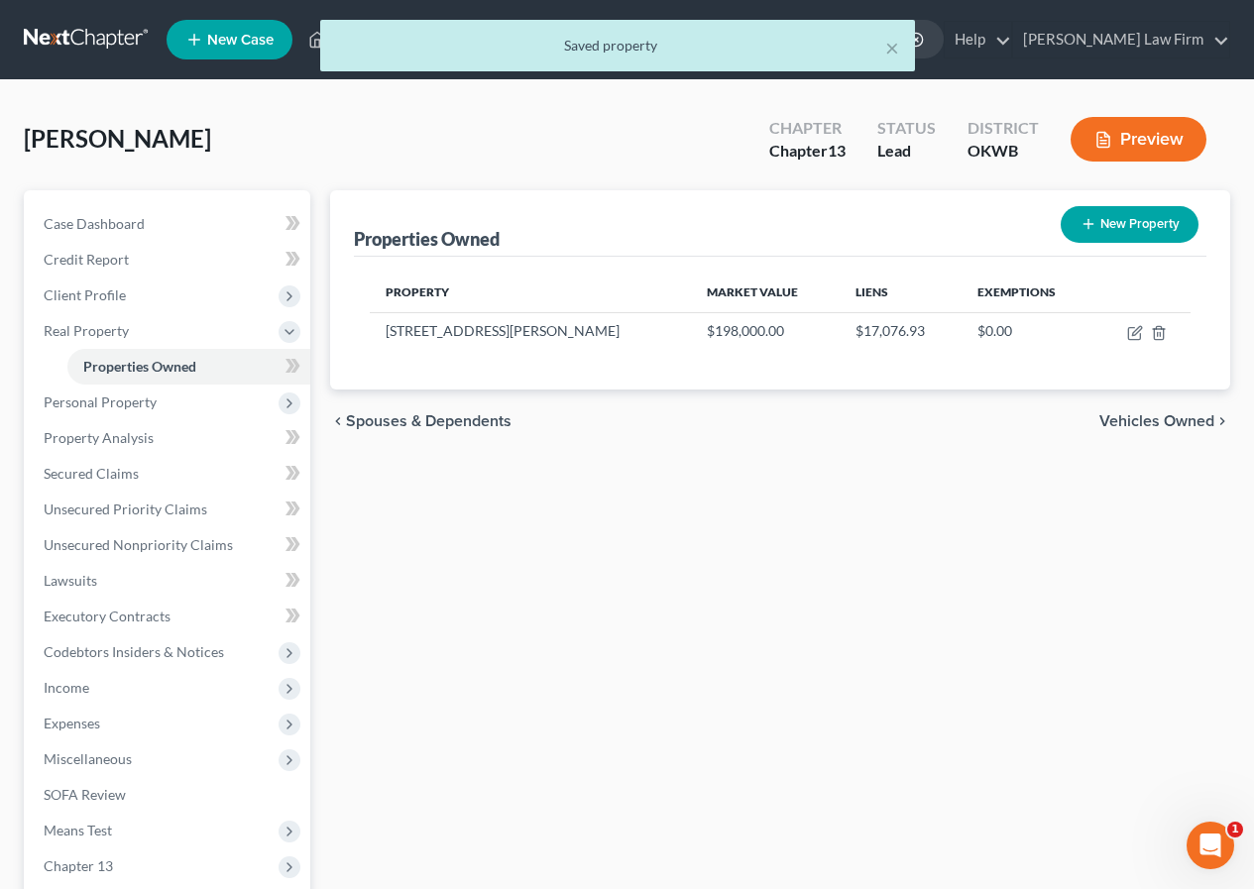
scroll to position [99, 0]
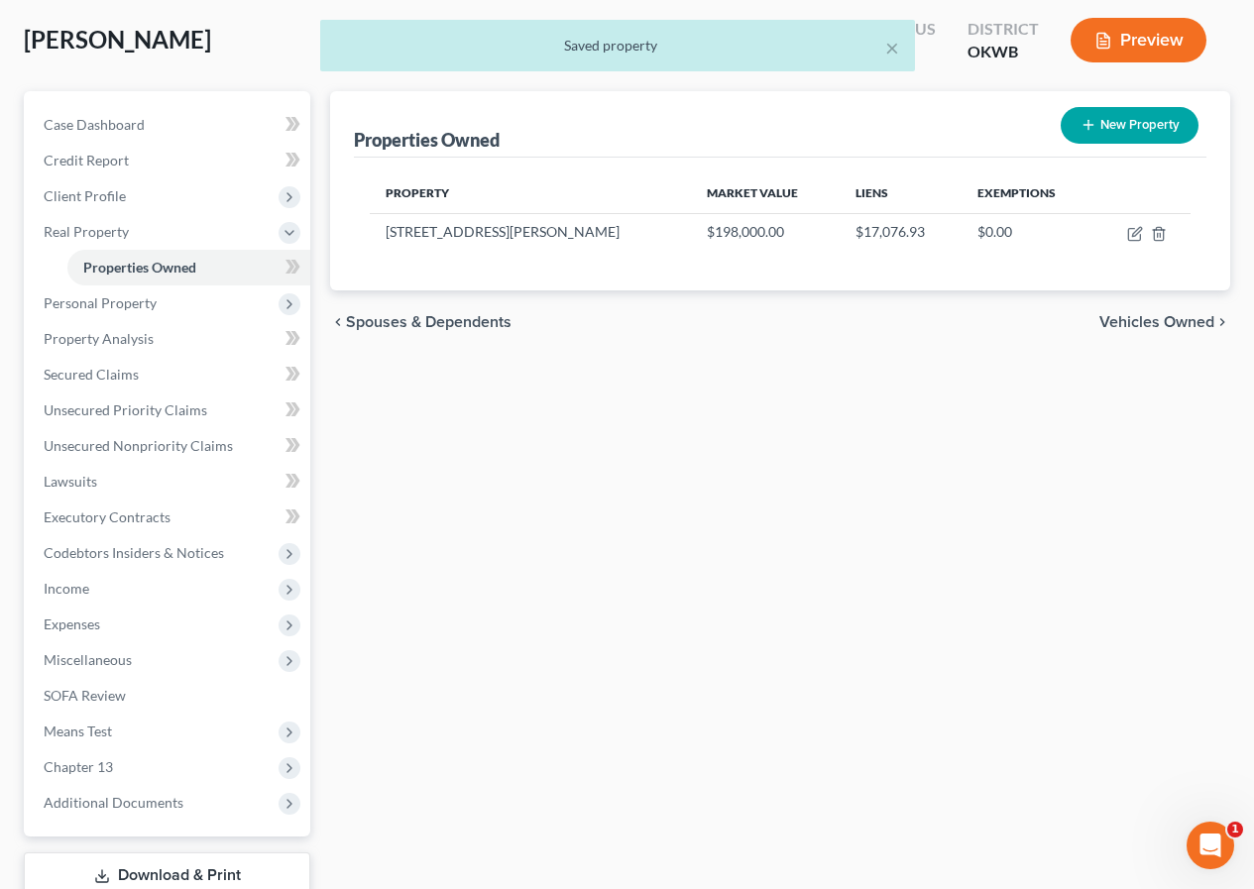
click at [1153, 316] on span "Vehicles Owned" at bounding box center [1156, 322] width 115 height 16
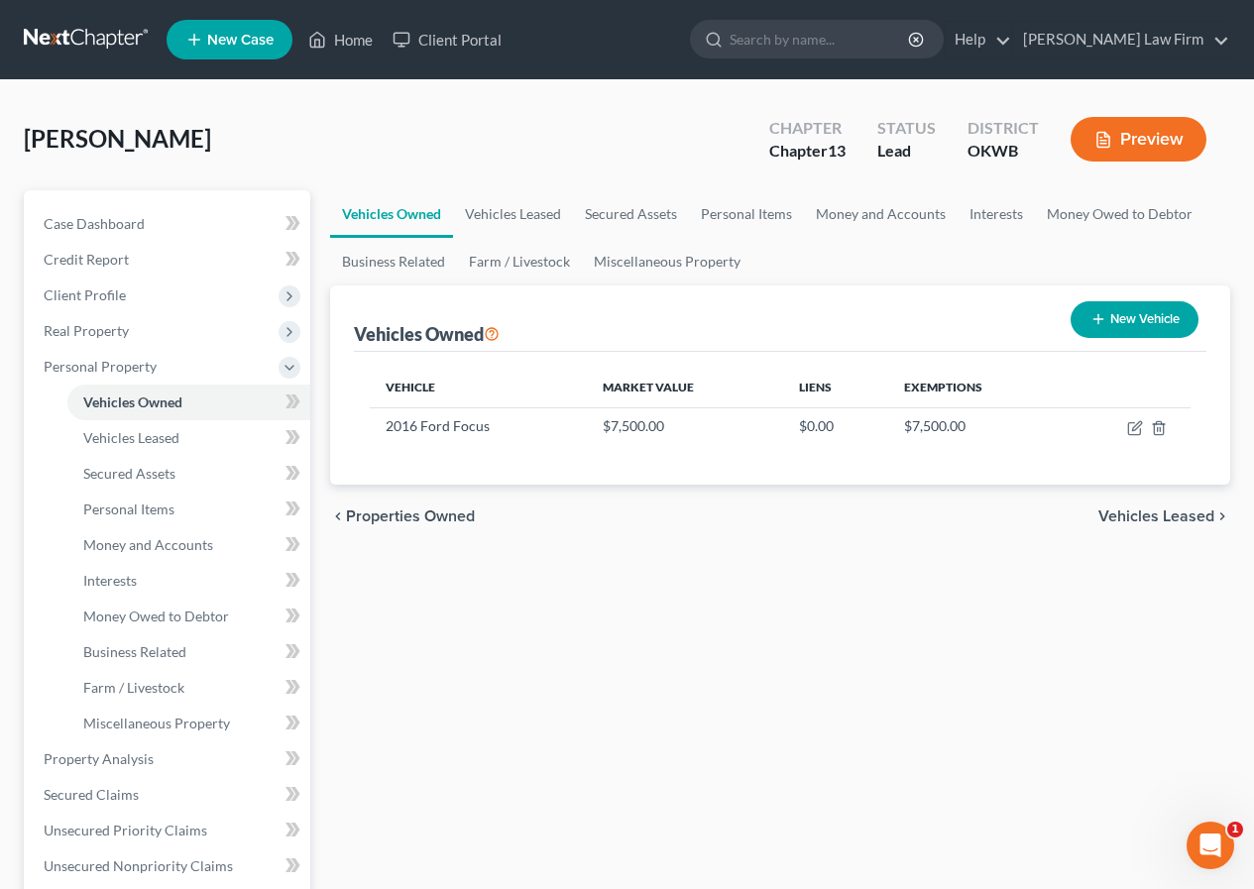
click at [1115, 515] on span "Vehicles Leased" at bounding box center [1156, 517] width 116 height 16
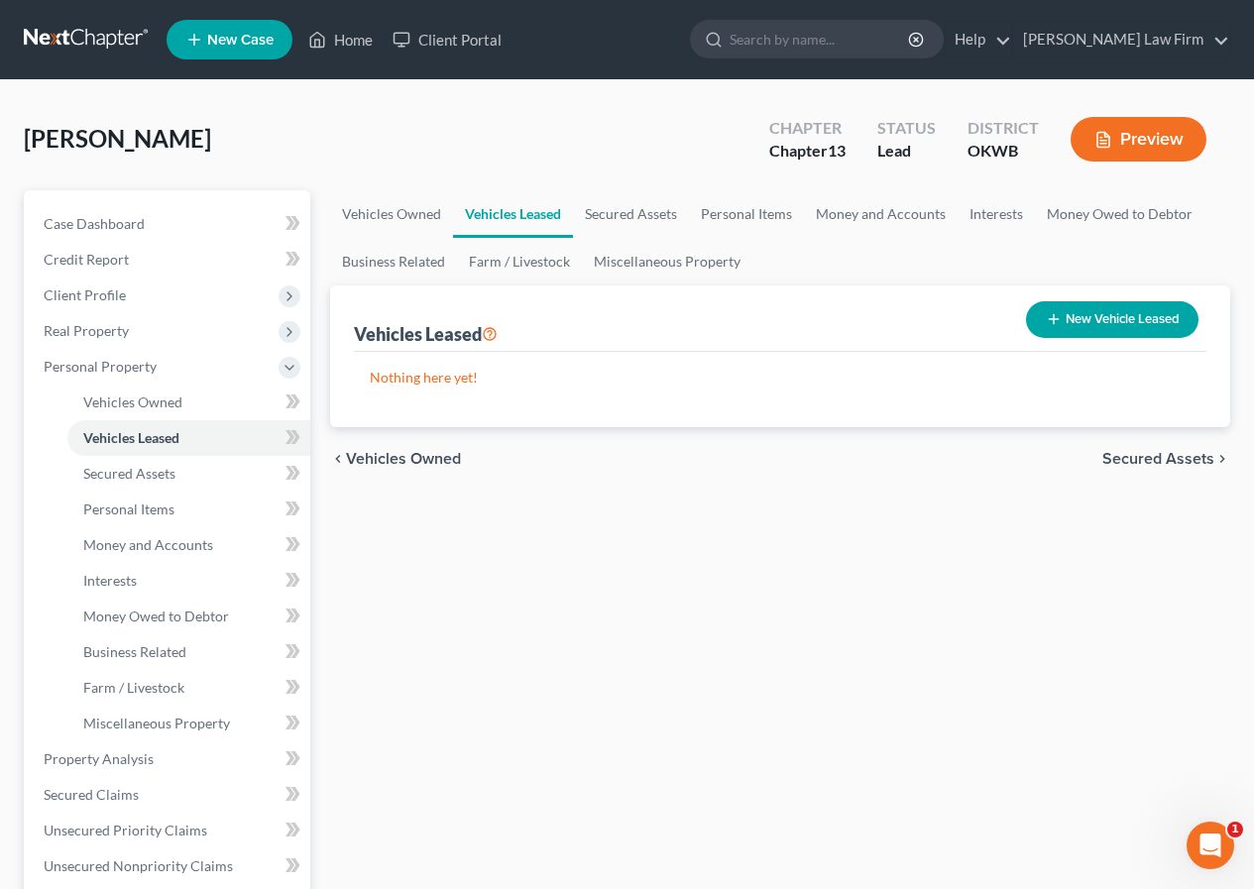
click at [1158, 457] on span "Secured Assets" at bounding box center [1158, 459] width 112 height 16
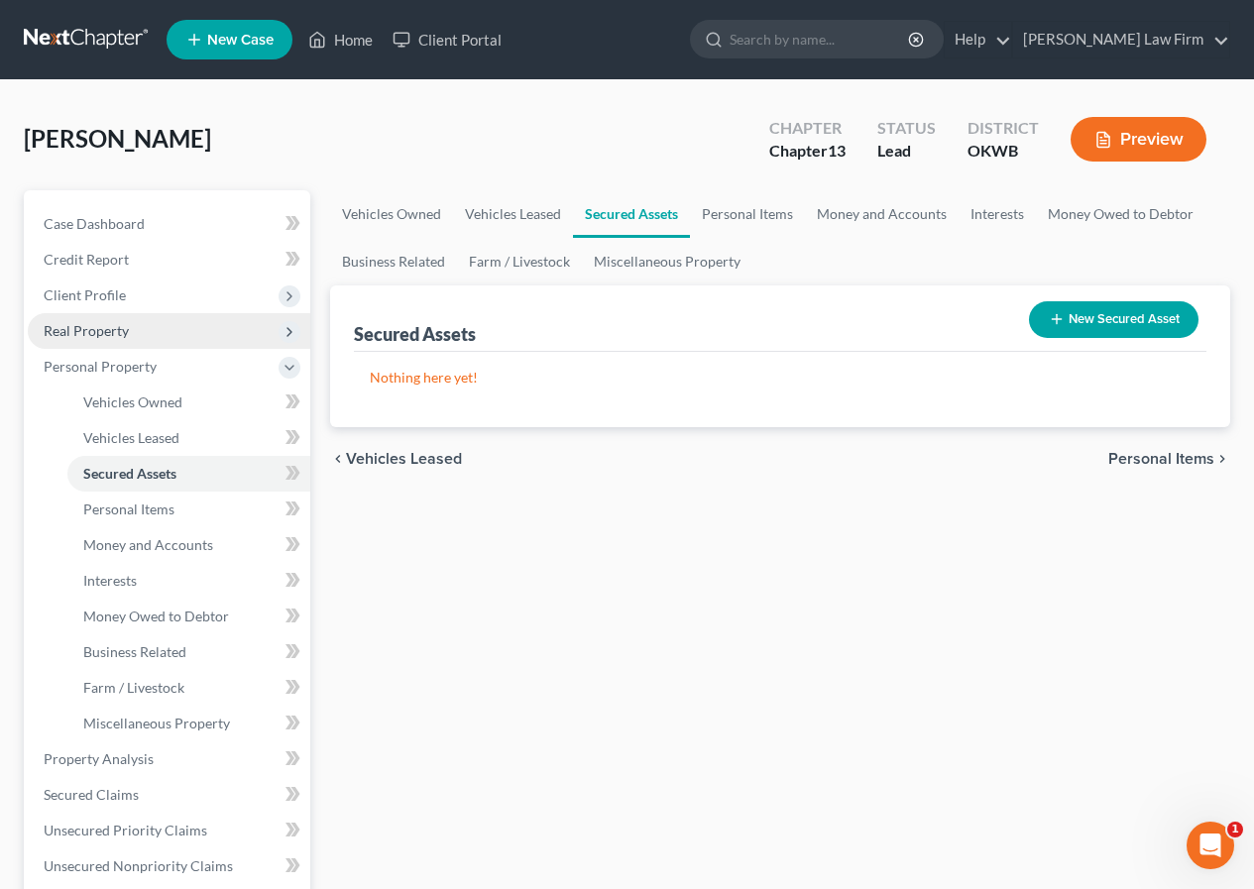
click at [127, 336] on span "Real Property" at bounding box center [86, 330] width 85 height 17
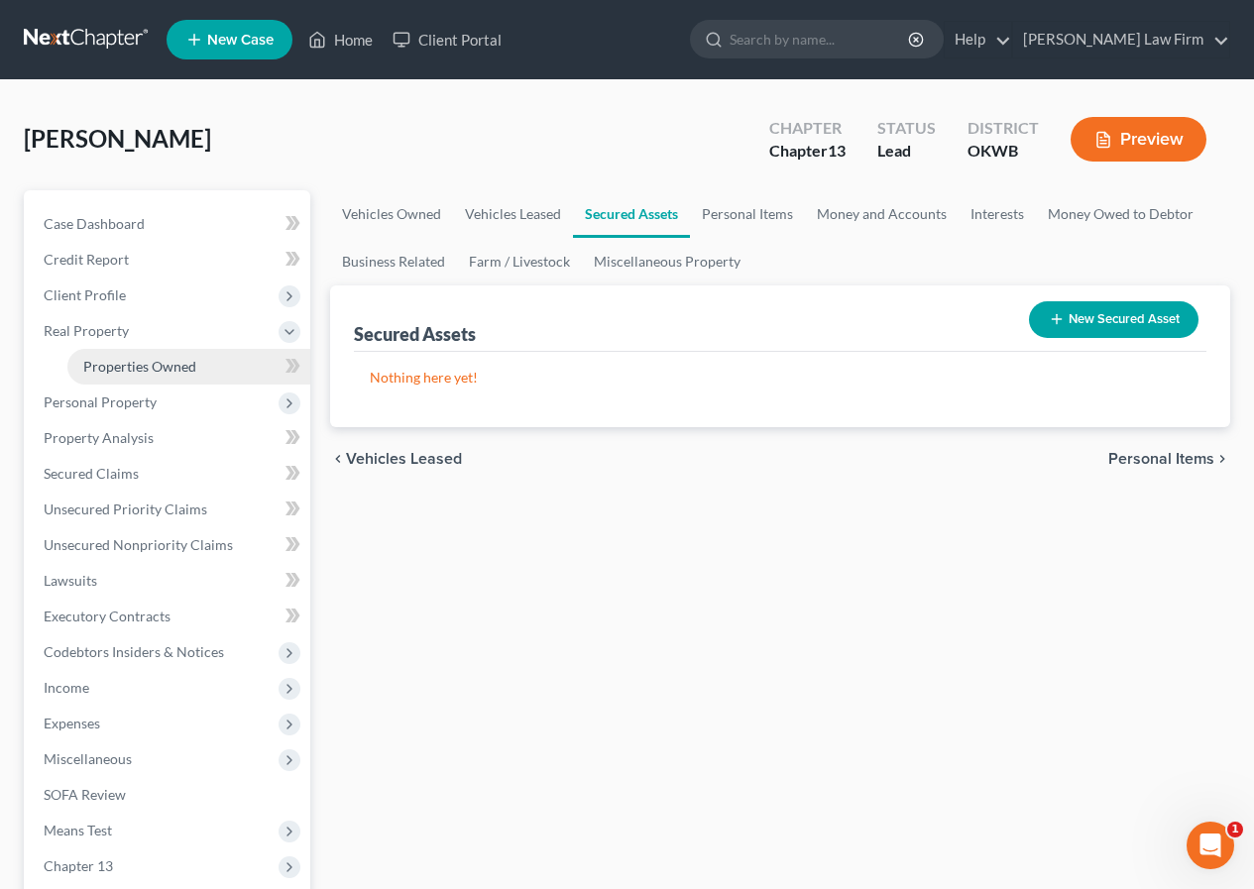
click at [150, 372] on span "Properties Owned" at bounding box center [139, 366] width 113 height 17
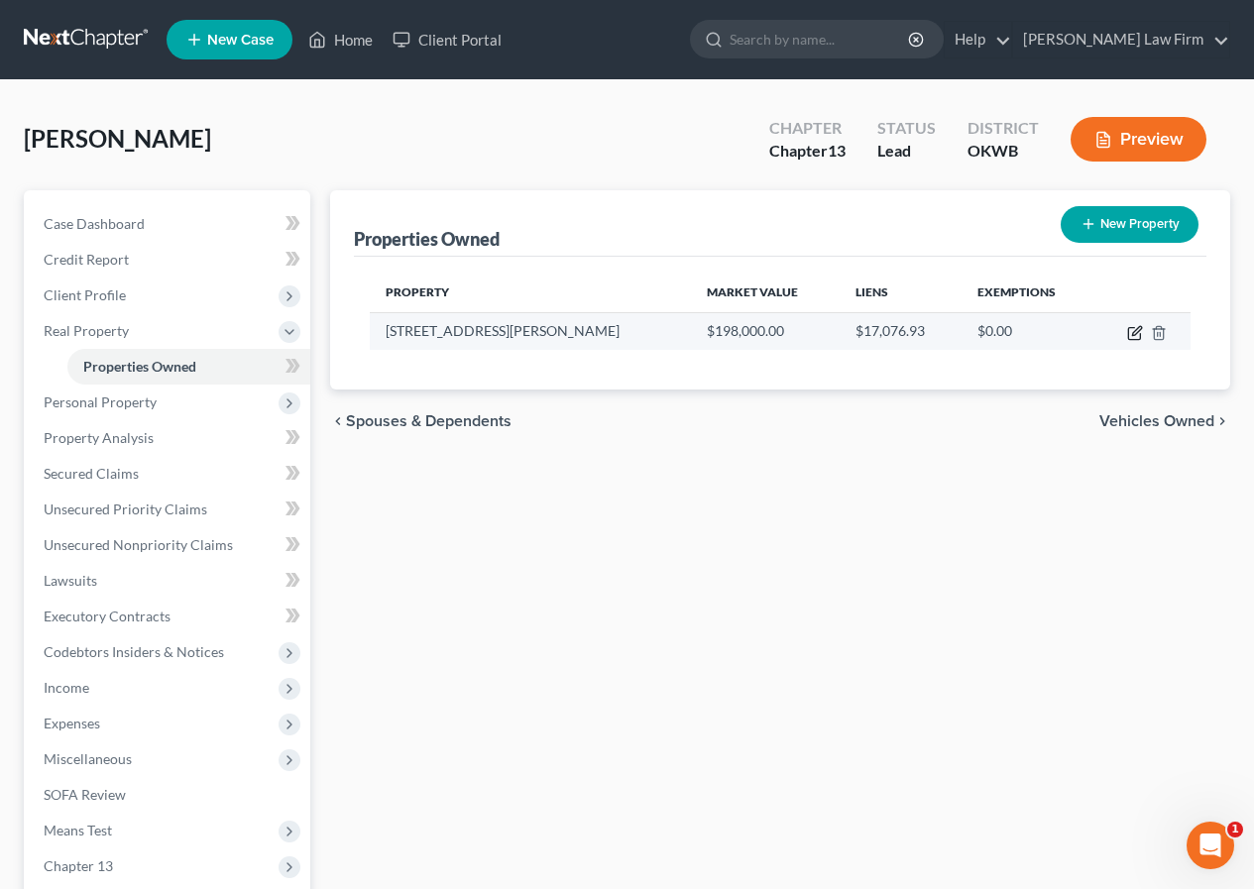
click at [1134, 333] on icon "button" at bounding box center [1135, 333] width 16 height 16
select select "37"
select select "54"
select select "0"
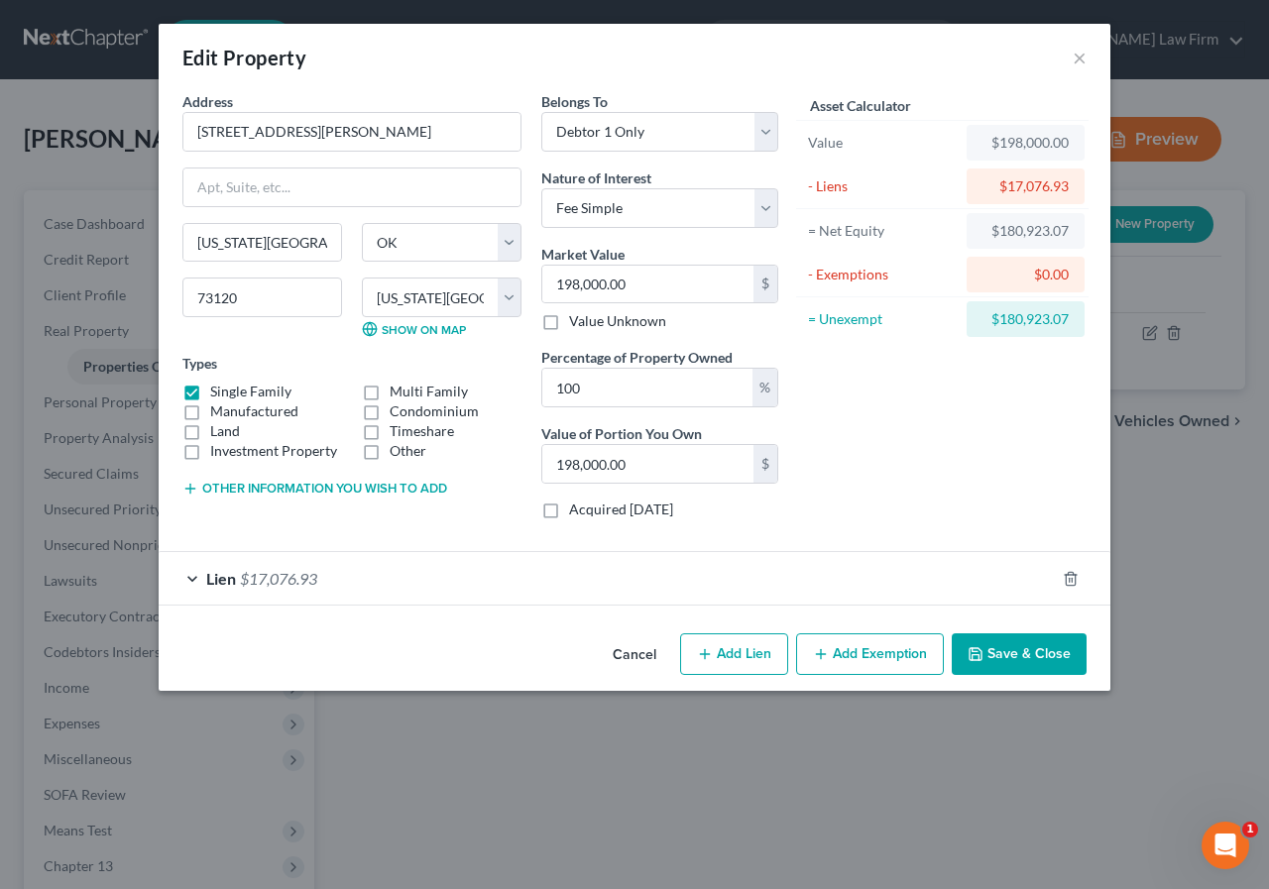
click at [864, 655] on button "Add Exemption" at bounding box center [870, 654] width 148 height 42
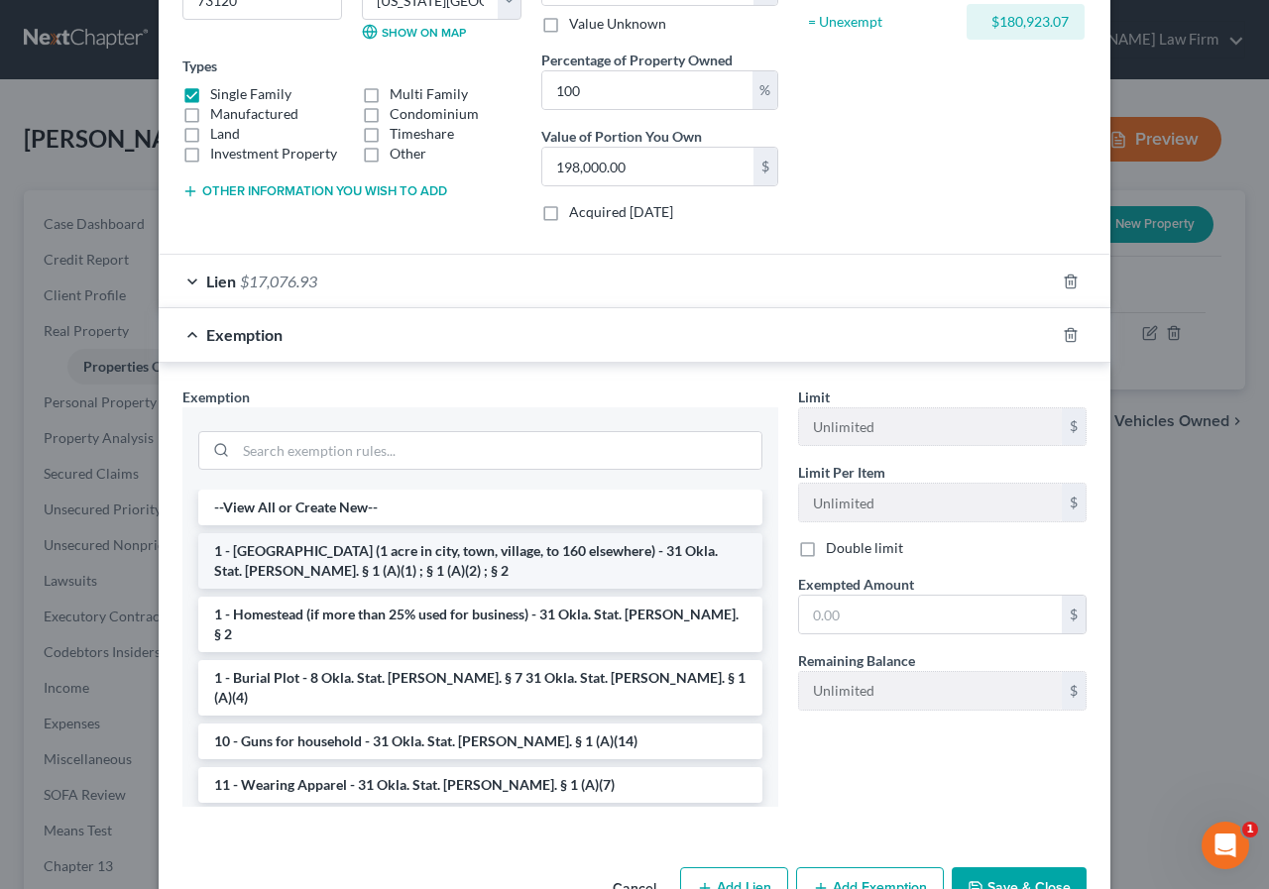
click at [430, 557] on li "1 - [GEOGRAPHIC_DATA] (1 acre in city, town, village, to 160 elsewhere) - 31 Ok…" at bounding box center [480, 561] width 564 height 56
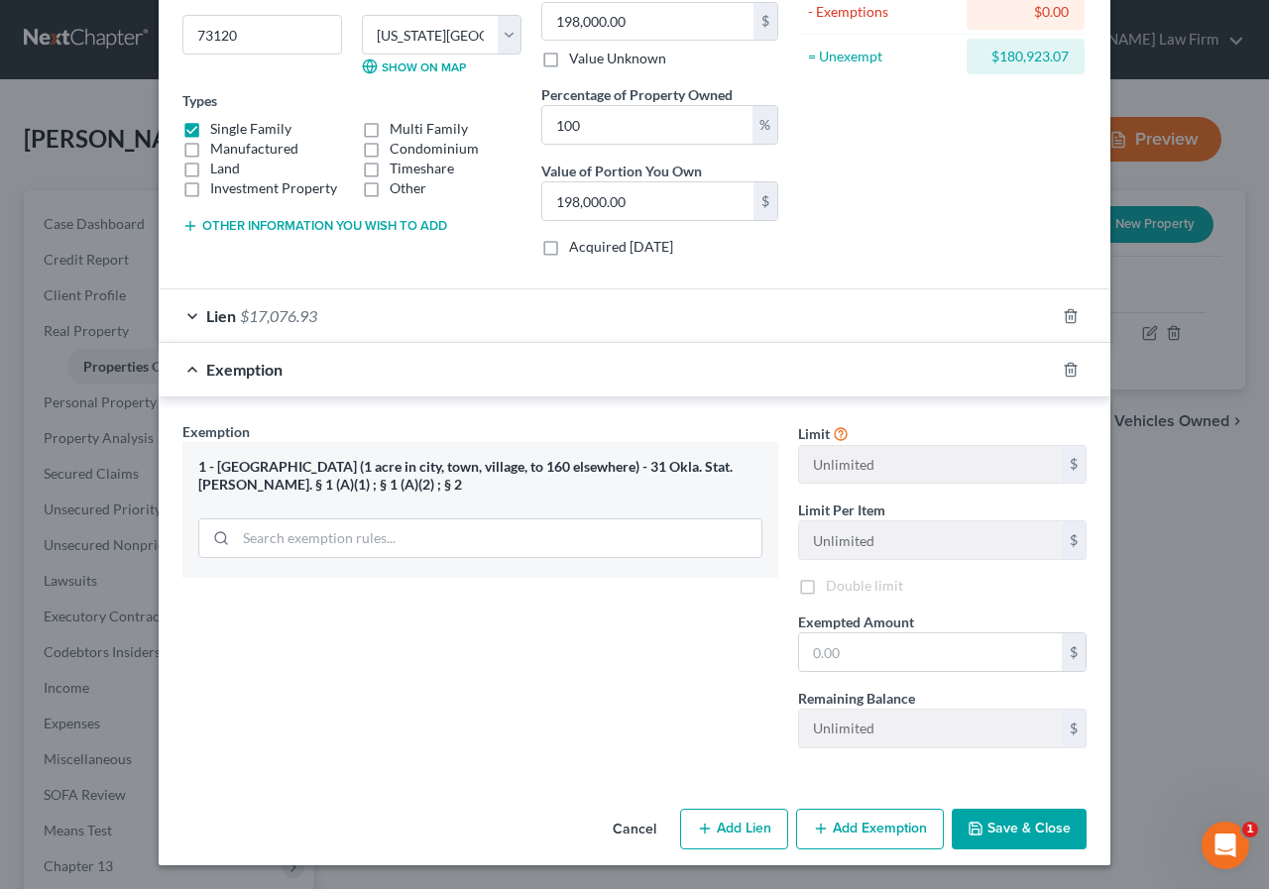
scroll to position [263, 0]
click at [803, 648] on input "text" at bounding box center [930, 652] width 263 height 38
type input "180,923.07"
click at [998, 833] on button "Save & Close" at bounding box center [1019, 830] width 135 height 42
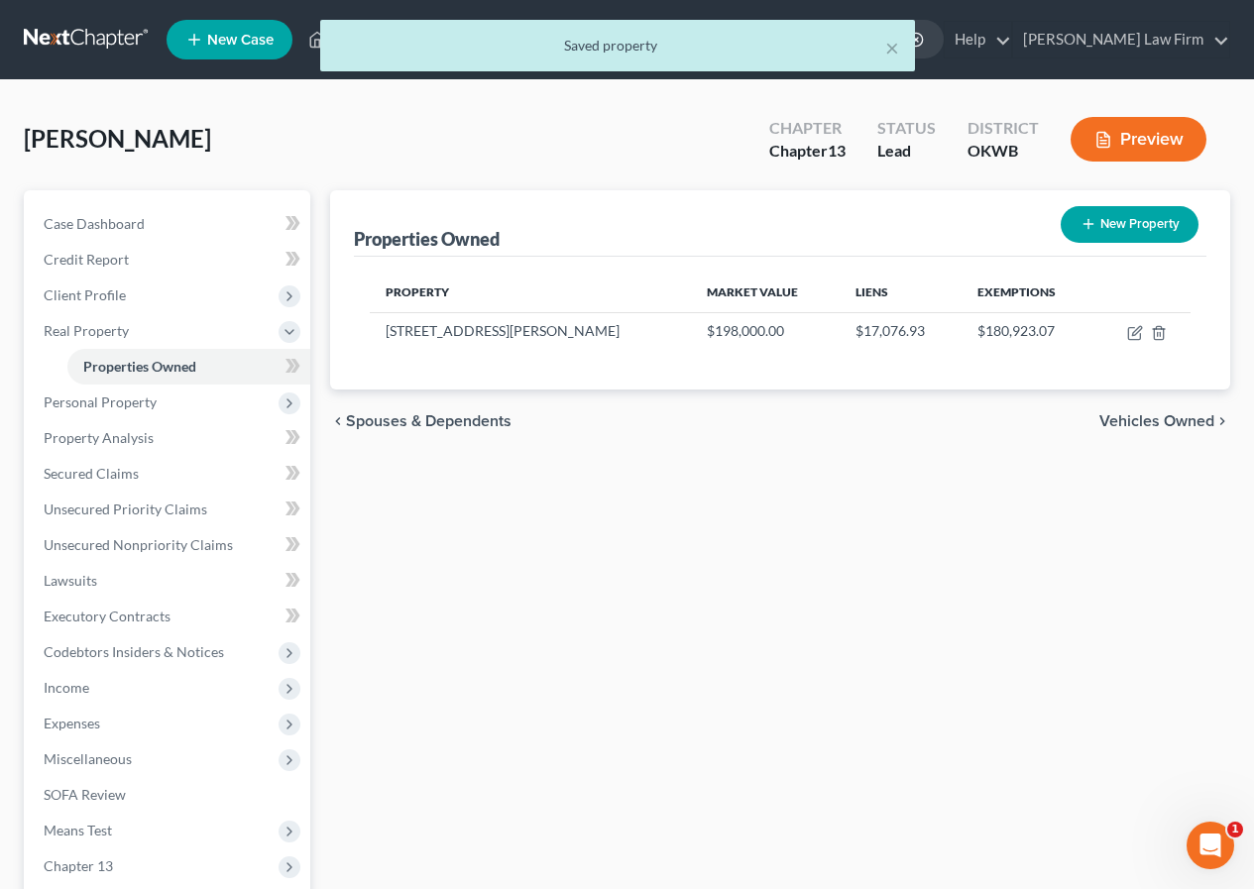
click at [1134, 417] on span "Vehicles Owned" at bounding box center [1156, 421] width 115 height 16
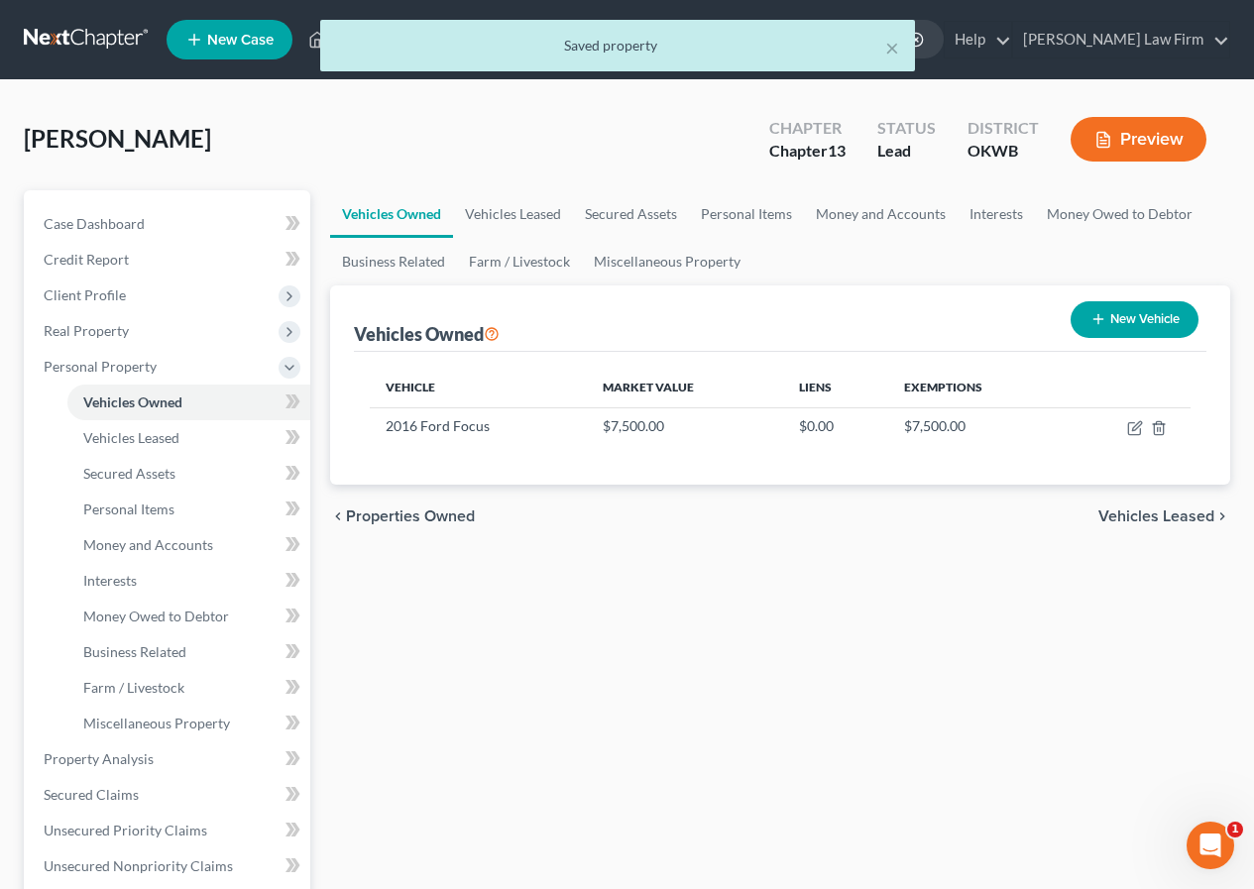
click at [1144, 520] on span "Vehicles Leased" at bounding box center [1156, 517] width 116 height 16
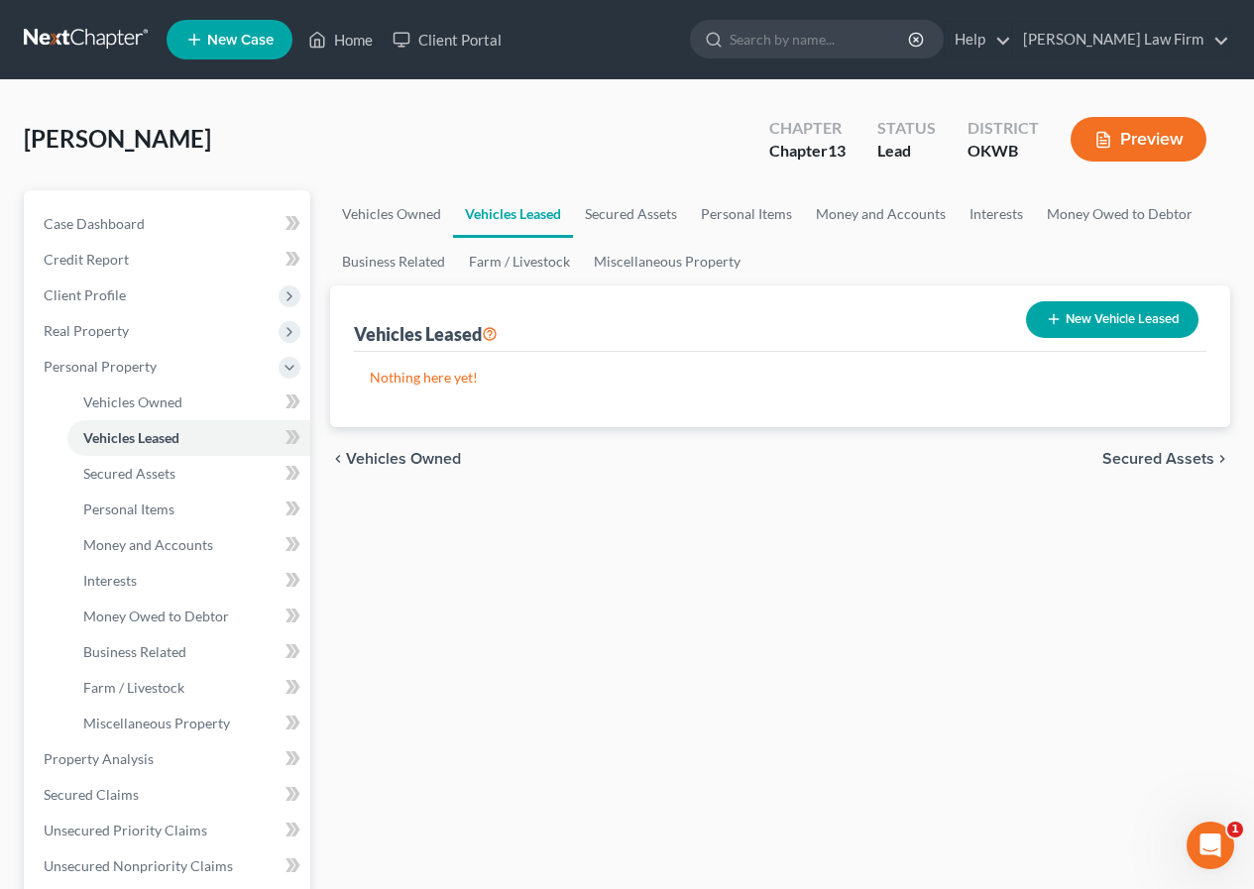
click at [1160, 451] on span "Secured Assets" at bounding box center [1158, 459] width 112 height 16
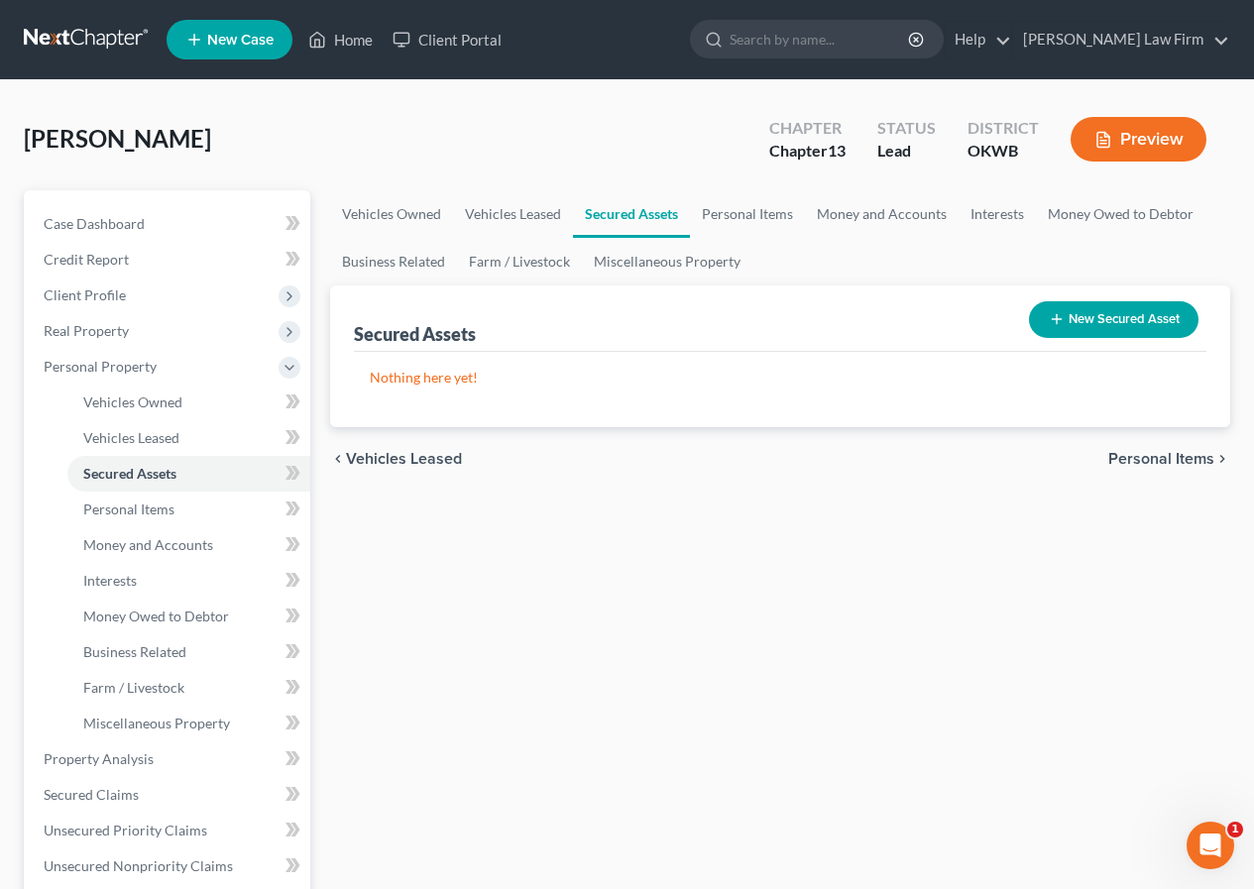
click at [1160, 451] on span "Personal Items" at bounding box center [1161, 459] width 106 height 16
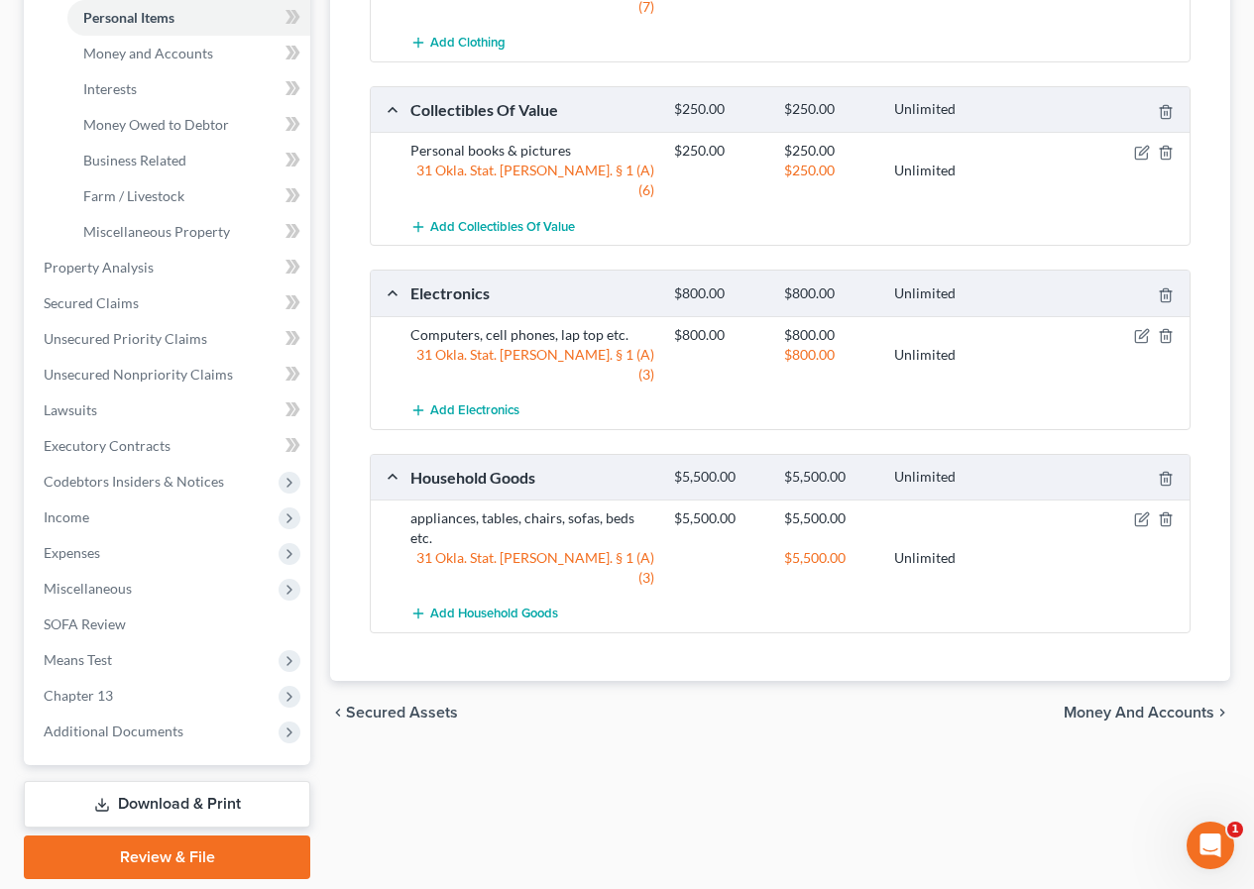
scroll to position [557, 0]
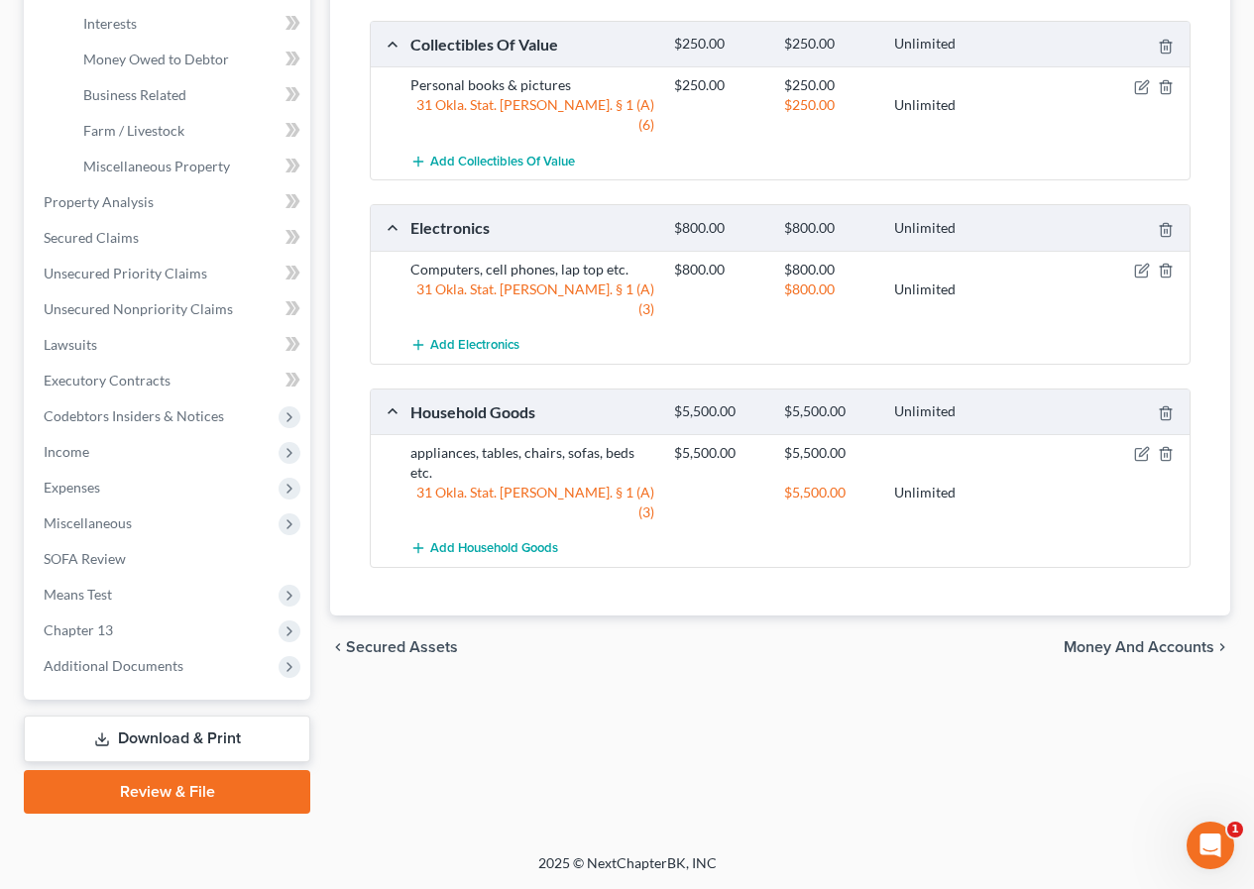
click at [1126, 639] on span "Money and Accounts" at bounding box center [1139, 647] width 151 height 16
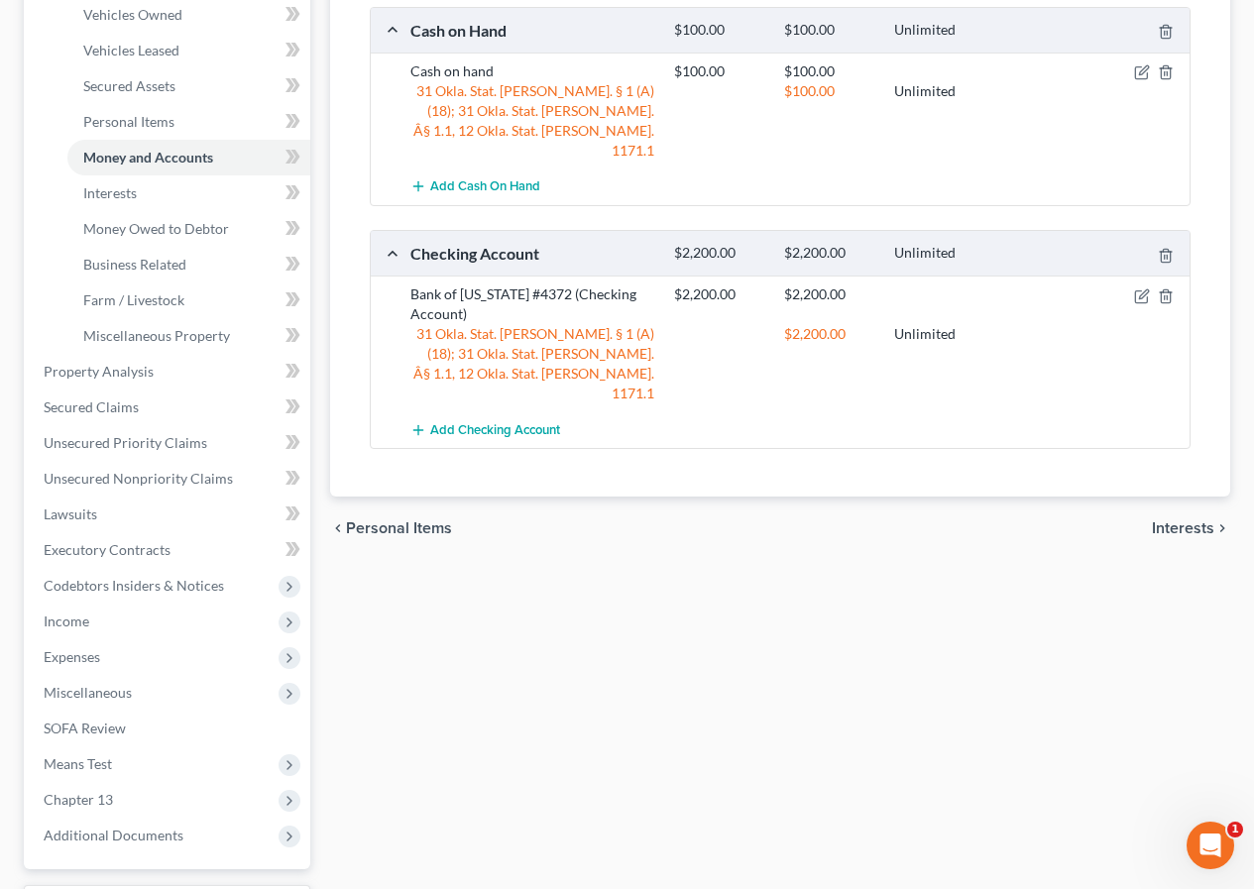
scroll to position [397, 0]
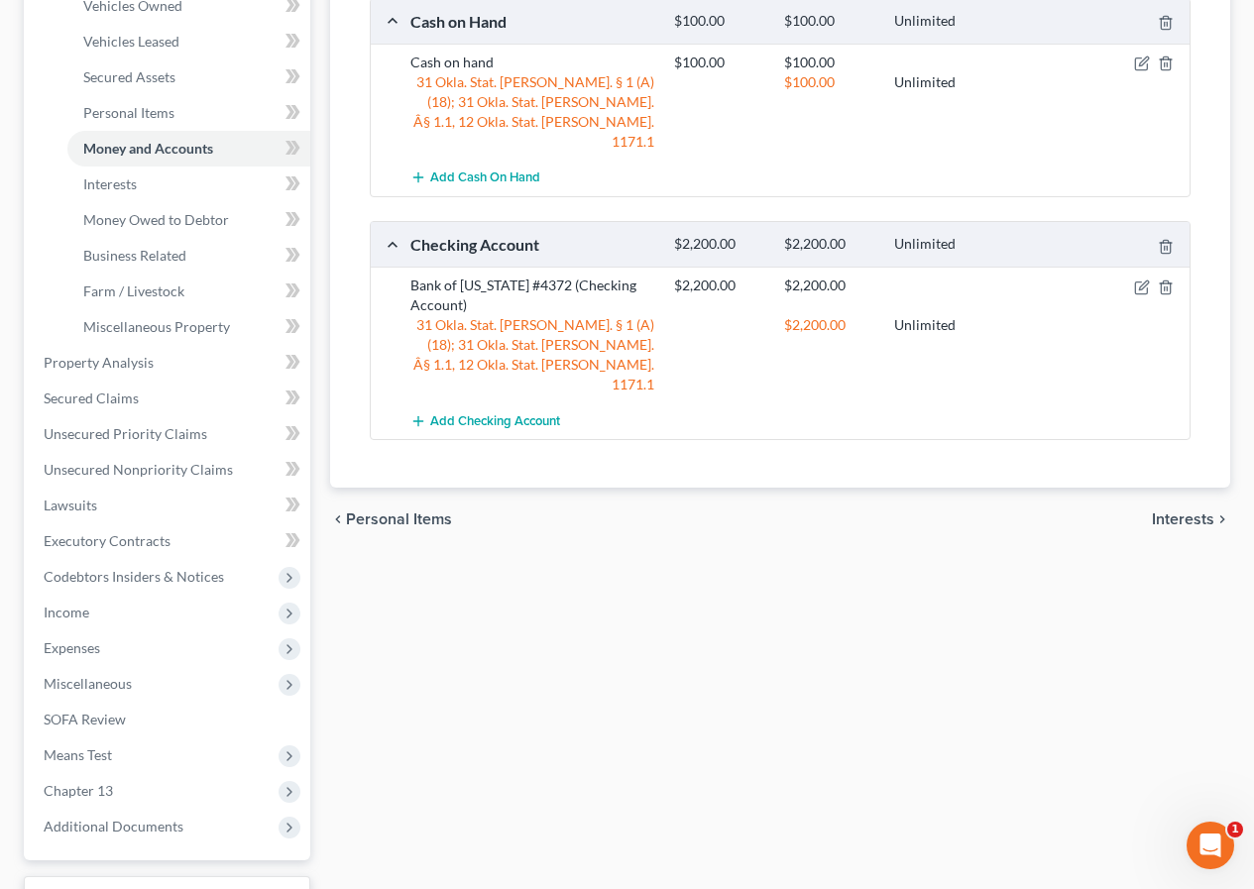
click at [1183, 512] on span "Interests" at bounding box center [1183, 520] width 62 height 16
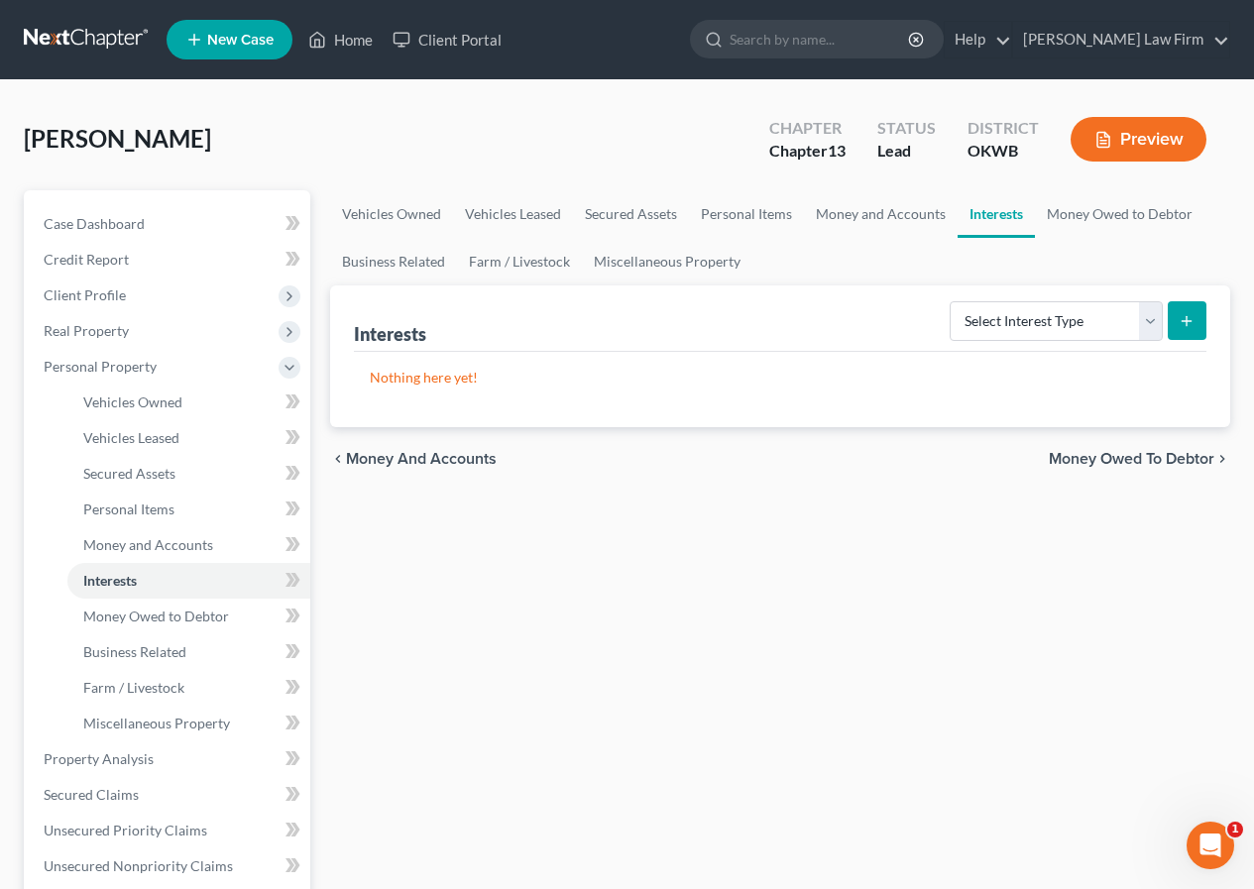
click at [1172, 452] on span "Money Owed to Debtor" at bounding box center [1132, 459] width 166 height 16
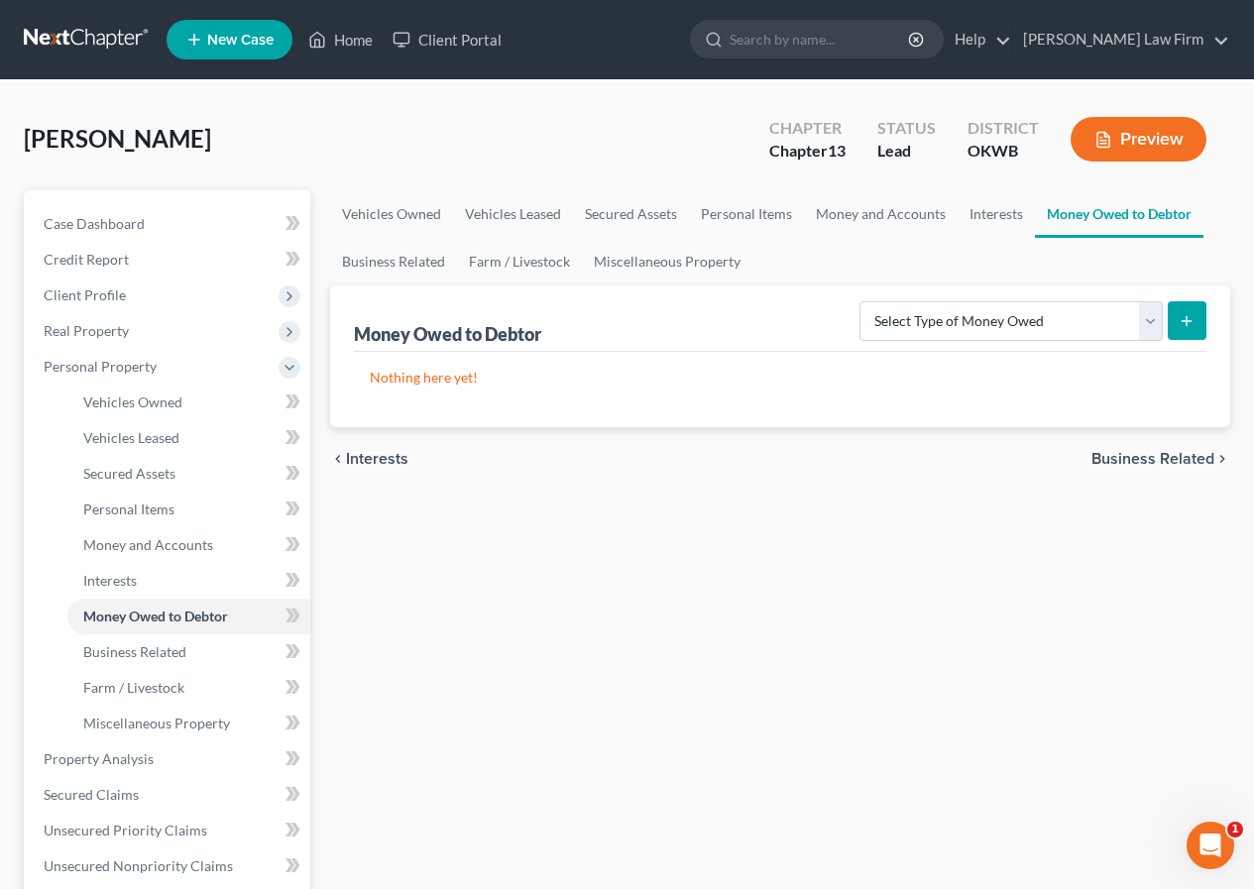
click at [1172, 452] on span "Business Related" at bounding box center [1153, 459] width 123 height 16
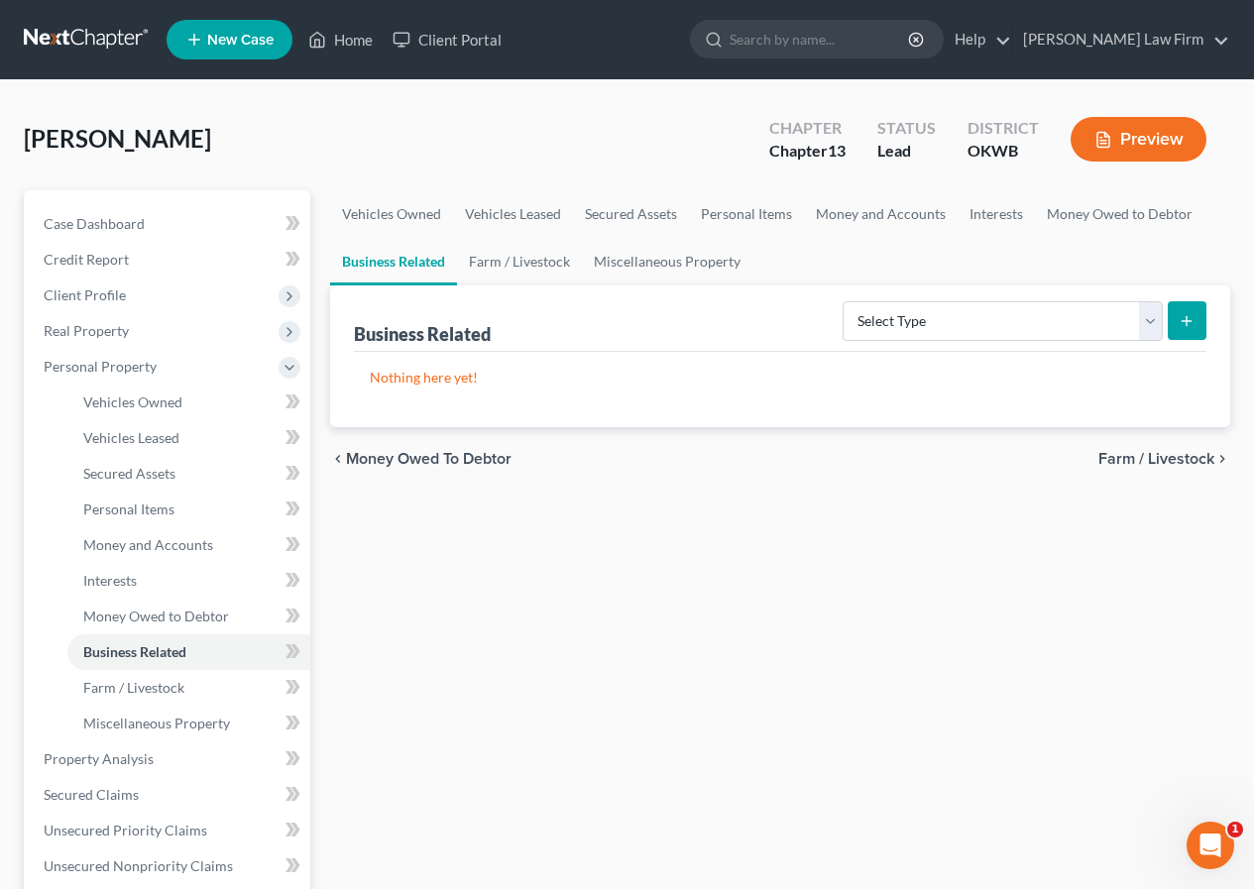
click at [1171, 454] on span "Farm / Livestock" at bounding box center [1156, 459] width 116 height 16
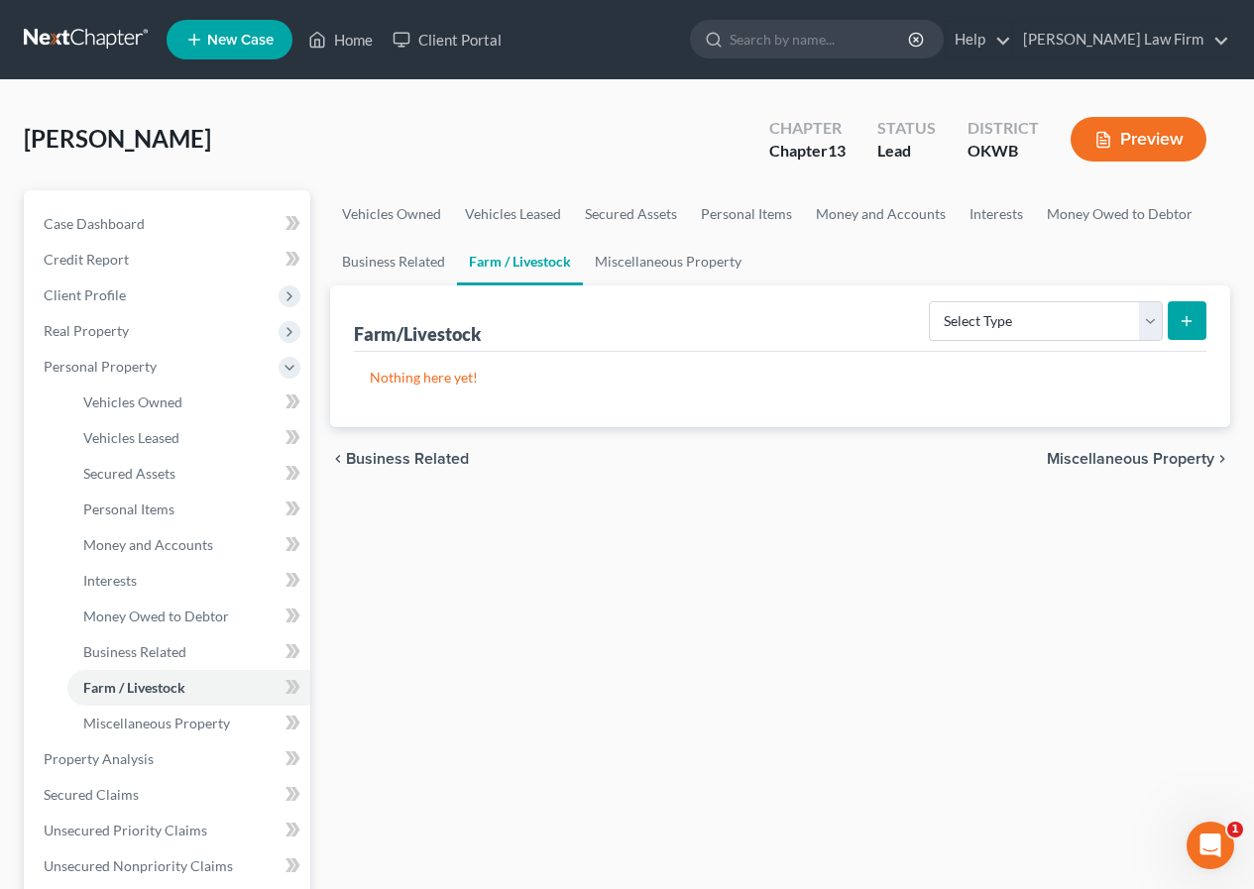
click at [1145, 460] on span "Miscellaneous Property" at bounding box center [1131, 459] width 168 height 16
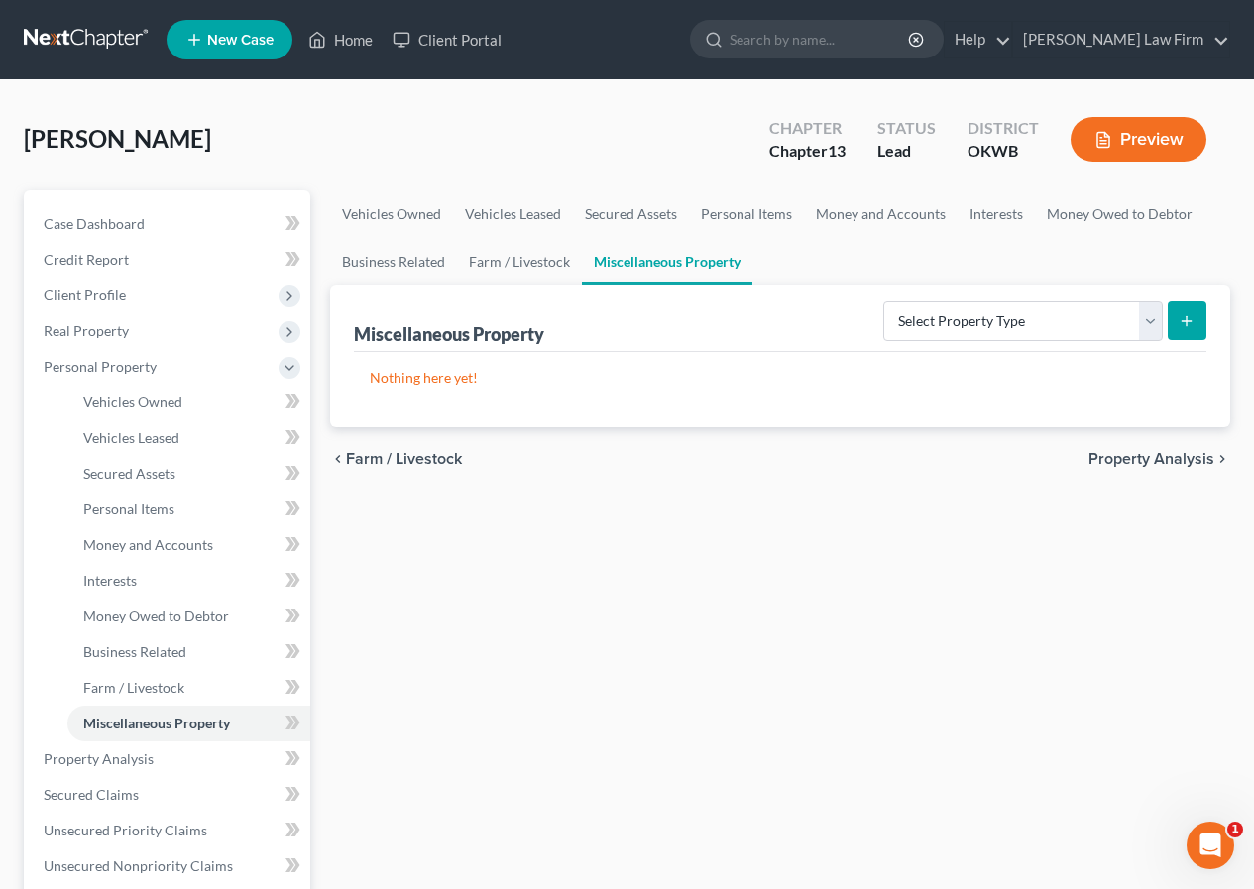
click at [1145, 460] on span "Property Analysis" at bounding box center [1152, 459] width 126 height 16
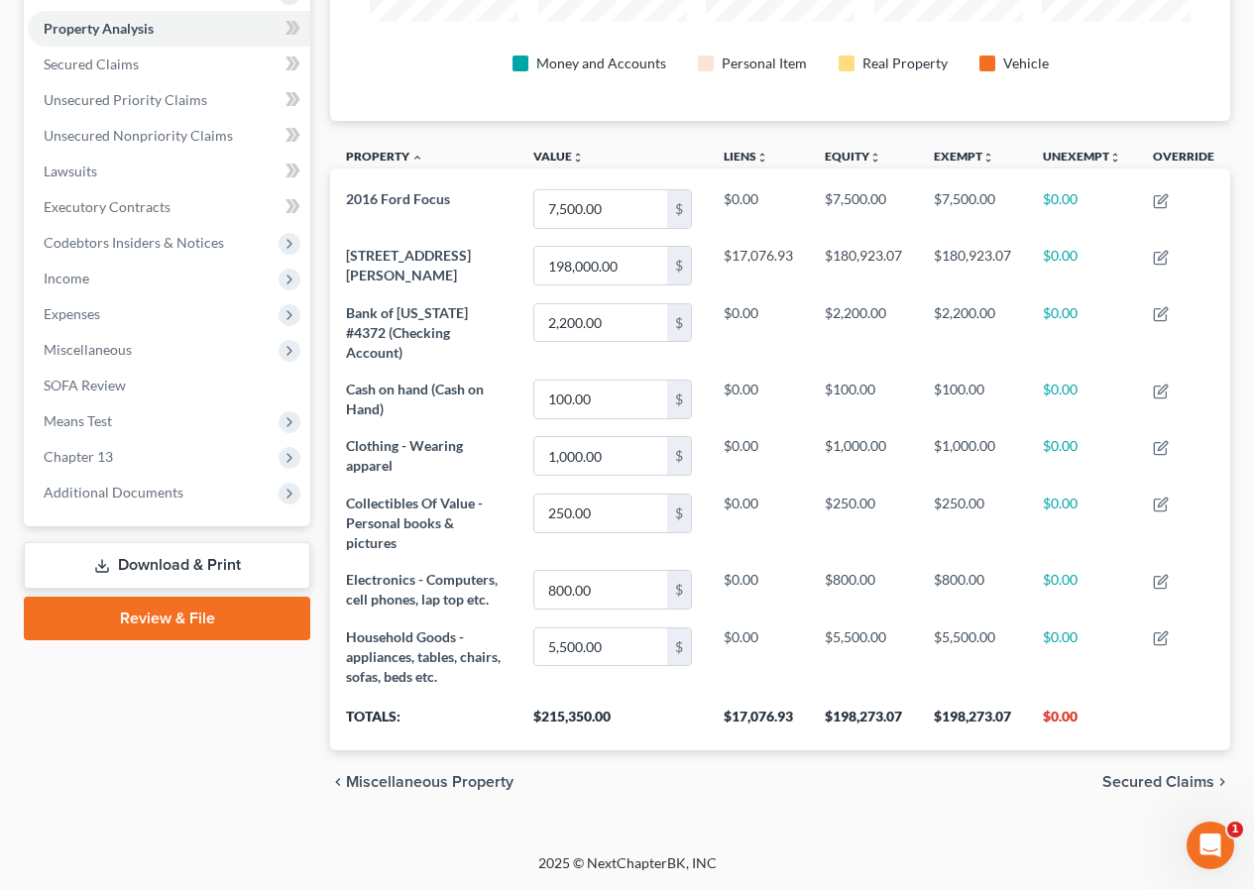
click at [1141, 781] on span "Secured Claims" at bounding box center [1158, 782] width 112 height 16
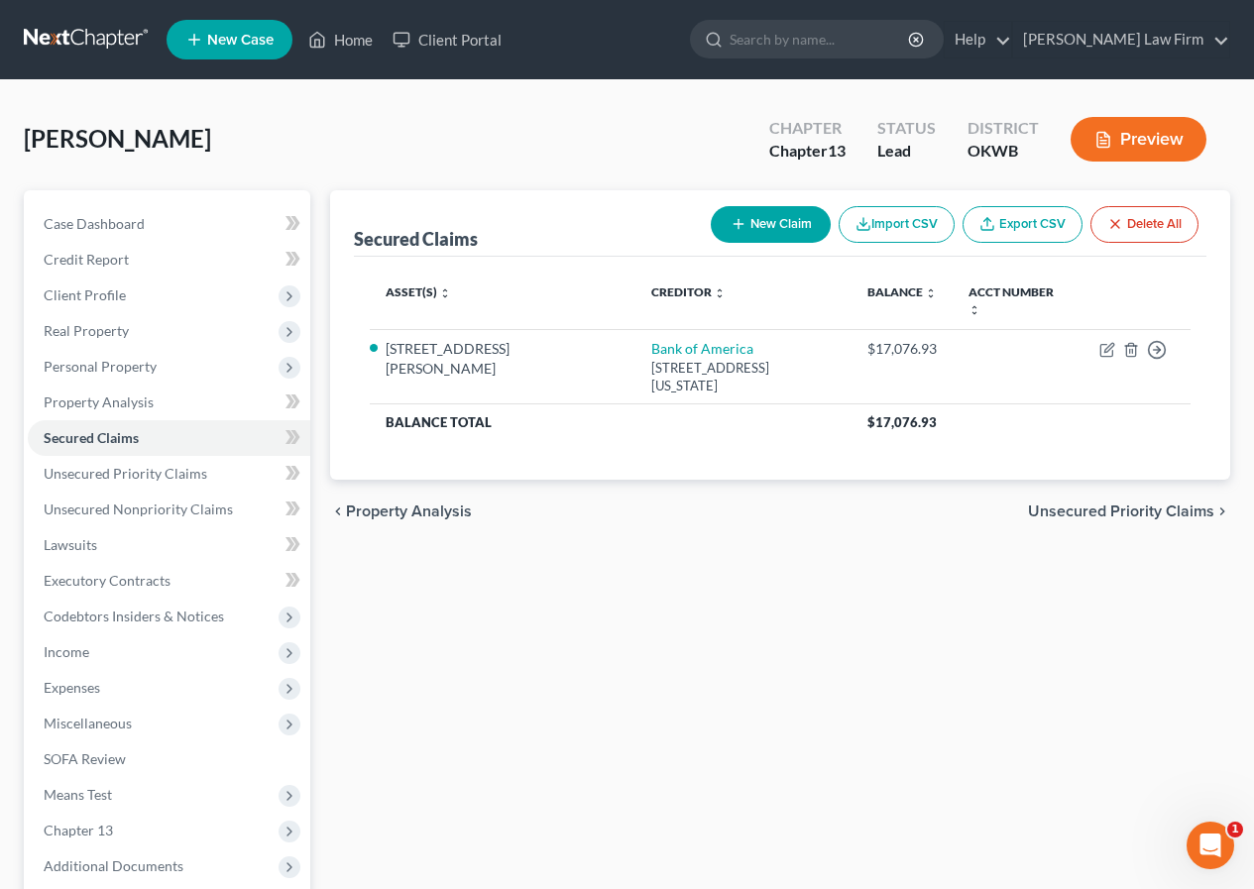
click at [1132, 504] on span "Unsecured Priority Claims" at bounding box center [1121, 512] width 186 height 16
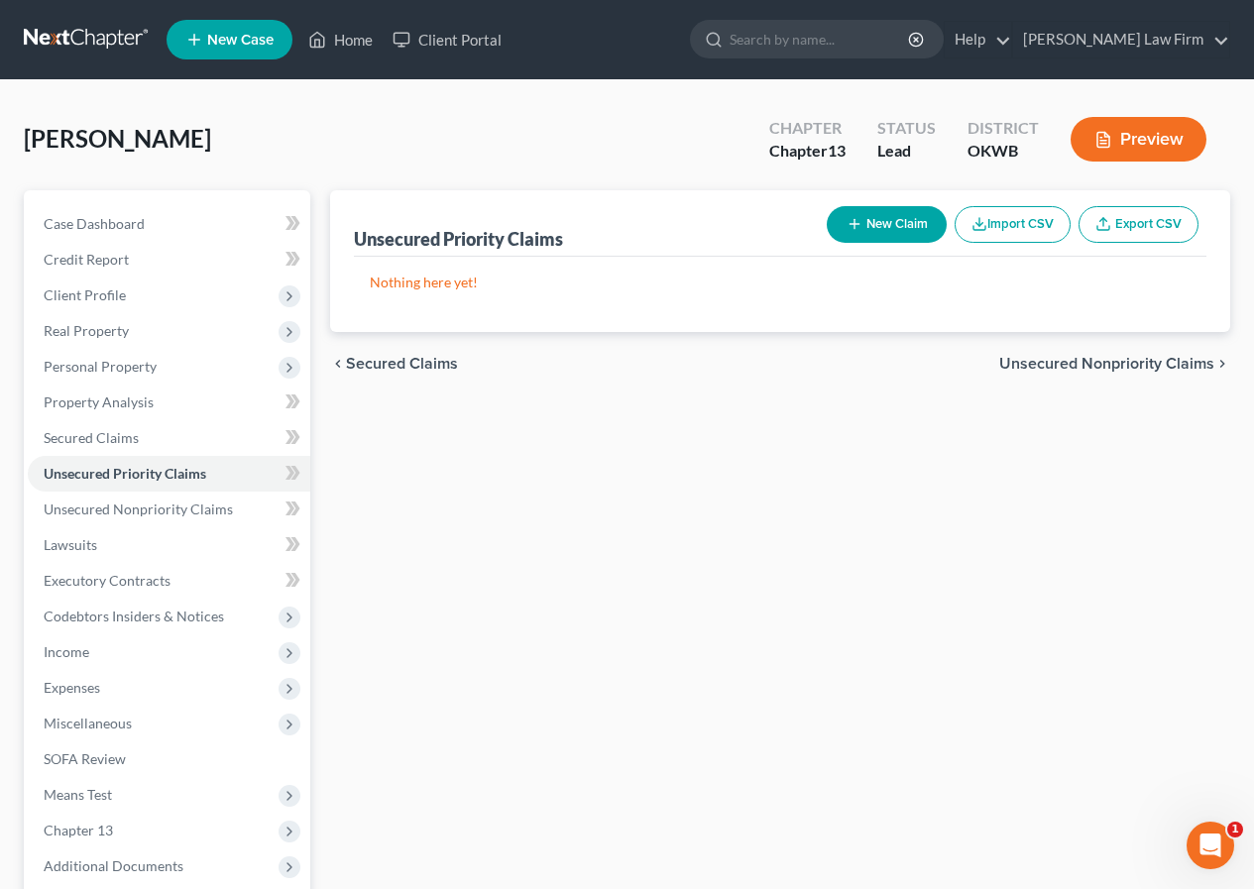
click at [1047, 356] on span "Unsecured Nonpriority Claims" at bounding box center [1106, 364] width 215 height 16
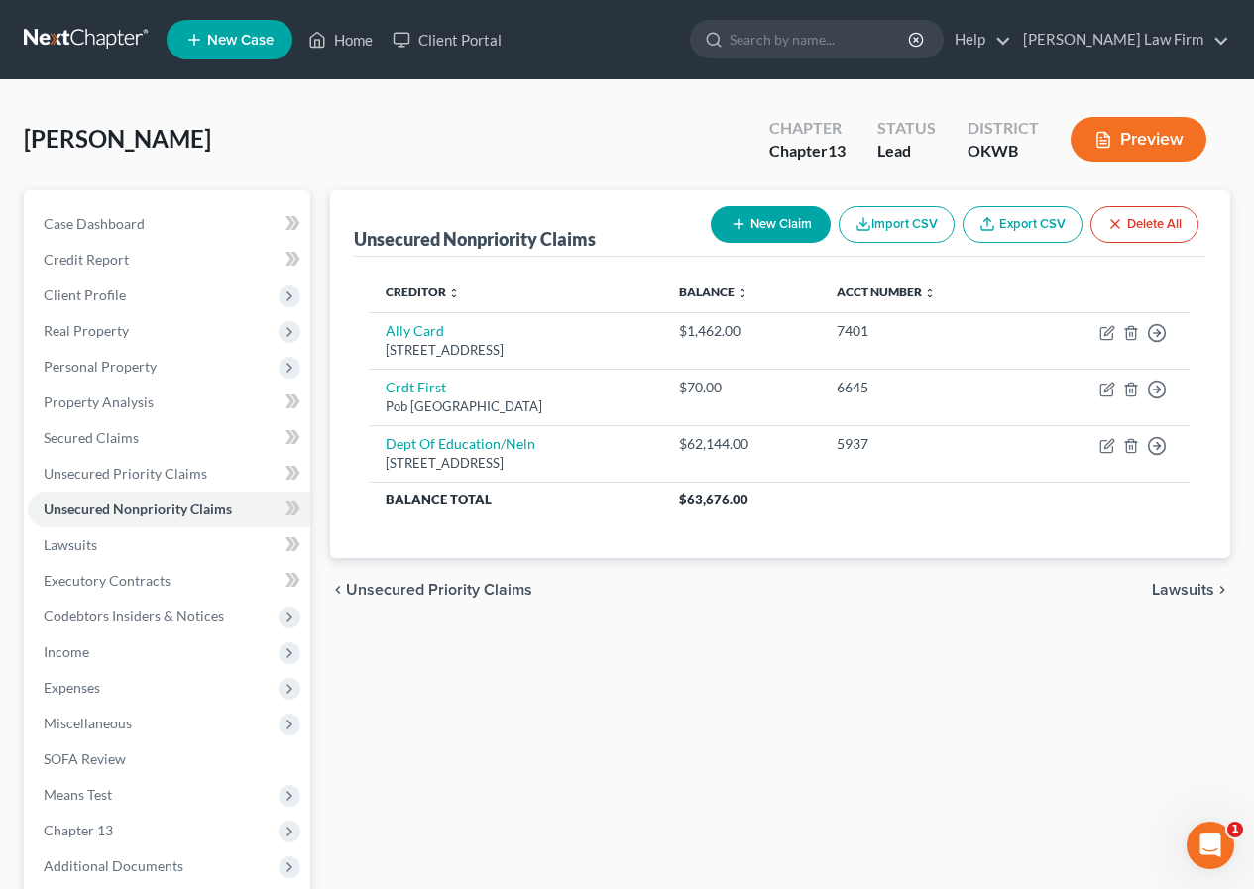
click at [1167, 588] on span "Lawsuits" at bounding box center [1183, 590] width 62 height 16
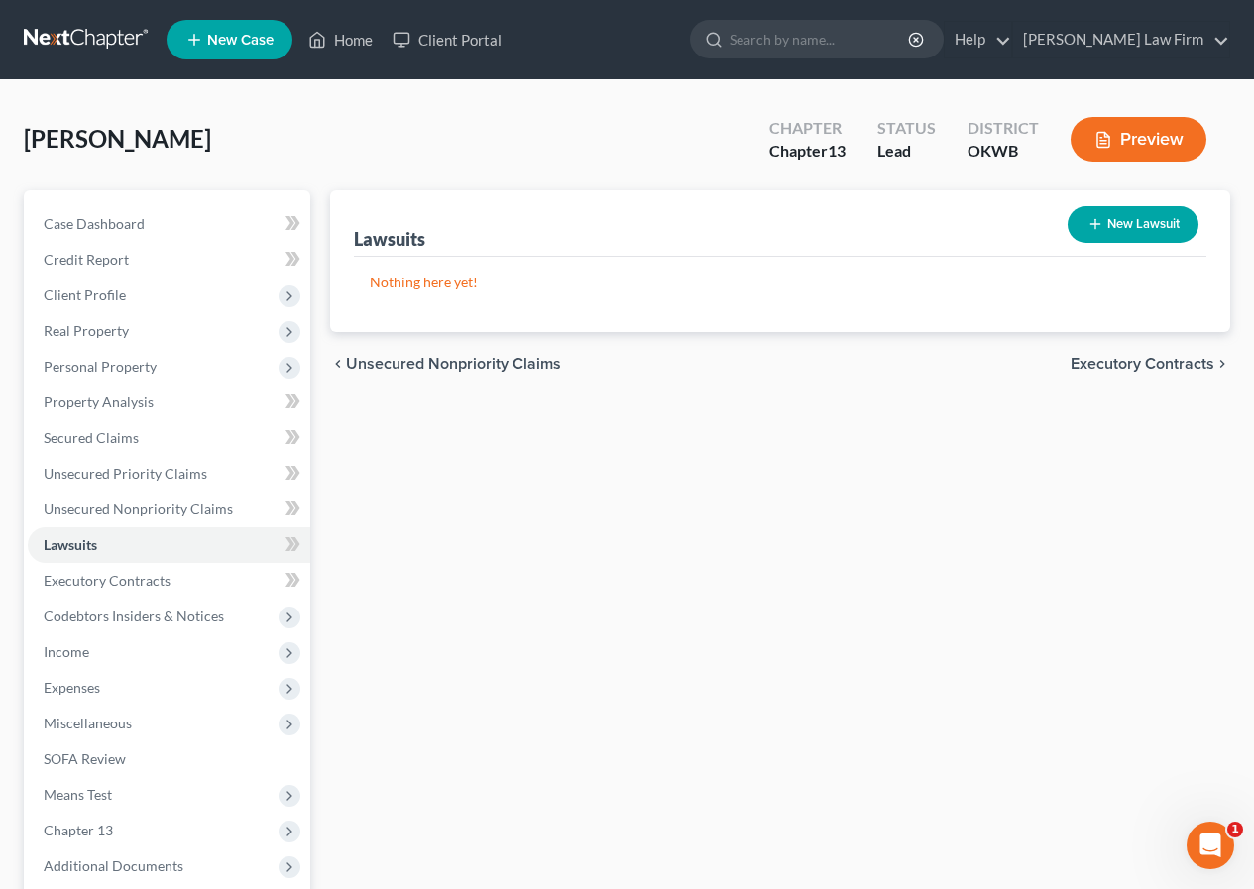
click at [1148, 358] on span "Executory Contracts" at bounding box center [1143, 364] width 144 height 16
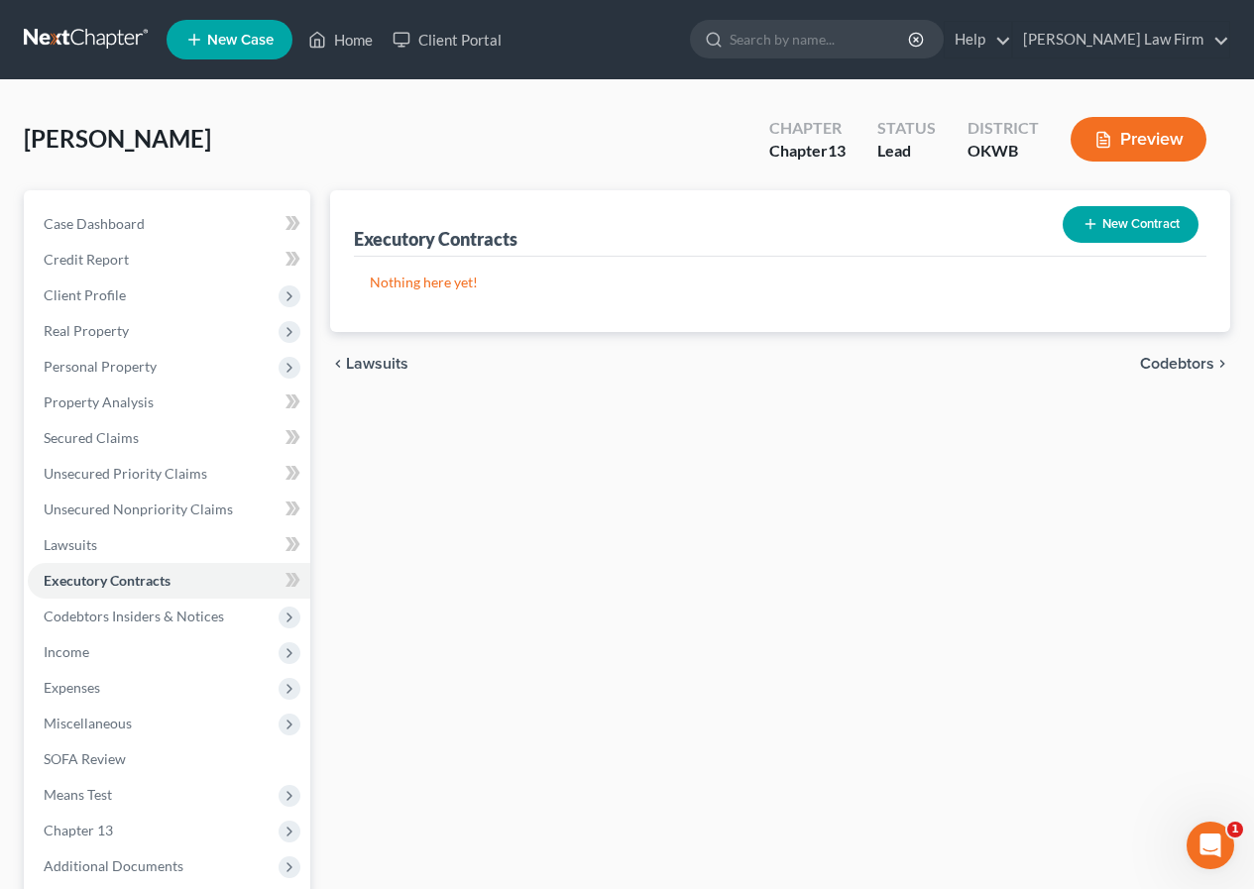
click at [1153, 358] on span "Codebtors" at bounding box center [1177, 364] width 74 height 16
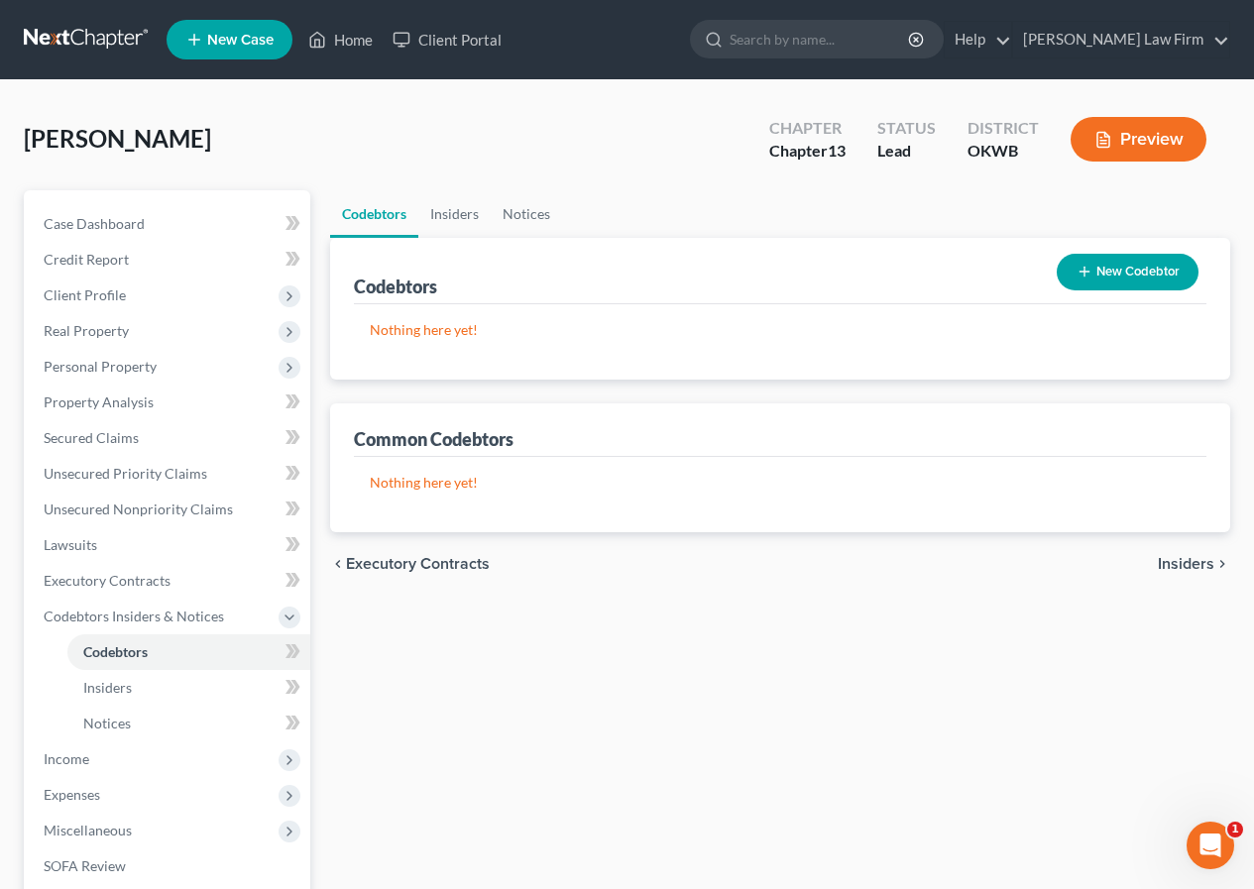
click at [1178, 561] on span "Insiders" at bounding box center [1186, 564] width 57 height 16
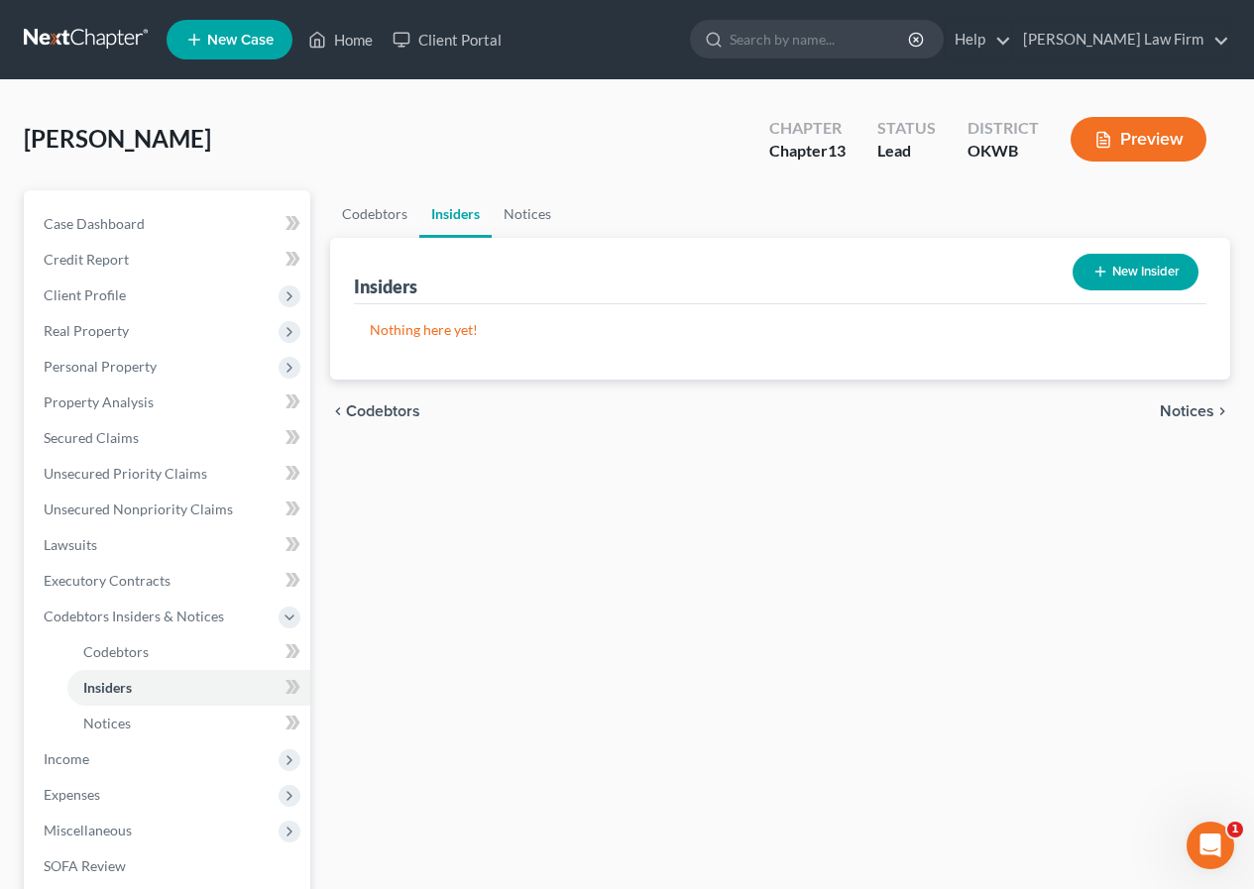
click at [1181, 404] on span "Notices" at bounding box center [1187, 411] width 55 height 16
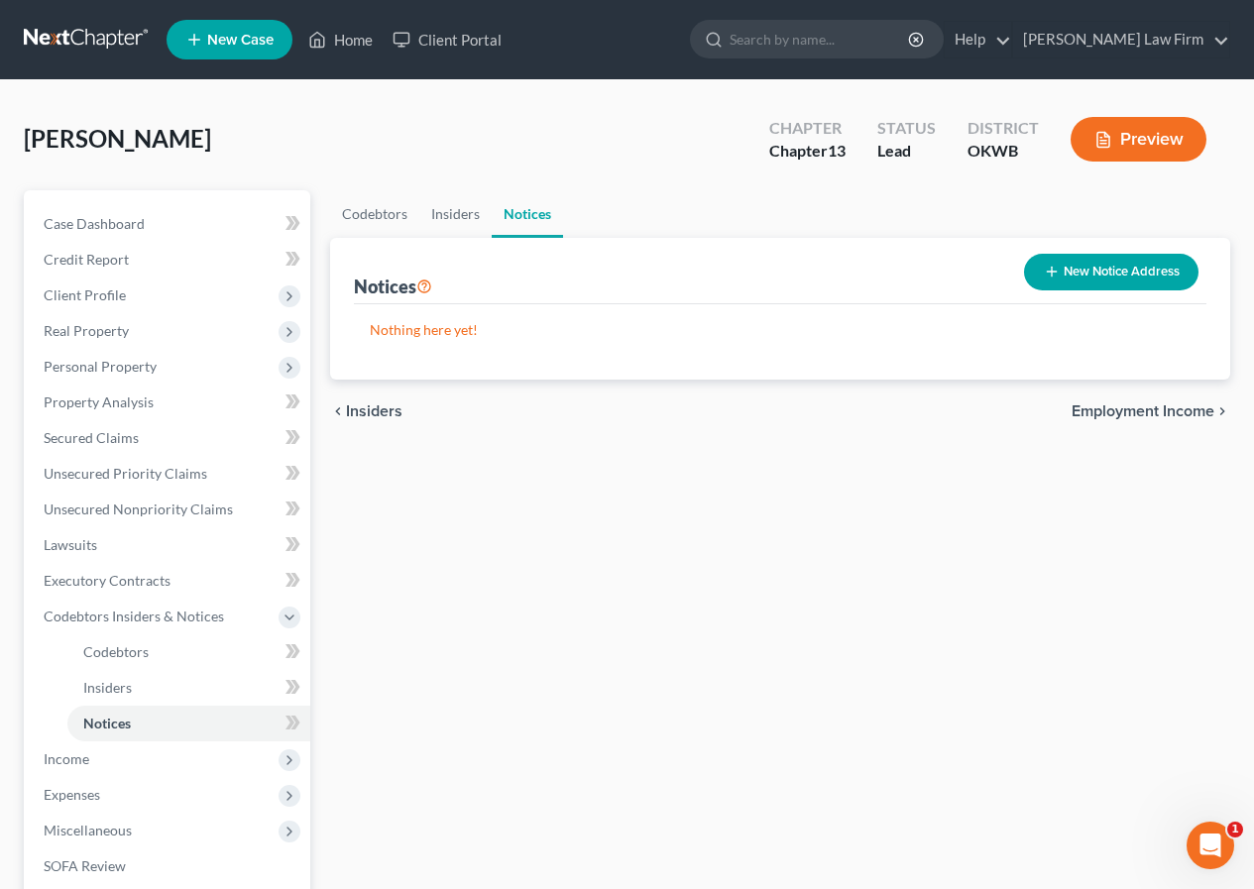
click at [1181, 404] on span "Employment Income" at bounding box center [1143, 411] width 143 height 16
